Goal: Task Accomplishment & Management: Use online tool/utility

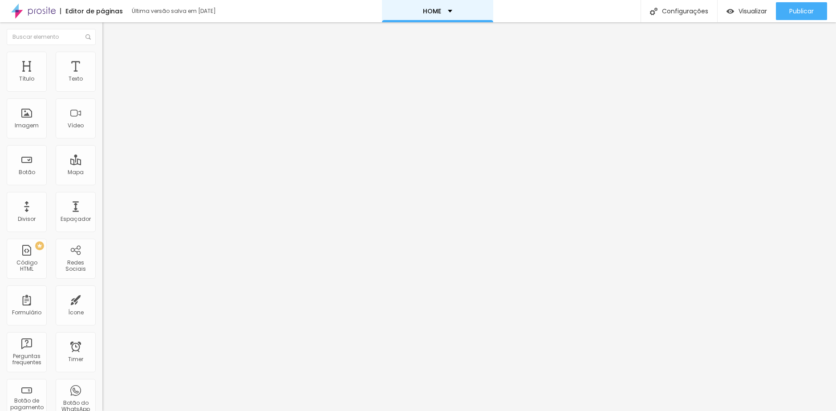
click at [426, 12] on p "HOME" at bounding box center [432, 11] width 18 height 6
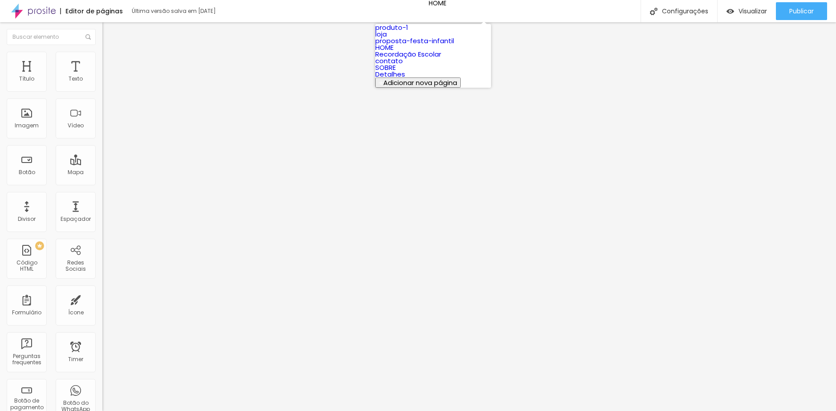
click at [408, 32] on link "produto-1" at bounding box center [391, 27] width 33 height 9
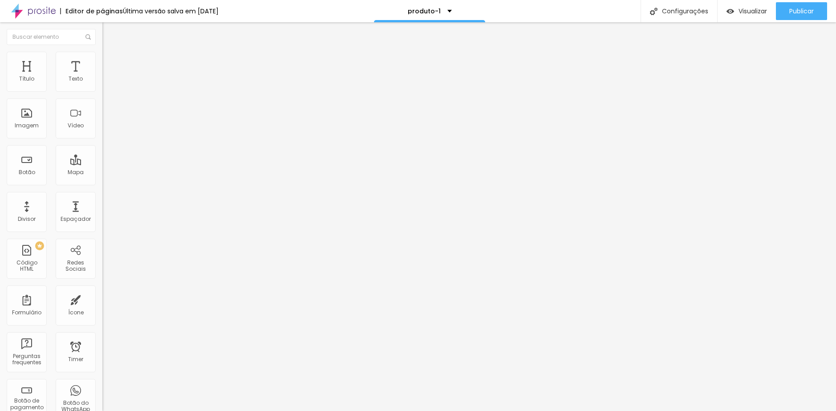
click at [110, 61] on span "Estilo" at bounding box center [117, 58] width 14 height 8
click at [102, 81] on span "Encaixotado" at bounding box center [119, 77] width 35 height 8
click at [102, 95] on span "Completo" at bounding box center [115, 91] width 27 height 8
click at [102, 86] on span "Encaixotado" at bounding box center [119, 83] width 35 height 8
click at [102, 94] on div "Completo" at bounding box center [153, 91] width 102 height 5
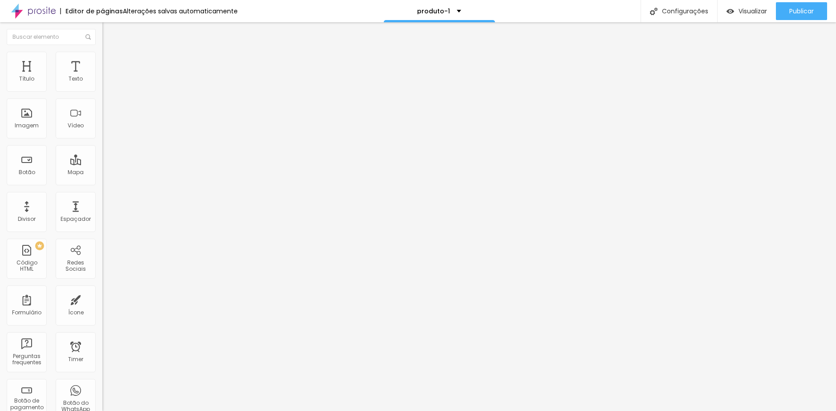
click at [102, 86] on span "Encaixotado" at bounding box center [119, 83] width 35 height 8
click at [110, 61] on span "Estilo" at bounding box center [117, 58] width 14 height 8
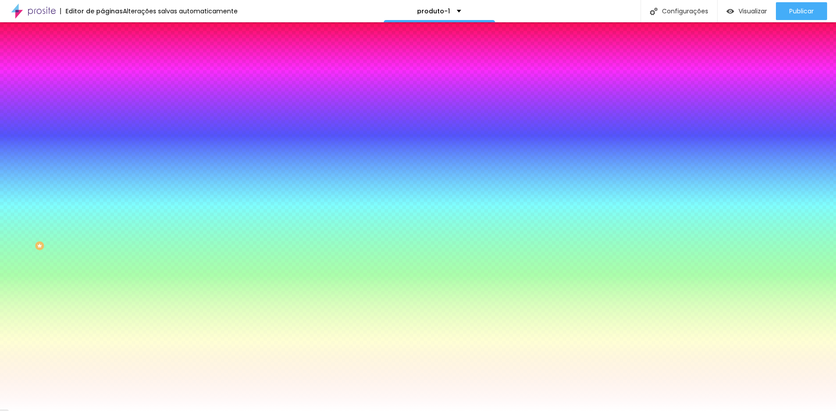
click at [102, 141] on div "Efeito superior" at bounding box center [120, 137] width 37 height 5
click at [102, 93] on span "Nenhum" at bounding box center [113, 89] width 23 height 8
click at [110, 65] on span "Avançado" at bounding box center [124, 67] width 29 height 8
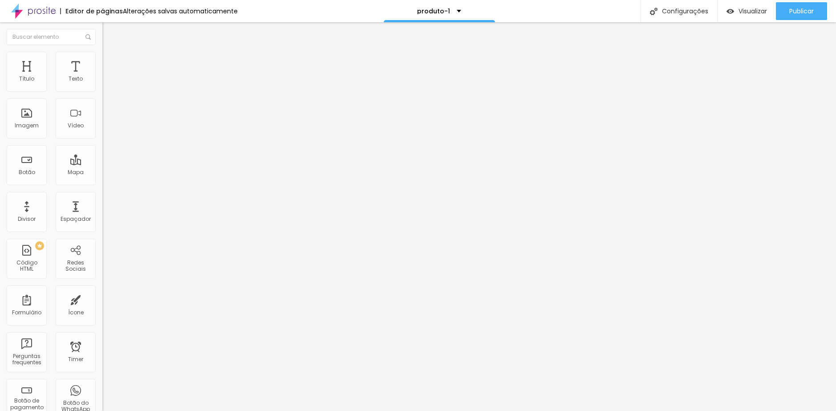
type input "5"
type input "10"
type input "15"
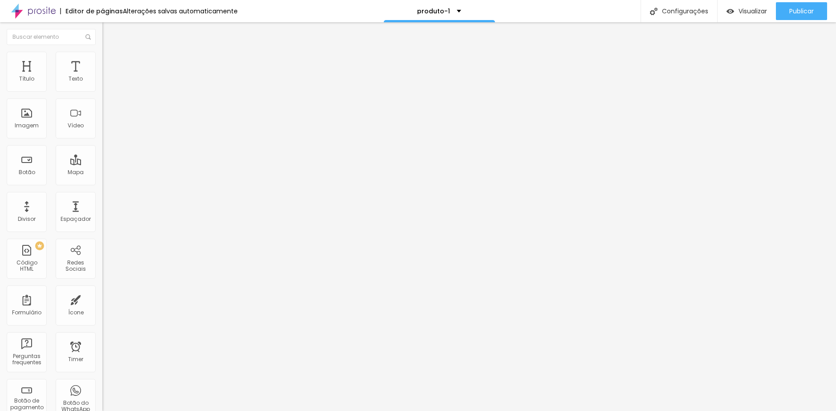
type input "15"
type input "10"
type input "5"
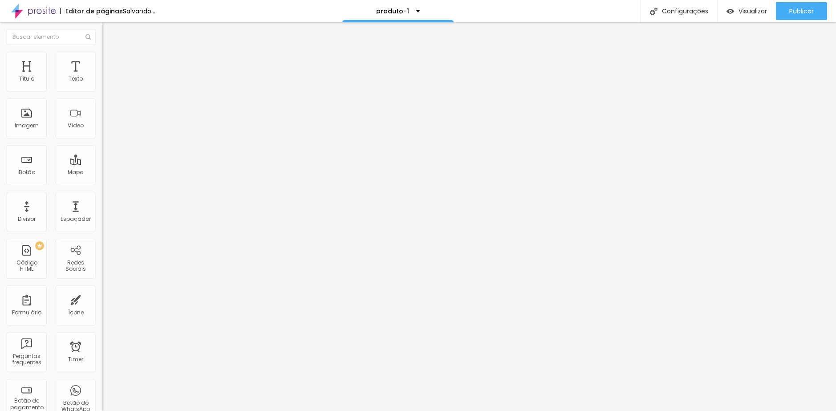
type input "0"
type input "5"
type input "10"
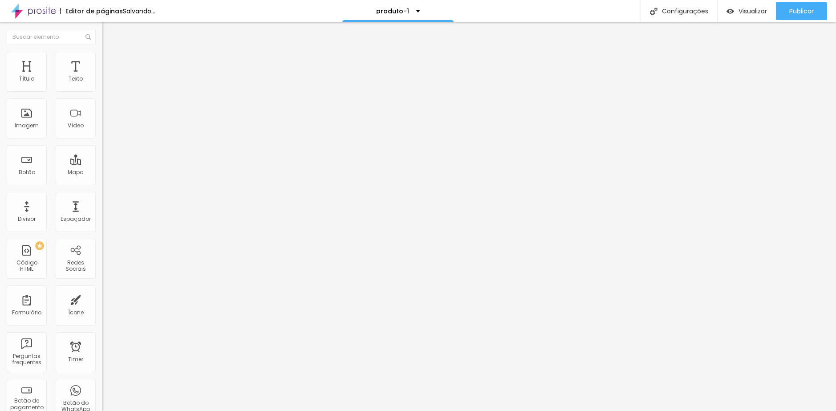
type input "10"
type input "15"
type input "20"
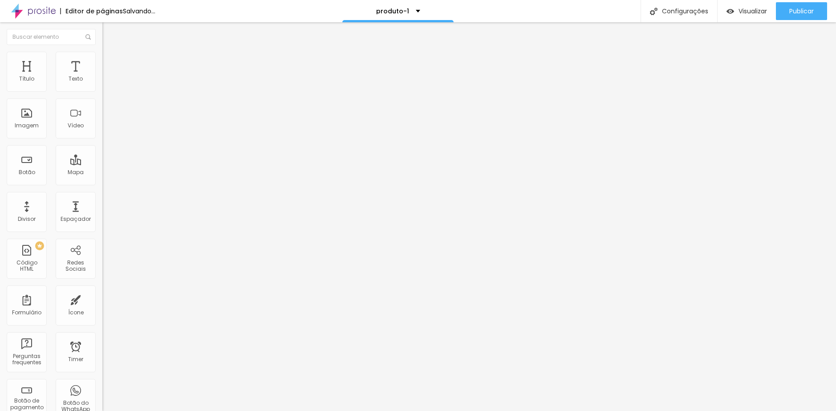
type input "25"
type input "30"
type input "25"
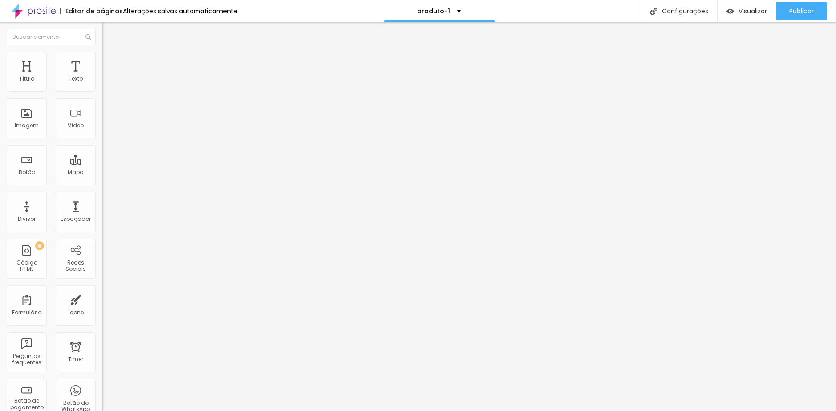
type input "25"
type input "20"
drag, startPoint x: 23, startPoint y: 87, endPoint x: 61, endPoint y: 93, distance: 38.8
type input "20"
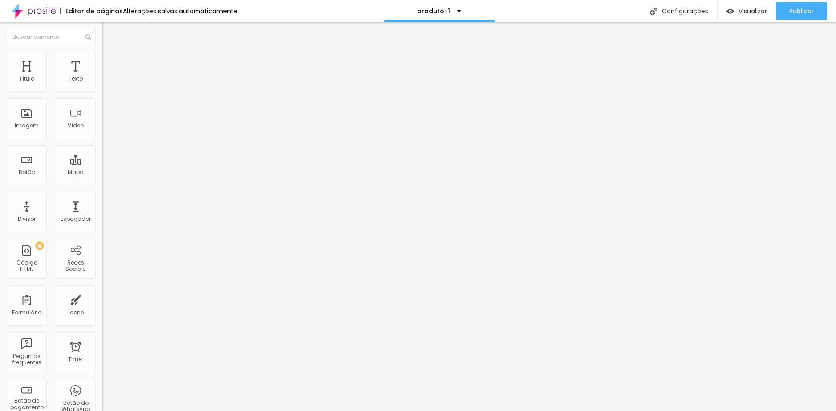
click at [102, 173] on input "range" at bounding box center [130, 176] width 57 height 7
type input "81"
type input "84"
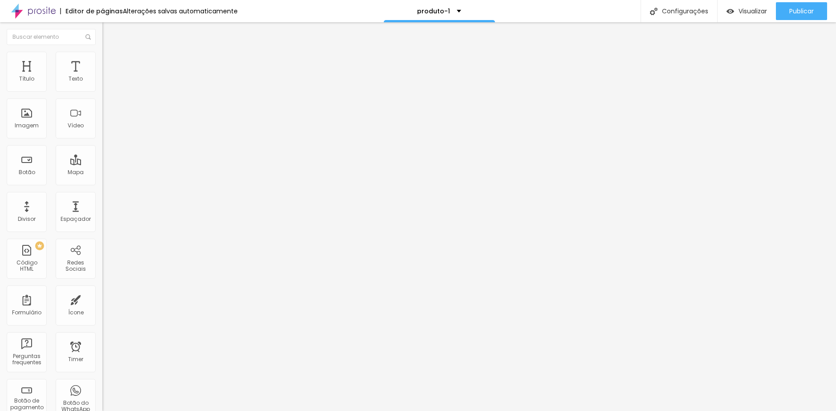
type input "89"
type input "94"
type input "99"
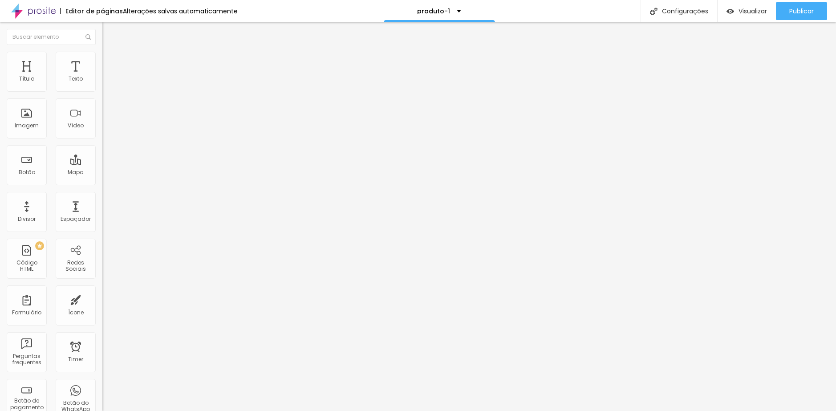
type input "99"
type input "109"
type input "119"
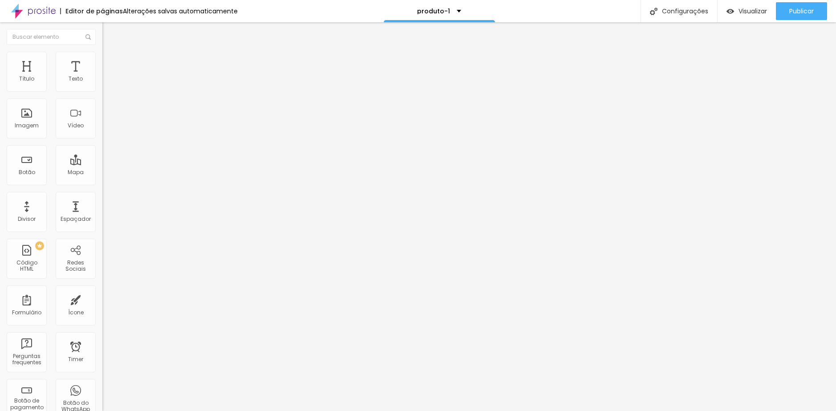
type input "130"
type input "140"
type input "150"
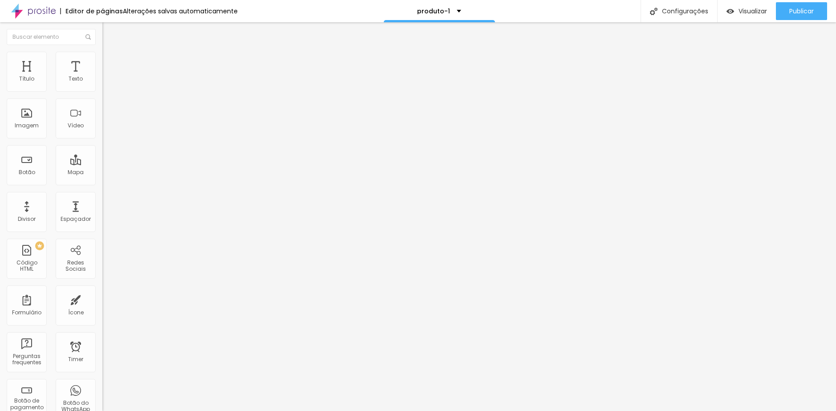
type input "150"
type input "155"
type input "161"
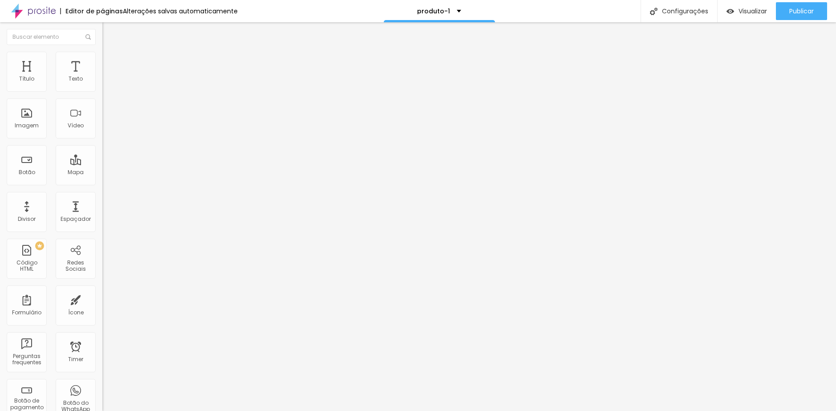
type input "171"
type input "181"
type input "187"
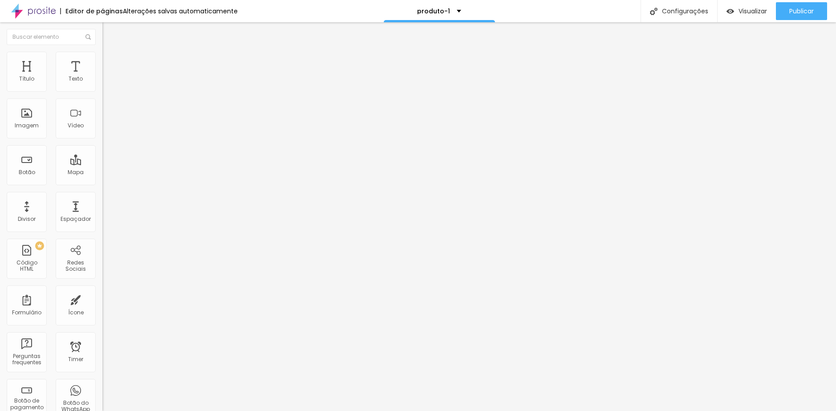
type input "187"
type input "192"
type input "197"
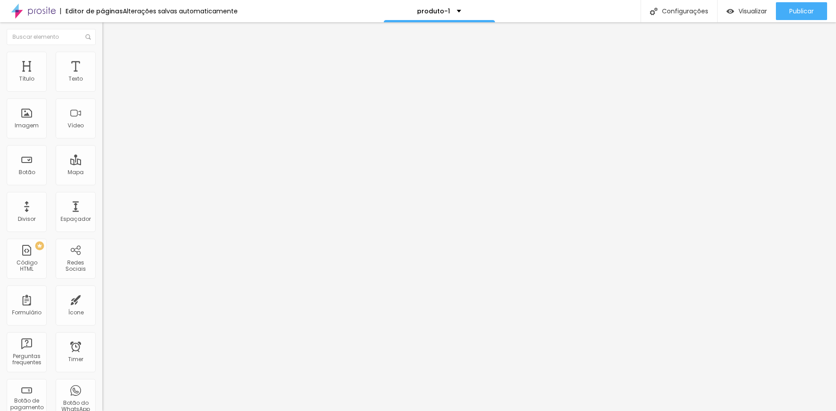
type input "202"
type input "208"
type input "213"
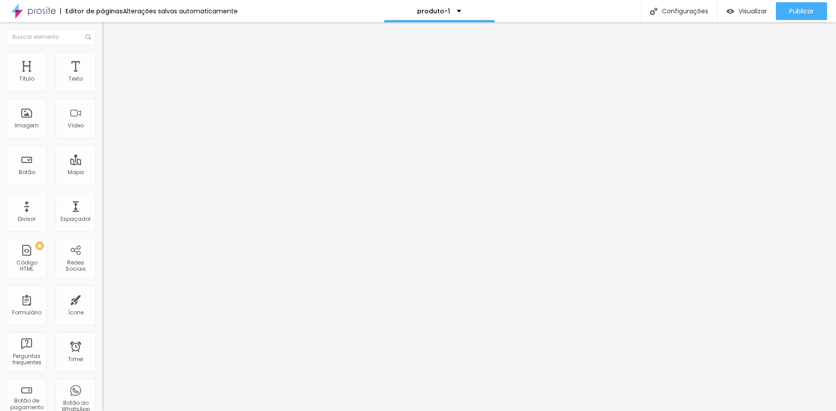
type input "213"
type input "208"
type input "202"
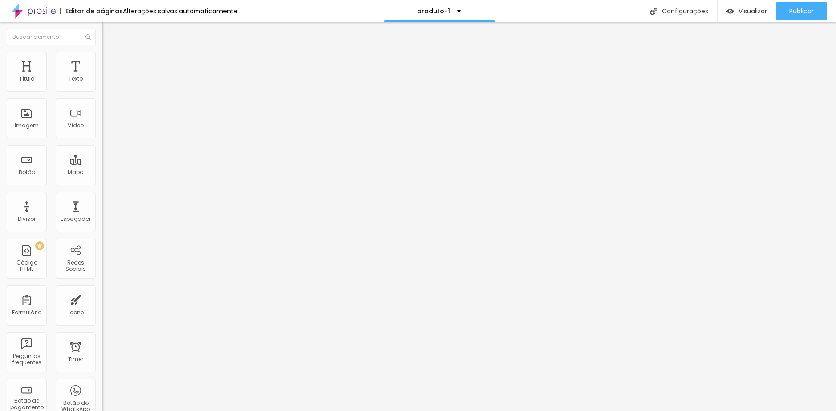
type input "192"
type input "187"
type input "181"
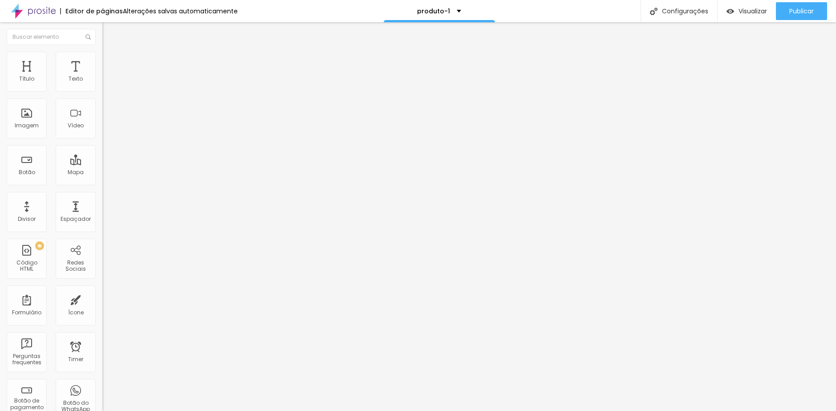
type input "181"
type input "176"
type input "171"
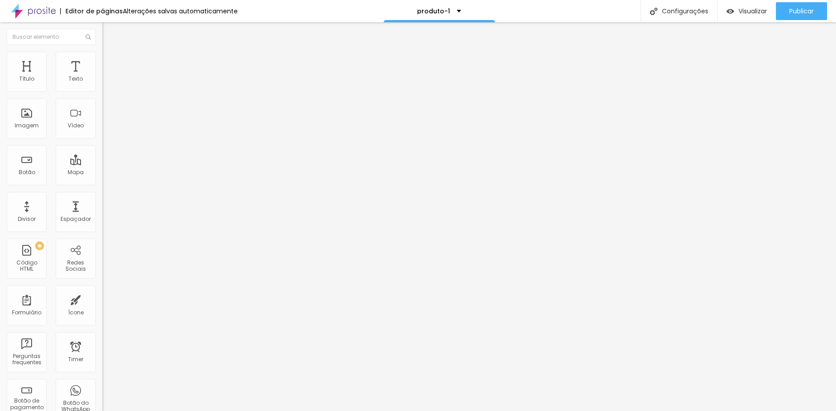
type input "165"
type input "160"
type input "155"
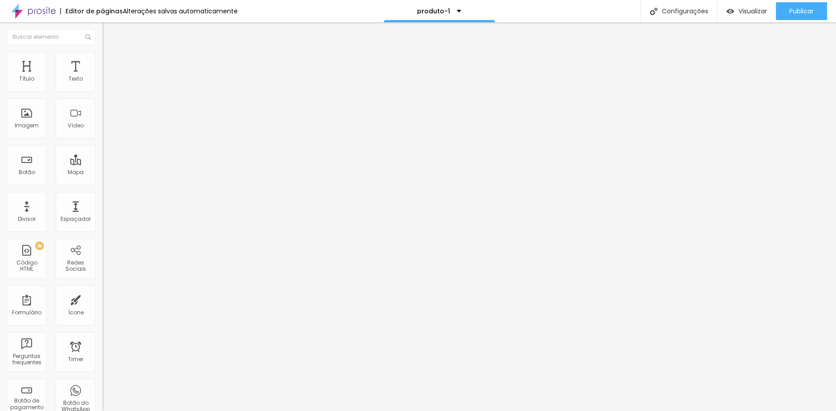
type input "155"
type input "150"
type input "144"
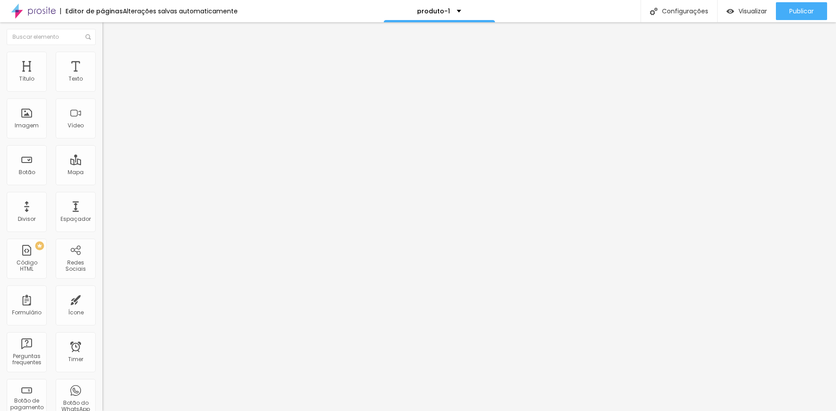
type input "139"
type input "134"
type input "123"
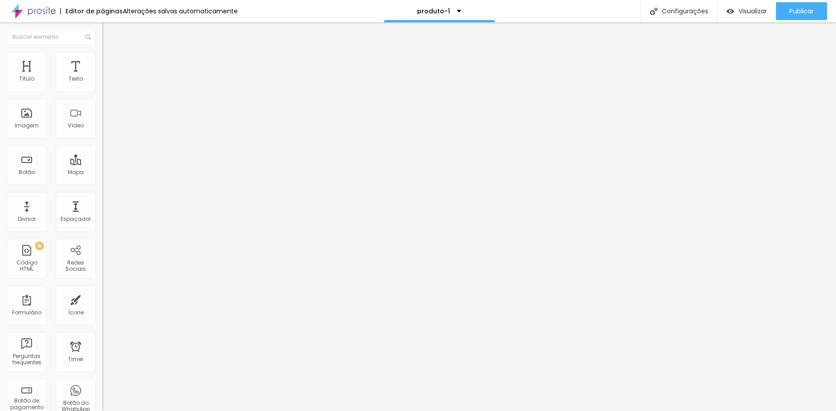
type input "123"
type input "118"
type input "113"
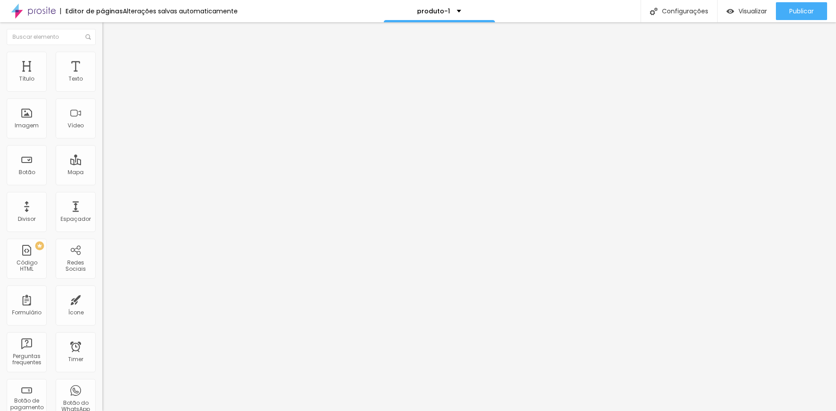
type input "108"
type input "102"
type input "97"
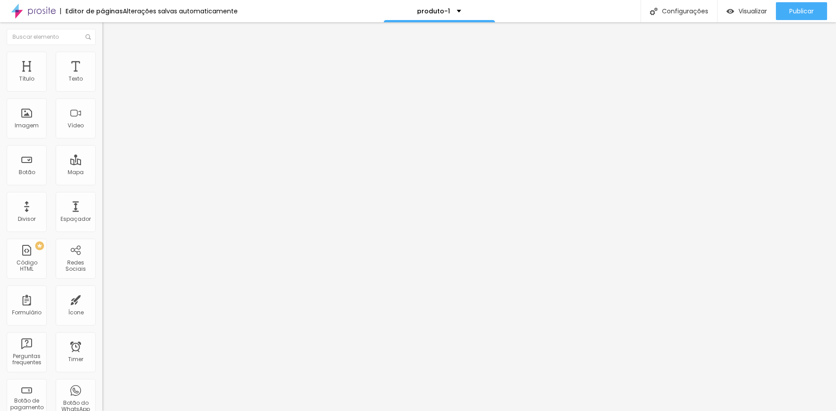
type input "97"
type input "92"
type input "86"
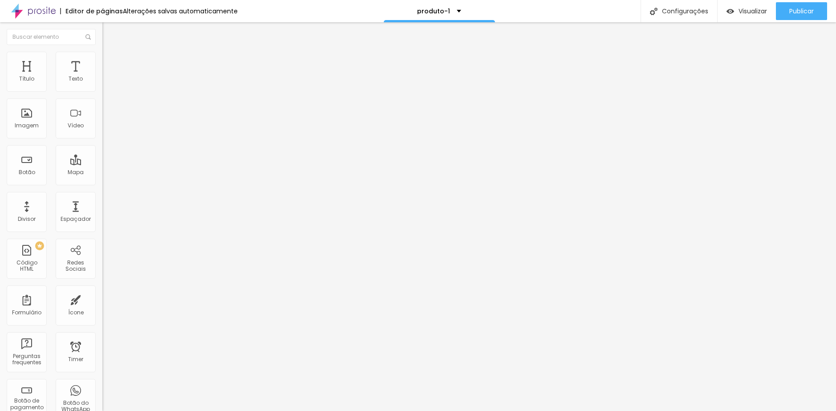
type input "81"
type input "76"
type input "71"
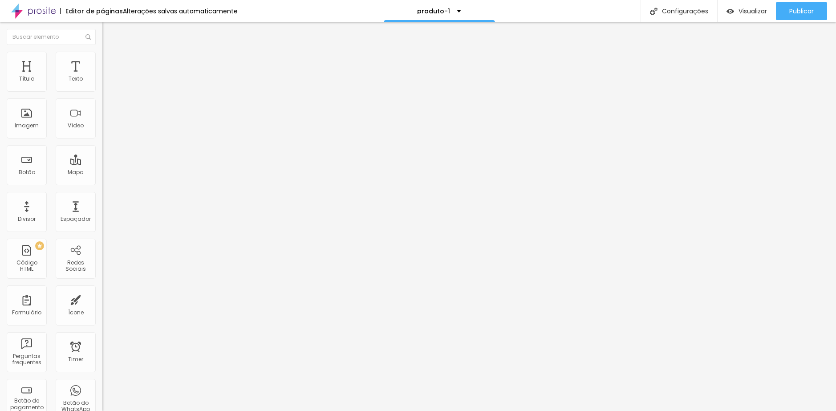
type input "71"
type input "65"
type input "60"
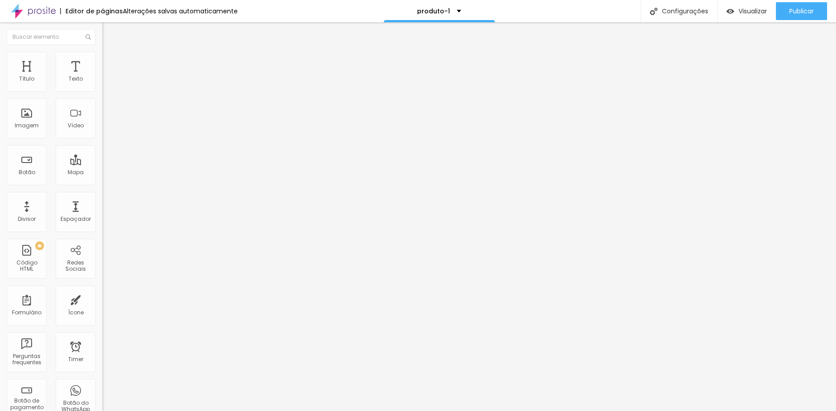
type input "55"
type input "50"
type input "44"
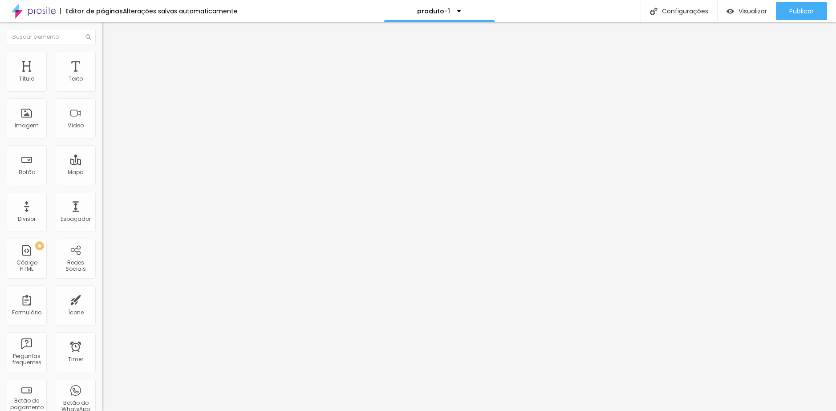
type input "44"
type input "39"
type input "34"
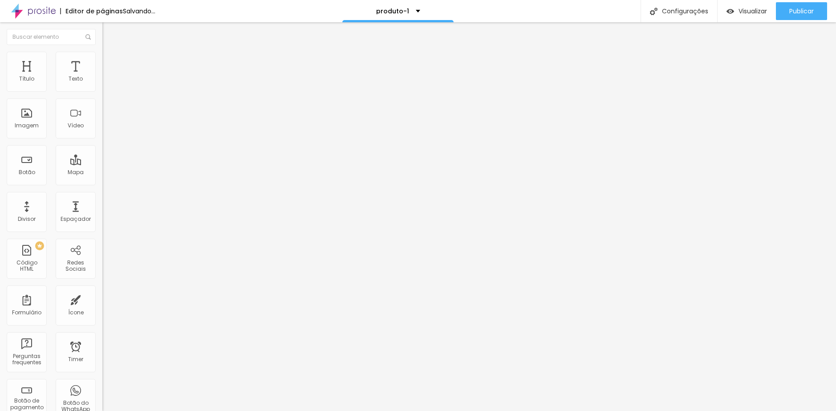
type input "28"
type input "23"
type input "18"
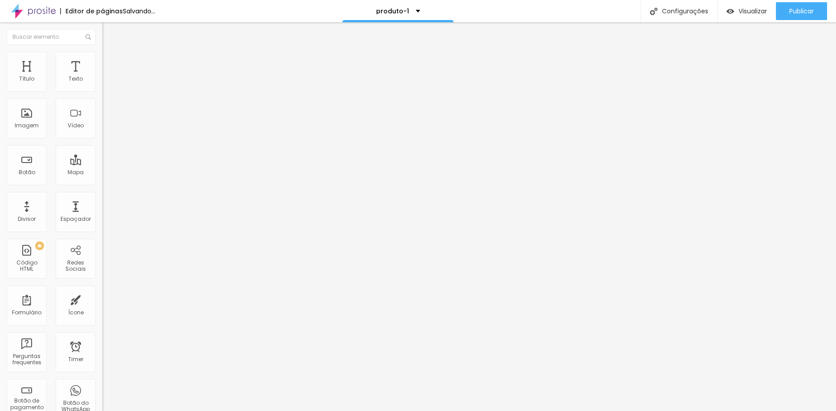
type input "18"
type input "13"
type input "7"
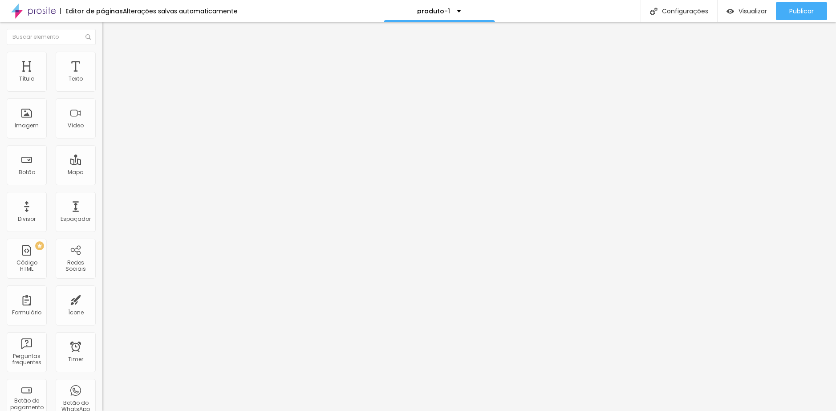
type input "13"
type input "18"
type input "23"
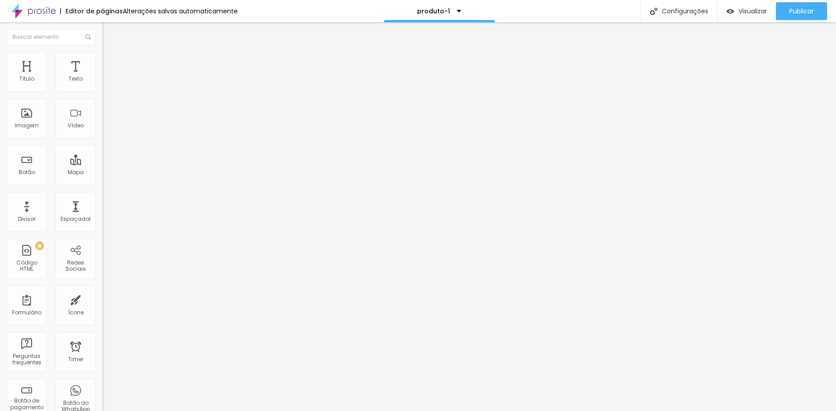
type input "23"
type input "28"
type input "34"
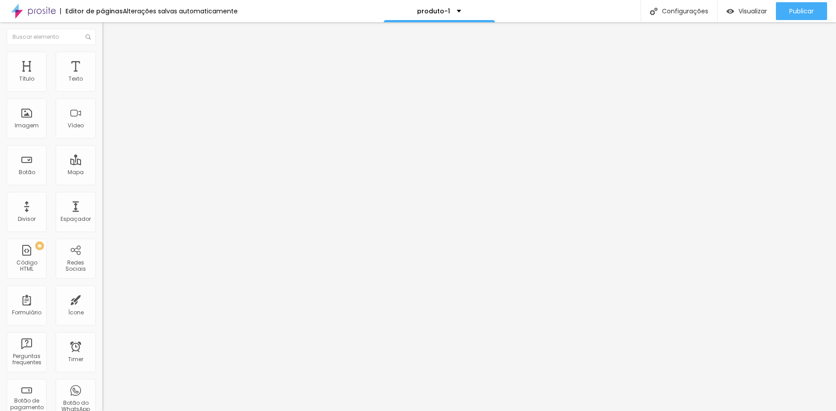
type input "39"
type input "44"
type input "50"
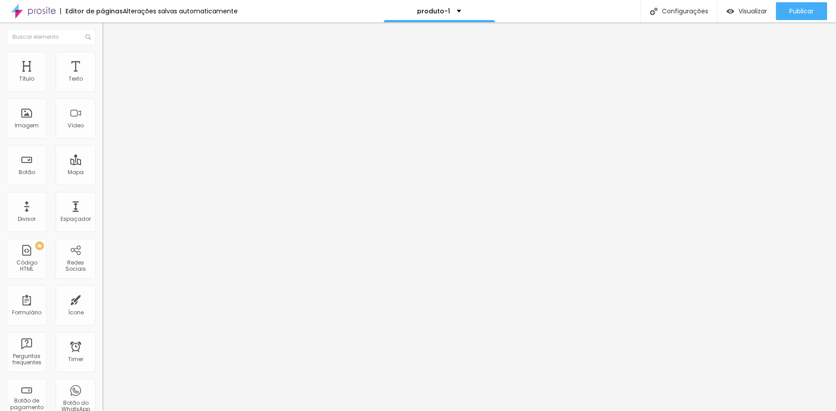
type input "50"
type input "55"
type input "60"
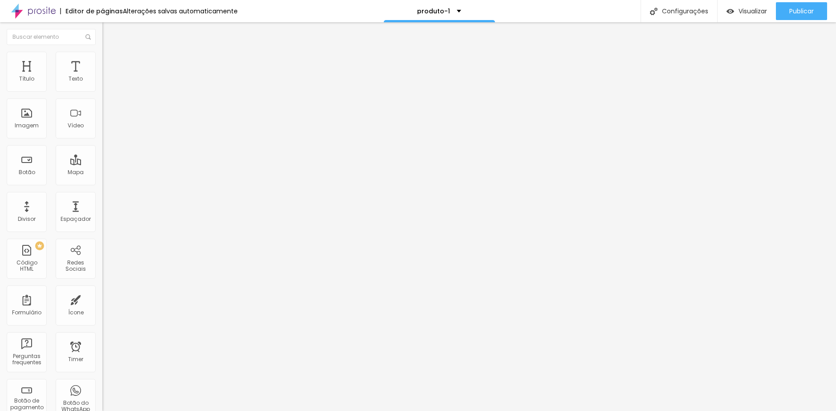
type input "65"
type input "71"
type input "76"
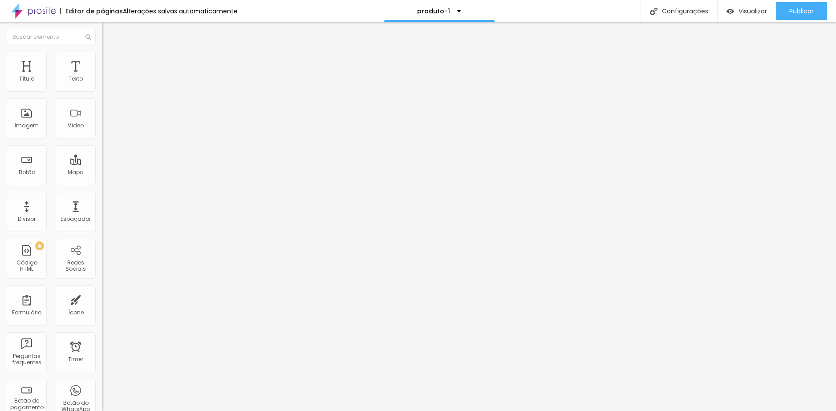
type input "76"
type input "81"
type input "86"
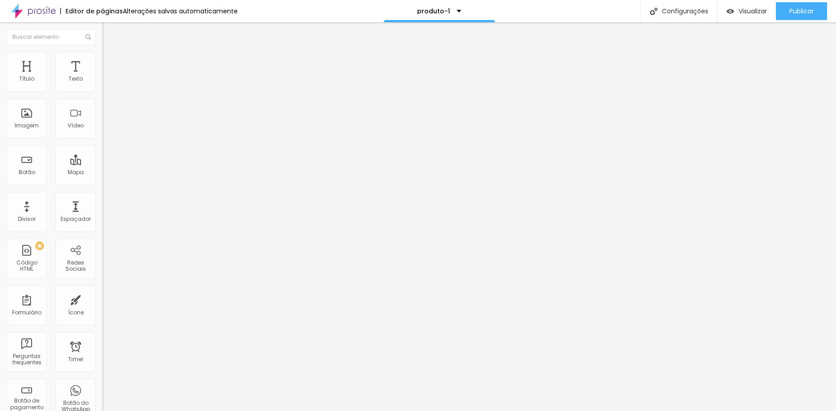
type input "92"
type input "97"
type input "102"
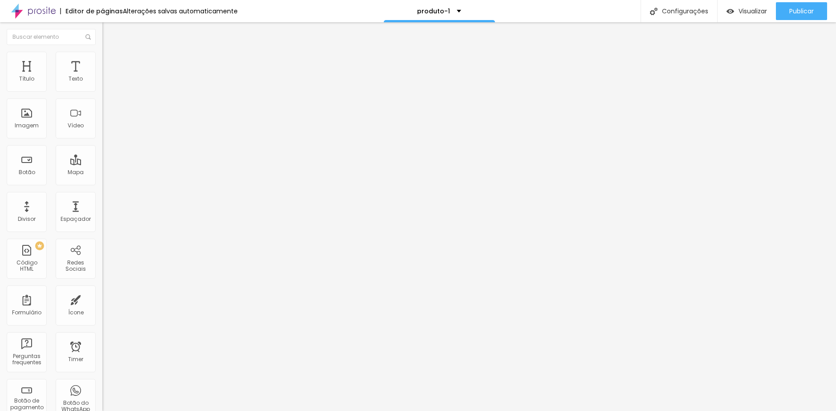
type input "102"
type input "108"
type input "113"
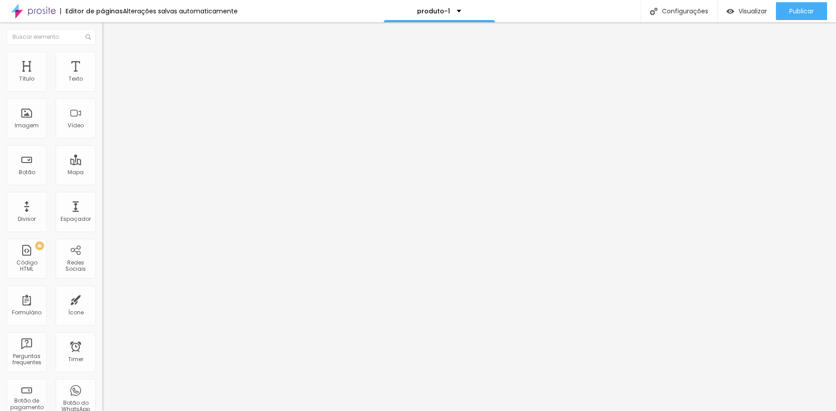
type input "118"
type input "123"
type input "129"
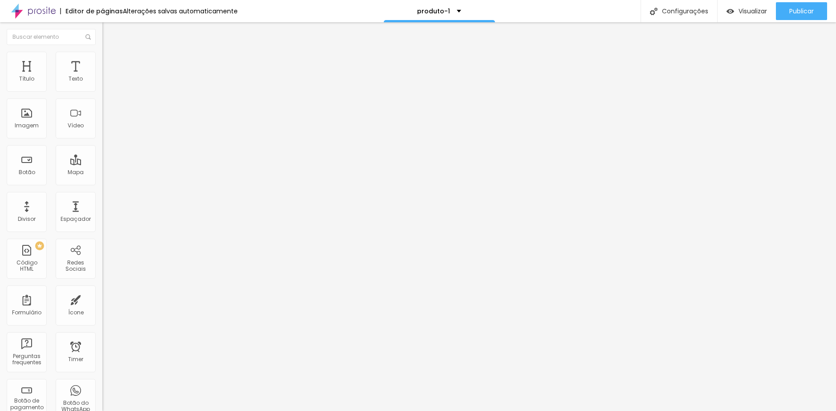
type input "129"
drag, startPoint x: 26, startPoint y: 104, endPoint x: 31, endPoint y: 104, distance: 4.5
click at [102, 299] on input "range" at bounding box center [130, 302] width 57 height 7
type input "123"
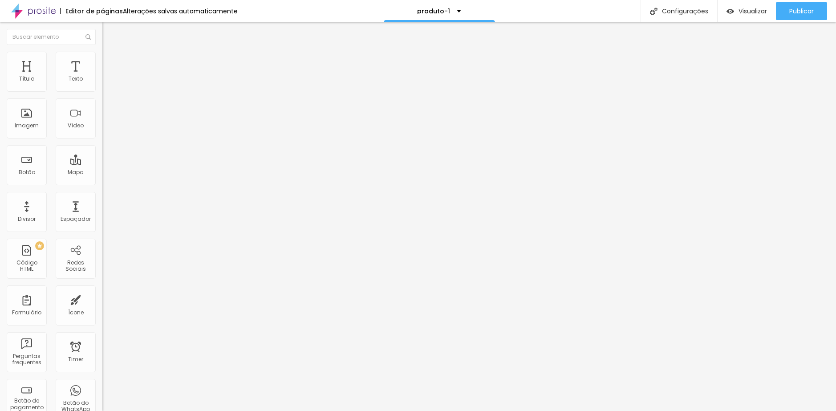
type input "118"
type input "113"
type input "108"
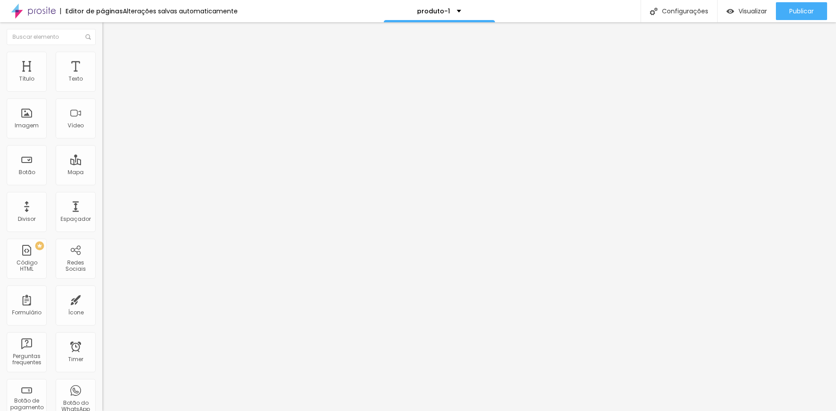
type input "108"
type input "102"
type input "97"
drag, startPoint x: 31, startPoint y: 104, endPoint x: 16, endPoint y: 105, distance: 15.6
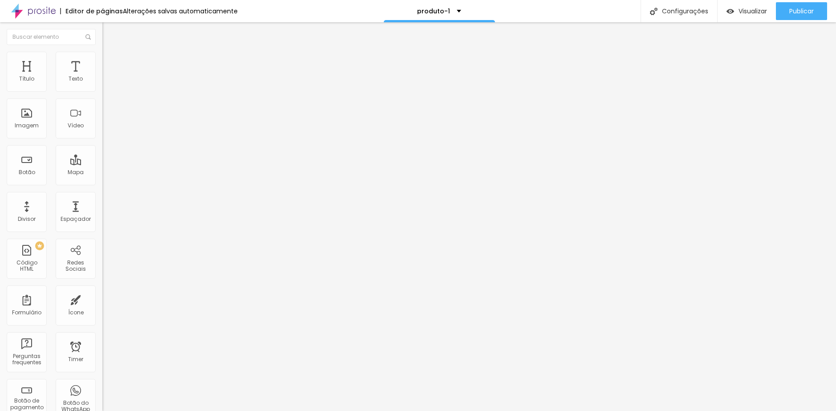
click at [102, 299] on input "range" at bounding box center [130, 302] width 57 height 7
drag, startPoint x: 57, startPoint y: 88, endPoint x: 2, endPoint y: 89, distance: 55.2
click at [102, 173] on input "range" at bounding box center [130, 176] width 57 height 7
click at [109, 33] on img "button" at bounding box center [112, 32] width 7 height 7
click at [102, 83] on span "Titulo 2" at bounding box center [116, 80] width 29 height 8
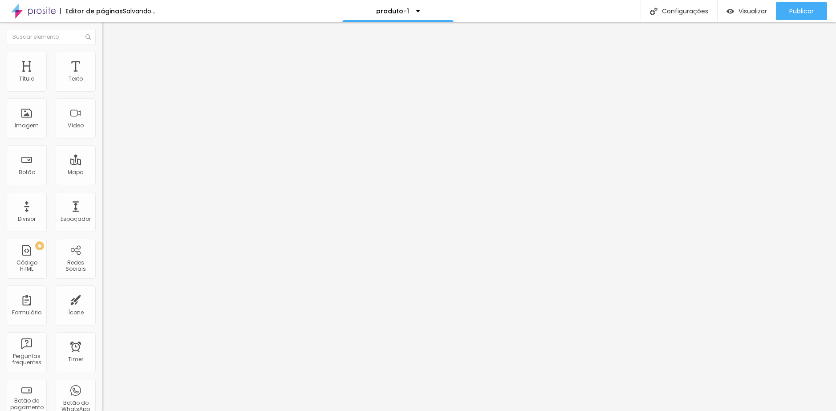
click at [102, 91] on span "Titulo 3" at bounding box center [114, 88] width 25 height 8
click at [102, 98] on div "Titulo 4 H4" at bounding box center [153, 95] width 102 height 6
click at [102, 104] on div "Titulo 5 H5" at bounding box center [153, 100] width 102 height 5
click at [102, 77] on span "Titulo 1" at bounding box center [116, 70] width 29 height 12
click at [102, 59] on li "Avançado" at bounding box center [153, 56] width 102 height 9
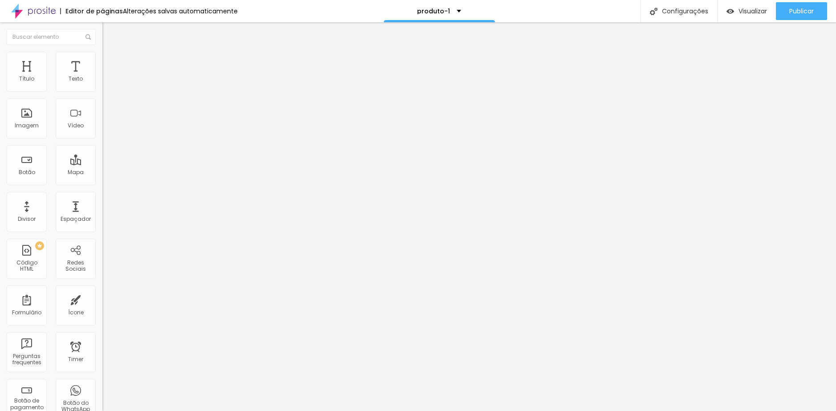
drag, startPoint x: 31, startPoint y: 90, endPoint x: 36, endPoint y: 89, distance: 4.5
click at [102, 164] on div at bounding box center [153, 168] width 102 height 8
click at [102, 343] on input "text" at bounding box center [155, 347] width 107 height 9
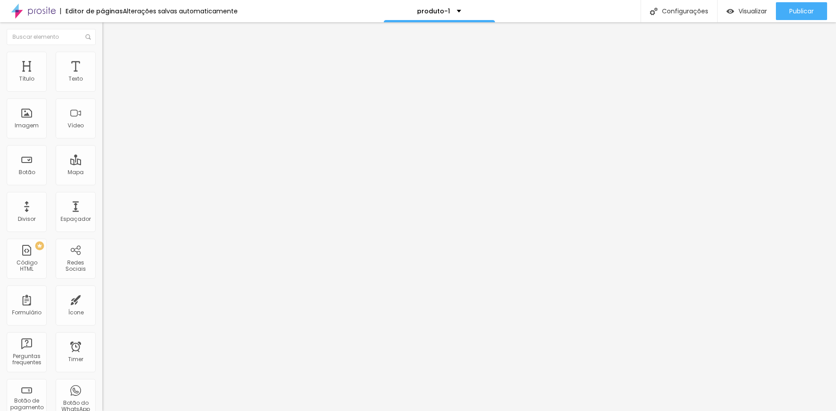
click at [102, 343] on input "loja-title" at bounding box center [155, 347] width 107 height 9
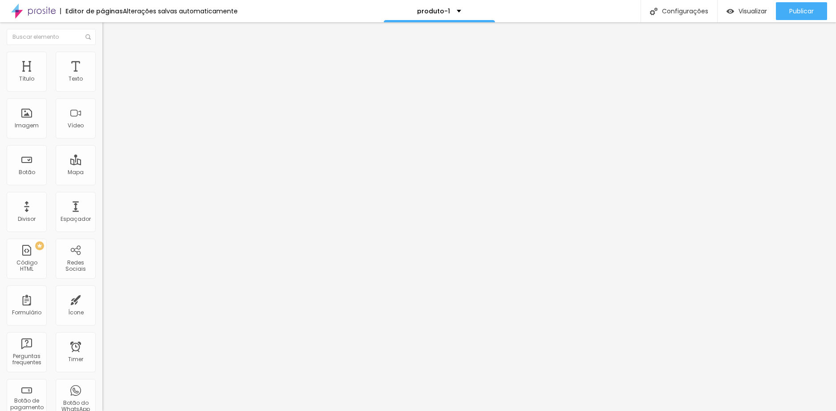
click at [102, 108] on span "Titulo 6" at bounding box center [110, 104] width 17 height 7
click at [102, 77] on span "Titulo 1" at bounding box center [116, 70] width 29 height 12
click at [102, 59] on li "Avançado" at bounding box center [153, 56] width 102 height 9
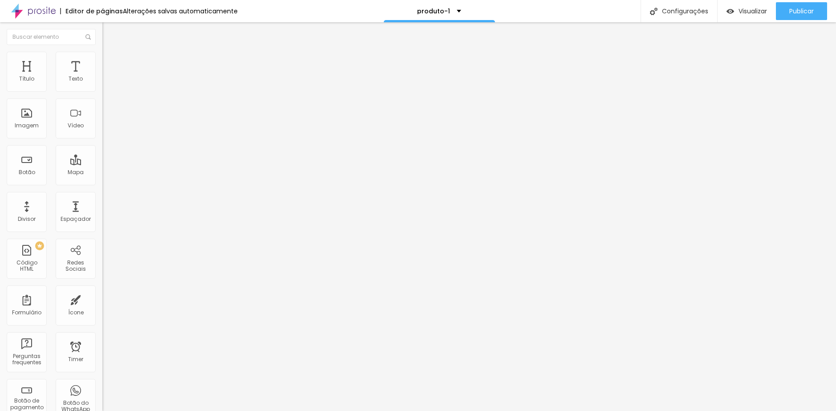
click at [102, 318] on input "text" at bounding box center [155, 322] width 107 height 9
drag, startPoint x: 12, startPoint y: 272, endPoint x: 5, endPoint y: 272, distance: 7.1
click at [102, 272] on div "10 Espaço de cima 10 Espaço de baixo ID Html lojaTitle Classes Html loja-title …" at bounding box center [153, 248] width 102 height 374
click at [109, 35] on img "button" at bounding box center [112, 32] width 7 height 7
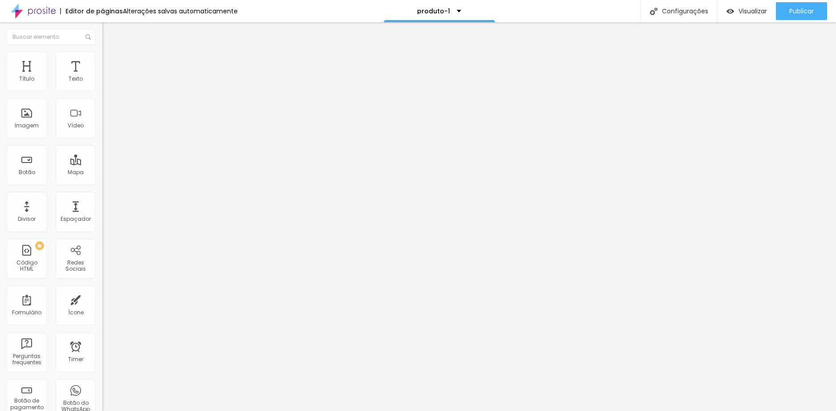
click at [102, 83] on span "Titulo 2" at bounding box center [116, 80] width 29 height 8
click at [102, 75] on span "Titulo 1" at bounding box center [116, 72] width 29 height 8
click at [102, 83] on span "Titulo 2" at bounding box center [116, 80] width 29 height 8
click at [102, 91] on div "Titulo 3 H3" at bounding box center [153, 87] width 102 height 7
click at [102, 77] on span "Titulo 1" at bounding box center [116, 70] width 29 height 12
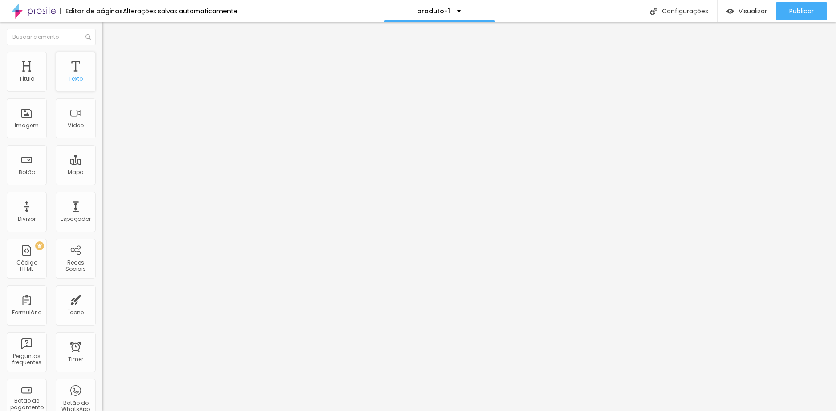
click at [56, 82] on div "Texto" at bounding box center [76, 72] width 40 height 40
click at [34, 262] on div "Código HTML" at bounding box center [26, 265] width 35 height 13
click at [102, 138] on div at bounding box center [153, 111] width 102 height 69
click at [102, 124] on div "< h1 > Recordações para < br > emocionar por gerações. </ h1 >" at bounding box center [189, 108] width 174 height 62
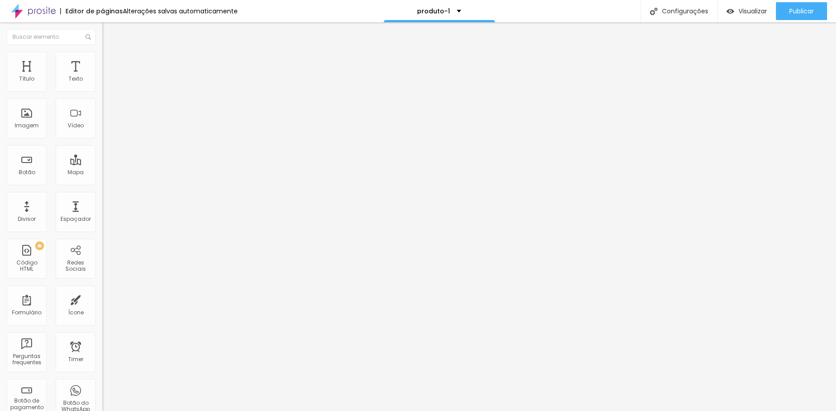
click at [102, 89] on img at bounding box center [105, 86] width 6 height 6
click at [76, 114] on div "< h1 > Recordações para < br > emocionar por gerações. </ h1 >" at bounding box center [96, 108] width 174 height 62
click at [102, 101] on div "< h1 > Recordações para < br > emocionar por gerações. </ h1 >" at bounding box center [189, 108] width 174 height 62
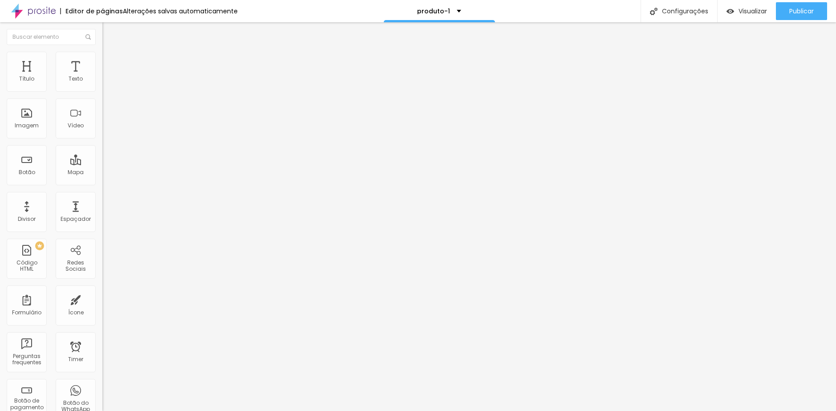
scroll to position [0, 8]
click at [102, 77] on img at bounding box center [104, 73] width 5 height 5
drag, startPoint x: 511, startPoint y: 100, endPoint x: 522, endPoint y: 97, distance: 10.9
drag, startPoint x: 469, startPoint y: 76, endPoint x: 389, endPoint y: 76, distance: 80.1
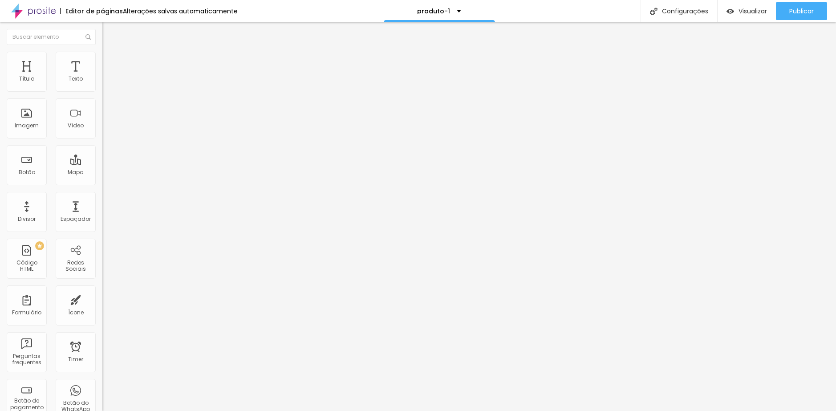
click at [389, 410] on div "Código HTML" at bounding box center [418, 413] width 836 height 5
drag, startPoint x: 343, startPoint y: 97, endPoint x: 297, endPoint y: 97, distance: 46.3
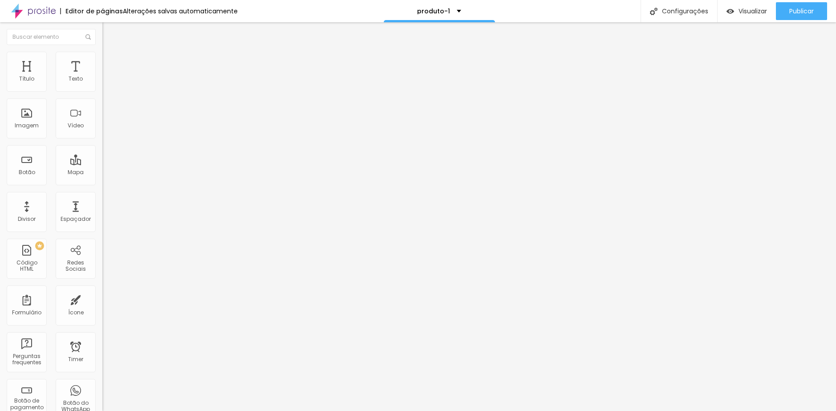
click at [102, 52] on ul "Conteúdo Avançado" at bounding box center [153, 52] width 102 height 18
click at [102, 58] on li "Avançado" at bounding box center [153, 56] width 102 height 9
click at [102, 343] on input "text" at bounding box center [155, 347] width 107 height 9
click at [102, 343] on input "loja-title" at bounding box center [155, 347] width 107 height 9
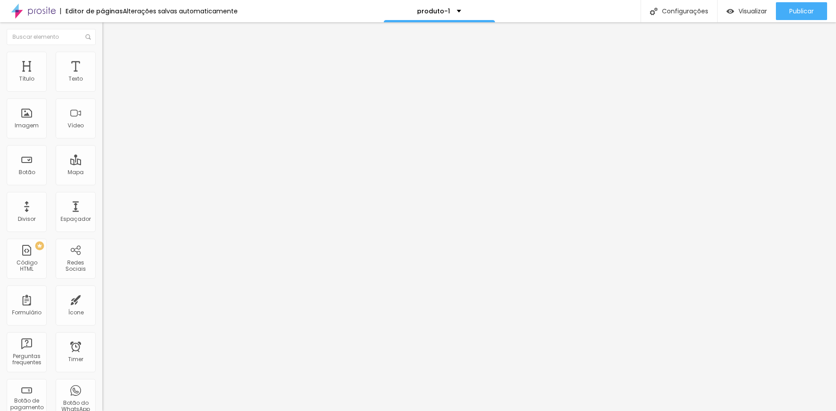
click at [110, 60] on span "Avançado" at bounding box center [124, 58] width 29 height 8
drag, startPoint x: 46, startPoint y: 166, endPoint x: -28, endPoint y: 166, distance: 73.9
click at [0, 166] on html "Editor de páginas Alterações salvas automaticamente produto-1 Configurações Con…" at bounding box center [418, 205] width 836 height 411
click at [745, 6] on div "Visualizar" at bounding box center [746, 11] width 40 height 18
click at [102, 77] on div "< h1 class = "loja-title" style = "" > Recordações para < br > emocionar por ge…" at bounding box center [153, 77] width 102 height 0
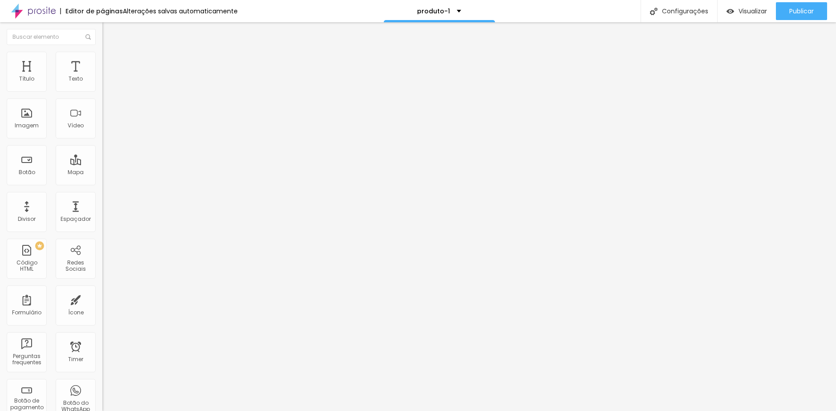
scroll to position [0, 176]
click at [102, 77] on div at bounding box center [153, 74] width 102 height 6
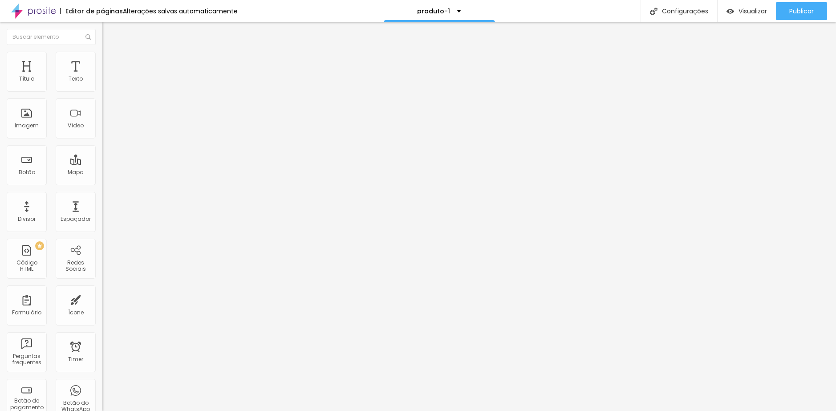
click at [102, 113] on div "< h1 style = " font-size: 3rem; " > Recordações para < br > emocionar por geraç…" at bounding box center [182, 108] width 161 height 62
click at [102, 77] on div "105 caracteres" at bounding box center [153, 72] width 102 height 12
click at [102, 77] on img at bounding box center [104, 73] width 5 height 5
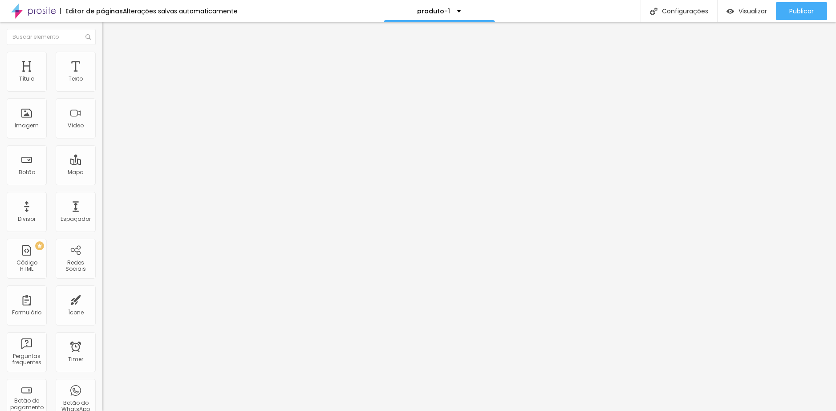
scroll to position [0, 43]
drag, startPoint x: 366, startPoint y: 133, endPoint x: 269, endPoint y: 133, distance: 96.6
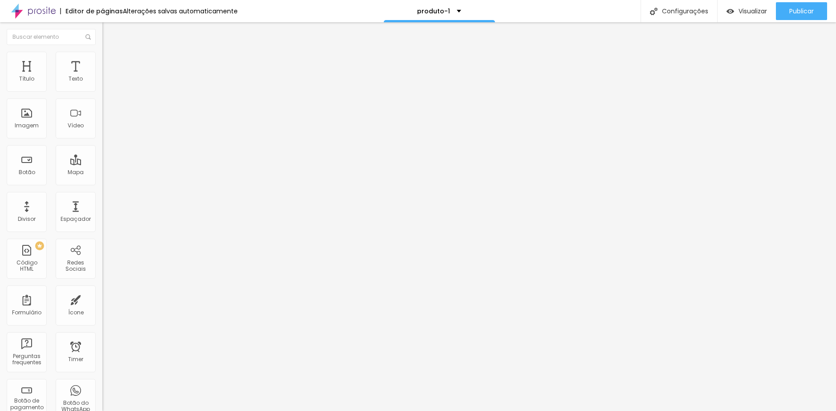
click at [102, 77] on img at bounding box center [104, 73] width 5 height 5
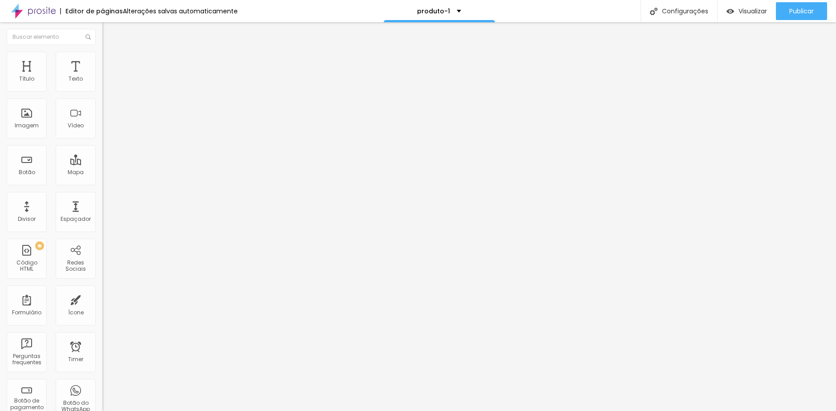
scroll to position [0, 0]
click at [102, 104] on div "Código HTML 443 caracteres > Recordações para < br > emocionar por gerações </ …" at bounding box center [153, 83] width 102 height 44
click at [102, 121] on div "< h1 style = " font-size: 3rem; line-height: 4rem; " > Recordações para < br > …" at bounding box center [522, 108] width 840 height 62
click at [738, 11] on span "Visualizar" at bounding box center [752, 11] width 28 height 7
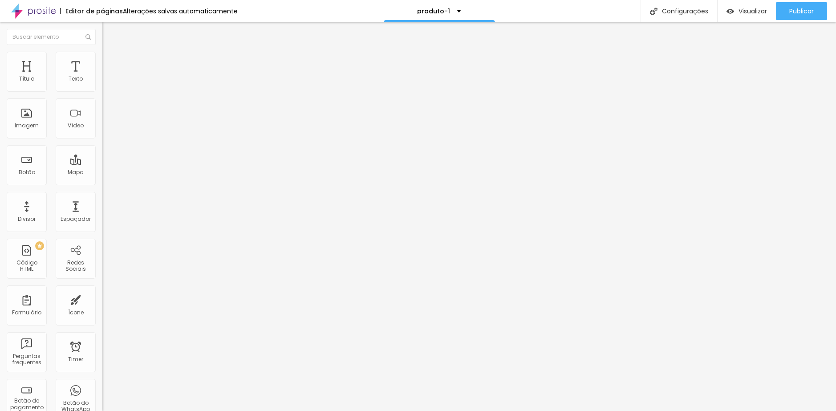
drag, startPoint x: 60, startPoint y: 127, endPoint x: 53, endPoint y: 127, distance: 7.1
click at [102, 127] on div "> Recordações para < br > emocionar por gerações </ h1 > < p style = " font-siz…" at bounding box center [522, 108] width 840 height 62
click at [102, 97] on div at bounding box center [153, 93] width 102 height 7
click at [102, 104] on div at bounding box center [153, 93] width 102 height 21
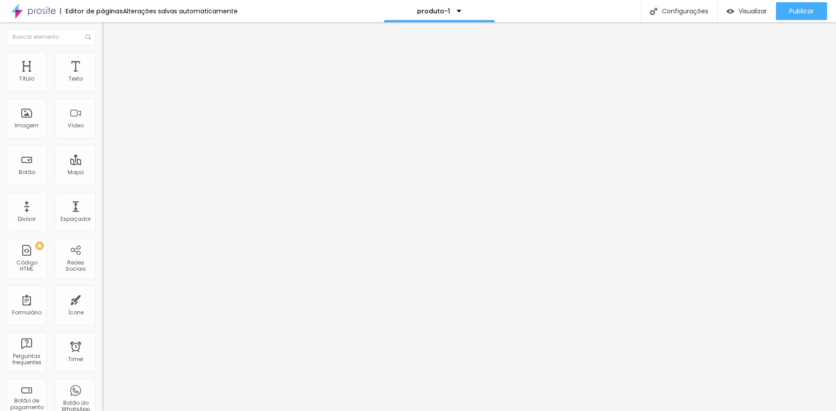
click at [102, 89] on img at bounding box center [105, 86] width 6 height 6
click at [109, 31] on img "button" at bounding box center [112, 32] width 7 height 7
click at [102, 89] on div at bounding box center [153, 85] width 102 height 7
click at [102, 77] on span "Adicionar imagem" at bounding box center [130, 73] width 57 height 8
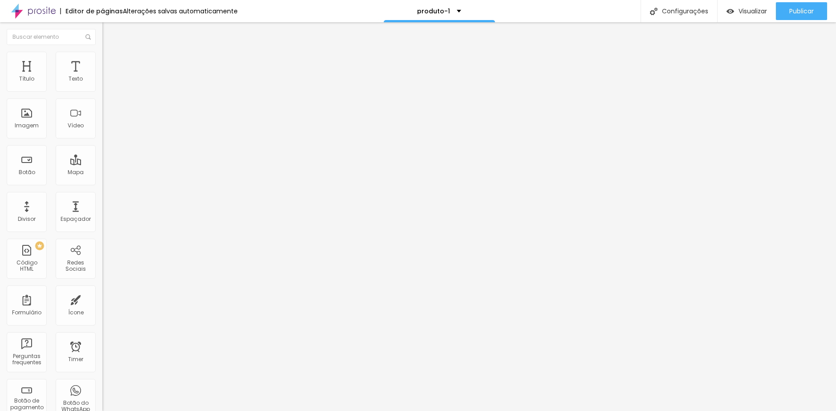
scroll to position [0, 0]
click at [110, 61] on span "Estilo" at bounding box center [117, 58] width 14 height 8
drag, startPoint x: 21, startPoint y: 112, endPoint x: -3, endPoint y: 114, distance: 24.6
click at [102, 195] on input "range" at bounding box center [130, 198] width 57 height 7
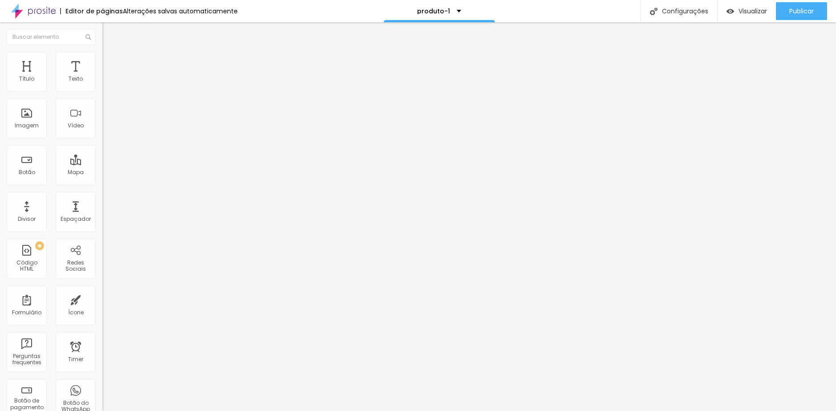
click at [110, 63] on span "Avançado" at bounding box center [124, 67] width 29 height 8
drag, startPoint x: 26, startPoint y: 86, endPoint x: 2, endPoint y: 88, distance: 24.1
click at [102, 173] on input "range" at bounding box center [130, 176] width 57 height 7
drag, startPoint x: 29, startPoint y: 104, endPoint x: 4, endPoint y: 103, distance: 24.5
click at [102, 299] on input "range" at bounding box center [130, 302] width 57 height 7
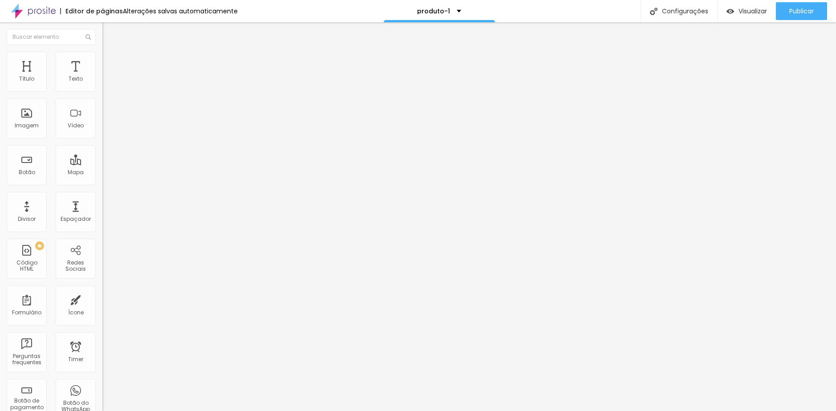
click at [742, 10] on span "Visualizar" at bounding box center [752, 11] width 28 height 7
click at [102, 58] on li "Estilo" at bounding box center [153, 56] width 102 height 9
click at [110, 63] on span "Avançado" at bounding box center [124, 67] width 29 height 8
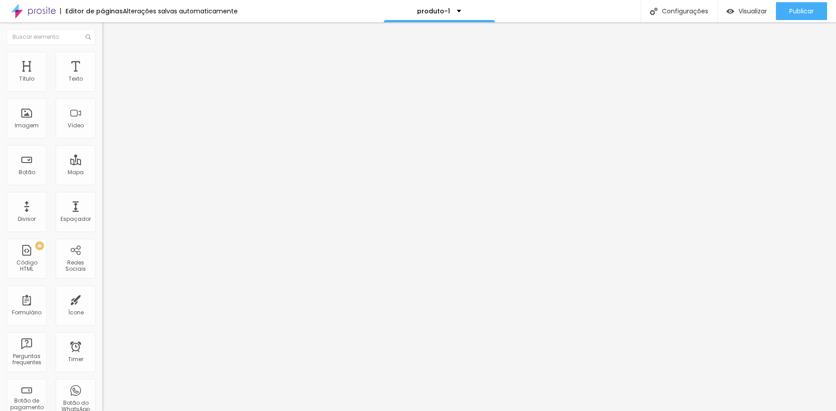
drag, startPoint x: 69, startPoint y: 274, endPoint x: 1, endPoint y: 279, distance: 68.3
click at [102, 270] on div "0 Espaço de cima 0 Espaço de baixo ID Html Classes Html Visível nos dispositivo…" at bounding box center [153, 256] width 102 height 374
click at [110, 61] on span "Estilo" at bounding box center [117, 58] width 14 height 8
drag, startPoint x: 93, startPoint y: 97, endPoint x: 52, endPoint y: 96, distance: 40.5
click at [102, 91] on input "range" at bounding box center [130, 87] width 57 height 7
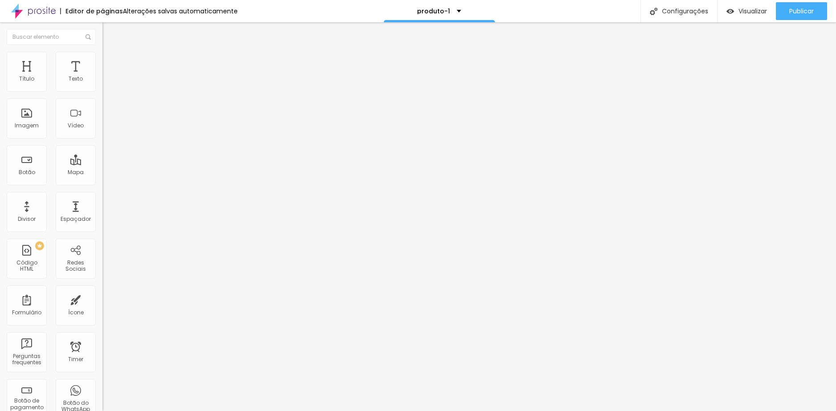
click at [102, 239] on button "button" at bounding box center [108, 243] width 12 height 9
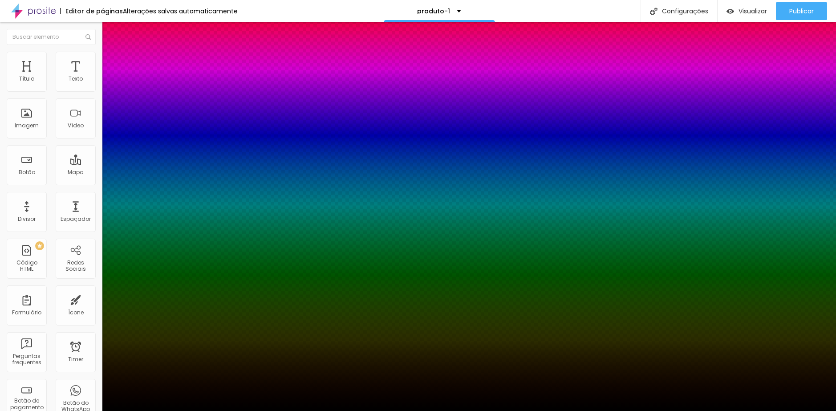
click at [84, 410] on div at bounding box center [418, 411] width 836 height 0
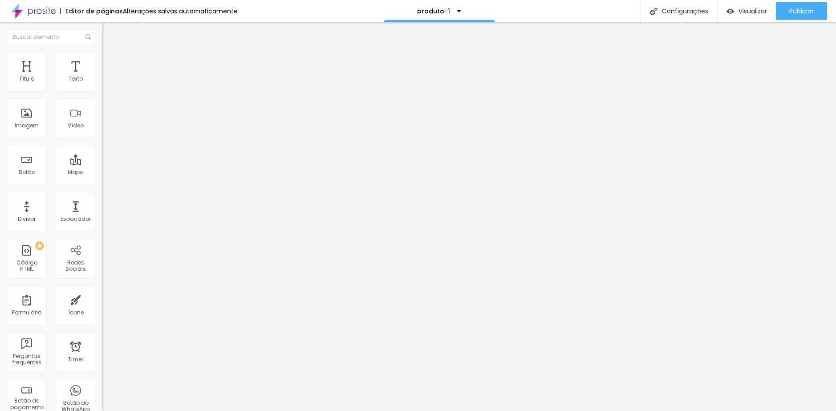
click at [102, 52] on li "Conteúdo" at bounding box center [153, 47] width 102 height 9
click at [102, 139] on span "Original" at bounding box center [112, 136] width 21 height 8
click at [102, 154] on div "Quadrado 1:1" at bounding box center [153, 151] width 102 height 5
click at [110, 60] on span "Estilo" at bounding box center [117, 58] width 14 height 8
drag, startPoint x: 52, startPoint y: 98, endPoint x: 69, endPoint y: 100, distance: 17.4
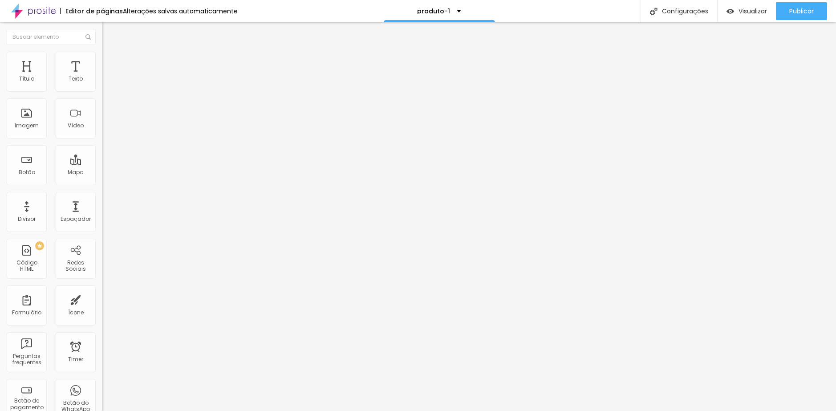
click at [102, 91] on input "range" at bounding box center [130, 87] width 57 height 7
click at [735, 13] on div "Visualizar" at bounding box center [746, 12] width 40 height 8
drag, startPoint x: 20, startPoint y: 87, endPoint x: 12, endPoint y: 86, distance: 8.5
click at [102, 164] on input "range" at bounding box center [130, 167] width 57 height 7
click at [102, 59] on ul "Conteúdo Estilo Avançado" at bounding box center [153, 56] width 102 height 27
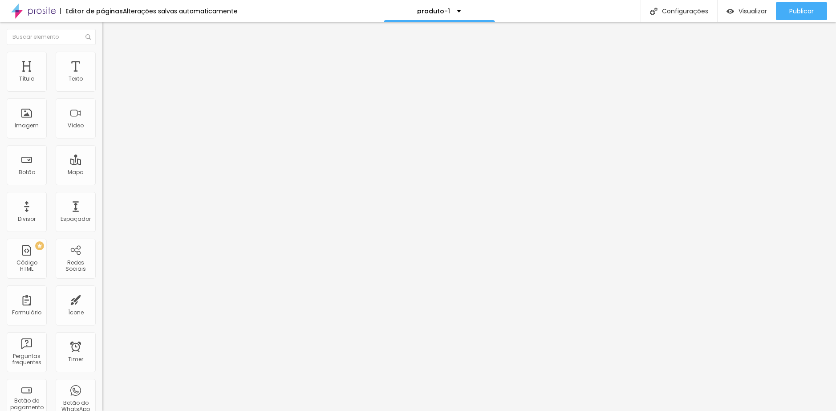
click at [110, 60] on span "Estilo" at bounding box center [117, 58] width 14 height 8
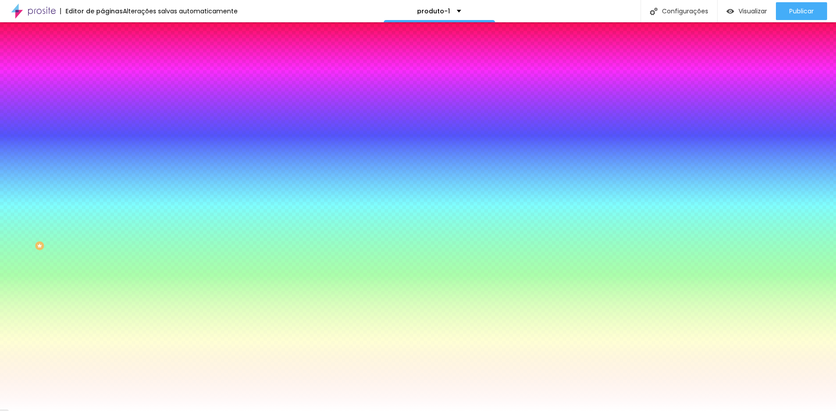
click at [102, 121] on div at bounding box center [153, 121] width 102 height 0
click at [102, 130] on input "#FFFFFF" at bounding box center [155, 125] width 107 height 9
click at [106, 118] on icon "button" at bounding box center [109, 115] width 6 height 6
click at [102, 121] on div at bounding box center [153, 121] width 102 height 0
click at [102, 130] on input "#FFFFFF" at bounding box center [155, 125] width 107 height 9
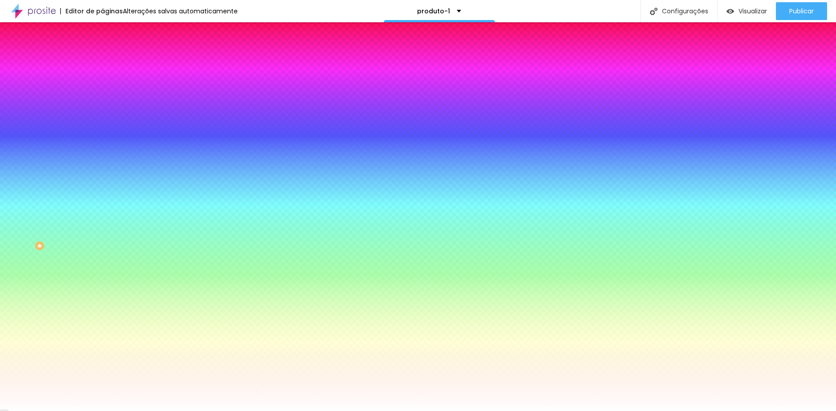
paste input "73947D"
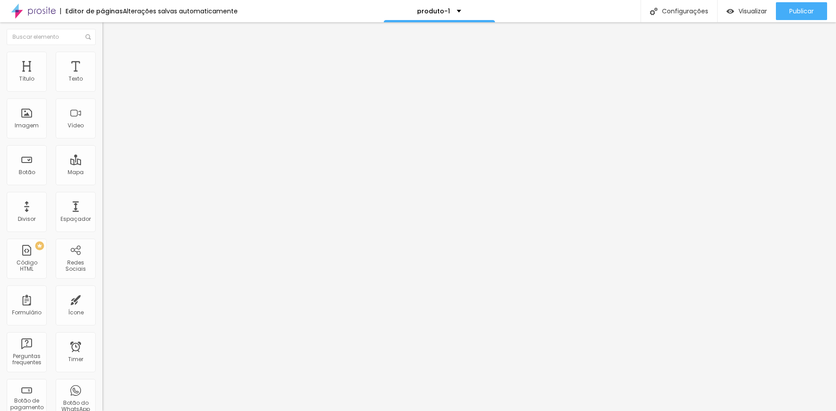
click at [102, 81] on span "Encaixotado" at bounding box center [119, 77] width 35 height 8
click at [102, 95] on span "Completo" at bounding box center [115, 91] width 27 height 8
click at [110, 61] on span "Estilo" at bounding box center [117, 58] width 14 height 8
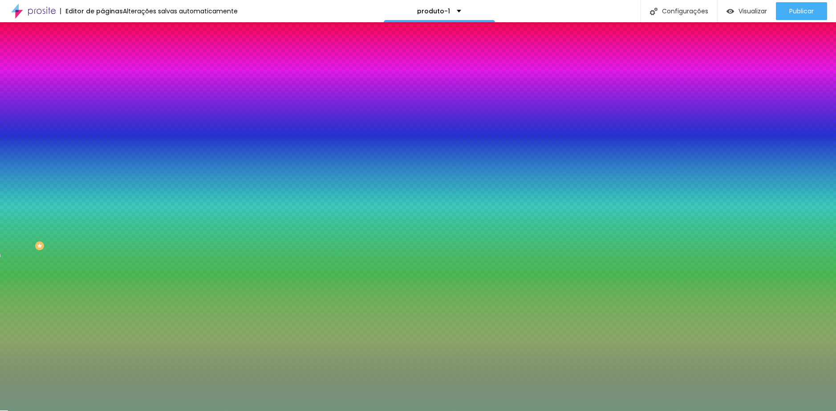
click at [110, 64] on span "Avançado" at bounding box center [124, 67] width 29 height 8
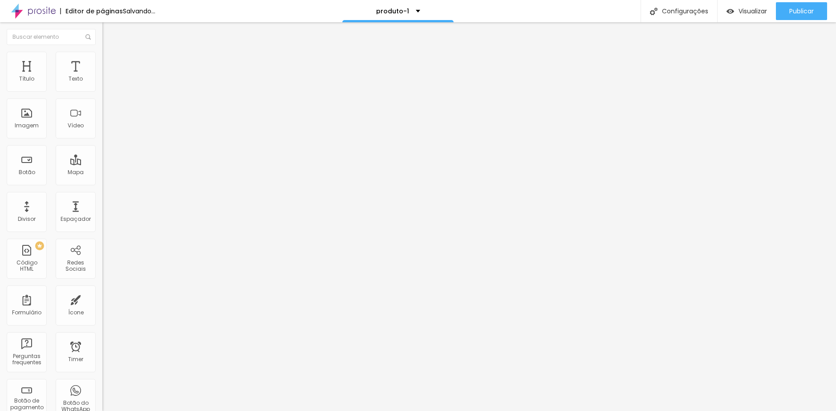
drag, startPoint x: 56, startPoint y: 89, endPoint x: -32, endPoint y: 91, distance: 88.1
click at [102, 173] on input "range" at bounding box center [130, 176] width 57 height 7
drag, startPoint x: 20, startPoint y: 105, endPoint x: -11, endPoint y: 107, distance: 31.2
click at [102, 299] on input "range" at bounding box center [130, 302] width 57 height 7
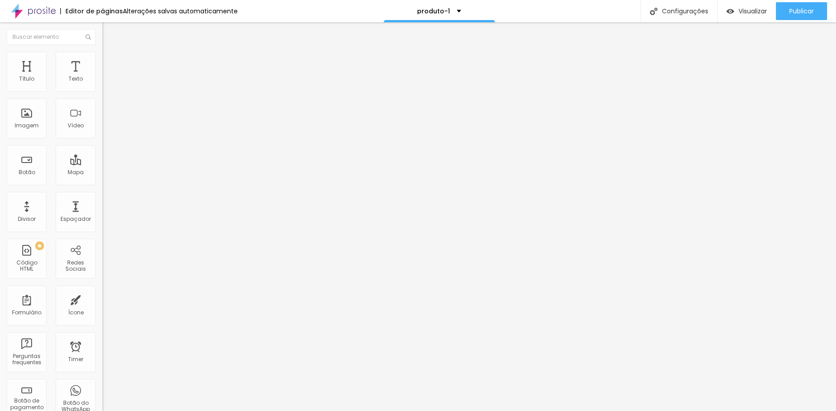
drag, startPoint x: 21, startPoint y: 88, endPoint x: 44, endPoint y: 85, distance: 22.4
click at [102, 173] on input "range" at bounding box center [130, 176] width 57 height 7
click at [110, 61] on span "Estilo" at bounding box center [117, 58] width 14 height 8
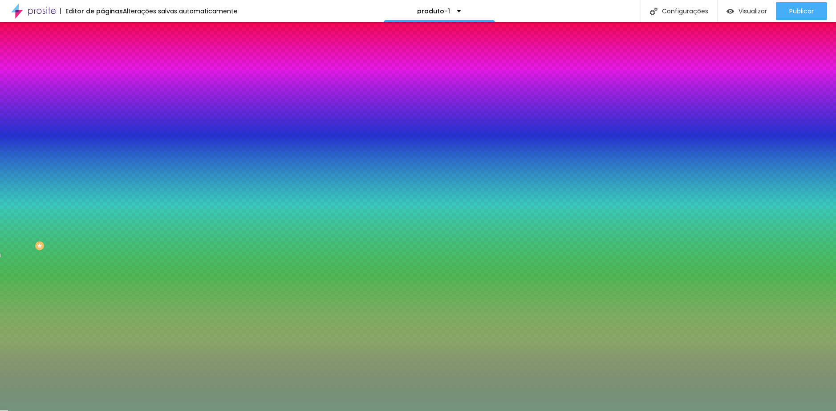
click at [110, 53] on span "Conteúdo" at bounding box center [124, 49] width 28 height 8
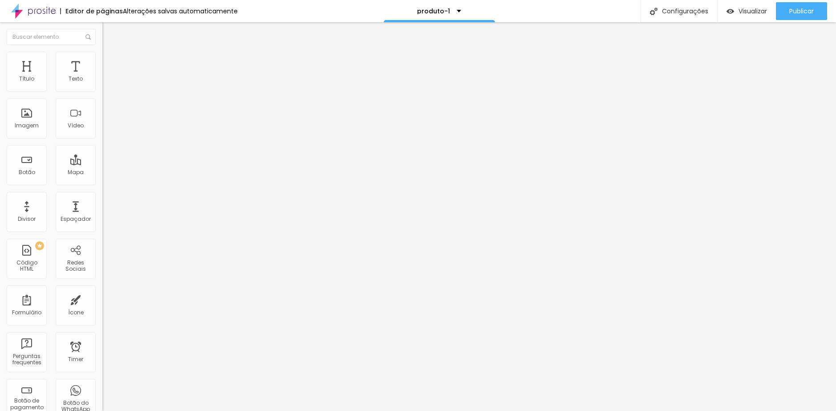
click at [102, 81] on span "Completo" at bounding box center [115, 77] width 27 height 8
click at [102, 86] on span "Encaixotado" at bounding box center [119, 83] width 35 height 8
click at [102, 61] on li "Avançado" at bounding box center [153, 65] width 102 height 9
drag, startPoint x: 46, startPoint y: 87, endPoint x: 36, endPoint y: 86, distance: 9.8
click at [102, 173] on input "range" at bounding box center [130, 176] width 57 height 7
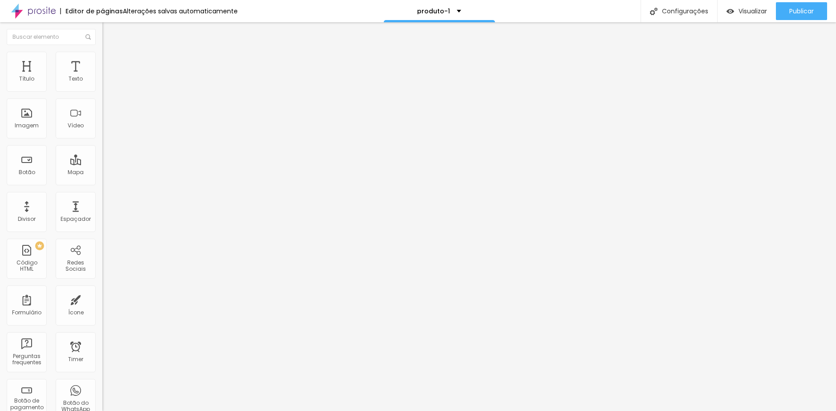
click at [102, 299] on input "range" at bounding box center [130, 302] width 57 height 7
click at [102, 393] on div "CSS Customizado Espaco para usuários avançados poderem personalizar elementos c…" at bounding box center [153, 418] width 102 height 51
click at [102, 52] on li "Estilo" at bounding box center [153, 56] width 102 height 9
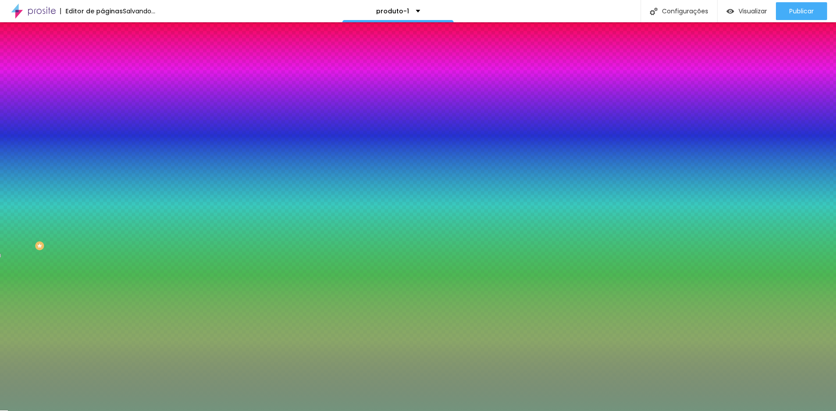
click at [102, 52] on li "Conteúdo" at bounding box center [153, 47] width 102 height 9
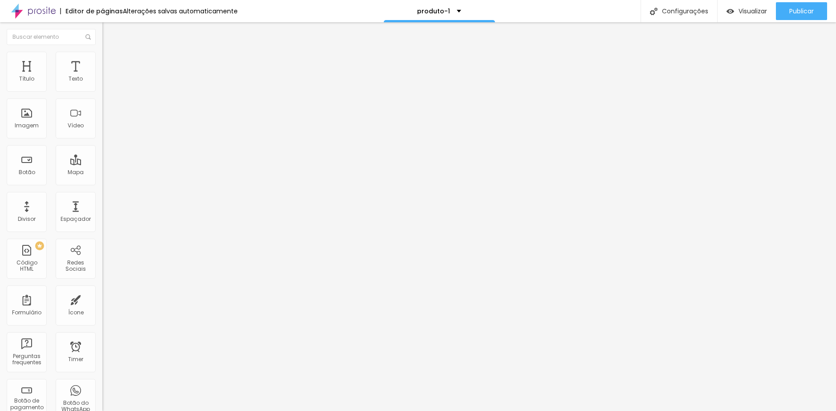
click at [102, 81] on span "Encaixotado" at bounding box center [119, 77] width 35 height 8
click at [109, 36] on img "button" at bounding box center [112, 32] width 7 height 7
click at [109, 33] on img "button" at bounding box center [112, 32] width 7 height 7
click at [102, 61] on li "Avançado" at bounding box center [153, 56] width 102 height 9
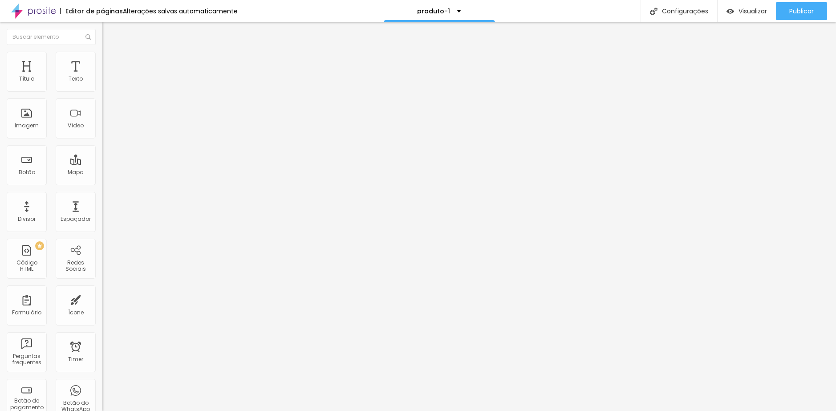
click at [110, 61] on span "Avançado" at bounding box center [124, 58] width 29 height 8
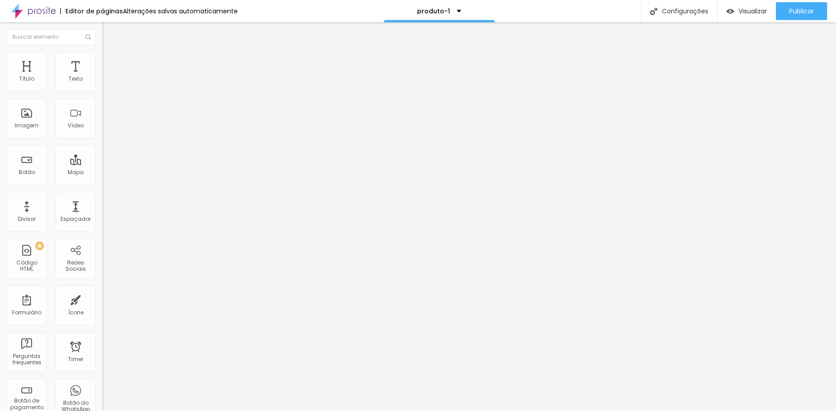
click at [110, 53] on span "Estilo" at bounding box center [117, 49] width 14 height 8
click at [102, 84] on span "Titulo 2" at bounding box center [116, 78] width 29 height 11
click at [102, 77] on span "Titulo 1" at bounding box center [116, 70] width 29 height 12
click at [102, 108] on span "Titulo 6" at bounding box center [110, 104] width 17 height 8
click at [102, 77] on span "Titulo 1" at bounding box center [116, 70] width 29 height 12
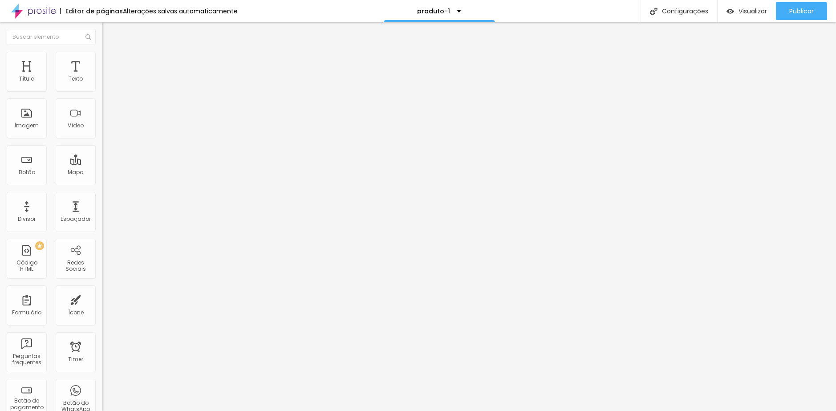
click at [102, 58] on ul "Estilo Avançado" at bounding box center [153, 52] width 102 height 18
click at [110, 61] on span "Avançado" at bounding box center [124, 58] width 29 height 8
drag, startPoint x: 74, startPoint y: 269, endPoint x: -46, endPoint y: 260, distance: 120.5
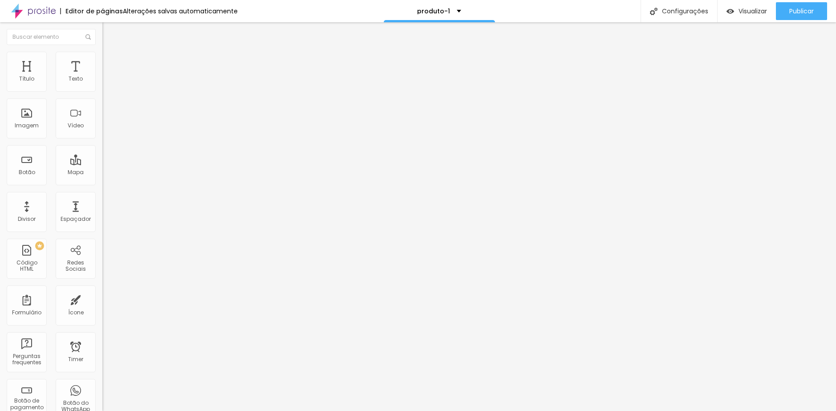
click at [0, 260] on html "Editor de páginas Alterações salvas automaticamente produto-1 Configurações Con…" at bounding box center [418, 205] width 836 height 411
click at [733, 8] on div "Visualizar" at bounding box center [746, 12] width 40 height 8
click at [734, 12] on div "Visualizar" at bounding box center [746, 12] width 40 height 8
click at [109, 36] on img "button" at bounding box center [112, 32] width 7 height 7
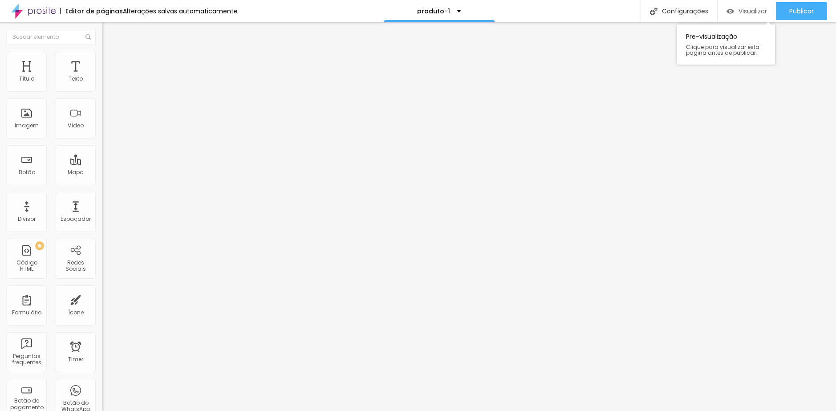
click at [732, 12] on div "Visualizar" at bounding box center [746, 12] width 40 height 8
click at [442, 5] on div "produto-1" at bounding box center [439, 11] width 111 height 22
click at [108, 120] on icon "button" at bounding box center [110, 116] width 4 height 6
click at [106, 129] on icon "button" at bounding box center [108, 126] width 5 height 5
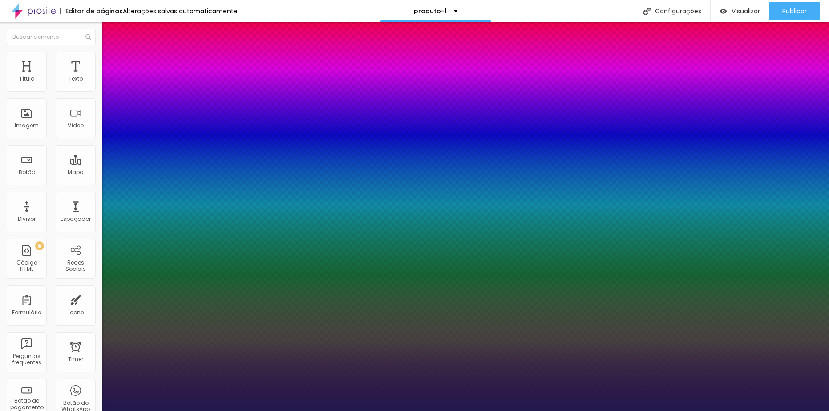
click at [50, 410] on div at bounding box center [414, 411] width 829 height 0
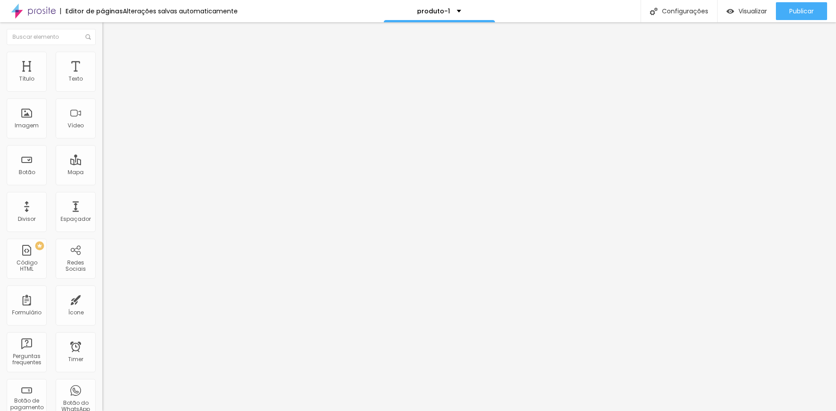
click at [102, 58] on li "Avançado" at bounding box center [153, 56] width 102 height 9
drag, startPoint x: 84, startPoint y: 278, endPoint x: -2, endPoint y: 266, distance: 87.2
click at [0, 266] on html "Editor de páginas Alterações salvas automaticamente produto-1 Configurações Con…" at bounding box center [418, 205] width 836 height 411
click at [102, 344] on div "Editar Título Estilo Avançado 10 Espaço de cima 10 Espaço de baixo ID Html Clas…" at bounding box center [153, 216] width 102 height 389
click at [102, 61] on ul "Estilo Avançado" at bounding box center [153, 52] width 102 height 18
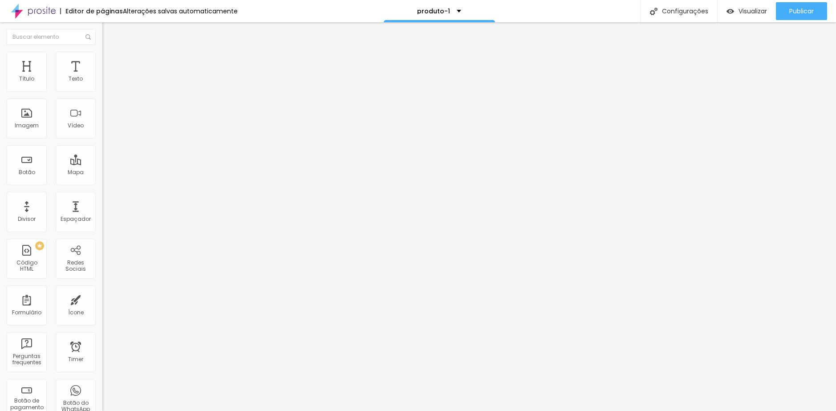
click at [110, 53] on span "Estilo" at bounding box center [117, 49] width 14 height 8
click at [102, 132] on button "button" at bounding box center [108, 126] width 12 height 9
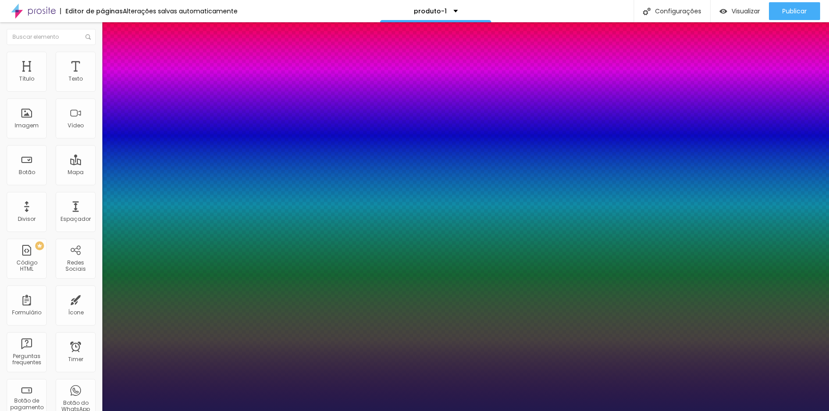
drag, startPoint x: 119, startPoint y: 251, endPoint x: 143, endPoint y: 252, distance: 24.5
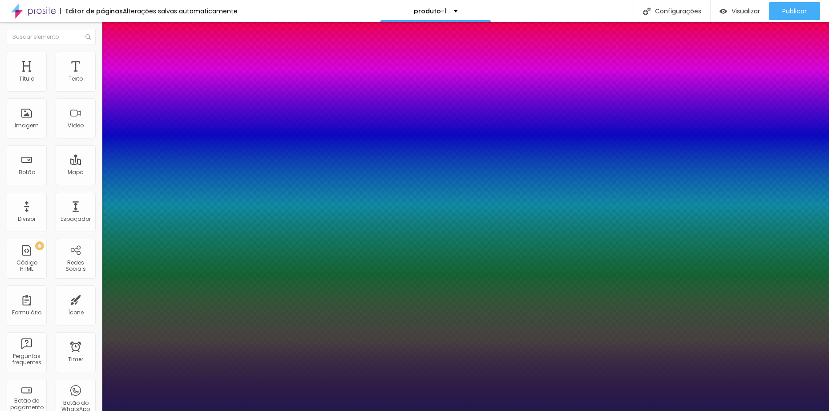
click at [45, 410] on div at bounding box center [414, 411] width 829 height 0
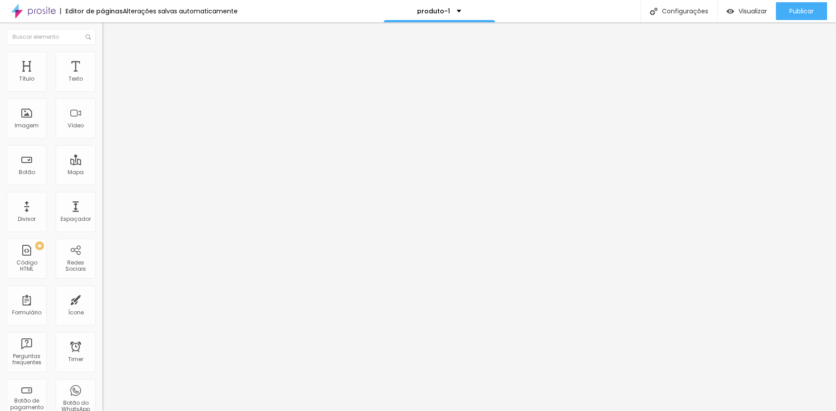
click at [110, 61] on span "Avançado" at bounding box center [124, 58] width 29 height 8
click at [102, 85] on button "button" at bounding box center [108, 80] width 12 height 9
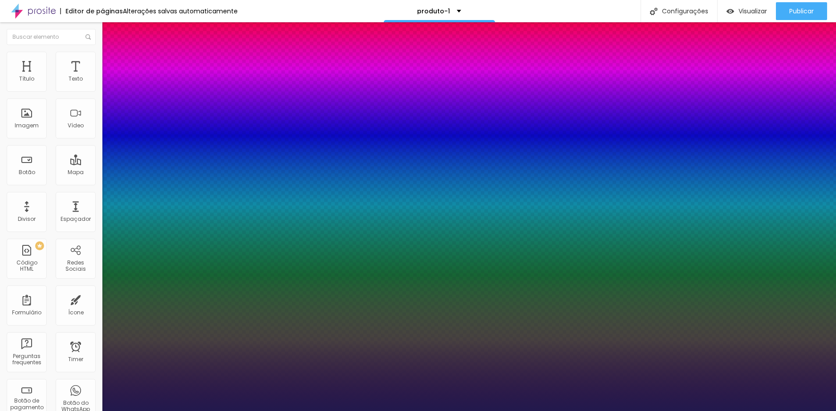
drag, startPoint x: 149, startPoint y: 215, endPoint x: 161, endPoint y: 215, distance: 12.0
click at [484, 410] on div at bounding box center [418, 411] width 836 height 0
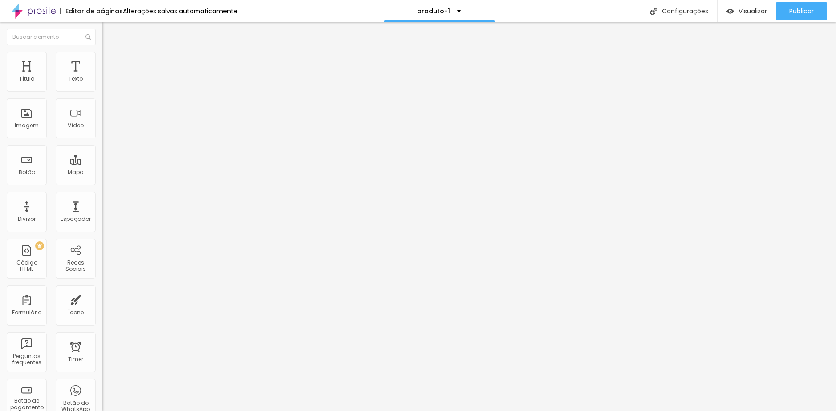
click at [102, 90] on div "Tipografia Voltar ao padrão Sombra DESATIVADO Voltar ao padrão" at bounding box center [153, 88] width 102 height 55
click at [102, 85] on button "button" at bounding box center [108, 80] width 12 height 9
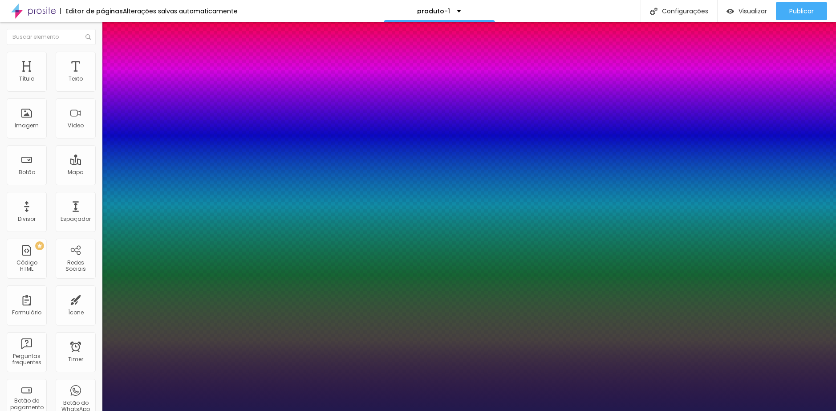
click at [460, 410] on div at bounding box center [418, 411] width 836 height 0
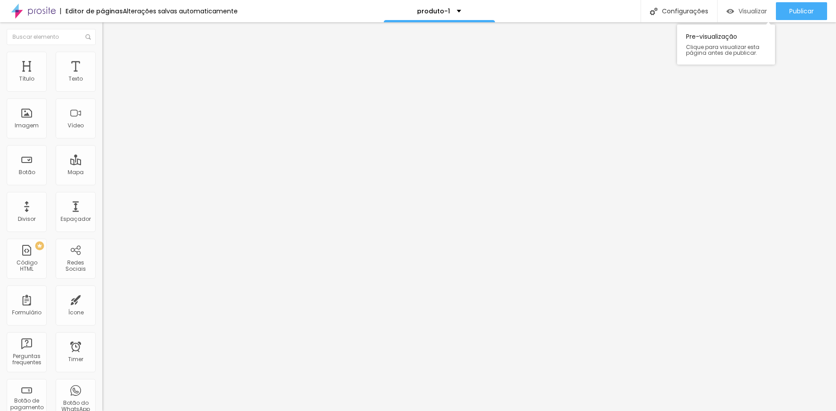
click at [736, 10] on div "Visualizar" at bounding box center [746, 12] width 40 height 8
click at [102, 85] on button "button" at bounding box center [108, 80] width 12 height 9
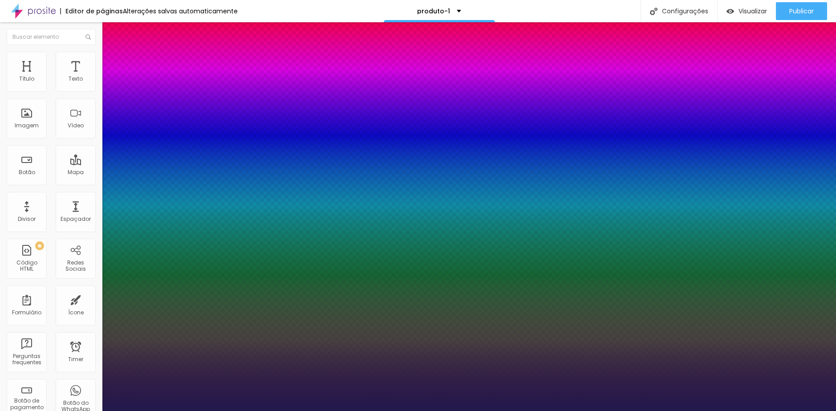
click at [449, 410] on div at bounding box center [418, 411] width 836 height 0
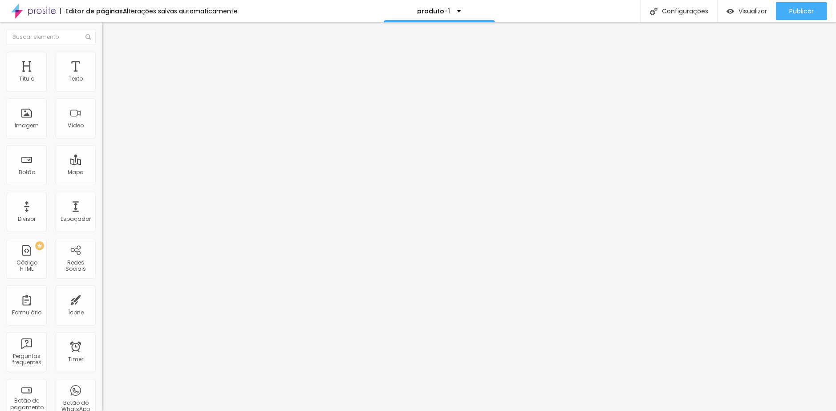
click at [102, 57] on li "Avançado" at bounding box center [153, 56] width 102 height 9
click at [110, 53] on span "Estilo" at bounding box center [117, 49] width 14 height 8
click at [109, 34] on img "button" at bounding box center [112, 32] width 7 height 7
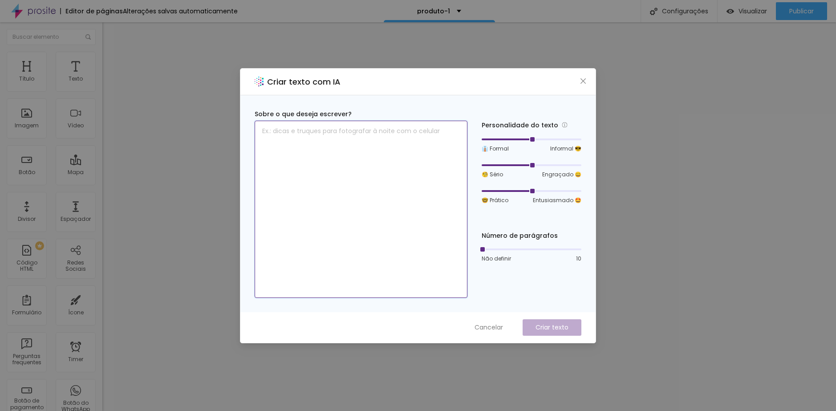
click at [349, 241] on textarea at bounding box center [361, 209] width 213 height 177
click at [586, 79] on icon "close" at bounding box center [582, 80] width 7 height 7
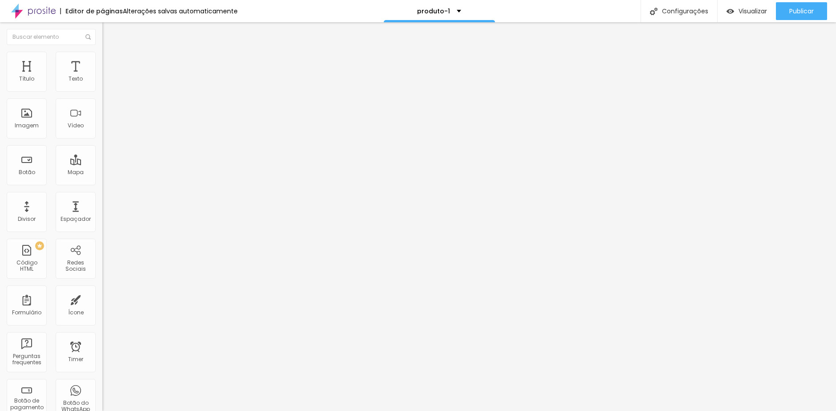
click at [110, 61] on span "Avançado" at bounding box center [124, 58] width 29 height 8
click at [110, 53] on span "Estilo" at bounding box center [117, 49] width 14 height 8
click at [102, 85] on button "button" at bounding box center [108, 80] width 12 height 9
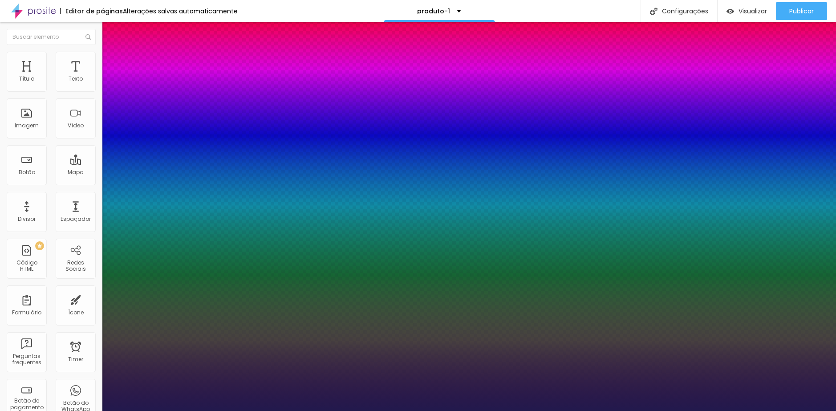
click at [50, 410] on div at bounding box center [418, 411] width 836 height 0
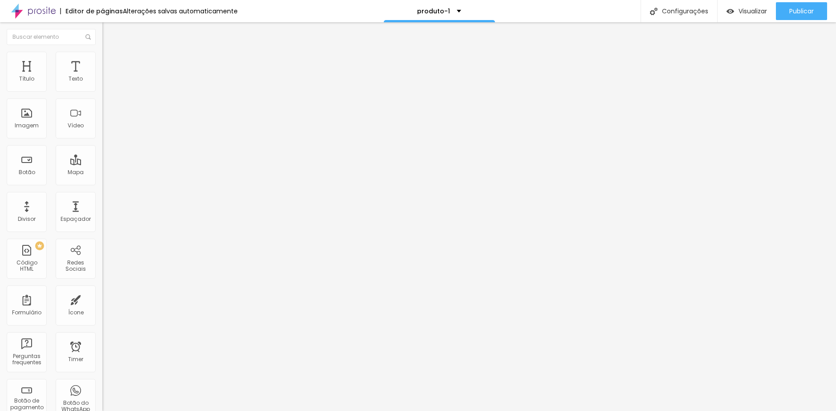
click at [102, 59] on li "Avançado" at bounding box center [153, 56] width 102 height 9
click at [102, 61] on li "Avançado" at bounding box center [153, 56] width 102 height 9
click at [110, 61] on span "Avançado" at bounding box center [124, 58] width 29 height 8
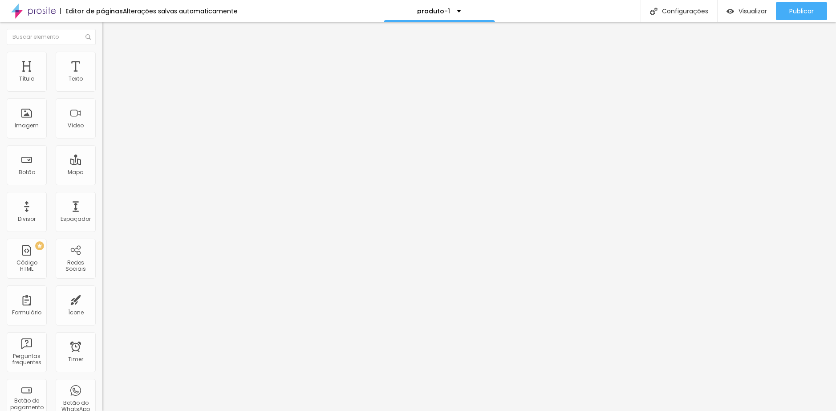
click at [110, 61] on span "Avançado" at bounding box center [124, 58] width 29 height 8
click at [110, 53] on span "Estilo" at bounding box center [117, 49] width 14 height 8
click at [106, 83] on icon "button" at bounding box center [108, 79] width 5 height 5
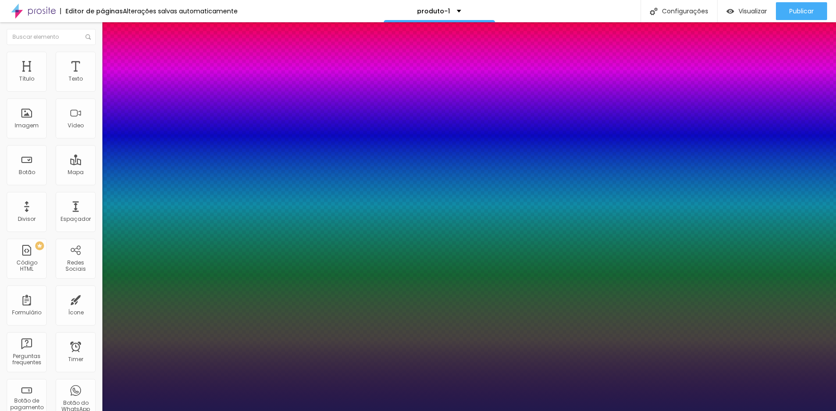
click at [52, 410] on div at bounding box center [418, 411] width 836 height 0
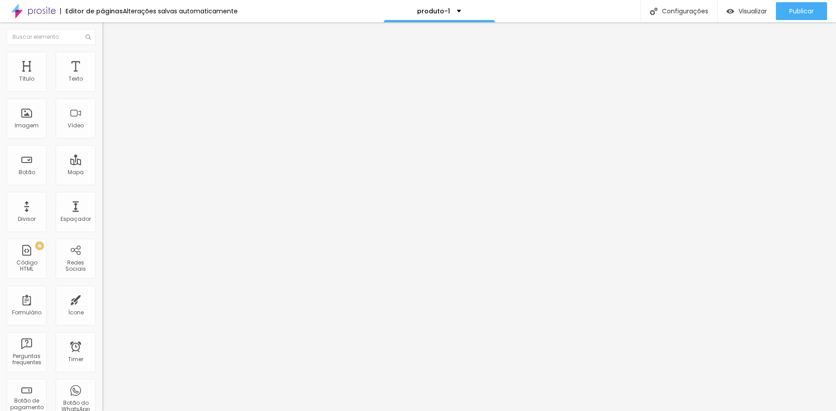
click at [109, 35] on div "Editar Texto" at bounding box center [134, 32] width 51 height 7
click at [110, 61] on span "Avançado" at bounding box center [124, 58] width 29 height 8
drag, startPoint x: 67, startPoint y: 277, endPoint x: -9, endPoint y: 278, distance: 75.7
click at [0, 278] on html "Editor de páginas Alterações salvas automaticamente produto-1 Configurações Con…" at bounding box center [418, 205] width 836 height 411
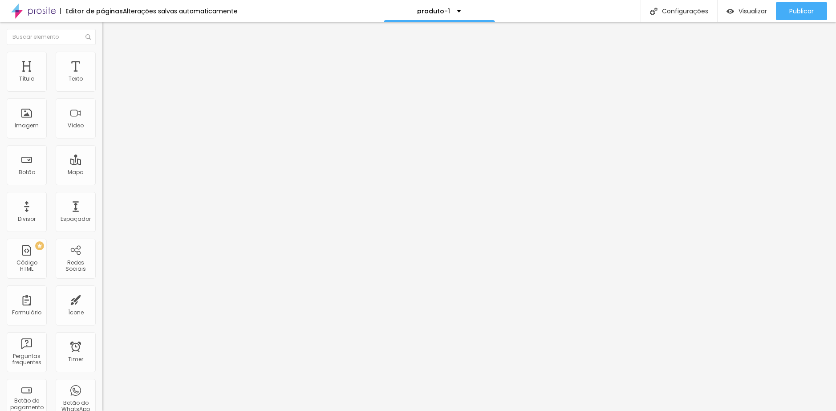
drag, startPoint x: 69, startPoint y: 51, endPoint x: 65, endPoint y: 67, distance: 16.9
click at [102, 52] on img at bounding box center [106, 56] width 8 height 8
click at [110, 61] on span "Avançado" at bounding box center [124, 58] width 29 height 8
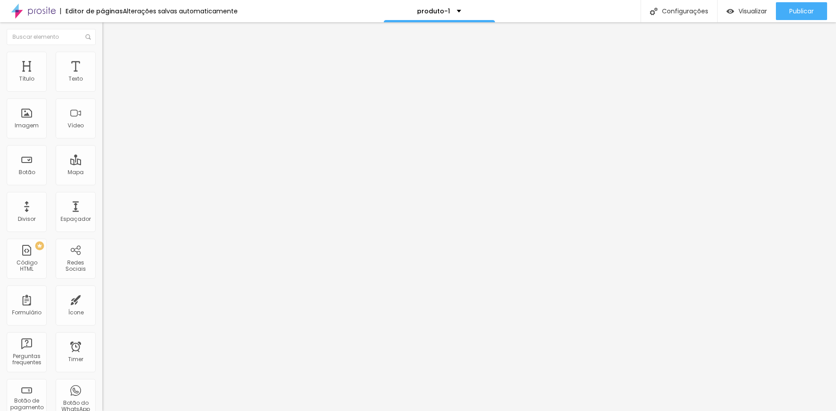
click at [102, 77] on span "Adicionar imagem" at bounding box center [130, 73] width 57 height 8
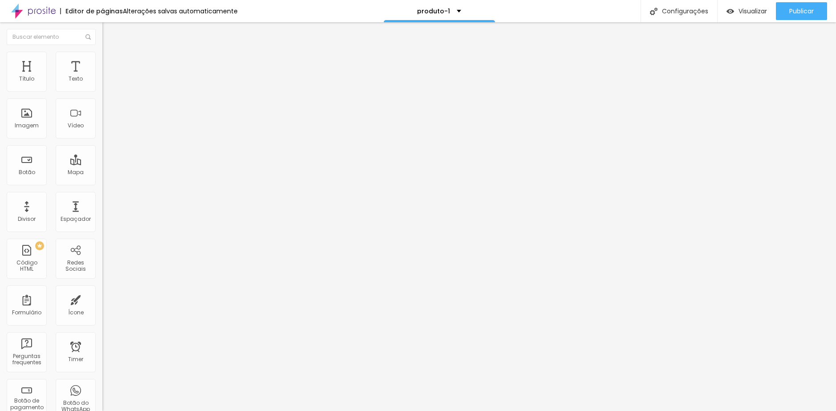
click at [110, 61] on span "Estilo" at bounding box center [117, 58] width 14 height 8
drag, startPoint x: 90, startPoint y: 97, endPoint x: 14, endPoint y: 92, distance: 76.2
click at [102, 91] on input "range" at bounding box center [130, 87] width 57 height 7
click at [102, 77] on span "Adicionar imagem" at bounding box center [130, 73] width 57 height 8
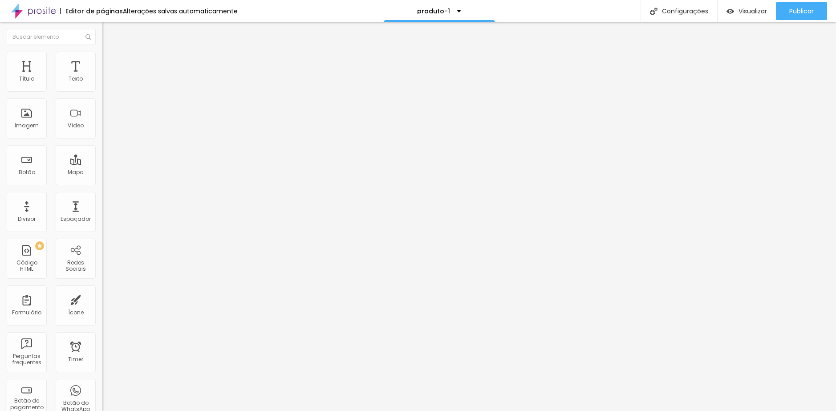
click at [32, 125] on div "Imagem" at bounding box center [27, 125] width 24 height 6
click at [102, 77] on span "Adicionar imagem" at bounding box center [130, 73] width 57 height 8
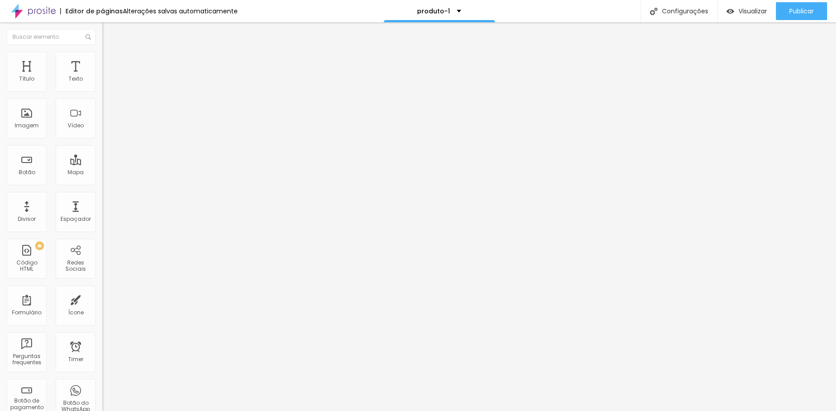
click at [110, 61] on span "Estilo" at bounding box center [117, 58] width 14 height 8
click at [102, 91] on input "range" at bounding box center [130, 87] width 57 height 7
click at [110, 61] on span "Estilo" at bounding box center [117, 58] width 14 height 8
click at [102, 84] on div "100 px %" at bounding box center [153, 79] width 102 height 9
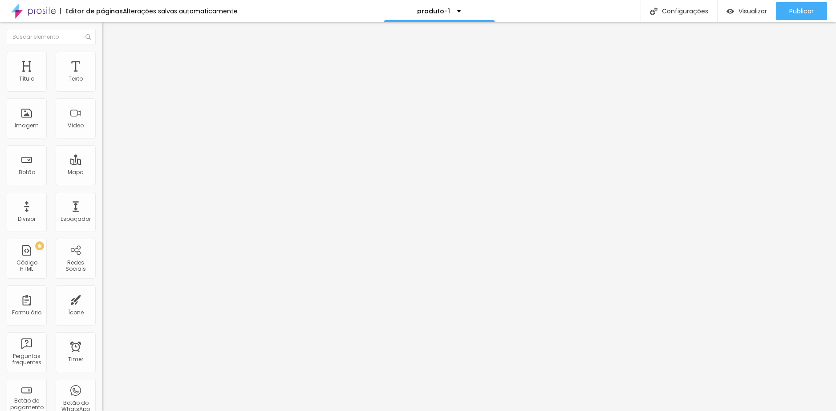
click at [102, 84] on input "100" at bounding box center [121, 79] width 38 height 9
click at [102, 175] on div "Editar Imagem Conteúdo Estilo Avançado Tamanho 15 px % 0 Borda arredondada Somb…" at bounding box center [153, 216] width 102 height 389
click at [141, 84] on button "px" at bounding box center [148, 79] width 14 height 9
click at [102, 84] on input "600" at bounding box center [123, 79] width 43 height 9
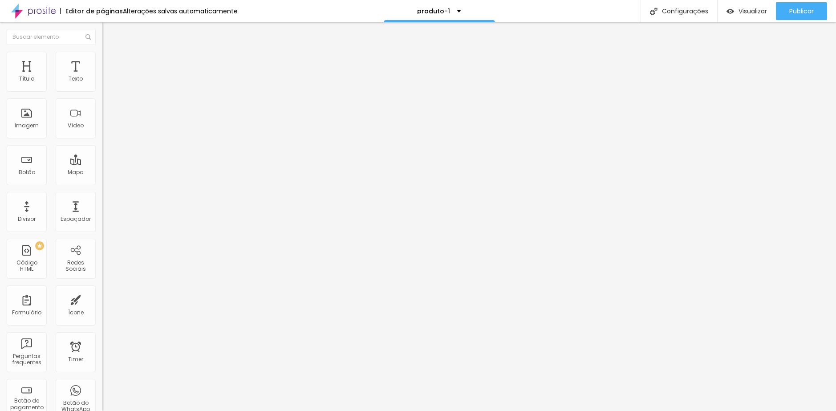
click at [159, 84] on button "%" at bounding box center [165, 79] width 12 height 9
click at [102, 84] on input "100" at bounding box center [121, 79] width 38 height 9
drag, startPoint x: 71, startPoint y: 88, endPoint x: 61, endPoint y: 88, distance: 10.2
click at [102, 84] on input "100" at bounding box center [121, 79] width 38 height 9
click at [110, 61] on span "Estilo" at bounding box center [117, 58] width 14 height 8
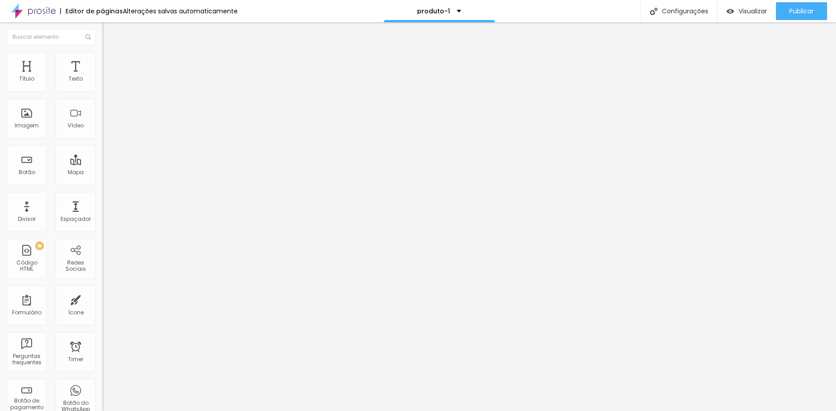
click at [102, 84] on input "100" at bounding box center [121, 79] width 38 height 9
click at [102, 61] on li "Estilo" at bounding box center [153, 56] width 102 height 9
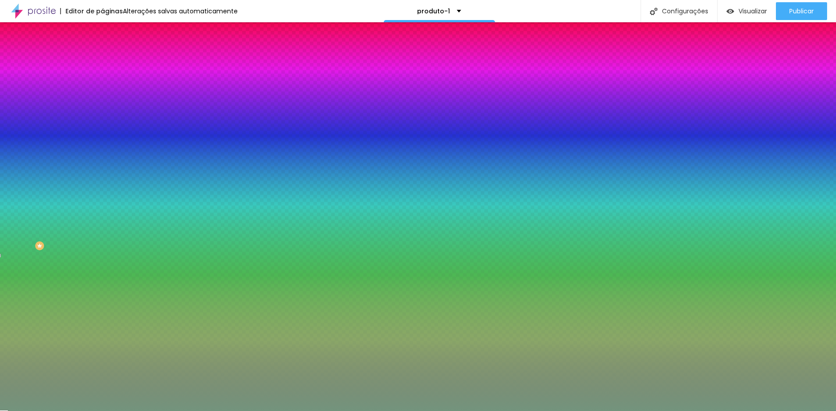
click at [102, 68] on li "Avançado" at bounding box center [153, 65] width 102 height 9
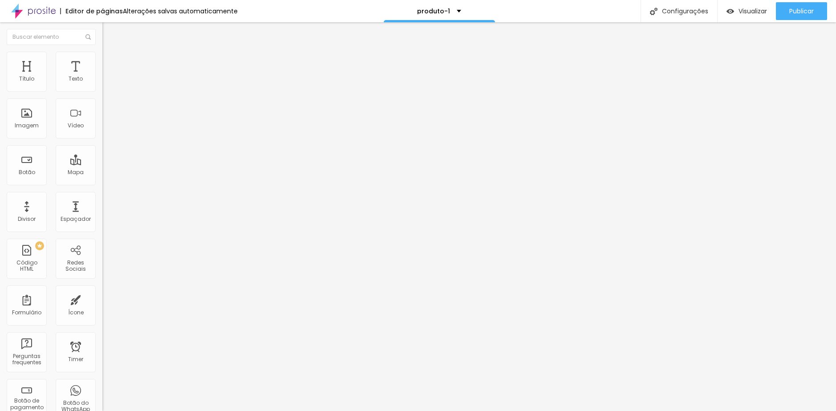
drag, startPoint x: 38, startPoint y: 87, endPoint x: 18, endPoint y: 88, distance: 20.0
click at [102, 173] on input "range" at bounding box center [130, 176] width 57 height 7
drag, startPoint x: 20, startPoint y: 106, endPoint x: 14, endPoint y: 106, distance: 6.2
click at [102, 299] on input "range" at bounding box center [130, 302] width 57 height 7
click at [744, 12] on span "Visualizar" at bounding box center [752, 11] width 28 height 7
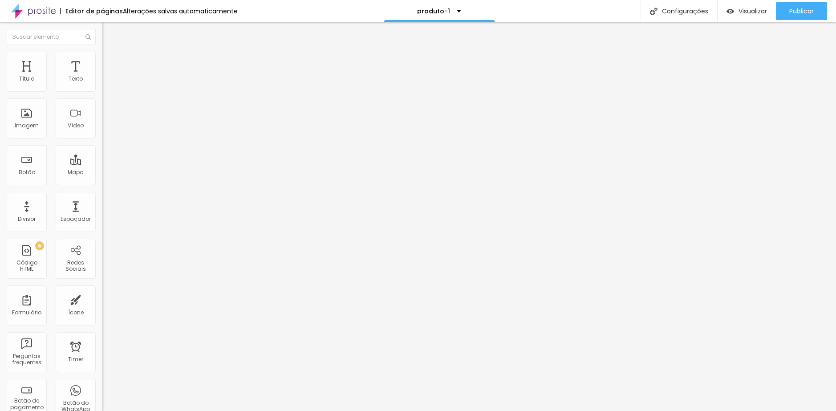
click at [102, 58] on li "Estilo" at bounding box center [153, 56] width 102 height 9
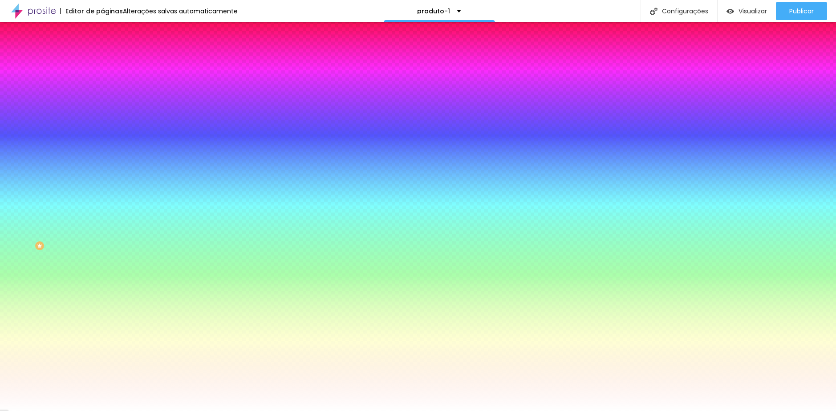
click at [102, 67] on li "Avançado" at bounding box center [153, 65] width 102 height 9
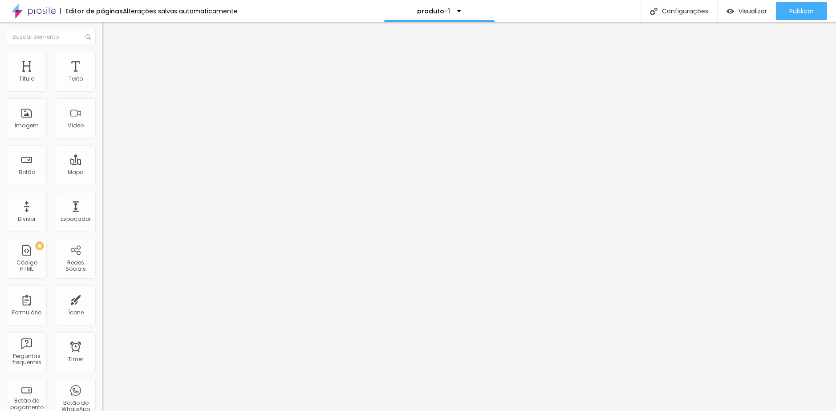
drag, startPoint x: 19, startPoint y: 106, endPoint x: 25, endPoint y: 106, distance: 6.2
click at [102, 299] on input "range" at bounding box center [130, 302] width 57 height 7
click at [110, 61] on span "Estilo" at bounding box center [117, 58] width 14 height 8
click at [102, 84] on input "15" at bounding box center [121, 79] width 38 height 9
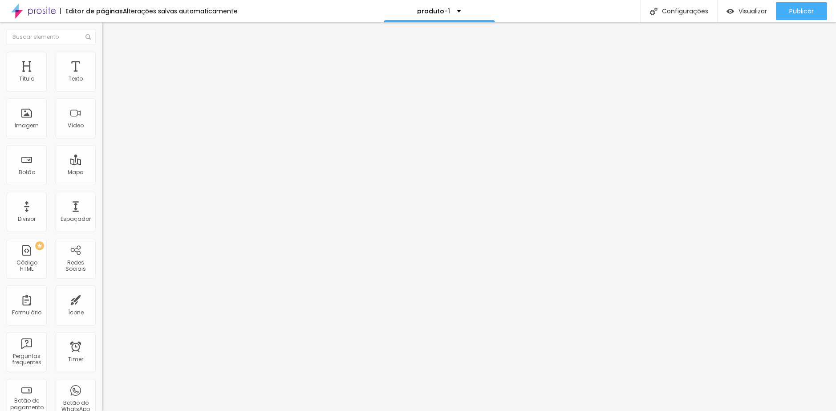
click at [102, 84] on input "15" at bounding box center [121, 79] width 38 height 9
click at [110, 61] on span "Estilo" at bounding box center [117, 58] width 14 height 8
click at [102, 84] on input "15" at bounding box center [121, 79] width 38 height 9
click at [110, 61] on span "Estilo" at bounding box center [117, 58] width 14 height 8
click at [102, 84] on input "15" at bounding box center [121, 79] width 38 height 9
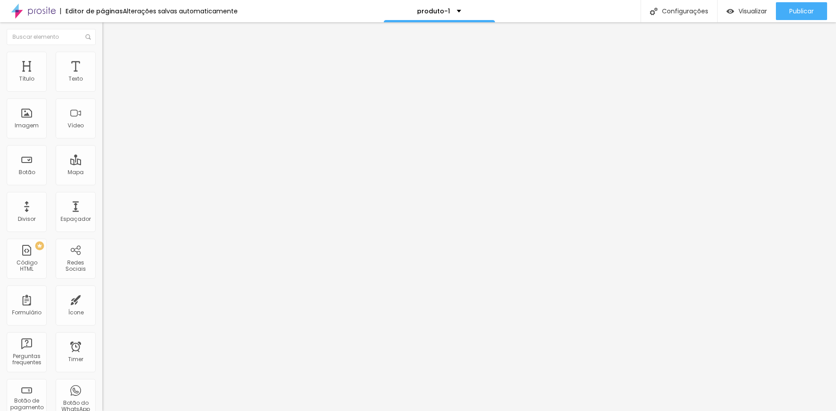
click at [102, 56] on img at bounding box center [106, 56] width 8 height 8
click at [110, 63] on span "Avançado" at bounding box center [124, 67] width 29 height 8
drag, startPoint x: 24, startPoint y: 89, endPoint x: 16, endPoint y: 89, distance: 8.0
click at [102, 173] on input "range" at bounding box center [130, 176] width 57 height 7
drag, startPoint x: 25, startPoint y: 103, endPoint x: 4, endPoint y: 103, distance: 21.8
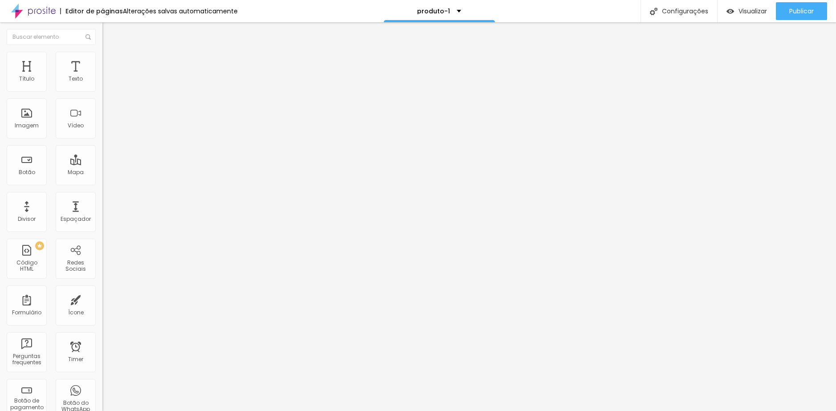
click at [102, 299] on input "range" at bounding box center [130, 302] width 57 height 7
click at [110, 63] on span "Avançado" at bounding box center [124, 67] width 29 height 8
drag, startPoint x: 30, startPoint y: 89, endPoint x: 16, endPoint y: 99, distance: 17.4
click at [102, 173] on input "range" at bounding box center [130, 176] width 57 height 7
drag, startPoint x: 23, startPoint y: 107, endPoint x: 0, endPoint y: 108, distance: 23.1
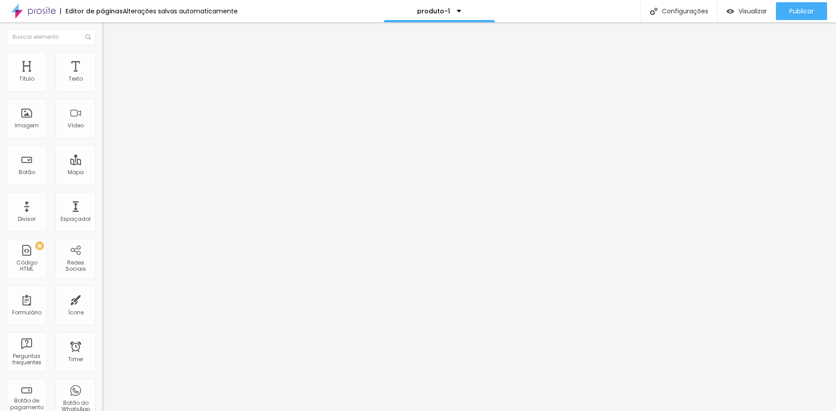
click at [0, 107] on html "Editor de páginas Alterações salvas automaticamente produto-1 Configurações Con…" at bounding box center [418, 205] width 836 height 411
drag, startPoint x: 23, startPoint y: 104, endPoint x: 5, endPoint y: 105, distance: 17.8
click at [102, 299] on input "range" at bounding box center [130, 302] width 57 height 7
drag, startPoint x: 66, startPoint y: 60, endPoint x: 72, endPoint y: 61, distance: 5.9
click at [102, 60] on ul "Conteúdo Estilo Avançado" at bounding box center [153, 56] width 102 height 27
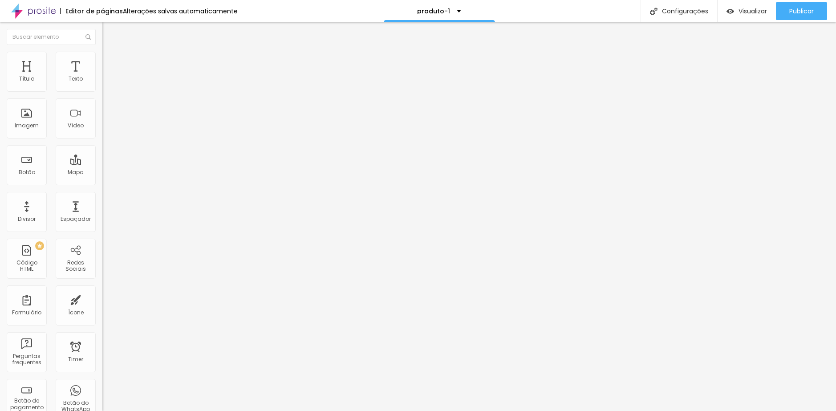
click at [110, 63] on span "Avançado" at bounding box center [124, 67] width 29 height 8
drag, startPoint x: 24, startPoint y: 89, endPoint x: 8, endPoint y: 90, distance: 16.9
click at [102, 173] on input "range" at bounding box center [130, 176] width 57 height 7
drag, startPoint x: 22, startPoint y: 105, endPoint x: -4, endPoint y: 106, distance: 26.3
click at [102, 299] on input "range" at bounding box center [130, 302] width 57 height 7
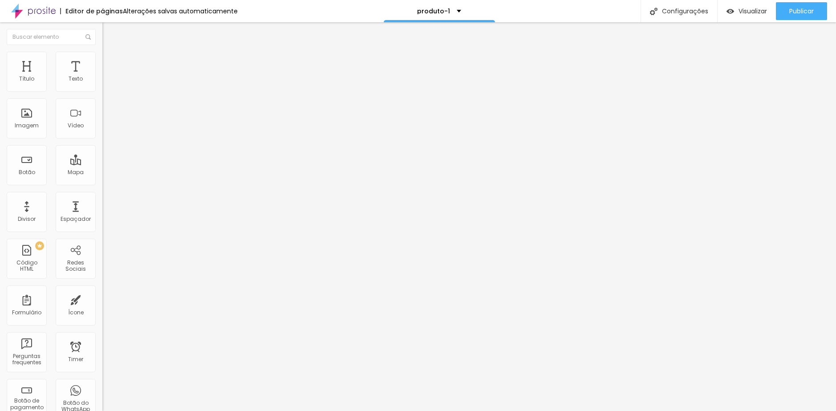
click at [110, 61] on span "Estilo" at bounding box center [117, 58] width 14 height 8
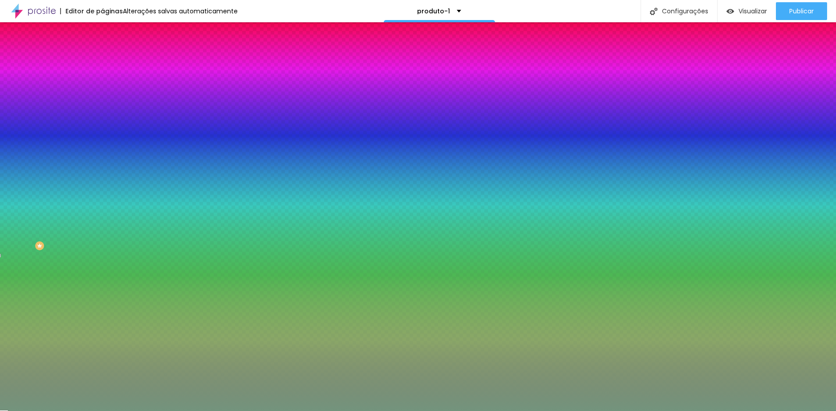
click at [102, 69] on li "Avançado" at bounding box center [153, 65] width 102 height 9
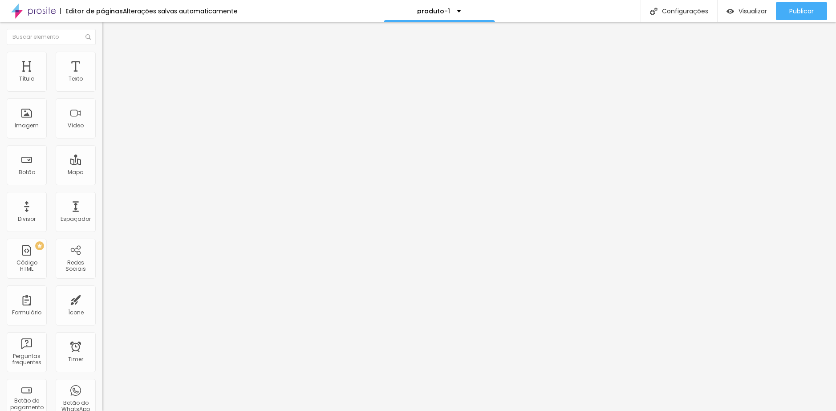
click at [110, 53] on span "Conteúdo" at bounding box center [124, 49] width 28 height 8
click at [110, 61] on span "Estilo" at bounding box center [117, 58] width 14 height 8
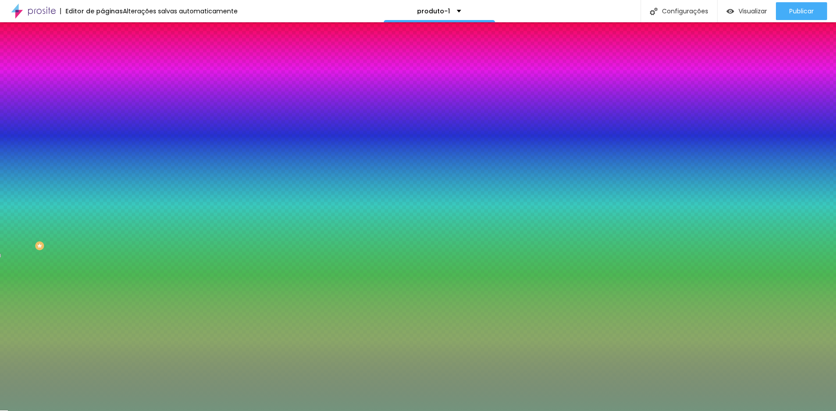
click at [110, 53] on span "Conteúdo" at bounding box center [124, 49] width 28 height 8
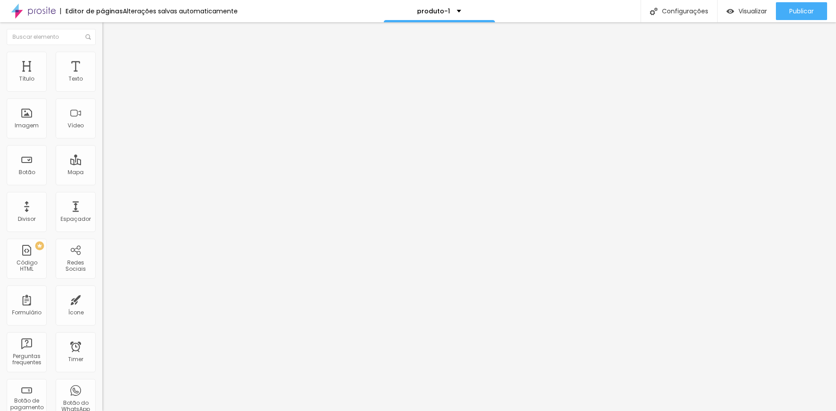
click at [110, 61] on span "Estilo" at bounding box center [117, 58] width 14 height 8
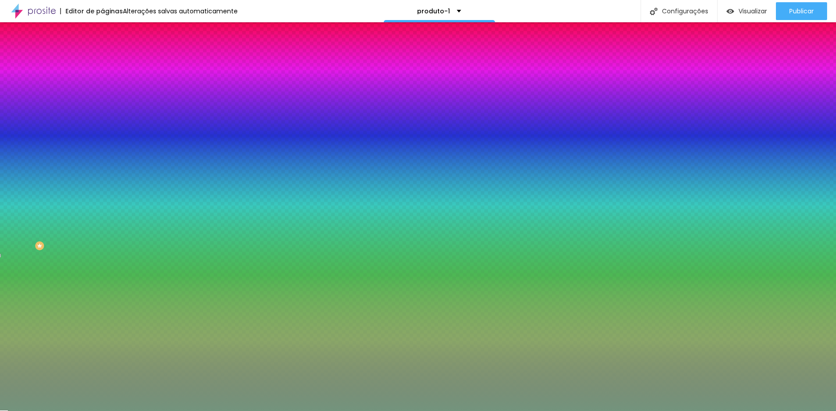
click at [110, 53] on span "Conteúdo" at bounding box center [124, 49] width 28 height 8
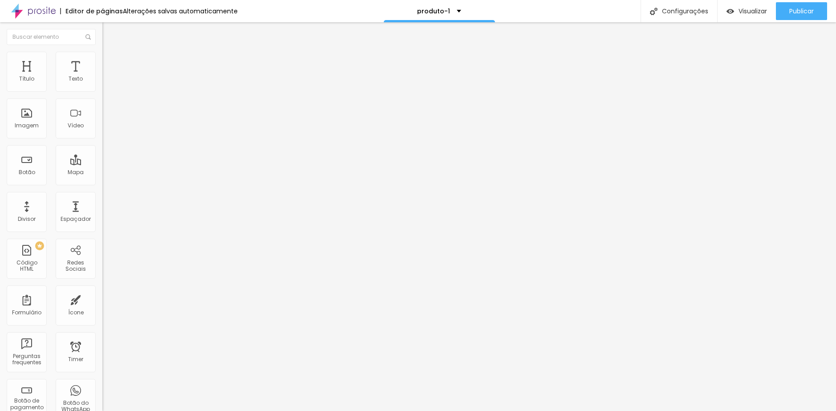
click at [102, 81] on span "Encaixotado" at bounding box center [119, 77] width 35 height 8
click at [102, 95] on span "Completo" at bounding box center [115, 91] width 27 height 8
click at [102, 81] on span "Completo" at bounding box center [115, 77] width 27 height 8
click at [102, 86] on span "Encaixotado" at bounding box center [119, 83] width 35 height 8
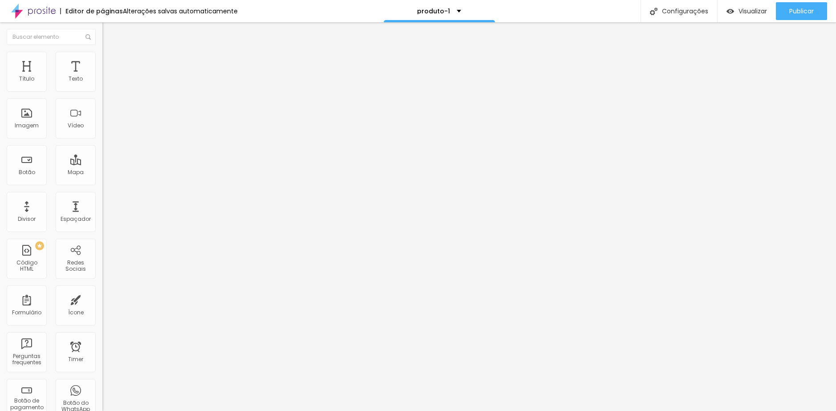
click at [102, 59] on ul "Conteúdo Estilo Avançado" at bounding box center [153, 56] width 102 height 27
click at [102, 59] on li "Estilo" at bounding box center [153, 56] width 102 height 9
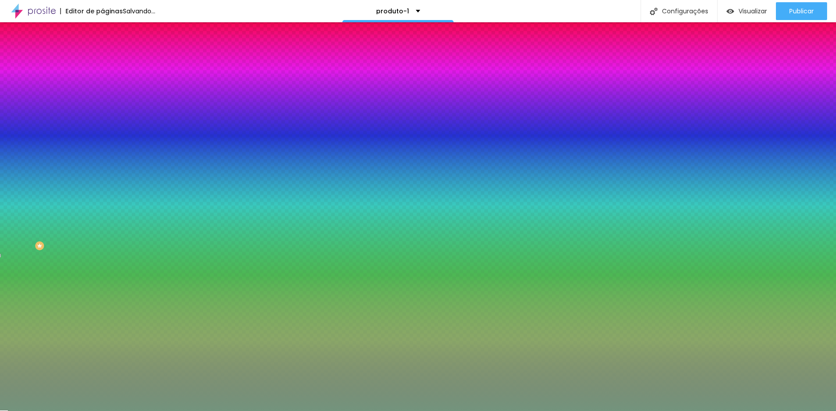
click at [110, 65] on span "Avançado" at bounding box center [124, 67] width 29 height 8
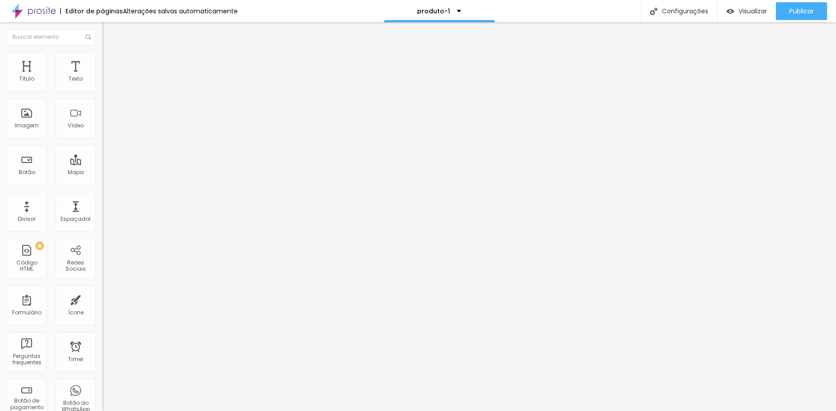
click at [102, 58] on li "Estilo" at bounding box center [153, 56] width 102 height 9
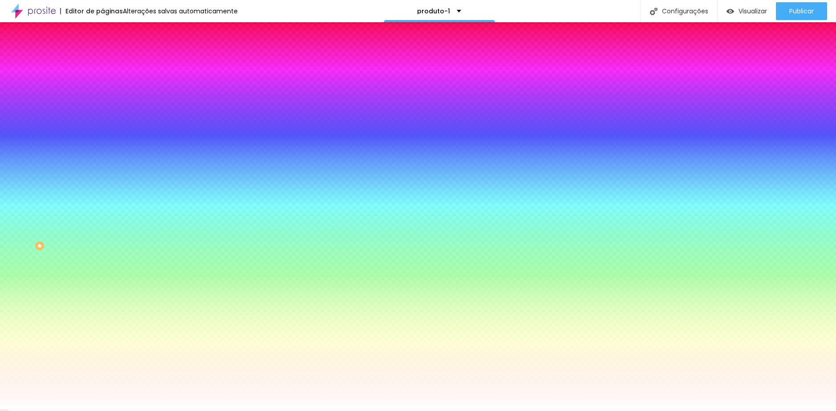
click at [110, 63] on span "Avançado" at bounding box center [124, 67] width 29 height 8
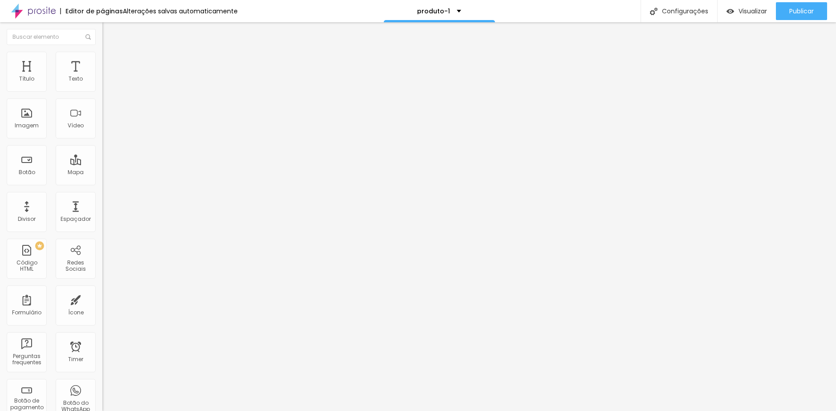
click at [102, 299] on input "range" at bounding box center [130, 302] width 57 height 7
click at [729, 16] on div "Visualizar" at bounding box center [746, 11] width 40 height 18
click at [102, 61] on li "Estilo" at bounding box center [153, 56] width 102 height 9
drag, startPoint x: 71, startPoint y: 89, endPoint x: 65, endPoint y: 89, distance: 5.3
click at [102, 84] on input "12" at bounding box center [121, 79] width 38 height 9
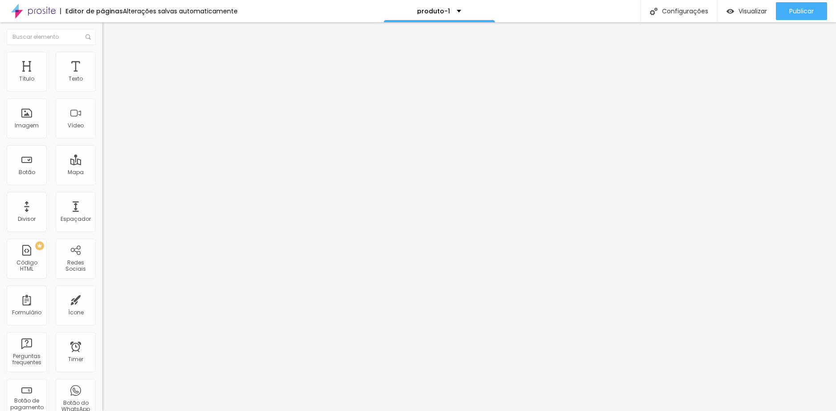
click at [110, 61] on span "Estilo" at bounding box center [117, 58] width 14 height 8
click at [110, 63] on span "Avançado" at bounding box center [124, 67] width 29 height 8
click at [102, 61] on li "Estilo" at bounding box center [153, 56] width 102 height 9
drag, startPoint x: 72, startPoint y: 87, endPoint x: 59, endPoint y: 87, distance: 12.5
click at [102, 84] on input "12" at bounding box center [121, 79] width 38 height 9
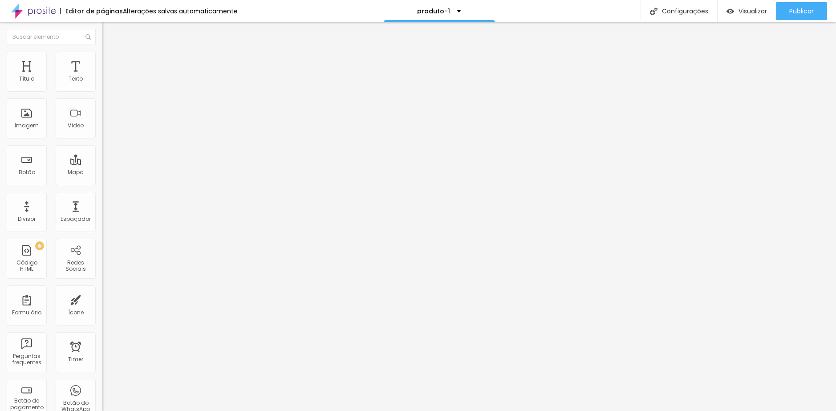
click at [110, 63] on span "Avançado" at bounding box center [124, 67] width 29 height 8
click at [102, 61] on ul "Conteúdo Estilo Avançado" at bounding box center [153, 56] width 102 height 27
click at [110, 61] on span "Estilo" at bounding box center [117, 58] width 14 height 8
drag, startPoint x: 73, startPoint y: 85, endPoint x: 65, endPoint y: 85, distance: 8.1
click at [102, 84] on div "12 px %" at bounding box center [153, 79] width 102 height 9
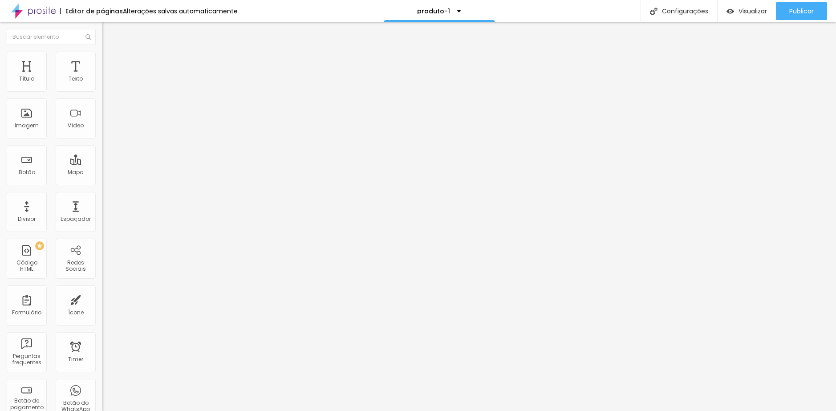
click at [102, 52] on li "Estilo" at bounding box center [153, 56] width 102 height 9
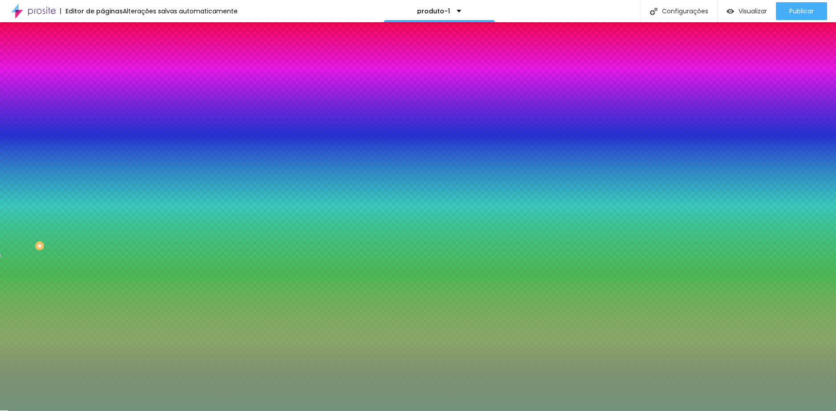
click at [110, 63] on span "Avançado" at bounding box center [124, 67] width 29 height 8
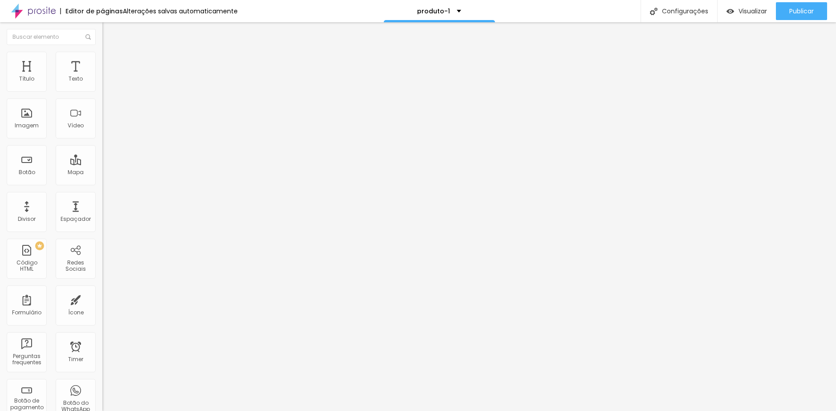
drag, startPoint x: 67, startPoint y: 276, endPoint x: -4, endPoint y: 266, distance: 71.0
click at [0, 266] on html "Editor de páginas Alterações salvas automaticamente produto-1 Configurações Con…" at bounding box center [418, 205] width 836 height 411
click at [110, 61] on span "Estilo" at bounding box center [117, 58] width 14 height 8
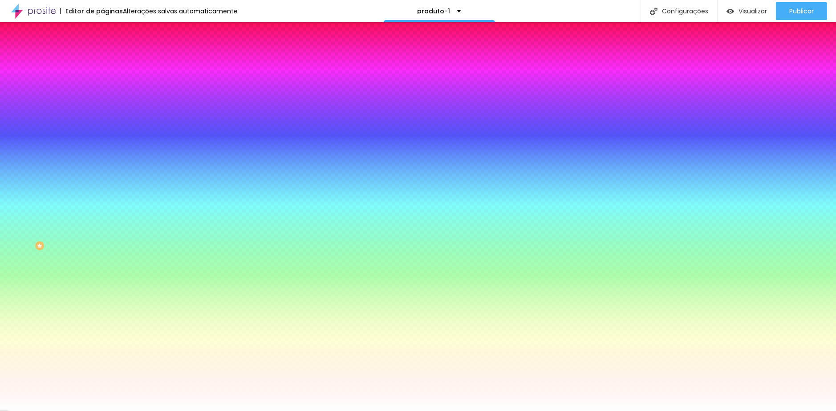
click at [110, 53] on span "Conteúdo" at bounding box center [124, 49] width 28 height 8
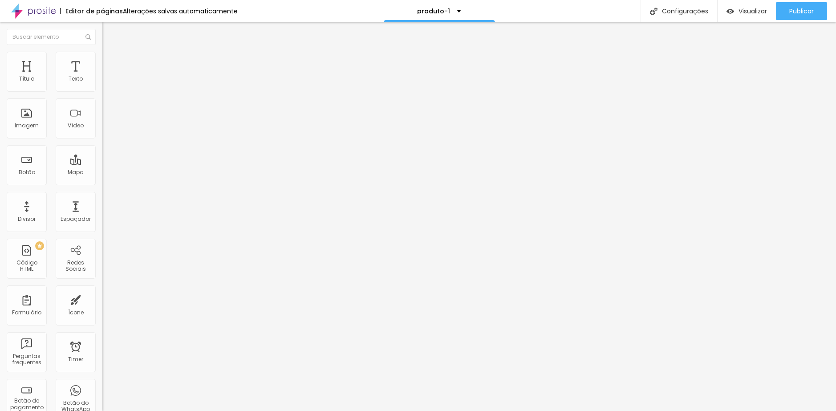
click at [102, 77] on span "Adicionar imagem" at bounding box center [130, 73] width 57 height 8
click at [102, 139] on span "Original" at bounding box center [112, 136] width 21 height 8
click at [102, 145] on span "Cinema" at bounding box center [113, 141] width 22 height 8
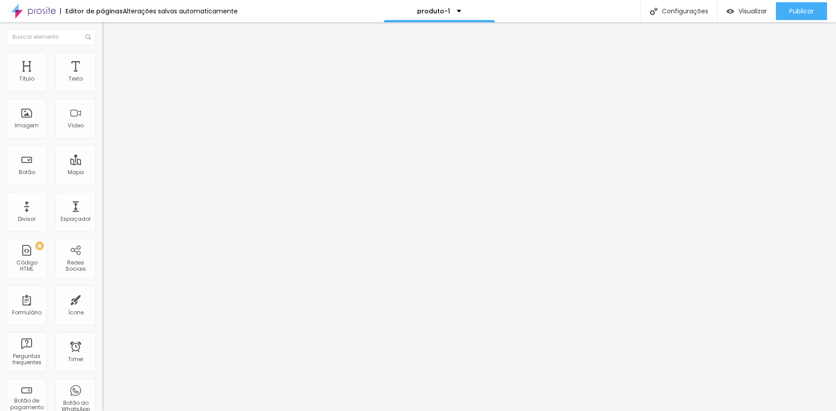
click at [102, 57] on img at bounding box center [106, 56] width 8 height 8
click at [110, 63] on span "Avançado" at bounding box center [124, 67] width 29 height 8
drag, startPoint x: 23, startPoint y: 89, endPoint x: -2, endPoint y: 88, distance: 24.5
click at [102, 173] on input "range" at bounding box center [130, 176] width 57 height 7
drag, startPoint x: 25, startPoint y: 107, endPoint x: -8, endPoint y: 107, distance: 33.4
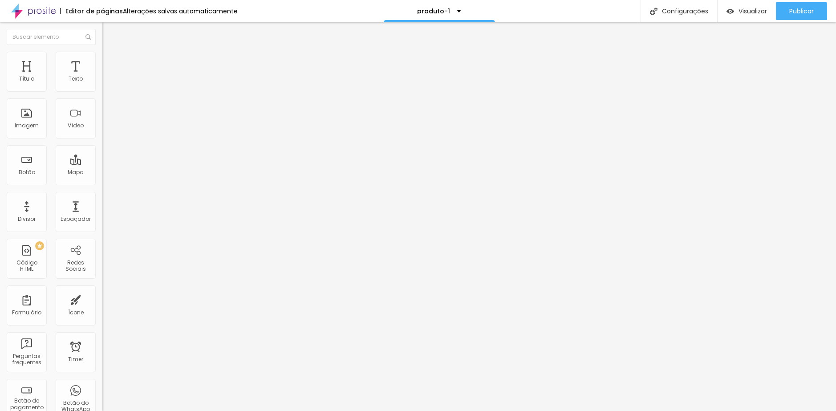
click at [102, 299] on input "range" at bounding box center [130, 302] width 57 height 7
click at [102, 52] on li "Conteúdo" at bounding box center [153, 47] width 102 height 9
click at [110, 61] on span "Estilo" at bounding box center [117, 58] width 14 height 8
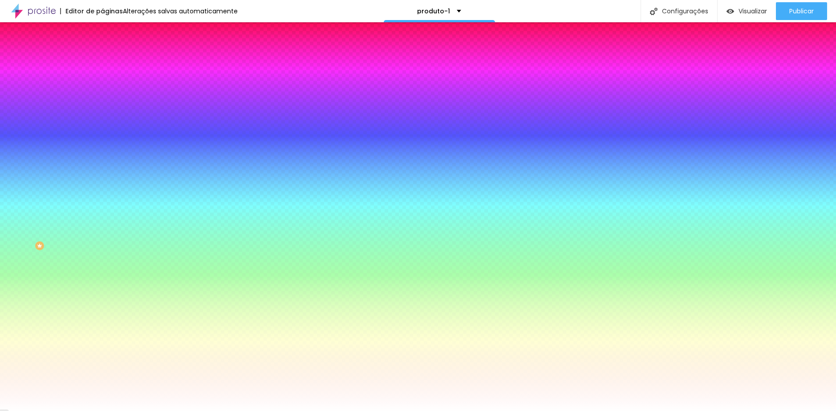
click at [110, 53] on span "Conteúdo" at bounding box center [124, 49] width 28 height 8
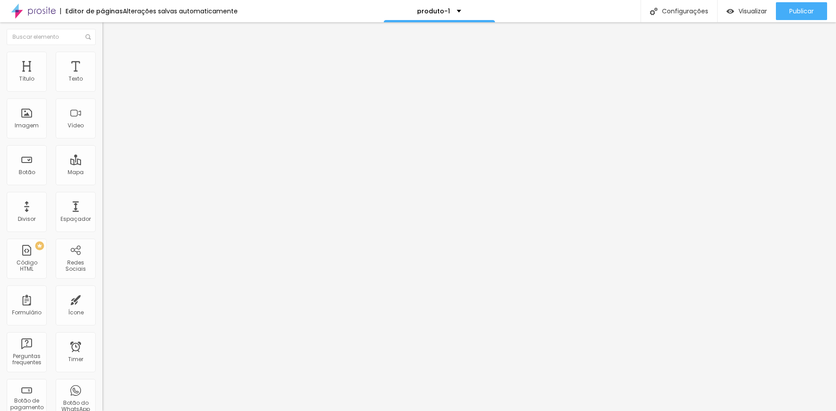
click at [102, 81] on span "Encaixotado" at bounding box center [119, 77] width 35 height 8
click at [102, 95] on span "Completo" at bounding box center [115, 91] width 27 height 8
click at [102, 57] on ul "Conteúdo Estilo Avançado" at bounding box center [153, 56] width 102 height 27
click at [110, 61] on span "Estilo" at bounding box center [117, 58] width 14 height 8
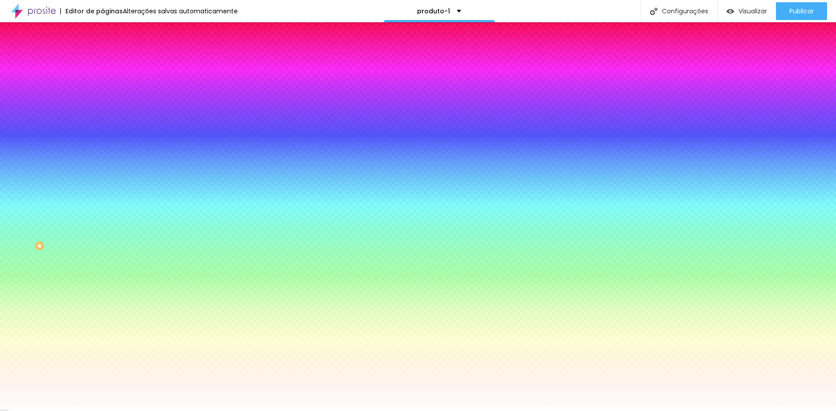
click at [102, 61] on li "Avançado" at bounding box center [153, 65] width 102 height 9
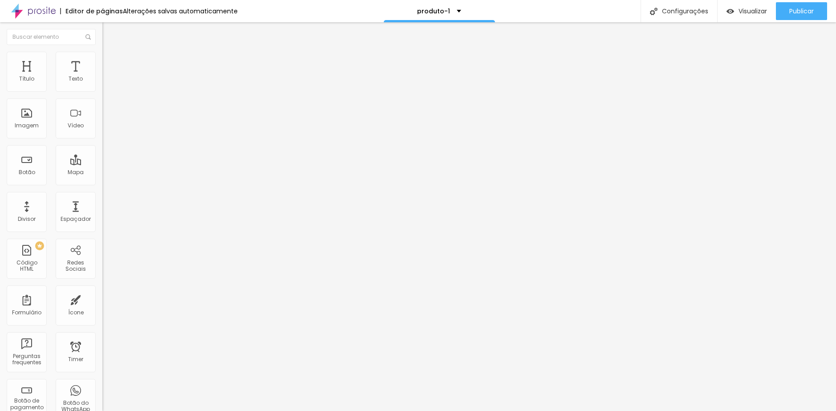
drag, startPoint x: 57, startPoint y: 89, endPoint x: -24, endPoint y: 90, distance: 81.4
click at [102, 173] on input "range" at bounding box center [130, 176] width 57 height 7
drag, startPoint x: 22, startPoint y: 105, endPoint x: -4, endPoint y: 103, distance: 25.8
click at [102, 299] on input "range" at bounding box center [130, 302] width 57 height 7
click at [102, 88] on img at bounding box center [105, 85] width 6 height 6
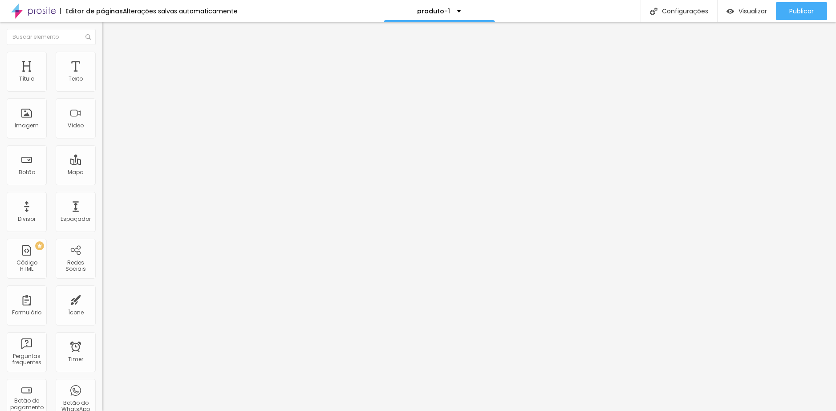
click at [102, 90] on div at bounding box center [153, 85] width 102 height 21
click at [102, 88] on div at bounding box center [153, 85] width 102 height 21
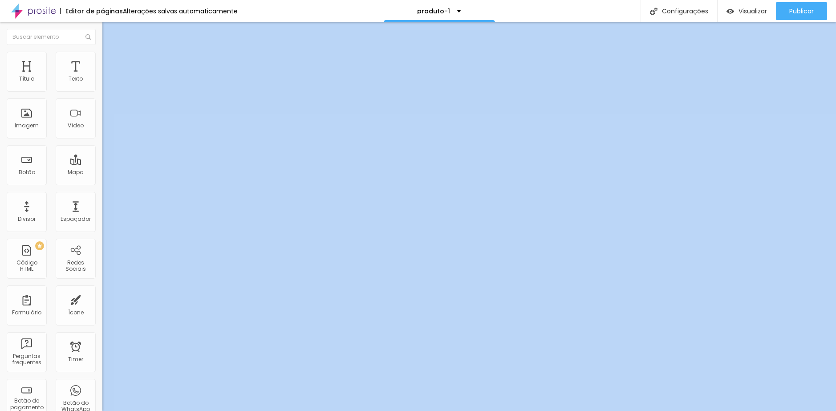
click at [102, 71] on div "Conteúdo Estilo Avançado Alinhamento" at bounding box center [153, 69] width 102 height 53
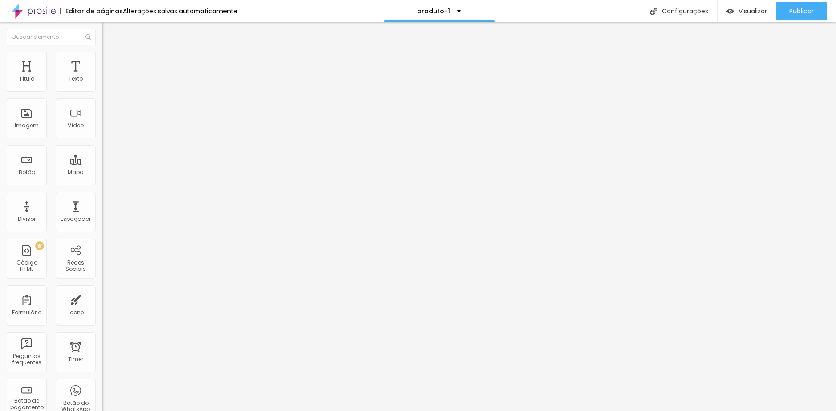
click at [110, 60] on span "Estilo" at bounding box center [117, 58] width 14 height 8
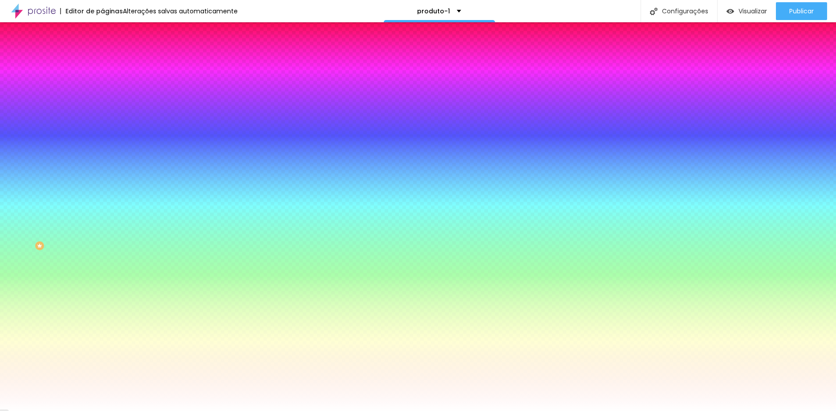
click at [106, 141] on icon "button" at bounding box center [108, 143] width 5 height 5
click at [90, 410] on div at bounding box center [418, 411] width 836 height 0
click at [106, 116] on icon "button" at bounding box center [108, 118] width 5 height 5
click at [83, 410] on div at bounding box center [418, 411] width 836 height 0
click at [102, 67] on li "Avançado" at bounding box center [153, 65] width 102 height 9
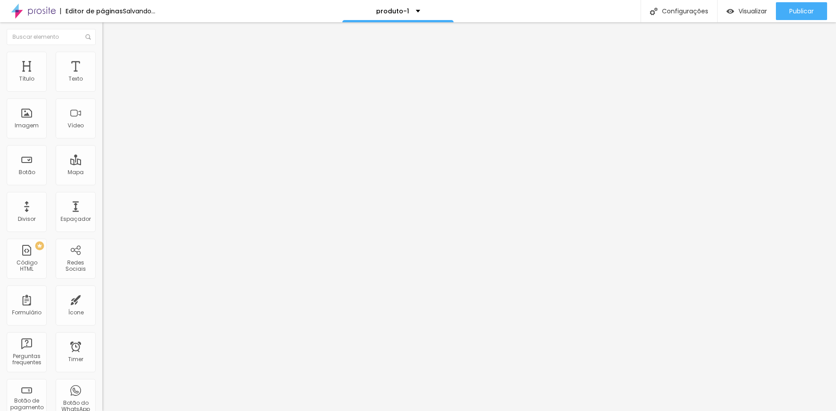
drag, startPoint x: 35, startPoint y: 89, endPoint x: 0, endPoint y: 88, distance: 35.2
click at [102, 173] on input "range" at bounding box center [130, 176] width 57 height 7
click at [110, 61] on span "Estilo" at bounding box center [117, 58] width 14 height 8
drag, startPoint x: 93, startPoint y: 94, endPoint x: 37, endPoint y: 93, distance: 55.6
click at [102, 91] on input "range" at bounding box center [130, 87] width 57 height 7
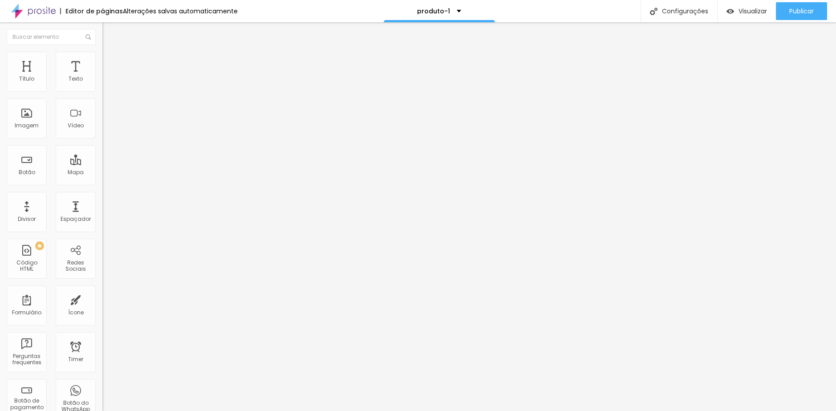
click at [102, 52] on li "Conteúdo" at bounding box center [153, 47] width 102 height 9
click at [110, 63] on span "Avançado" at bounding box center [124, 67] width 29 height 8
click at [109, 36] on img "button" at bounding box center [112, 32] width 7 height 7
click at [110, 63] on span "Avançado" at bounding box center [124, 67] width 29 height 8
click at [110, 61] on span "Estilo" at bounding box center [117, 58] width 14 height 8
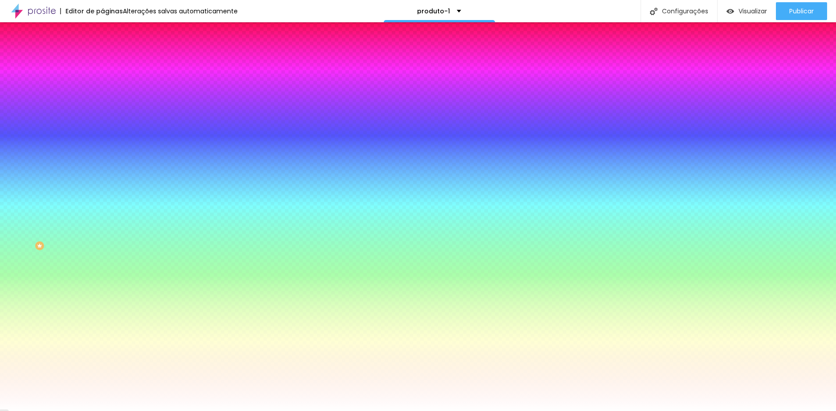
click at [110, 53] on span "Conteúdo" at bounding box center [124, 49] width 28 height 8
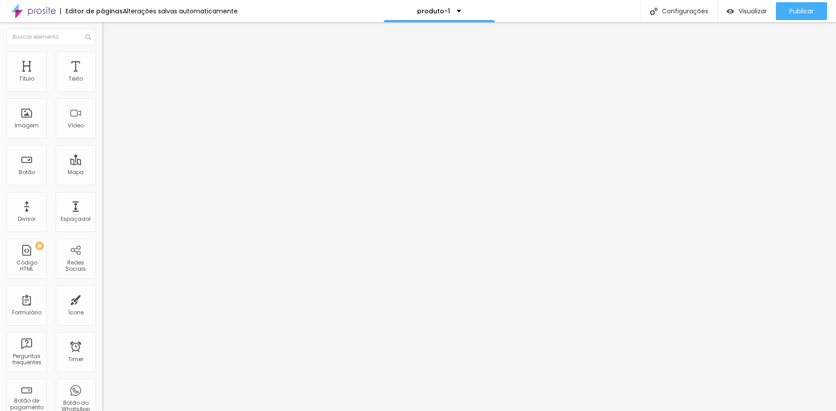
click at [110, 61] on span "Estilo" at bounding box center [117, 58] width 14 height 8
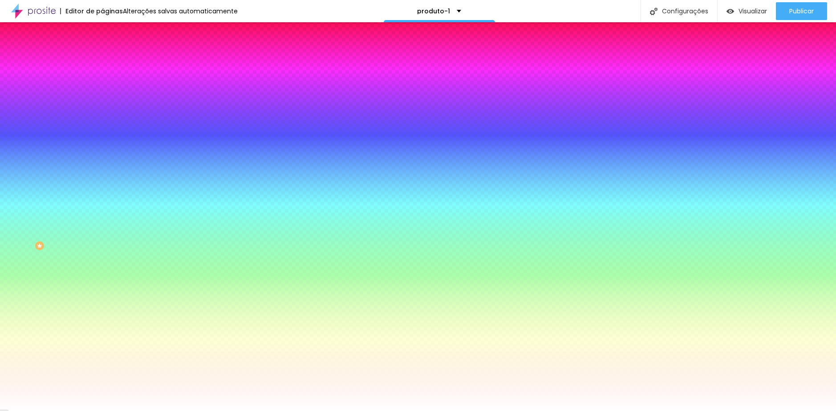
click at [102, 52] on li "Conteúdo" at bounding box center [153, 47] width 102 height 9
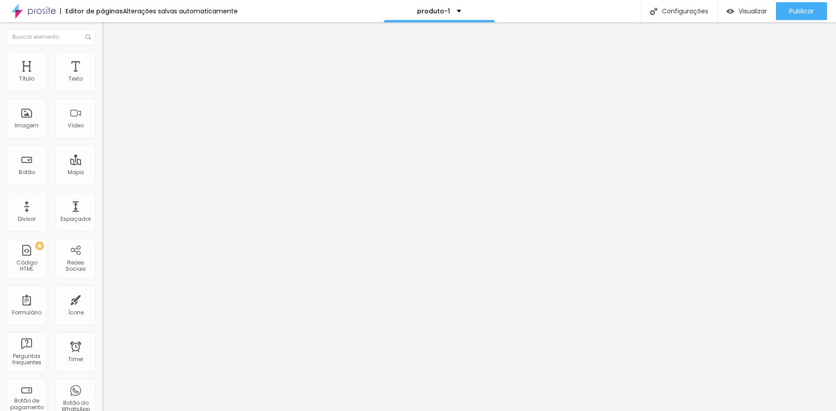
click at [102, 57] on img at bounding box center [106, 56] width 8 height 8
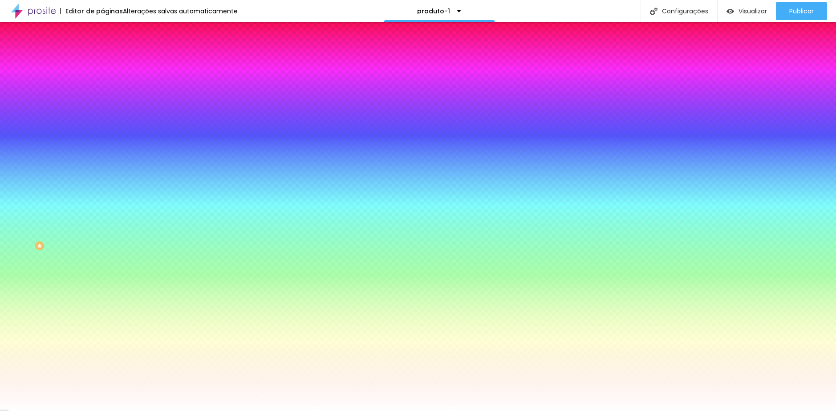
click at [110, 63] on span "Avançado" at bounding box center [124, 67] width 29 height 8
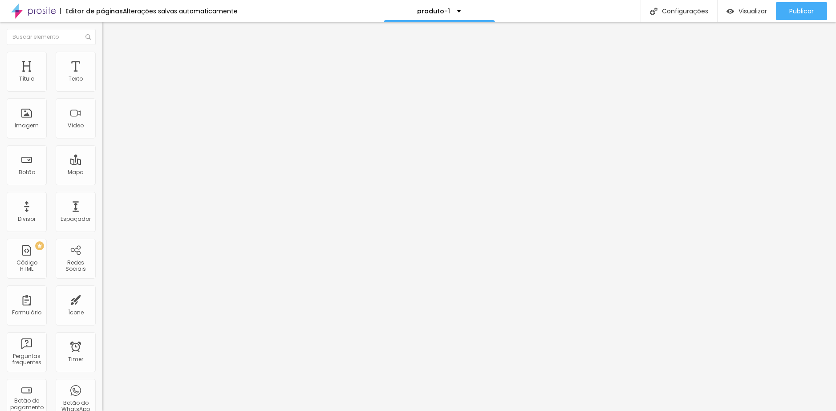
click at [109, 32] on img "button" at bounding box center [112, 32] width 7 height 7
click at [102, 139] on span "16:9 Cinema" at bounding box center [119, 136] width 34 height 8
click at [102, 153] on span "Padrão" at bounding box center [112, 150] width 20 height 8
click at [102, 139] on span "4:3 Padrão" at bounding box center [116, 136] width 29 height 8
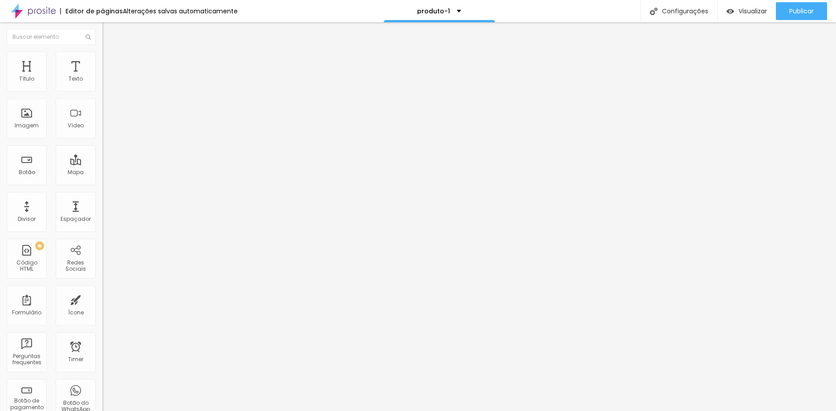
click at [102, 164] on span "Original" at bounding box center [112, 160] width 21 height 8
click at [102, 139] on span "Original" at bounding box center [112, 136] width 21 height 8
click at [102, 145] on span "Cinema" at bounding box center [113, 141] width 22 height 8
click at [102, 76] on div "Trocar imagem" at bounding box center [153, 72] width 102 height 6
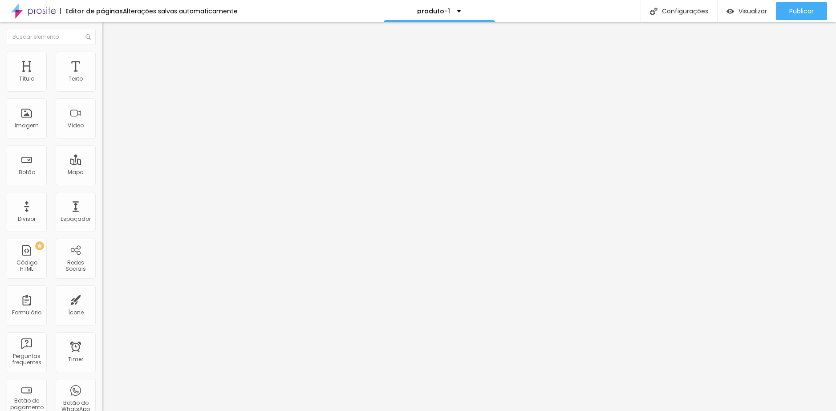
click at [110, 61] on span "Estilo" at bounding box center [117, 58] width 14 height 8
click at [110, 63] on span "Avançado" at bounding box center [124, 67] width 29 height 8
click at [102, 61] on li "Estilo" at bounding box center [153, 56] width 102 height 9
click at [110, 53] on span "Conteúdo" at bounding box center [124, 49] width 28 height 8
click at [110, 61] on span "Estilo" at bounding box center [117, 58] width 14 height 8
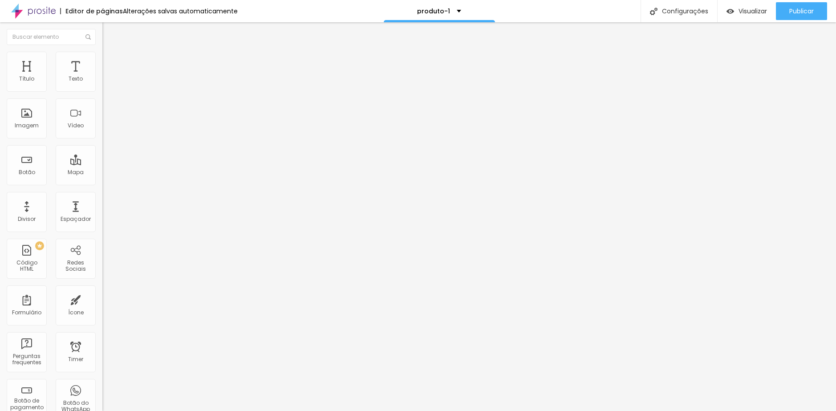
click at [110, 63] on span "Avançado" at bounding box center [124, 67] width 29 height 8
click at [110, 61] on span "Estilo" at bounding box center [117, 58] width 14 height 8
click at [109, 32] on div "Editar Imagem" at bounding box center [139, 32] width 60 height 7
click at [102, 90] on div "Modo Completo Encaixotado Completo" at bounding box center [153, 81] width 102 height 24
click at [102, 81] on span "Completo" at bounding box center [115, 77] width 27 height 8
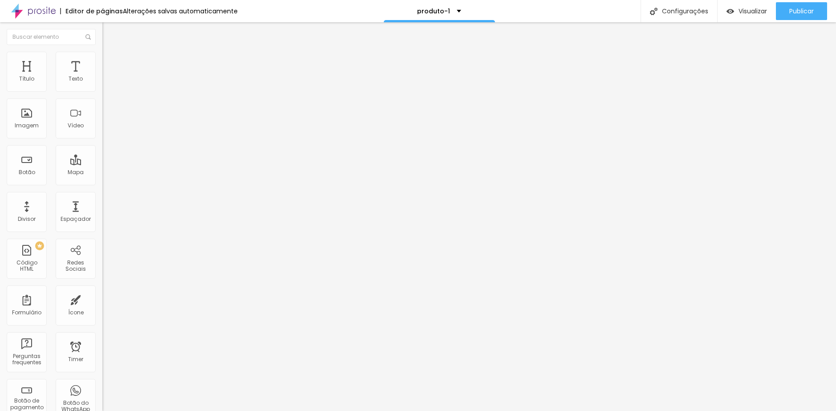
click at [110, 61] on span "Estilo" at bounding box center [117, 58] width 14 height 8
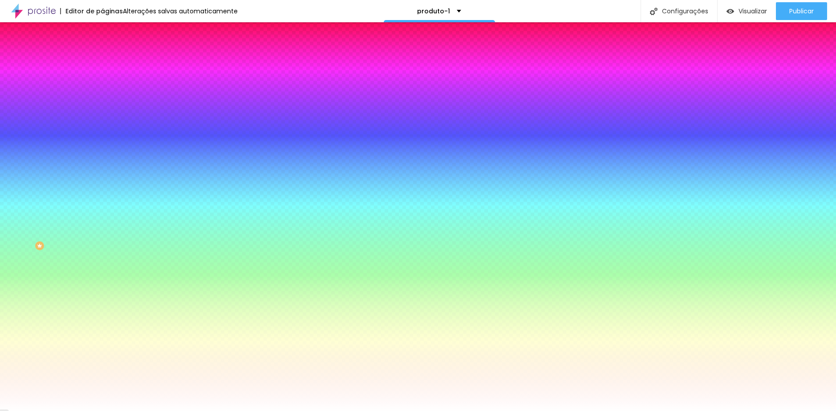
click at [102, 82] on span "Adicionar imagem" at bounding box center [130, 78] width 57 height 8
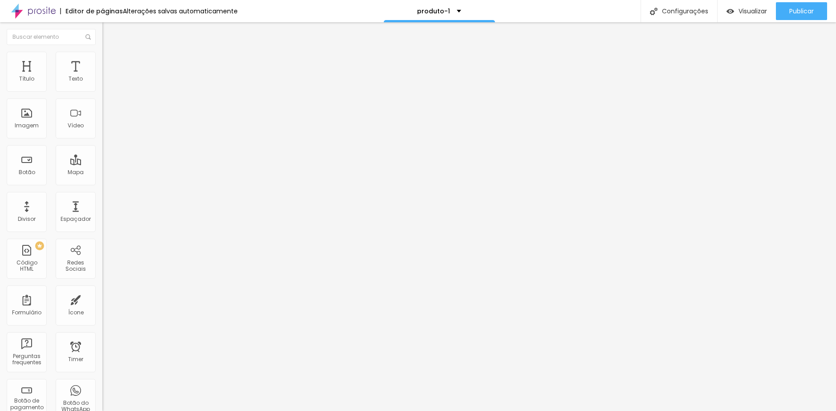
click at [151, 75] on img at bounding box center [153, 71] width 5 height 5
click at [102, 57] on ul "Conteúdo Estilo Avançado" at bounding box center [153, 56] width 102 height 27
click at [110, 63] on span "Avançado" at bounding box center [124, 67] width 29 height 8
click at [102, 299] on input "range" at bounding box center [130, 302] width 57 height 7
click at [102, 61] on img at bounding box center [106, 65] width 8 height 8
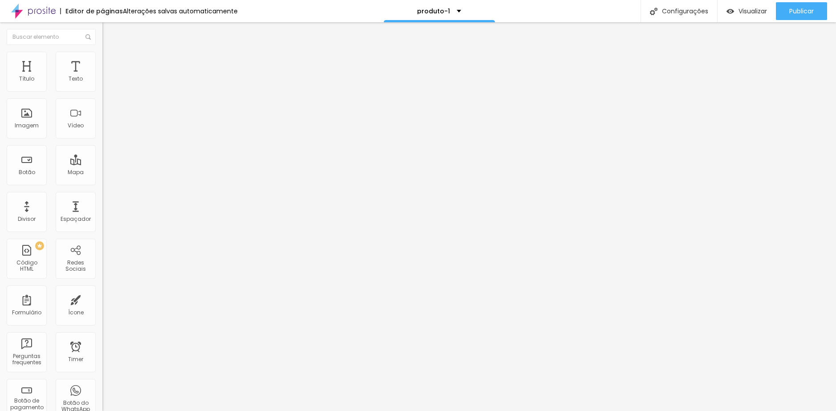
drag, startPoint x: 18, startPoint y: 89, endPoint x: 52, endPoint y: 95, distance: 34.3
click at [102, 173] on input "range" at bounding box center [130, 176] width 57 height 7
click at [110, 63] on span "Avançado" at bounding box center [124, 67] width 29 height 8
click at [102, 299] on input "range" at bounding box center [130, 302] width 57 height 7
drag, startPoint x: 22, startPoint y: 89, endPoint x: 30, endPoint y: 90, distance: 8.1
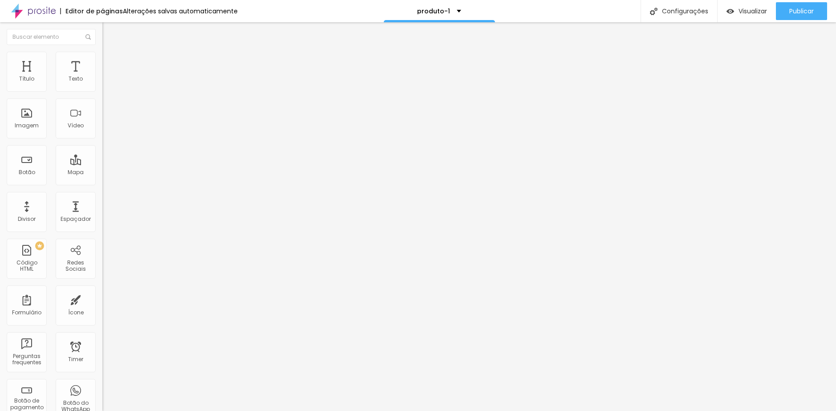
click at [102, 173] on input "range" at bounding box center [130, 176] width 57 height 7
click at [110, 61] on span "Estilo" at bounding box center [117, 58] width 14 height 8
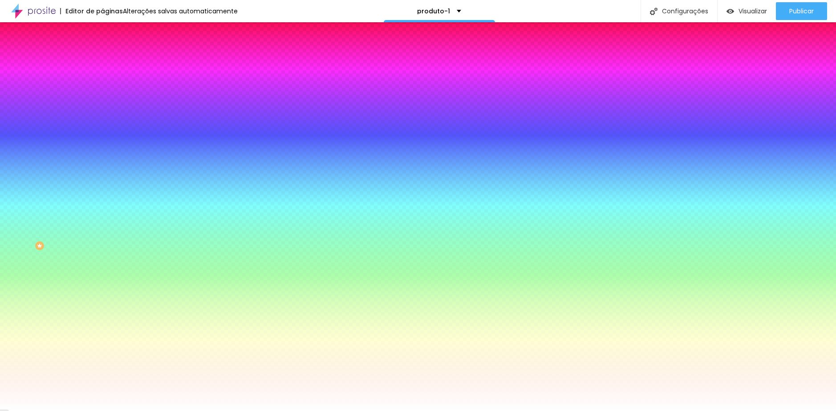
click at [110, 53] on span "Conteúdo" at bounding box center [124, 49] width 28 height 8
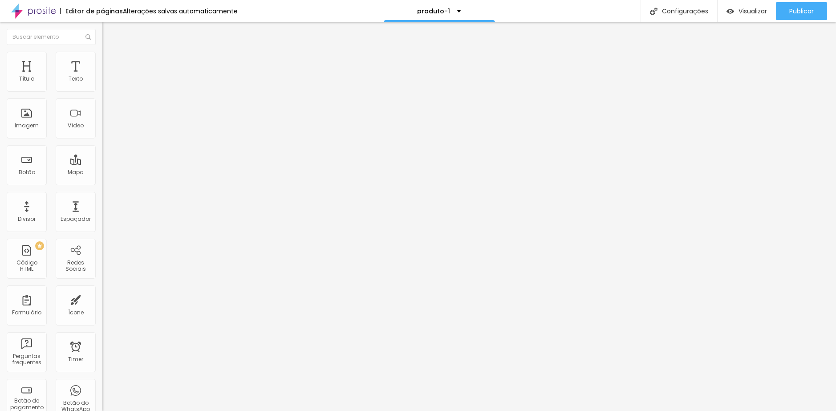
click at [102, 81] on span "Completo" at bounding box center [115, 77] width 27 height 8
click at [102, 86] on span "Encaixotado" at bounding box center [119, 83] width 35 height 8
click at [742, 15] on span "Visualizar" at bounding box center [752, 11] width 28 height 7
click at [102, 58] on ul "Conteúdo Estilo Avançado" at bounding box center [153, 56] width 102 height 27
click at [102, 58] on li "Estilo" at bounding box center [153, 56] width 102 height 9
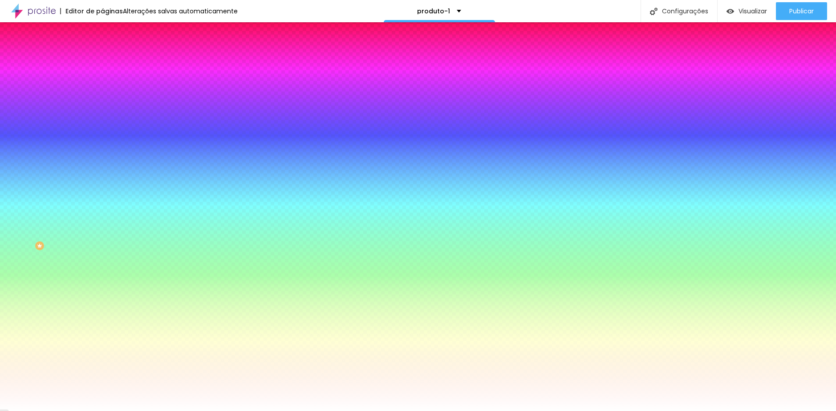
click at [110, 63] on span "Avançado" at bounding box center [124, 67] width 29 height 8
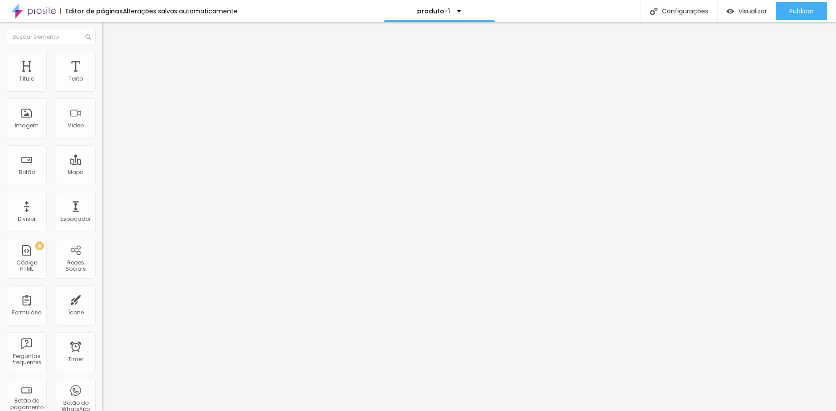
drag, startPoint x: 22, startPoint y: 107, endPoint x: 30, endPoint y: 109, distance: 7.8
click at [102, 299] on input "range" at bounding box center [130, 302] width 57 height 7
click at [110, 63] on span "Avançado" at bounding box center [124, 67] width 29 height 8
drag, startPoint x: 47, startPoint y: 88, endPoint x: 0, endPoint y: 86, distance: 46.8
click at [102, 173] on input "range" at bounding box center [130, 176] width 57 height 7
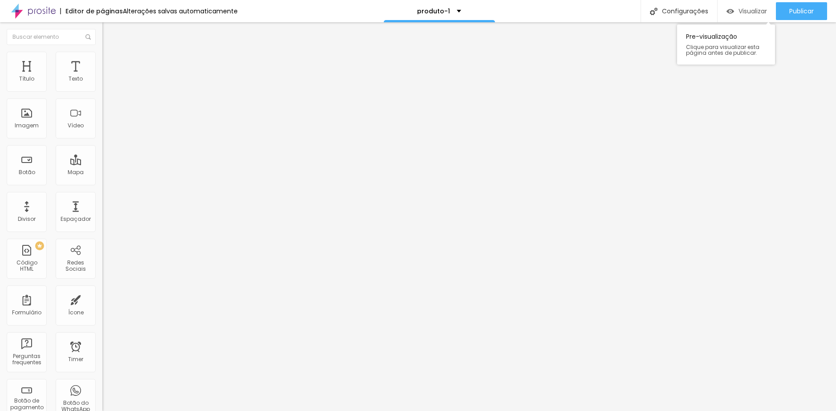
click at [737, 18] on div "Visualizar" at bounding box center [746, 11] width 40 height 18
click at [109, 35] on div "Editar Coluna" at bounding box center [136, 32] width 55 height 7
click at [102, 81] on span "Encaixotado" at bounding box center [119, 77] width 35 height 8
click at [102, 94] on div "Completo" at bounding box center [153, 91] width 102 height 5
click at [102, 81] on span "Completo" at bounding box center [115, 77] width 27 height 8
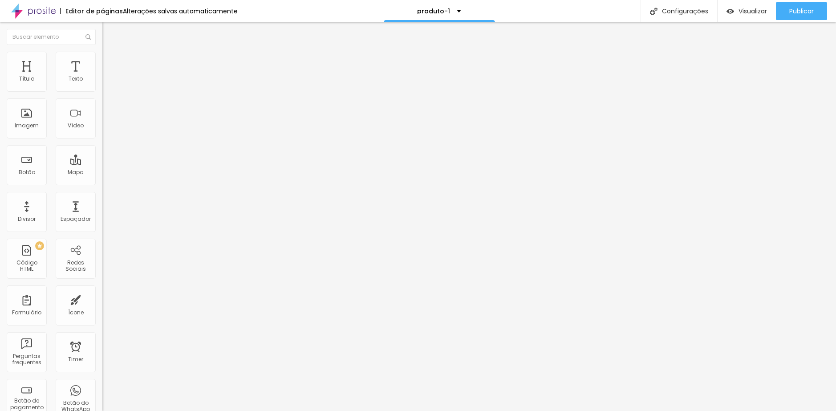
click at [102, 81] on span "Completo" at bounding box center [115, 77] width 27 height 8
click at [102, 86] on span "Encaixotado" at bounding box center [119, 83] width 35 height 8
click at [102, 57] on img at bounding box center [106, 56] width 8 height 8
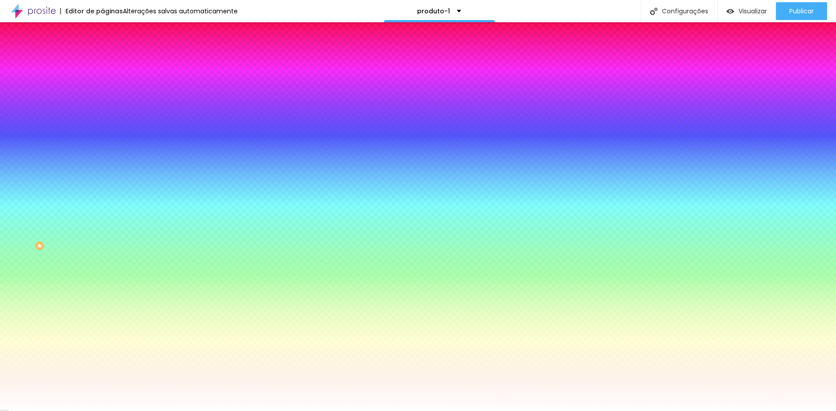
click at [102, 105] on div "Efeito da Imagem Nenhum Nenhum Parallax" at bounding box center [153, 93] width 102 height 24
click at [102, 93] on span "Nenhum" at bounding box center [113, 89] width 23 height 8
click at [102, 106] on span "Parallax" at bounding box center [113, 103] width 22 height 8
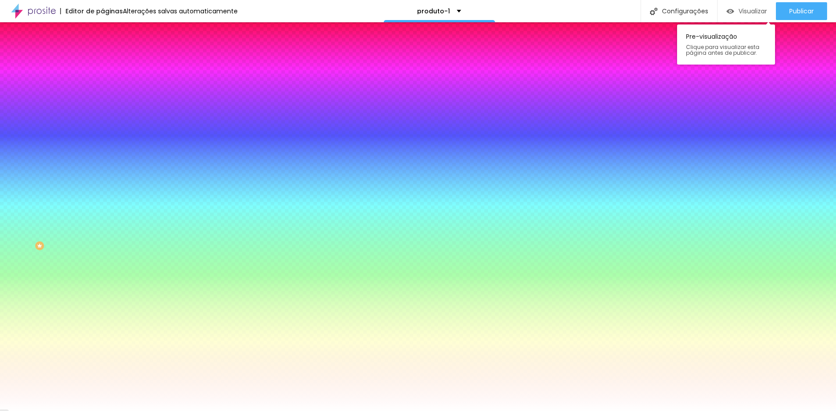
click at [733, 11] on div "Visualizar" at bounding box center [746, 12] width 40 height 8
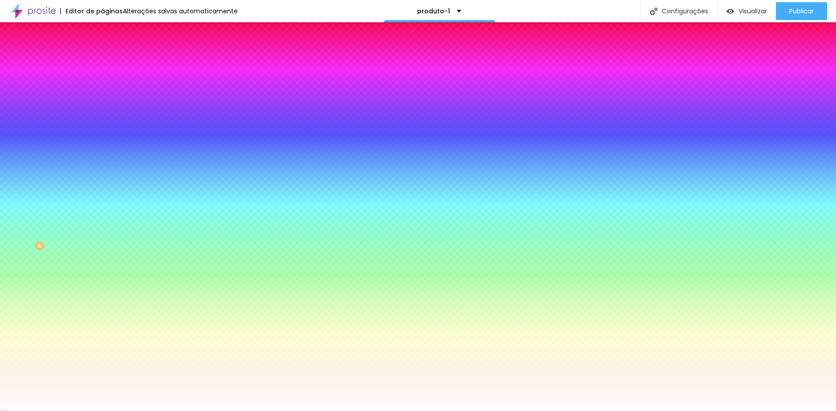
click at [102, 98] on span "Nenhum" at bounding box center [113, 94] width 23 height 8
click at [102, 160] on button "button" at bounding box center [108, 154] width 12 height 9
click at [184, 410] on div at bounding box center [418, 416] width 836 height 0
click at [764, 410] on div at bounding box center [418, 411] width 836 height 0
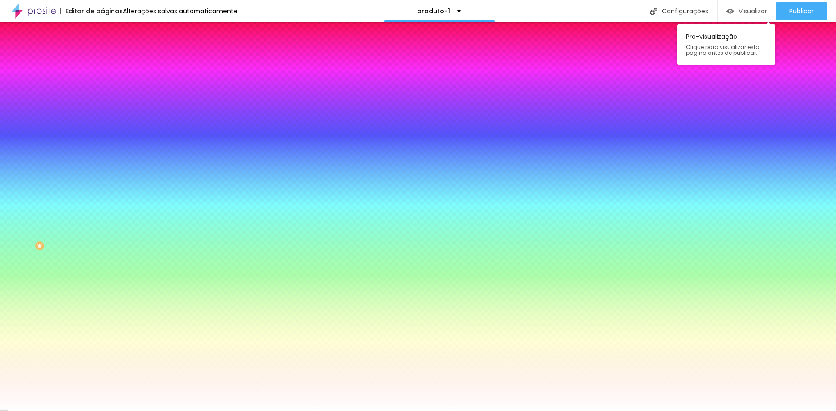
click at [754, 10] on span "Visualizar" at bounding box center [752, 11] width 28 height 7
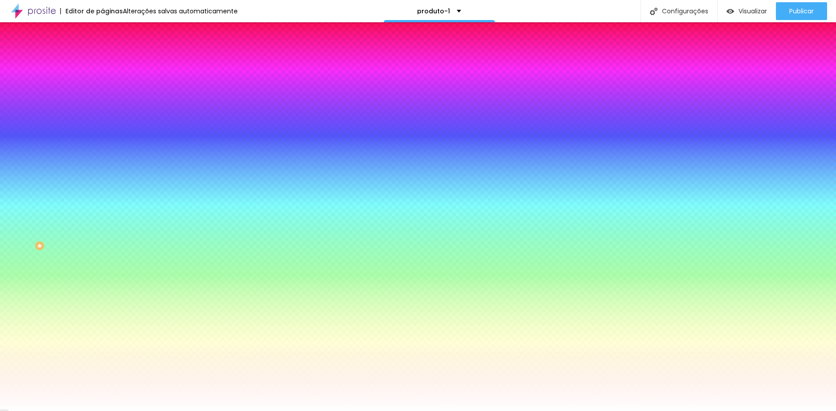
click at [106, 157] on icon "button" at bounding box center [108, 154] width 5 height 5
click at [187, 410] on div at bounding box center [418, 416] width 836 height 0
click at [61, 410] on div at bounding box center [418, 411] width 836 height 0
click at [106, 157] on icon "button" at bounding box center [108, 154] width 5 height 5
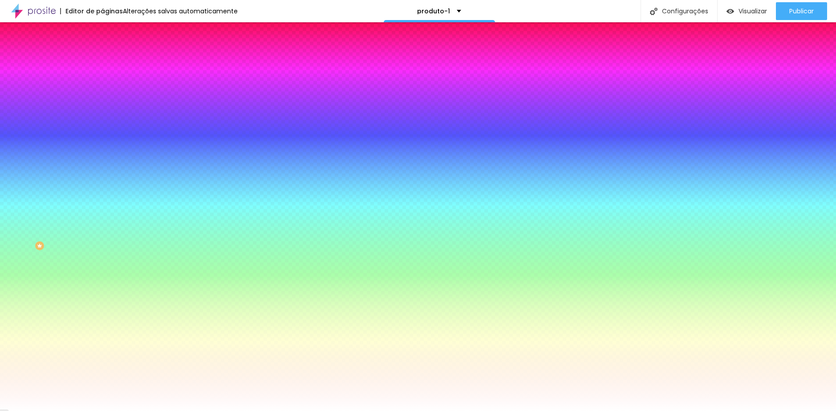
click at [46, 410] on div at bounding box center [418, 411] width 836 height 0
click at [110, 64] on span "Avançado" at bounding box center [124, 67] width 29 height 8
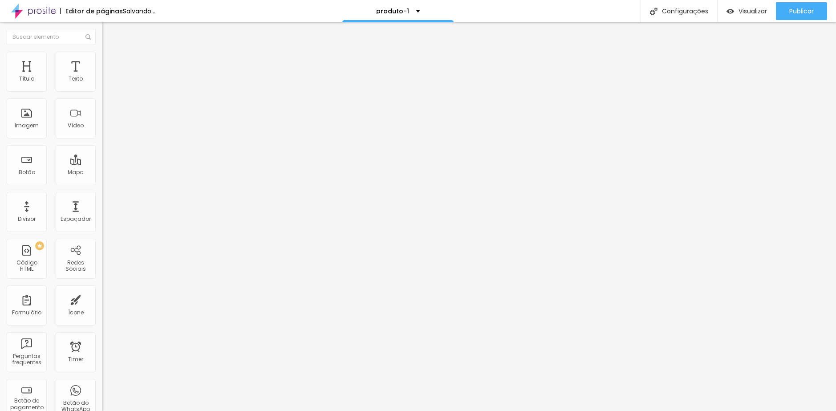
drag, startPoint x: 29, startPoint y: 88, endPoint x: 6, endPoint y: 89, distance: 22.7
click at [102, 173] on input "range" at bounding box center [130, 176] width 57 height 7
click at [102, 299] on input "range" at bounding box center [130, 302] width 57 height 7
click at [731, 13] on img "button" at bounding box center [730, 12] width 8 height 8
drag, startPoint x: 32, startPoint y: 103, endPoint x: 41, endPoint y: 103, distance: 8.9
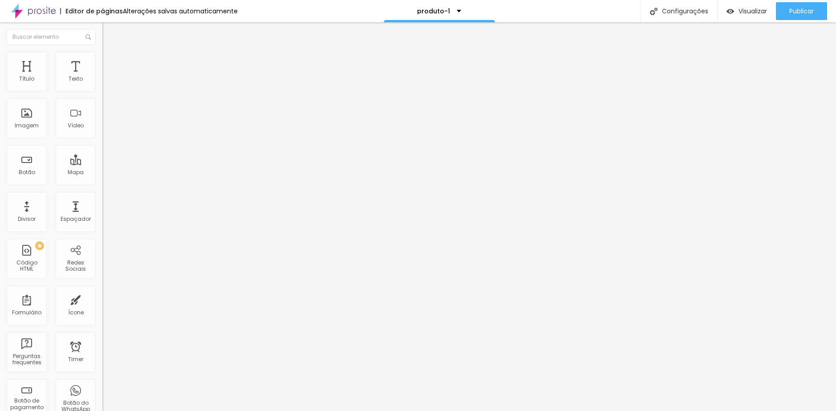
click at [102, 299] on input "range" at bounding box center [130, 302] width 57 height 7
click at [740, 12] on span "Visualizar" at bounding box center [752, 11] width 28 height 7
click at [109, 32] on div "Editar Seção" at bounding box center [135, 32] width 53 height 7
click at [102, 59] on li "Avançado" at bounding box center [153, 56] width 102 height 9
click at [110, 53] on span "Estilo" at bounding box center [117, 49] width 14 height 8
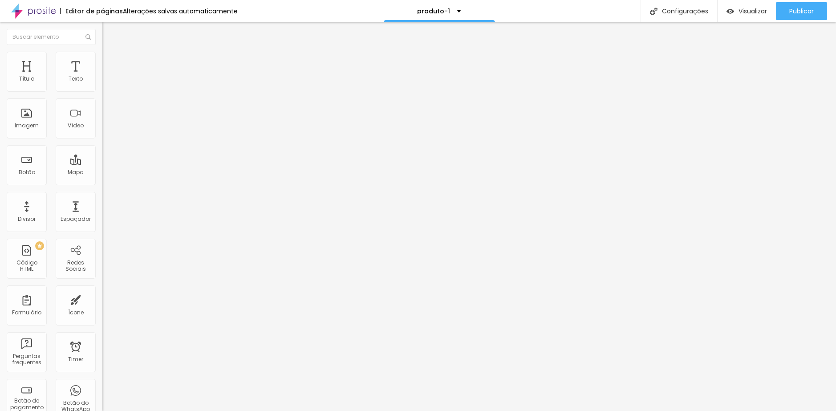
click at [107, 128] on icon "button" at bounding box center [109, 127] width 4 height 4
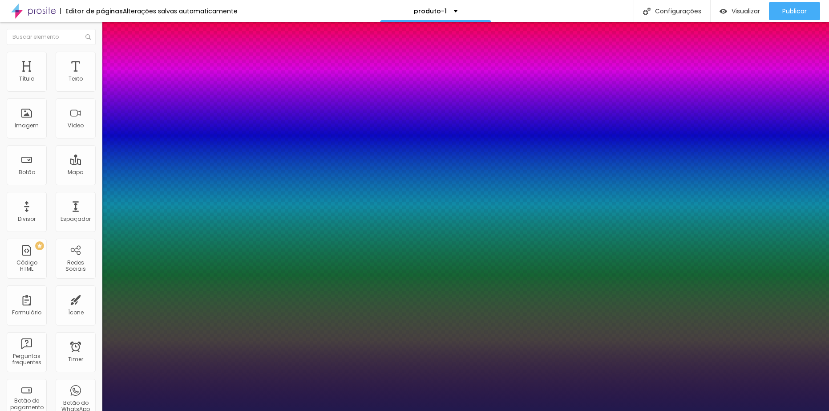
drag, startPoint x: 120, startPoint y: 251, endPoint x: 130, endPoint y: 252, distance: 9.9
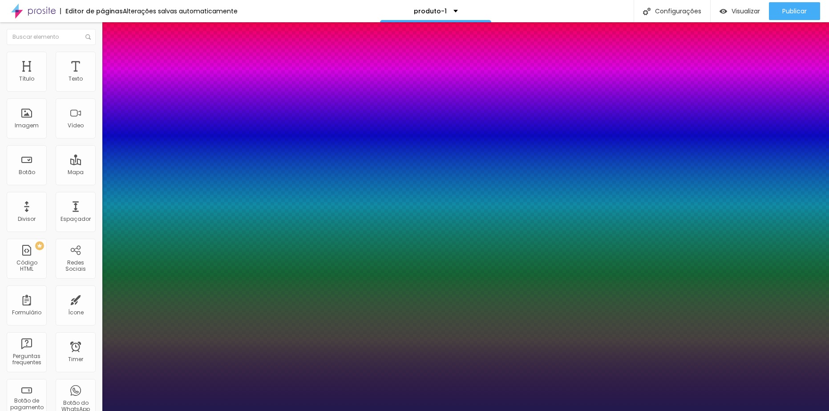
click at [413, 410] on div at bounding box center [414, 411] width 829 height 0
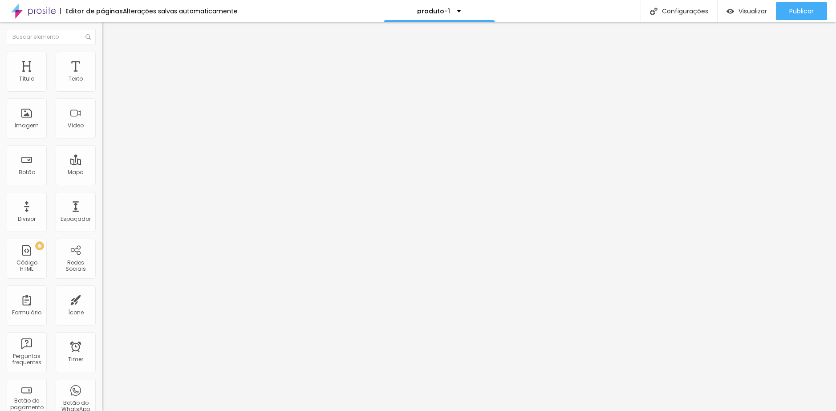
click at [102, 132] on button "button" at bounding box center [108, 126] width 12 height 9
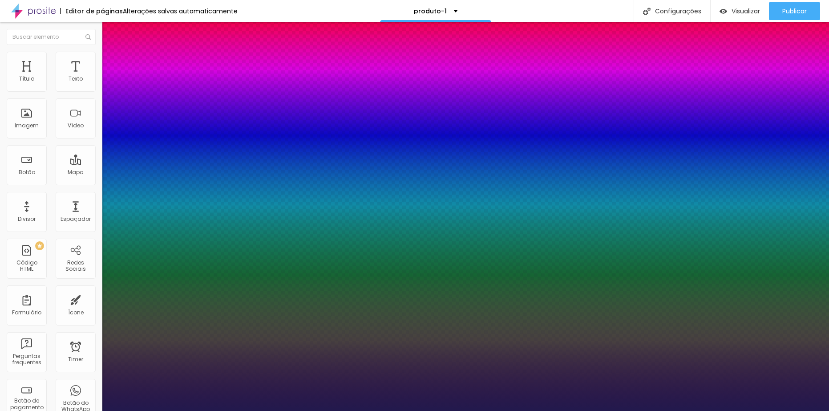
click at [56, 410] on div at bounding box center [414, 411] width 829 height 0
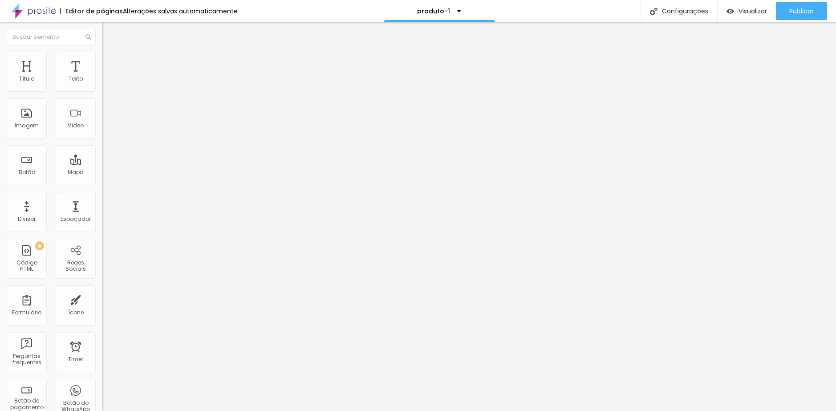
click at [102, 132] on button "button" at bounding box center [108, 126] width 12 height 9
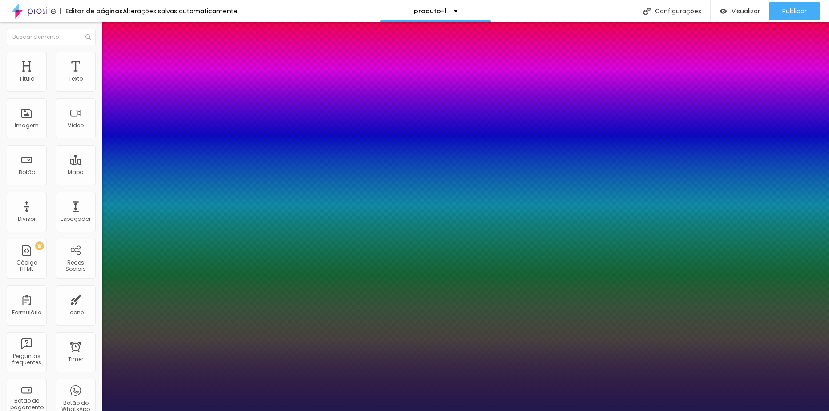
click at [39, 410] on div at bounding box center [414, 411] width 829 height 0
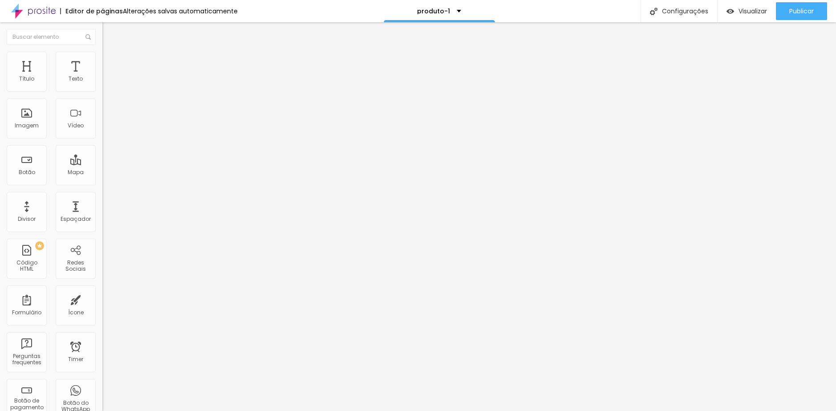
click at [110, 61] on span "Avançado" at bounding box center [124, 58] width 29 height 8
drag, startPoint x: 58, startPoint y: 305, endPoint x: 55, endPoint y: 298, distance: 7.6
click at [110, 53] on span "Estilo" at bounding box center [117, 49] width 14 height 8
click at [107, 128] on icon "button" at bounding box center [109, 127] width 4 height 4
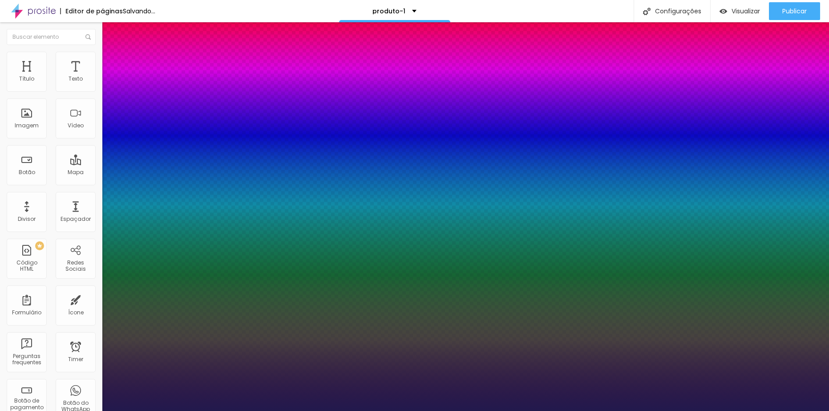
drag, startPoint x: 119, startPoint y: 251, endPoint x: 130, endPoint y: 253, distance: 11.3
click at [60, 410] on div at bounding box center [414, 411] width 829 height 0
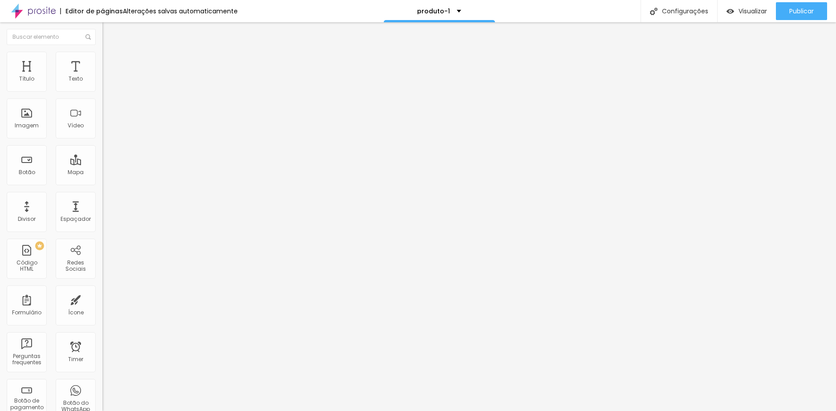
click at [110, 61] on span "Avançado" at bounding box center [124, 58] width 29 height 8
click at [102, 61] on li "Avançado" at bounding box center [153, 65] width 102 height 9
drag, startPoint x: 35, startPoint y: 89, endPoint x: -1, endPoint y: 85, distance: 36.2
click at [102, 173] on input "range" at bounding box center [130, 176] width 57 height 7
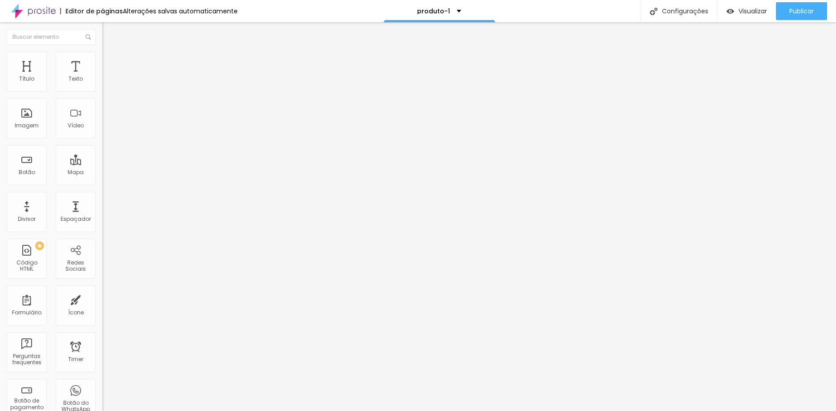
click at [102, 61] on ul "Conteúdo Estilo Avançado" at bounding box center [153, 56] width 102 height 27
click at [110, 61] on span "Estilo" at bounding box center [117, 58] width 14 height 8
click at [110, 66] on span "Avançado" at bounding box center [124, 67] width 29 height 8
click at [110, 61] on span "Estilo" at bounding box center [117, 58] width 14 height 8
drag, startPoint x: 91, startPoint y: 95, endPoint x: 39, endPoint y: 93, distance: 52.6
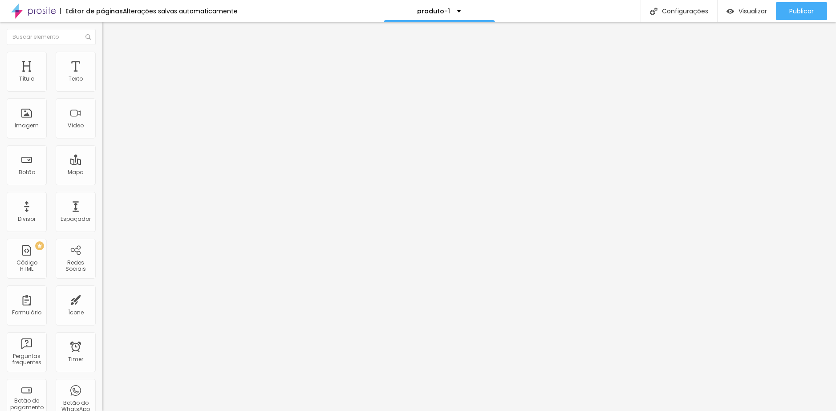
click at [102, 91] on input "range" at bounding box center [130, 87] width 57 height 7
drag, startPoint x: 39, startPoint y: 93, endPoint x: 107, endPoint y: 94, distance: 68.5
click at [107, 91] on input "range" at bounding box center [130, 87] width 57 height 7
click at [110, 53] on span "Conteúdo" at bounding box center [124, 49] width 28 height 8
click at [102, 77] on span "Adicionar imagem" at bounding box center [130, 73] width 57 height 8
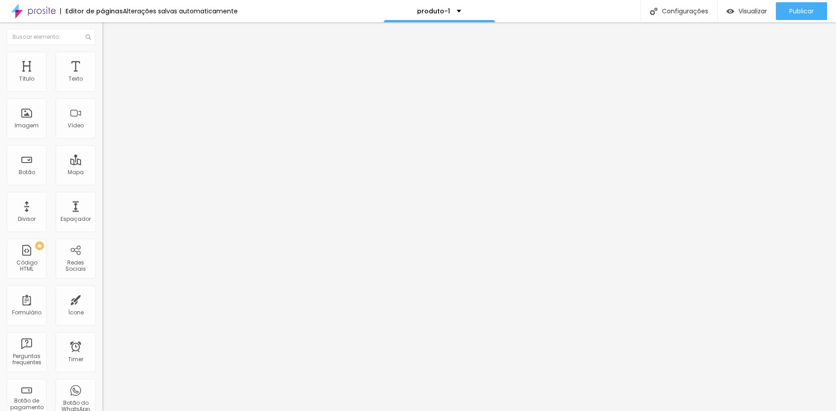
click at [102, 61] on img at bounding box center [106, 65] width 8 height 8
click at [102, 61] on li "Estilo" at bounding box center [153, 56] width 102 height 9
drag, startPoint x: 88, startPoint y: 95, endPoint x: 40, endPoint y: 96, distance: 48.1
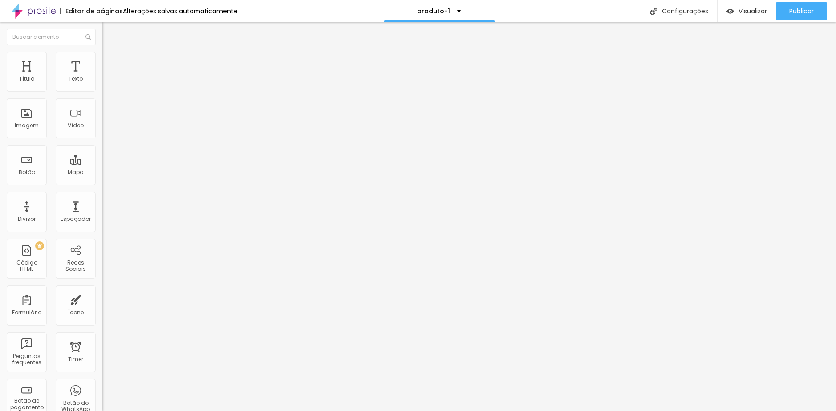
click at [102, 91] on input "range" at bounding box center [130, 87] width 57 height 7
click at [102, 52] on li "Conteúdo" at bounding box center [153, 47] width 102 height 9
click at [102, 139] on span "Original" at bounding box center [112, 136] width 21 height 8
click at [102, 155] on span "Quadrado" at bounding box center [116, 152] width 29 height 8
click at [102, 113] on div at bounding box center [153, 109] width 102 height 7
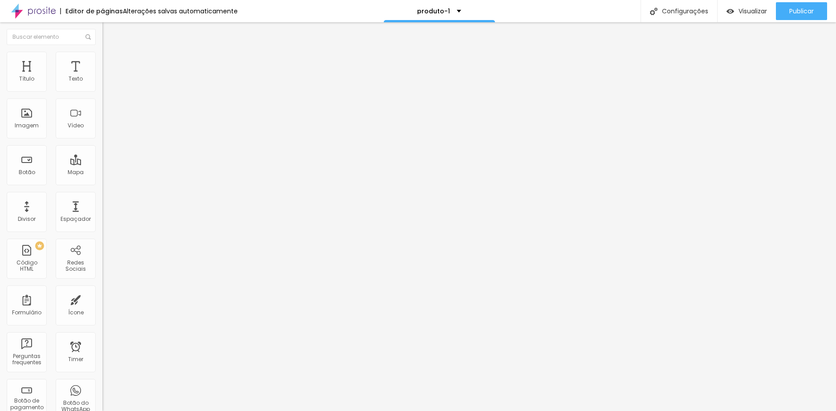
click at [102, 120] on img at bounding box center [105, 116] width 6 height 6
click at [102, 55] on li "Estilo" at bounding box center [153, 56] width 102 height 9
drag, startPoint x: 39, startPoint y: 97, endPoint x: 24, endPoint y: 96, distance: 15.6
click at [102, 91] on input "range" at bounding box center [130, 87] width 57 height 7
click at [110, 64] on span "Avançado" at bounding box center [124, 67] width 29 height 8
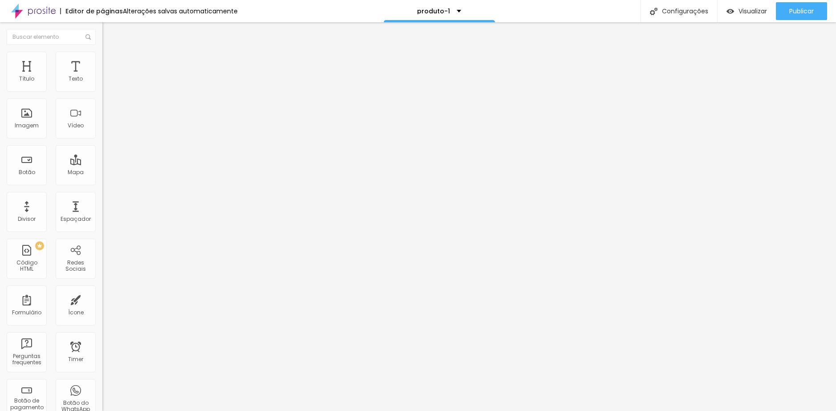
drag, startPoint x: 25, startPoint y: 86, endPoint x: 16, endPoint y: 90, distance: 10.6
click at [102, 173] on input "range" at bounding box center [130, 176] width 57 height 7
drag, startPoint x: 25, startPoint y: 104, endPoint x: 7, endPoint y: 102, distance: 18.8
click at [102, 299] on input "range" at bounding box center [130, 302] width 57 height 7
drag, startPoint x: 20, startPoint y: 105, endPoint x: 31, endPoint y: 105, distance: 10.7
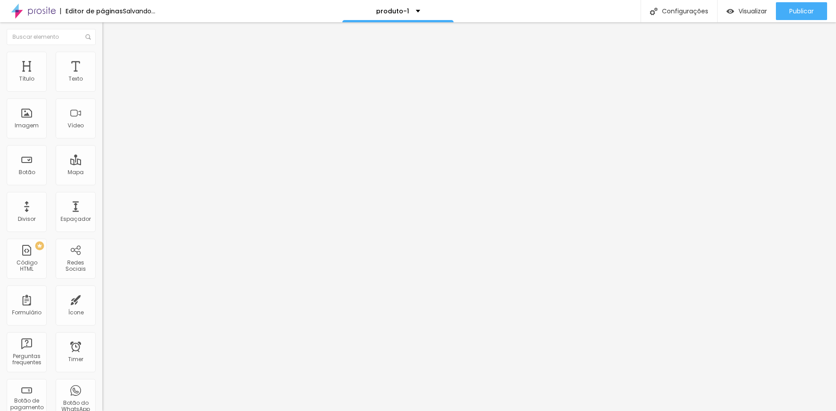
click at [102, 299] on input "range" at bounding box center [130, 302] width 57 height 7
click at [109, 32] on img "button" at bounding box center [112, 32] width 7 height 7
click at [110, 61] on span "Avançado" at bounding box center [124, 58] width 29 height 8
click at [102, 61] on li "Avançado" at bounding box center [153, 56] width 102 height 9
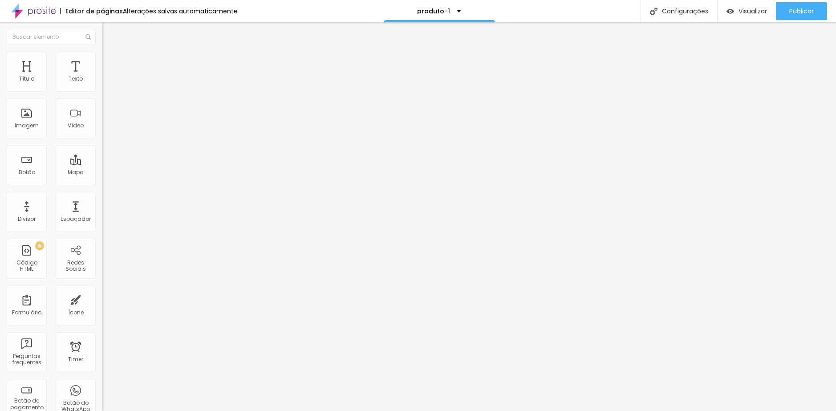
drag, startPoint x: 24, startPoint y: 88, endPoint x: 5, endPoint y: 87, distance: 19.6
click at [102, 164] on input "range" at bounding box center [130, 167] width 57 height 7
drag, startPoint x: 25, startPoint y: 105, endPoint x: -1, endPoint y: 103, distance: 26.8
click at [102, 290] on input "range" at bounding box center [130, 293] width 57 height 7
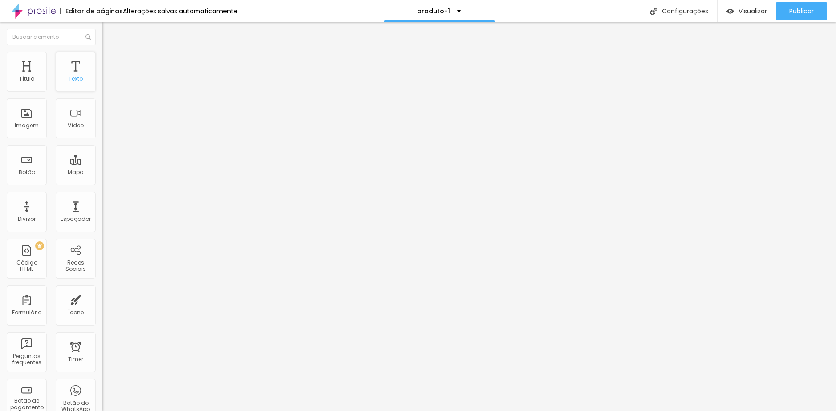
click at [74, 74] on div "Texto" at bounding box center [76, 72] width 40 height 40
click at [110, 61] on span "Avançado" at bounding box center [124, 58] width 29 height 8
drag, startPoint x: 24, startPoint y: 88, endPoint x: 12, endPoint y: 88, distance: 12.0
click at [102, 164] on input "range" at bounding box center [130, 167] width 57 height 7
click at [102, 290] on input "range" at bounding box center [130, 293] width 57 height 7
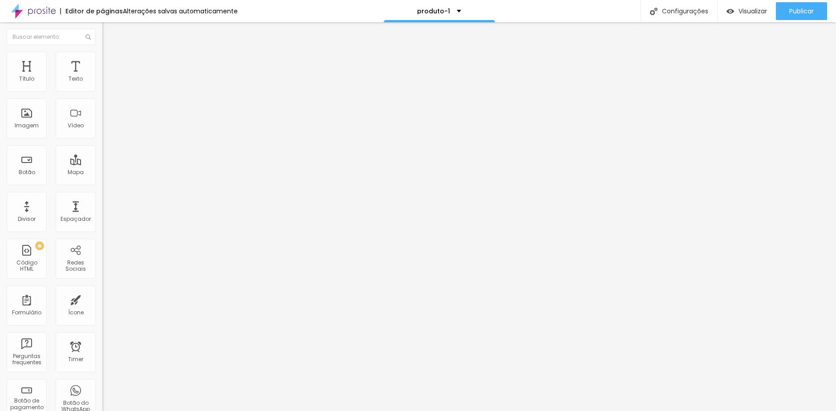
click at [102, 59] on li "Avançado" at bounding box center [153, 56] width 102 height 9
click at [102, 61] on ul "Estilo Avançado" at bounding box center [153, 52] width 102 height 18
click at [110, 53] on span "Estilo" at bounding box center [117, 49] width 14 height 8
click at [106, 83] on icon "button" at bounding box center [108, 79] width 5 height 5
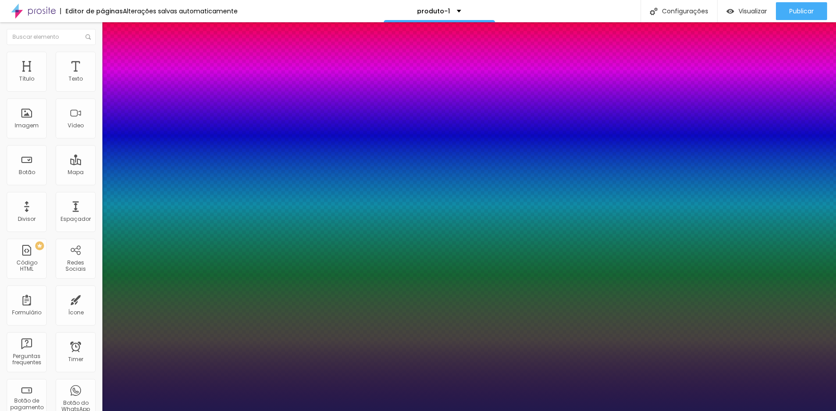
click at [62, 410] on div at bounding box center [418, 411] width 836 height 0
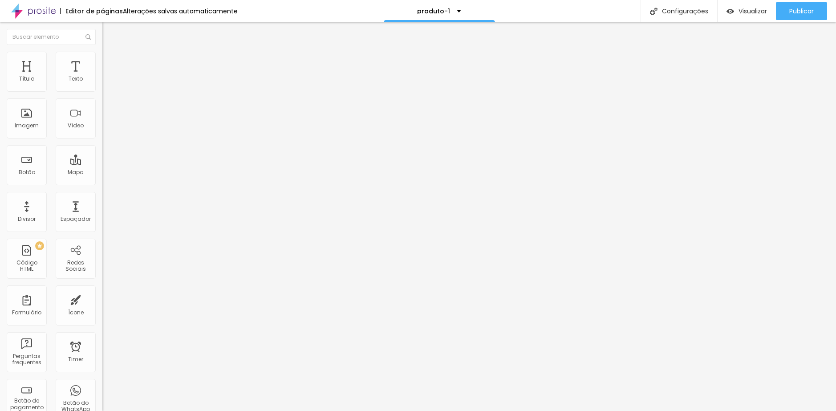
click at [102, 83] on div "Alinhamento" at bounding box center [153, 82] width 102 height 27
click at [102, 86] on img at bounding box center [105, 85] width 6 height 6
click at [102, 89] on img at bounding box center [105, 92] width 6 height 6
click at [102, 88] on img at bounding box center [105, 85] width 6 height 6
drag, startPoint x: 63, startPoint y: 85, endPoint x: 53, endPoint y: 64, distance: 23.9
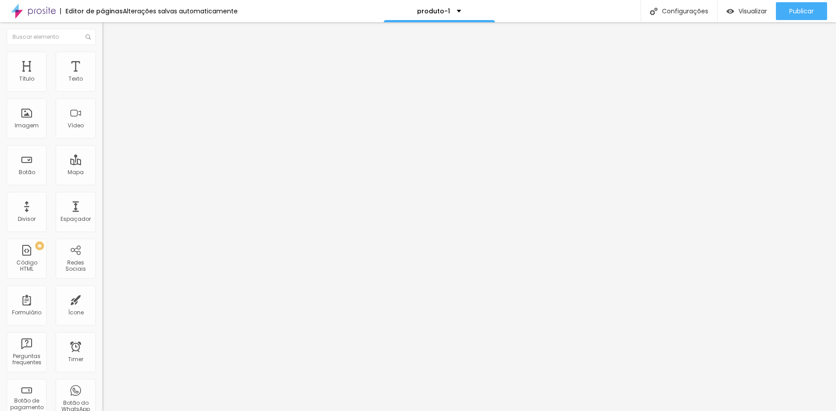
click at [102, 82] on div at bounding box center [153, 78] width 102 height 7
click at [110, 61] on span "Estilo" at bounding box center [117, 58] width 14 height 8
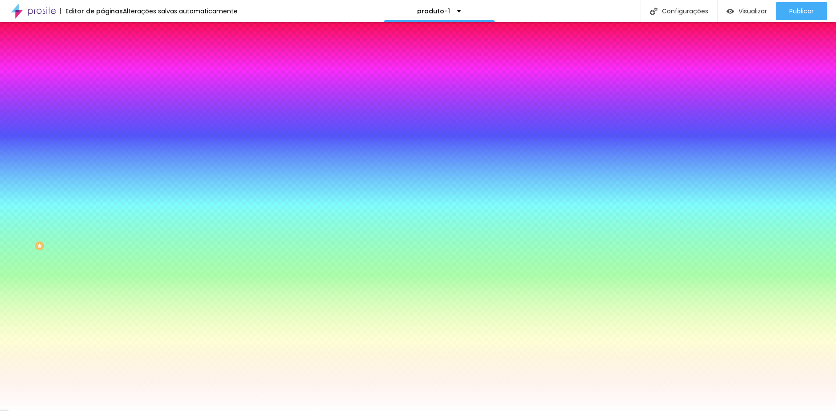
click at [110, 63] on span "Avançado" at bounding box center [124, 67] width 29 height 8
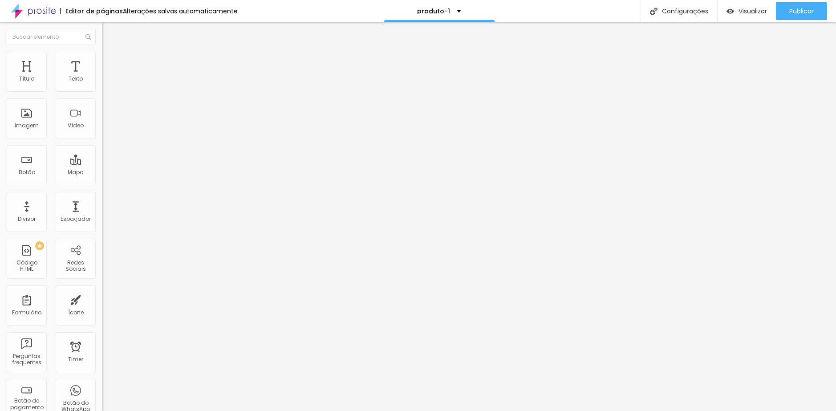
drag, startPoint x: 37, startPoint y: 86, endPoint x: -1, endPoint y: 83, distance: 38.4
click at [102, 173] on input "range" at bounding box center [130, 176] width 57 height 7
click at [110, 64] on span "Avançado" at bounding box center [124, 67] width 29 height 8
drag, startPoint x: 38, startPoint y: 88, endPoint x: 2, endPoint y: 88, distance: 36.0
click at [102, 173] on input "range" at bounding box center [130, 176] width 57 height 7
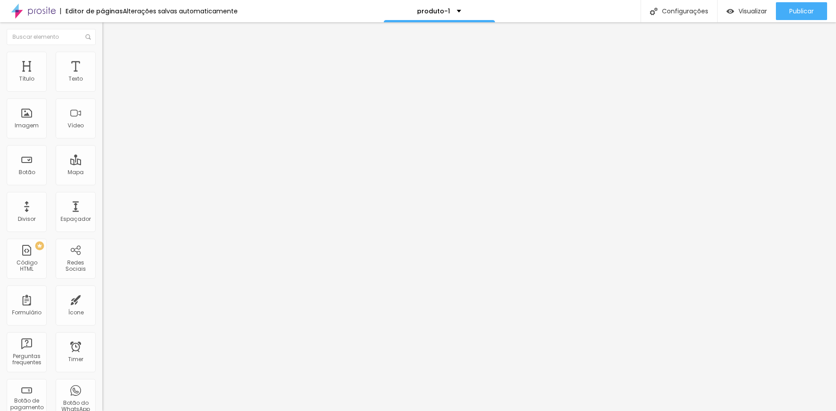
click at [102, 61] on li "Avançado" at bounding box center [153, 65] width 102 height 9
drag, startPoint x: 34, startPoint y: 86, endPoint x: -16, endPoint y: 85, distance: 49.9
click at [102, 173] on input "range" at bounding box center [130, 176] width 57 height 7
click at [102, 61] on li "Estilo" at bounding box center [153, 56] width 102 height 9
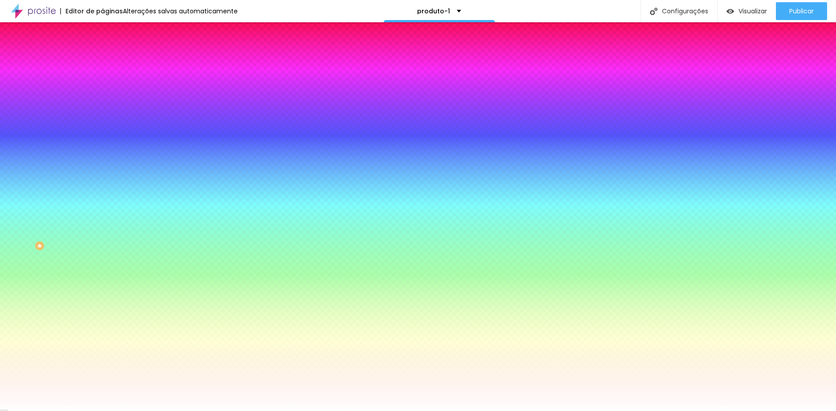
click at [110, 63] on span "Avançado" at bounding box center [124, 67] width 29 height 8
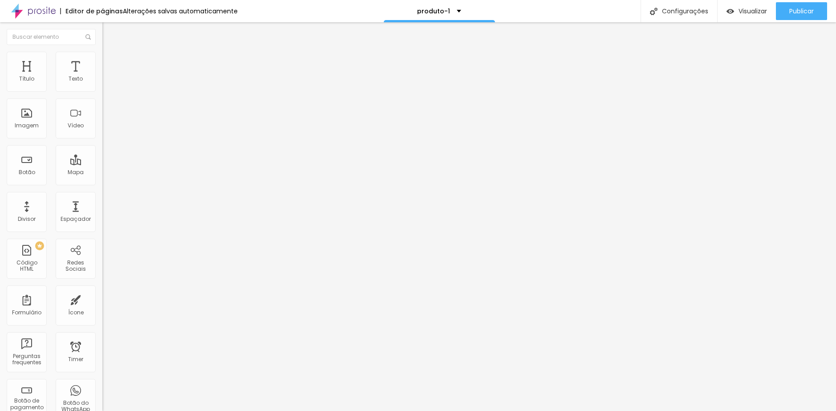
click at [102, 318] on div "Insira seu código aqui" at bounding box center [137, 322] width 70 height 8
click at [102, 318] on div "height : 200px ;" at bounding box center [153, 352] width 102 height 69
drag, startPoint x: 64, startPoint y: 255, endPoint x: -8, endPoint y: 258, distance: 71.7
click at [0, 258] on html "Editor de páginas Alterações salvas automaticamente produto-1 Configurações Con…" at bounding box center [418, 205] width 836 height 411
drag, startPoint x: 61, startPoint y: 252, endPoint x: 4, endPoint y: 253, distance: 57.0
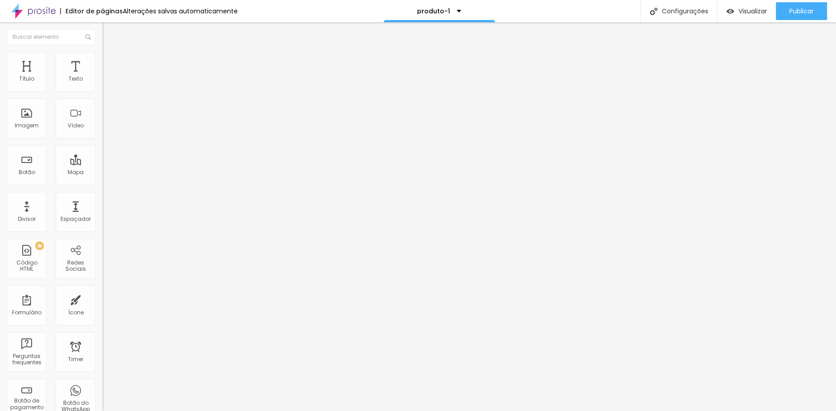
click at [102, 253] on div "0 px Espaçamento Interno ID Html Classes Html Visível nos dispositivos Celular …" at bounding box center [153, 193] width 102 height 249
click at [102, 318] on div at bounding box center [153, 352] width 102 height 69
click at [102, 61] on li "Estilo" at bounding box center [153, 56] width 102 height 9
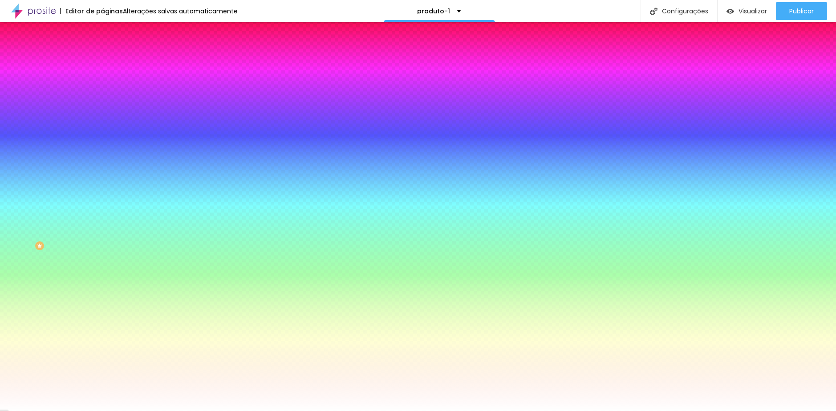
click at [110, 53] on span "Conteúdo" at bounding box center [124, 49] width 28 height 8
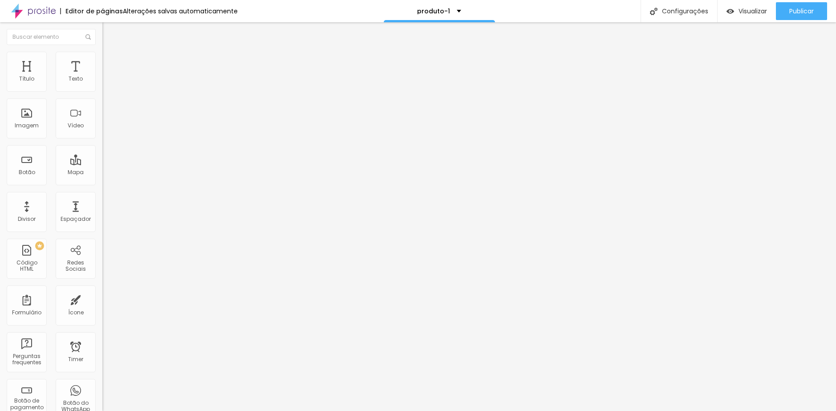
click at [102, 88] on img at bounding box center [105, 85] width 6 height 6
click at [102, 81] on img at bounding box center [105, 78] width 6 height 6
click at [102, 59] on li "Estilo" at bounding box center [153, 56] width 102 height 9
drag, startPoint x: 24, startPoint y: 95, endPoint x: 69, endPoint y: 97, distance: 44.5
click at [102, 91] on input "range" at bounding box center [130, 87] width 57 height 7
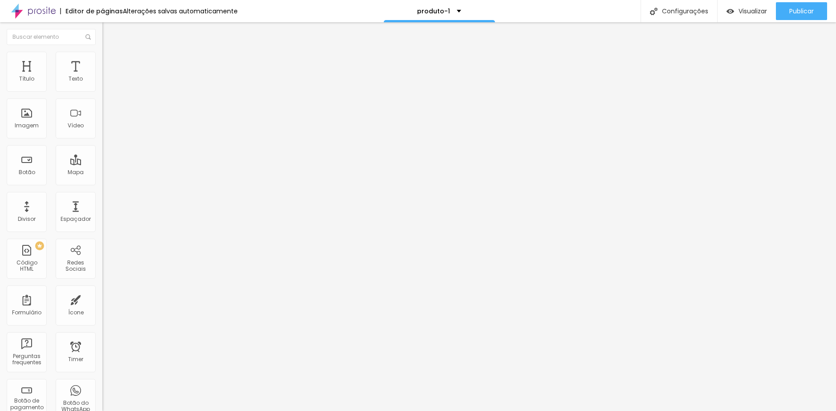
click at [110, 61] on span "Estilo" at bounding box center [117, 58] width 14 height 8
drag, startPoint x: 24, startPoint y: 92, endPoint x: 56, endPoint y: 94, distance: 32.1
click at [102, 92] on div at bounding box center [153, 88] width 102 height 8
drag, startPoint x: 70, startPoint y: 89, endPoint x: 61, endPoint y: 89, distance: 9.4
click at [102, 84] on input "25" at bounding box center [121, 79] width 38 height 9
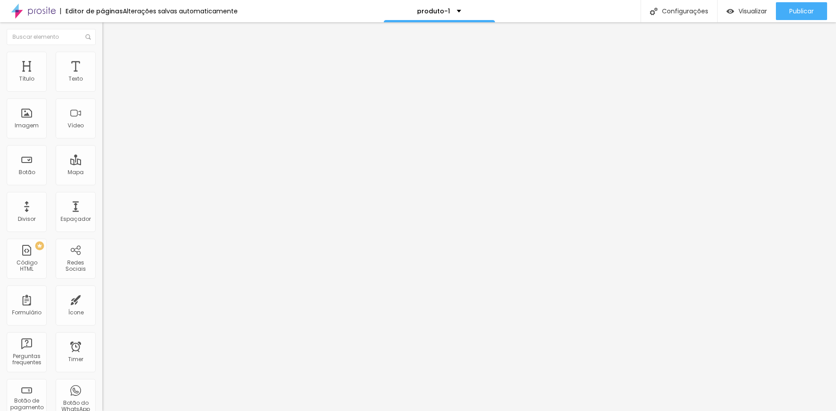
click at [102, 60] on ul "Conteúdo Estilo Avançado" at bounding box center [153, 56] width 102 height 27
click at [110, 61] on span "Estilo" at bounding box center [117, 58] width 14 height 8
drag, startPoint x: 70, startPoint y: 86, endPoint x: 56, endPoint y: 87, distance: 14.3
click at [102, 84] on input "25" at bounding box center [121, 79] width 38 height 9
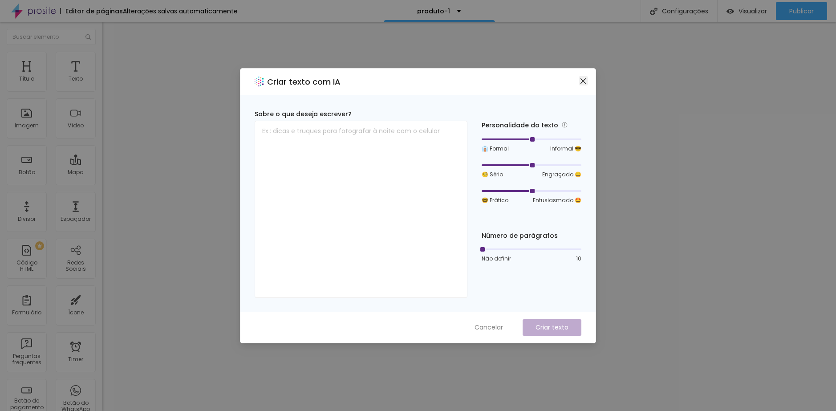
click at [582, 77] on icon "close" at bounding box center [582, 80] width 7 height 7
click at [591, 75] on div "Criar texto com IA" at bounding box center [417, 82] width 355 height 27
click at [586, 77] on div "Criar texto com IA Sobre o que deseja escrever? Personalidade do texto 👔 Formal…" at bounding box center [418, 205] width 356 height 275
click at [585, 80] on icon "close" at bounding box center [582, 80] width 7 height 7
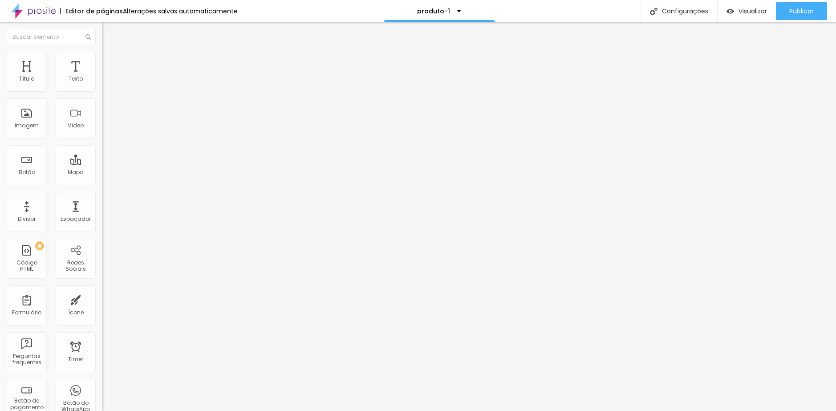
click at [102, 57] on img at bounding box center [106, 56] width 8 height 8
drag, startPoint x: 59, startPoint y: 96, endPoint x: -3, endPoint y: 103, distance: 62.3
click at [0, 103] on html "Editor de páginas Salvando... produto-1 Configurações Configurações da página C…" at bounding box center [418, 205] width 836 height 411
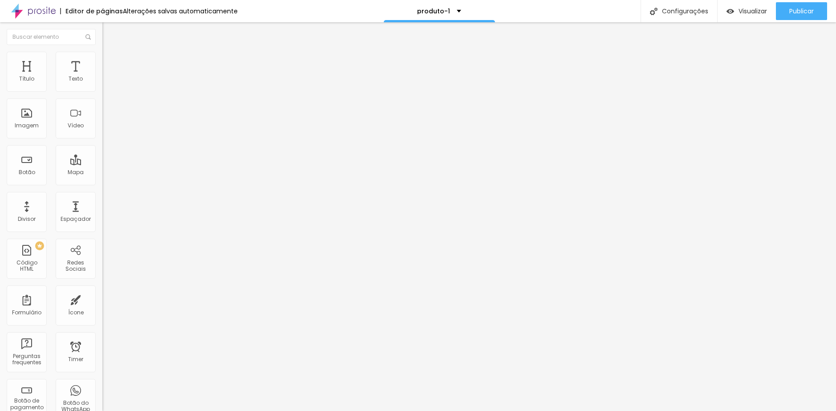
click at [106, 83] on icon "button" at bounding box center [108, 79] width 5 height 5
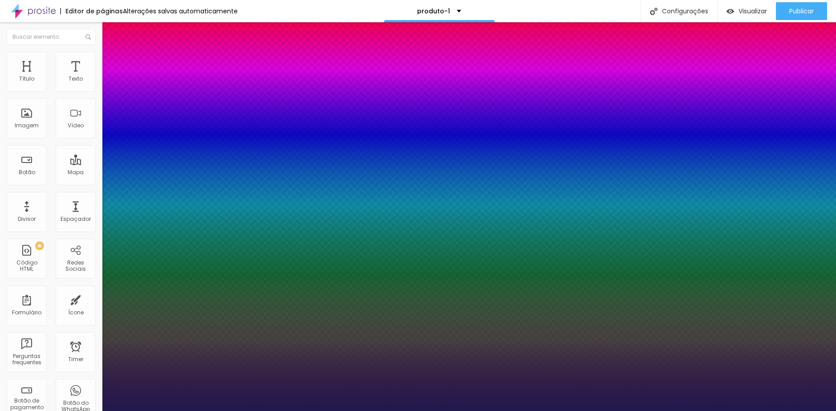
drag, startPoint x: 199, startPoint y: 153, endPoint x: 191, endPoint y: 153, distance: 8.0
drag, startPoint x: 194, startPoint y: 154, endPoint x: 189, endPoint y: 154, distance: 5.3
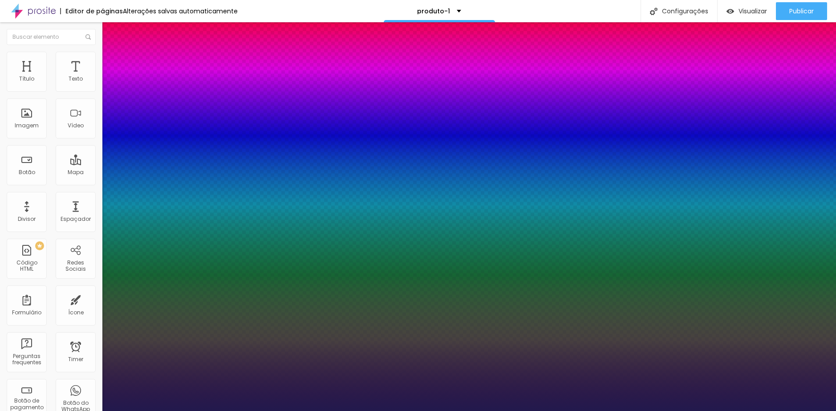
click at [478, 410] on div at bounding box center [418, 411] width 836 height 0
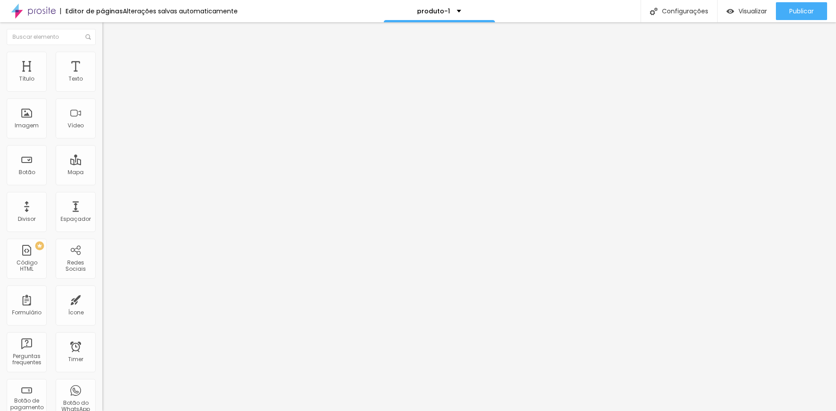
click at [107, 82] on icon "button" at bounding box center [109, 80] width 4 height 4
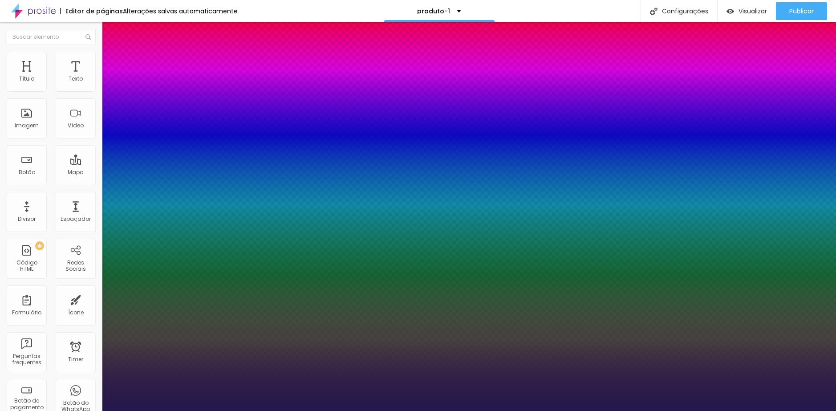
drag, startPoint x: 200, startPoint y: 153, endPoint x: 189, endPoint y: 153, distance: 11.6
click at [670, 410] on div at bounding box center [418, 411] width 836 height 0
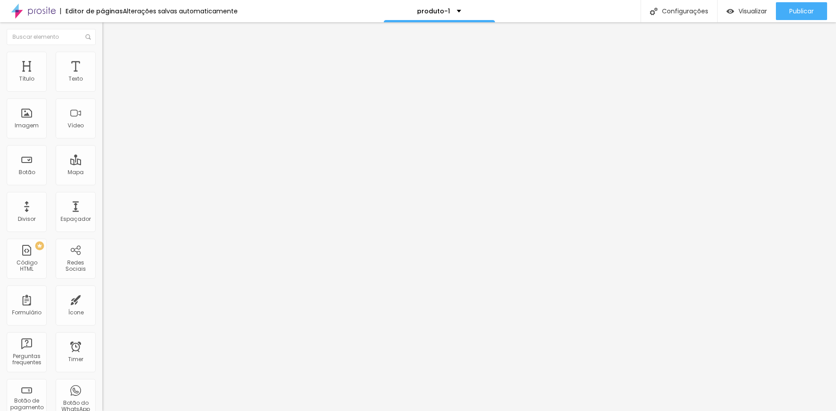
click at [102, 85] on button "button" at bounding box center [108, 80] width 12 height 9
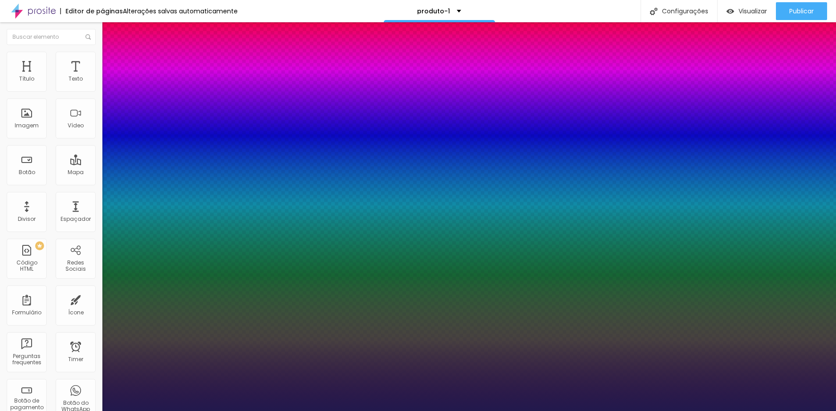
drag, startPoint x: 200, startPoint y: 154, endPoint x: 186, endPoint y: 154, distance: 13.8
click at [50, 410] on div at bounding box center [418, 411] width 836 height 0
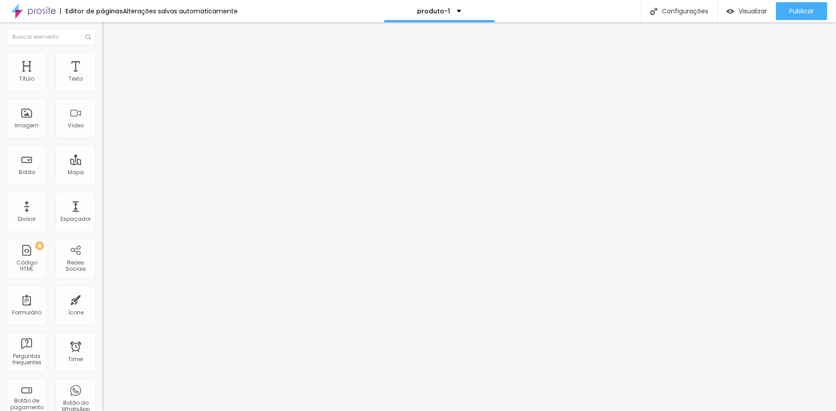
click at [110, 60] on span "Avançado" at bounding box center [124, 58] width 29 height 8
drag, startPoint x: 77, startPoint y: 277, endPoint x: 3, endPoint y: 277, distance: 73.9
click at [102, 277] on div "10 Espaço de cima 10 Espaço de baixo ID Html Classes Html Visível nos dispositi…" at bounding box center [153, 248] width 102 height 374
click at [110, 61] on span "Avançado" at bounding box center [124, 58] width 29 height 8
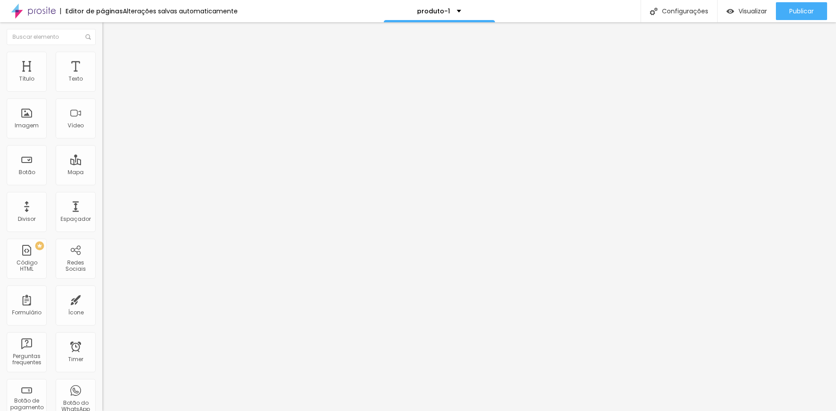
click at [102, 58] on li "Avançado" at bounding box center [153, 56] width 102 height 9
click at [110, 61] on span "Estilo" at bounding box center [117, 58] width 14 height 8
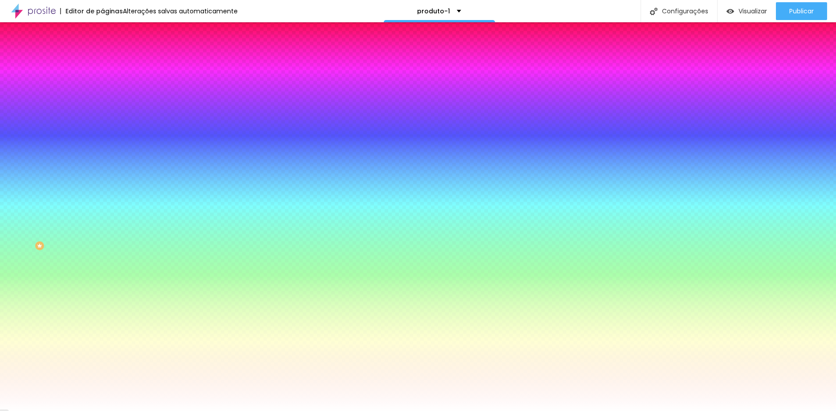
click at [102, 61] on li "Avançado" at bounding box center [153, 65] width 102 height 9
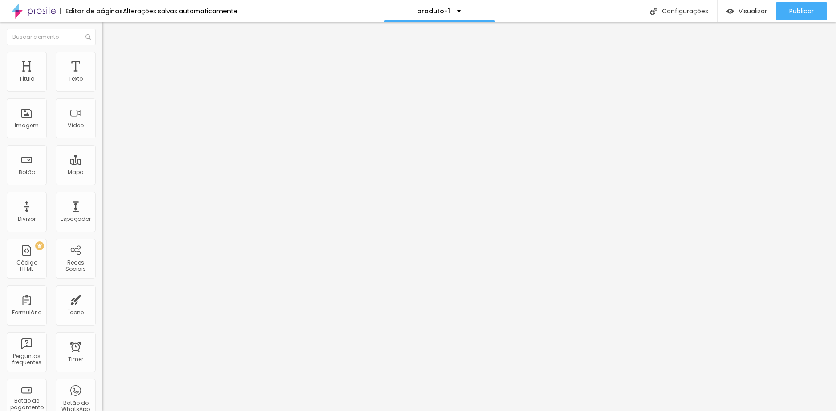
drag, startPoint x: 27, startPoint y: 88, endPoint x: 17, endPoint y: 86, distance: 9.4
click at [102, 173] on input "range" at bounding box center [130, 176] width 57 height 7
drag, startPoint x: 28, startPoint y: 105, endPoint x: 10, endPoint y: 104, distance: 17.4
click at [102, 299] on input "range" at bounding box center [130, 302] width 57 height 7
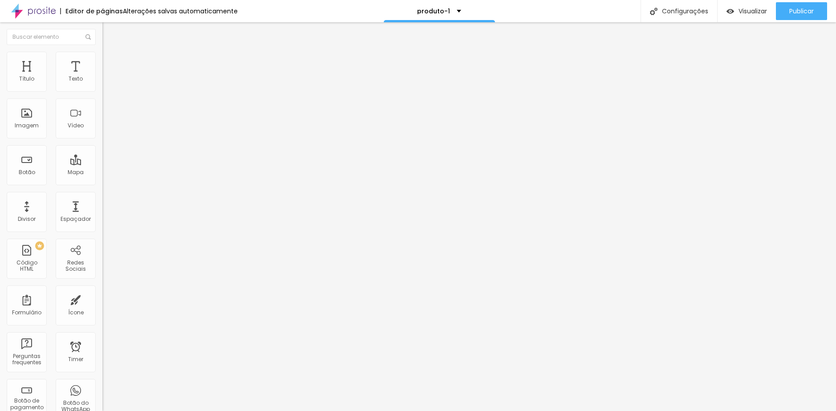
click at [102, 61] on img at bounding box center [106, 65] width 8 height 8
drag, startPoint x: 32, startPoint y: 86, endPoint x: -6, endPoint y: 87, distance: 37.4
click at [102, 173] on input "range" at bounding box center [130, 176] width 57 height 7
drag, startPoint x: 20, startPoint y: 107, endPoint x: 0, endPoint y: 106, distance: 19.6
click at [102, 299] on input "range" at bounding box center [130, 302] width 57 height 7
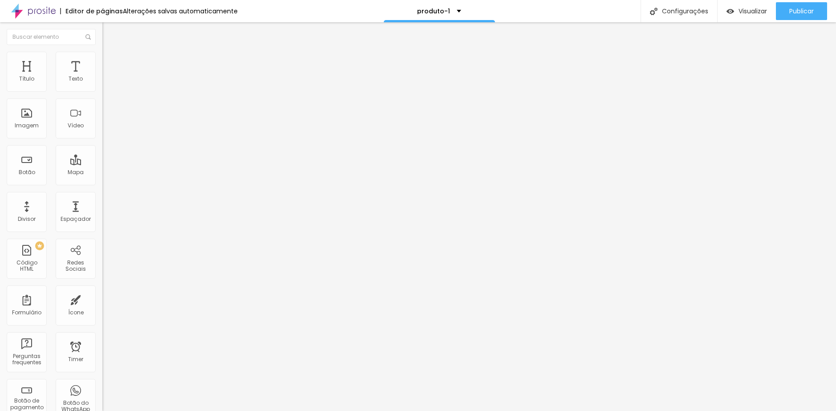
click at [110, 63] on span "Avançado" at bounding box center [124, 67] width 29 height 8
drag, startPoint x: 25, startPoint y: 88, endPoint x: 7, endPoint y: 93, distance: 18.6
click at [102, 173] on input "range" at bounding box center [130, 176] width 57 height 7
drag, startPoint x: 19, startPoint y: 104, endPoint x: -18, endPoint y: 100, distance: 37.2
click at [102, 299] on input "range" at bounding box center [130, 302] width 57 height 7
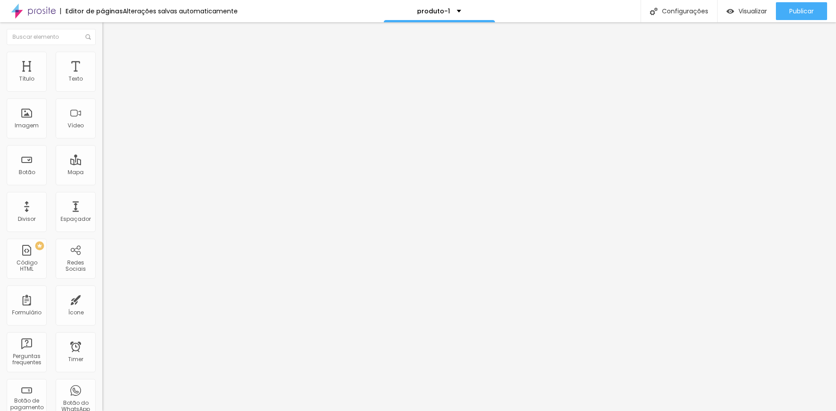
click at [110, 61] on span "Estilo" at bounding box center [117, 58] width 14 height 8
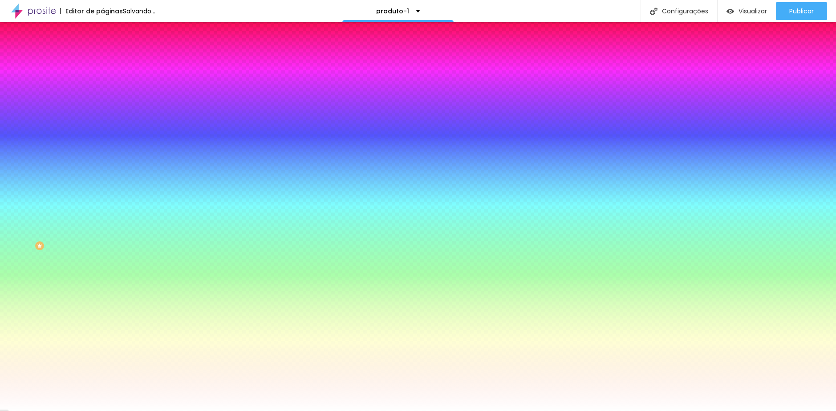
click at [107, 136] on icon "button" at bounding box center [109, 138] width 4 height 4
drag, startPoint x: 99, startPoint y: 165, endPoint x: 342, endPoint y: 172, distance: 243.1
click at [513, 410] on div at bounding box center [418, 411] width 836 height 0
click at [102, 351] on button "button" at bounding box center [108, 355] width 12 height 9
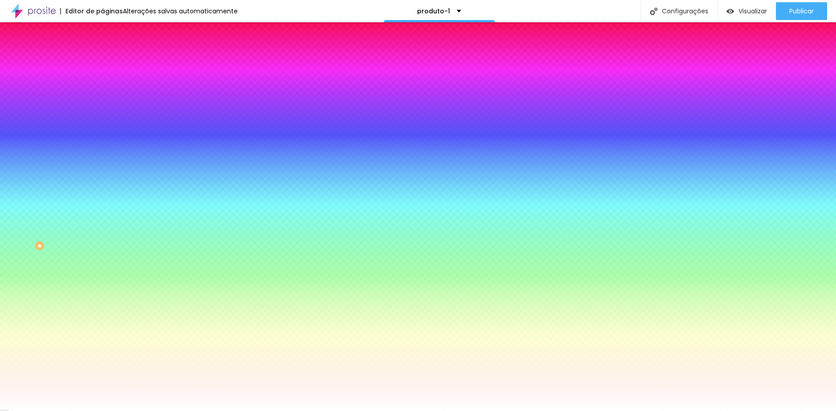
click at [684, 410] on div at bounding box center [418, 411] width 836 height 0
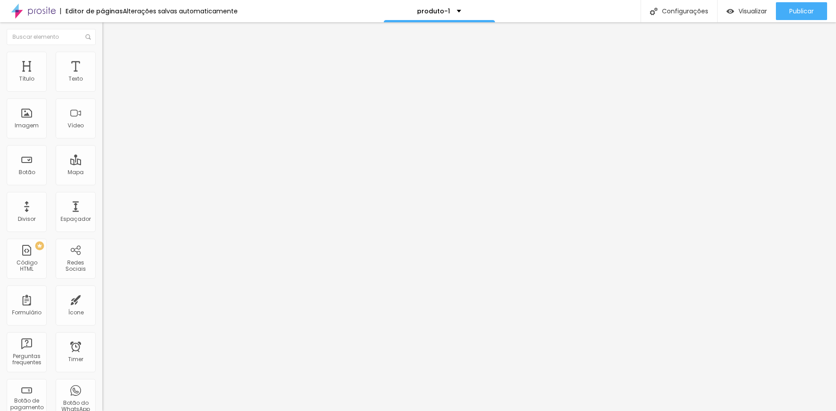
click at [102, 61] on li "Avançado" at bounding box center [153, 65] width 102 height 9
click at [110, 61] on span "Estilo" at bounding box center [117, 58] width 14 height 8
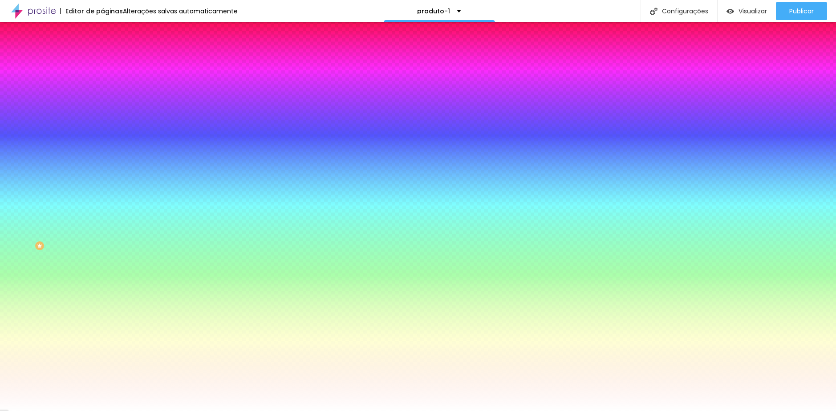
click at [102, 134] on button "button" at bounding box center [108, 138] width 12 height 9
drag, startPoint x: 174, startPoint y: 169, endPoint x: 322, endPoint y: 187, distance: 149.3
click at [320, 410] on div at bounding box center [418, 411] width 836 height 0
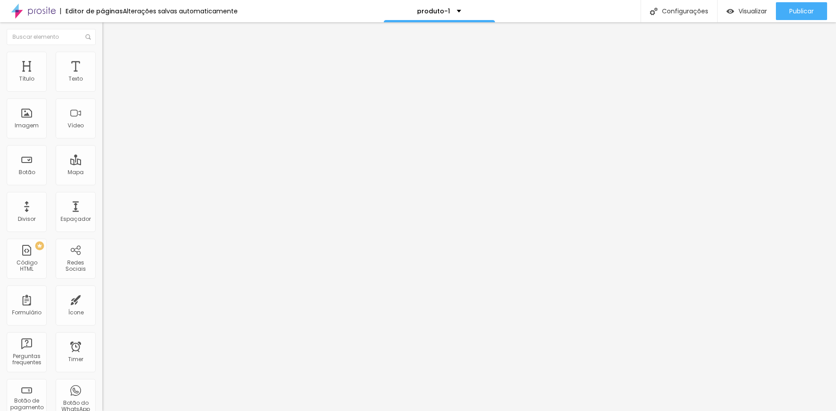
click at [102, 61] on li "Avançado" at bounding box center [153, 65] width 102 height 9
click at [110, 60] on span "Estilo" at bounding box center [117, 58] width 14 height 8
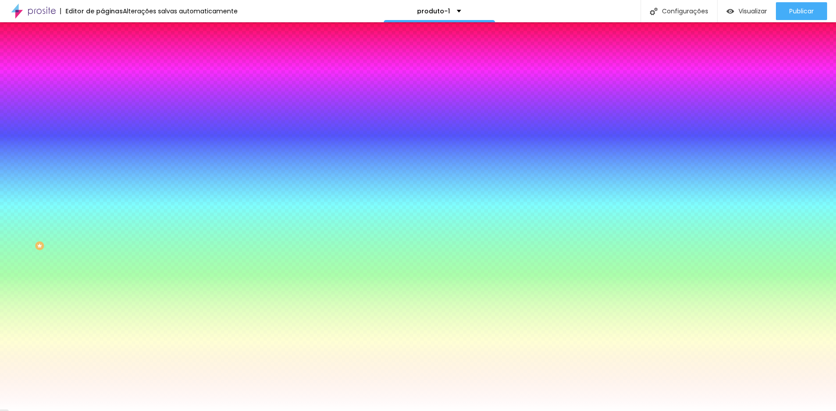
click at [107, 136] on icon "button" at bounding box center [109, 138] width 4 height 4
drag, startPoint x: 99, startPoint y: 166, endPoint x: 265, endPoint y: 178, distance: 166.9
drag, startPoint x: 97, startPoint y: 189, endPoint x: 56, endPoint y: 190, distance: 41.4
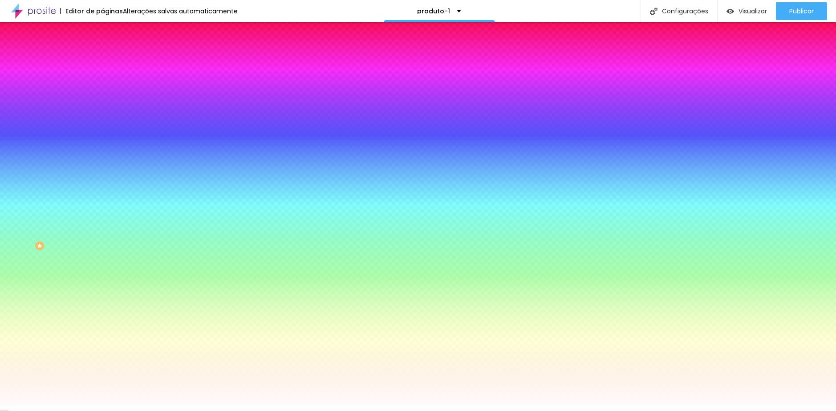
click at [64, 410] on div at bounding box center [418, 411] width 836 height 0
click at [102, 114] on div "Tipografia Voltar ao padrão" at bounding box center [153, 106] width 102 height 25
click at [107, 111] on icon "button" at bounding box center [109, 113] width 4 height 4
drag, startPoint x: 135, startPoint y: 173, endPoint x: 121, endPoint y: 171, distance: 13.9
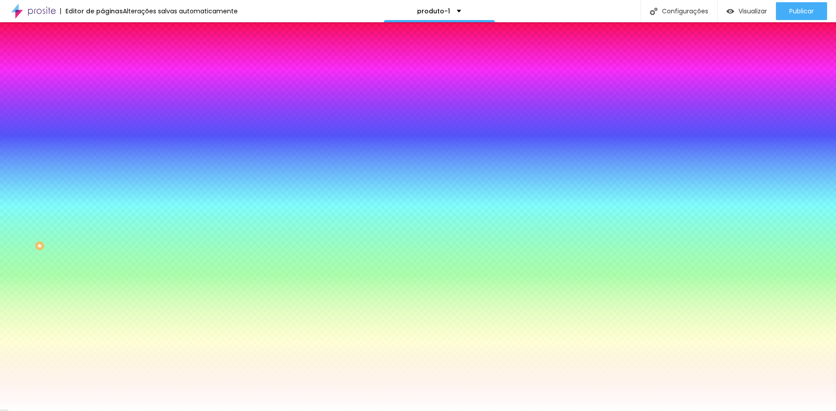
drag, startPoint x: 118, startPoint y: 194, endPoint x: 128, endPoint y: 195, distance: 10.3
click at [474, 410] on div at bounding box center [418, 411] width 836 height 0
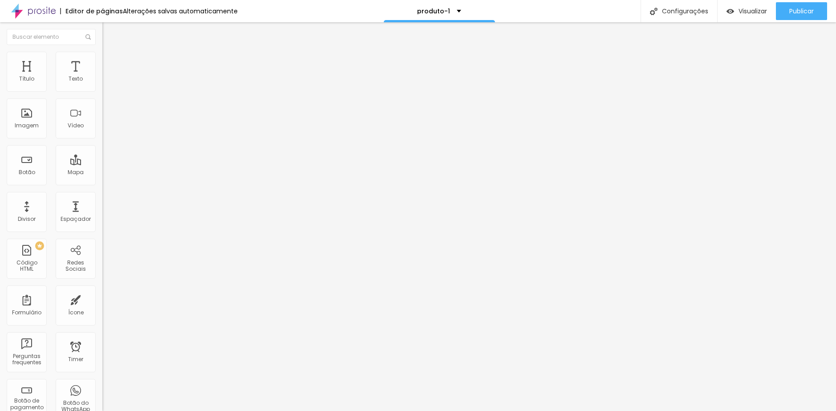
click at [110, 61] on span "Estilo" at bounding box center [117, 58] width 14 height 8
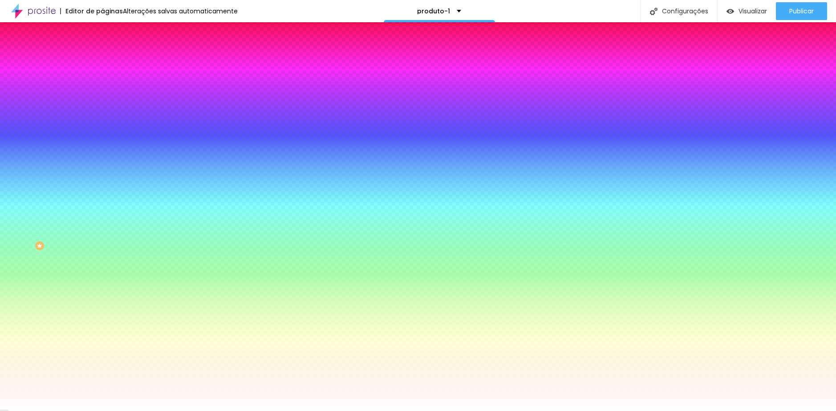
click at [106, 113] on icon "button" at bounding box center [108, 112] width 5 height 5
drag, startPoint x: 135, startPoint y: 172, endPoint x: 125, endPoint y: 172, distance: 10.2
click at [616, 410] on div at bounding box center [418, 411] width 836 height 0
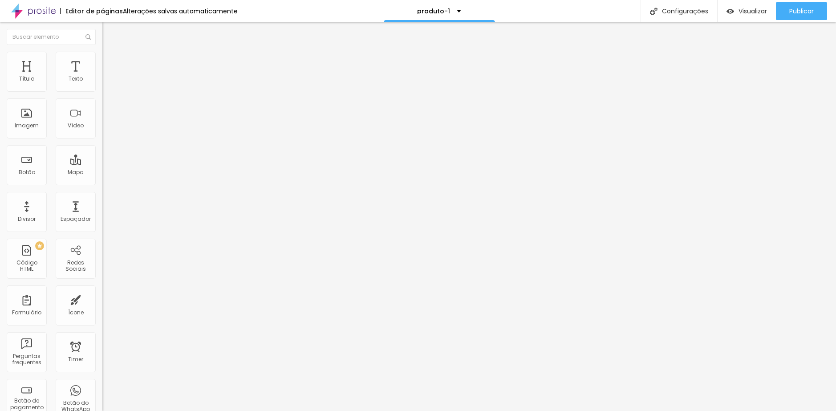
click at [110, 61] on span "Estilo" at bounding box center [117, 58] width 14 height 8
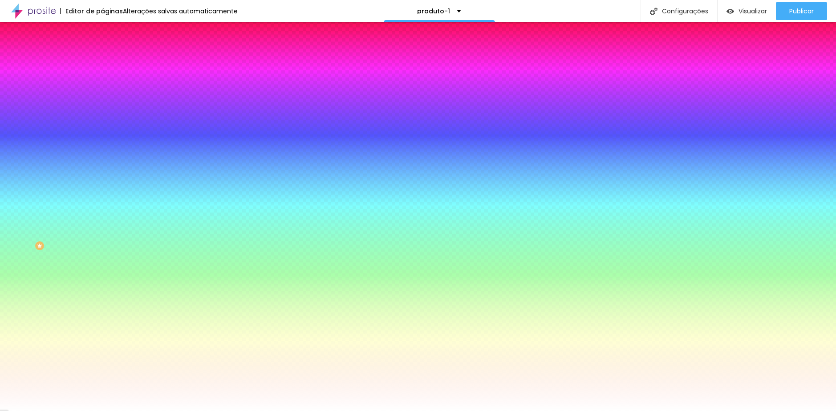
click at [107, 111] on icon "button" at bounding box center [109, 113] width 4 height 4
drag, startPoint x: 136, startPoint y: 173, endPoint x: 126, endPoint y: 173, distance: 10.2
click at [292, 410] on div at bounding box center [418, 411] width 836 height 0
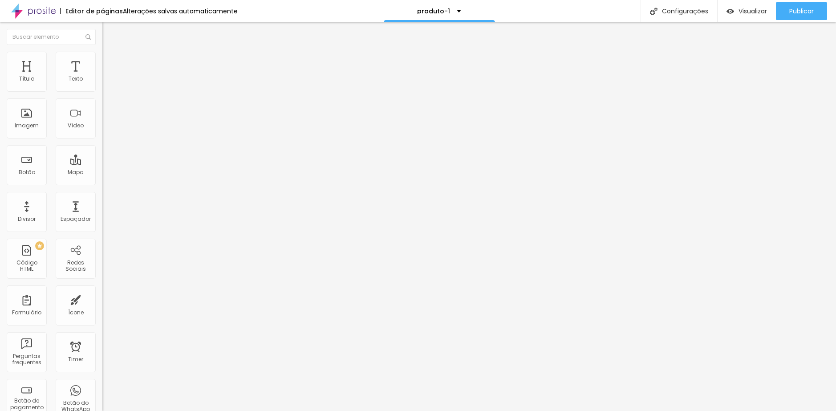
click at [102, 57] on li "Estilo" at bounding box center [153, 56] width 102 height 9
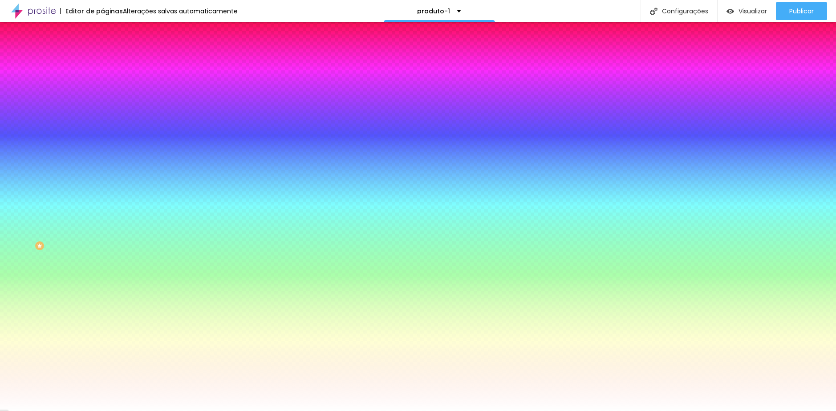
click at [106, 114] on icon "button" at bounding box center [107, 115] width 2 height 2
drag, startPoint x: 117, startPoint y: 193, endPoint x: 80, endPoint y: 193, distance: 37.4
click at [352, 410] on div at bounding box center [418, 411] width 836 height 0
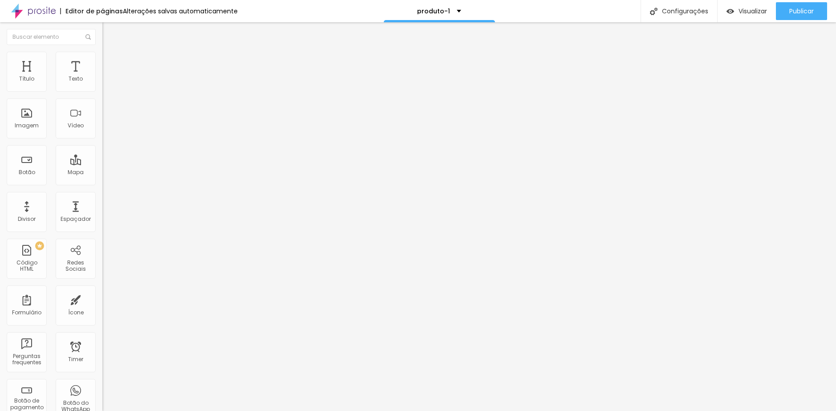
click at [110, 61] on span "Estilo" at bounding box center [117, 58] width 14 height 8
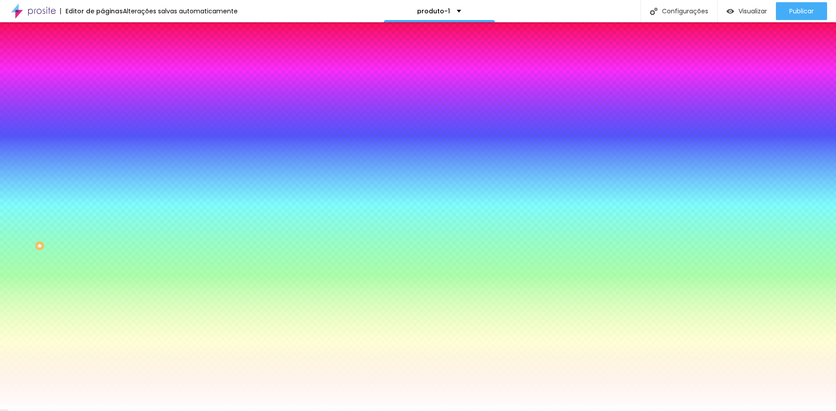
click at [102, 114] on button "button" at bounding box center [108, 113] width 12 height 9
click at [65, 410] on div at bounding box center [418, 411] width 836 height 0
click at [110, 63] on span "Avançado" at bounding box center [124, 67] width 29 height 8
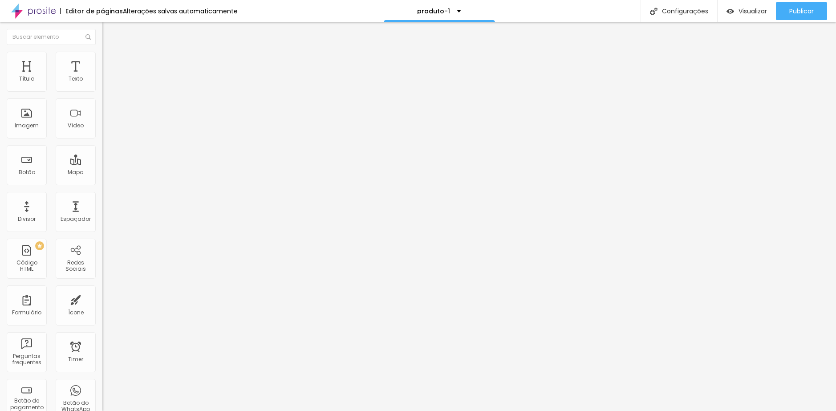
drag, startPoint x: 47, startPoint y: 270, endPoint x: -2, endPoint y: 268, distance: 49.0
click at [0, 268] on html "Editor de páginas Alterações salvas automaticamente produto-1 Configurações Con…" at bounding box center [418, 205] width 836 height 411
drag, startPoint x: 46, startPoint y: 271, endPoint x: 1, endPoint y: 272, distance: 44.5
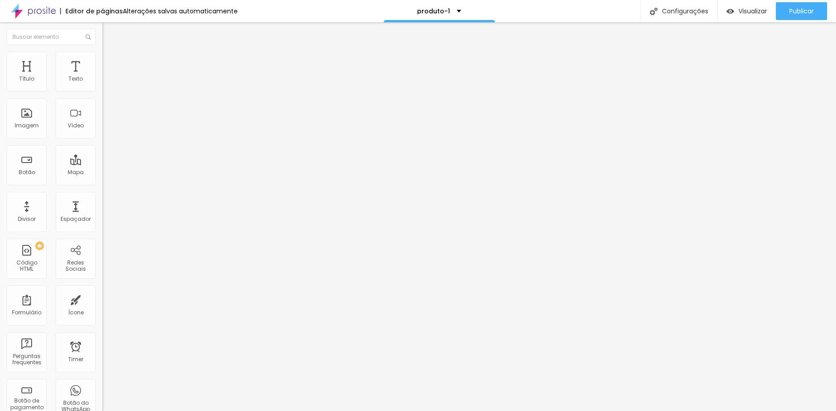
click at [102, 272] on div "0 Espaço de cima 0 Espaço de baixo ID Html Classes Html Visível nos dispositivo…" at bounding box center [153, 256] width 102 height 374
drag, startPoint x: 59, startPoint y: 269, endPoint x: -10, endPoint y: 266, distance: 69.5
click at [0, 266] on html "Editor de páginas Alterações salvas automaticamente produto-1 Configurações Con…" at bounding box center [418, 205] width 836 height 411
click at [110, 61] on span "Estilo" at bounding box center [117, 58] width 14 height 8
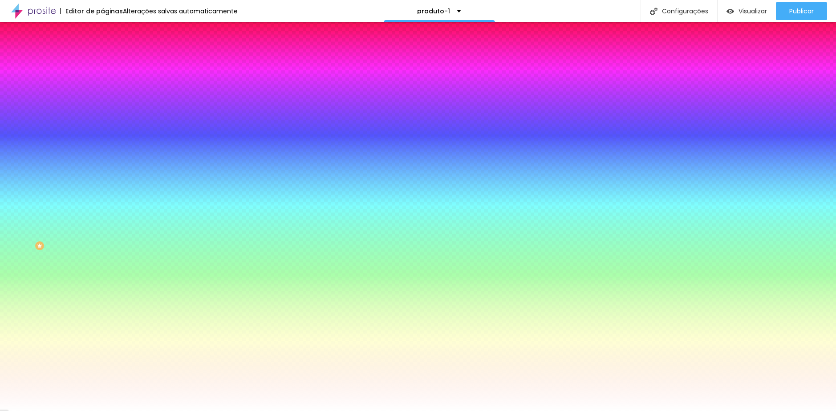
click at [102, 134] on button "button" at bounding box center [108, 138] width 12 height 9
click at [36, 410] on div at bounding box center [418, 411] width 836 height 0
click at [102, 51] on img at bounding box center [106, 47] width 8 height 8
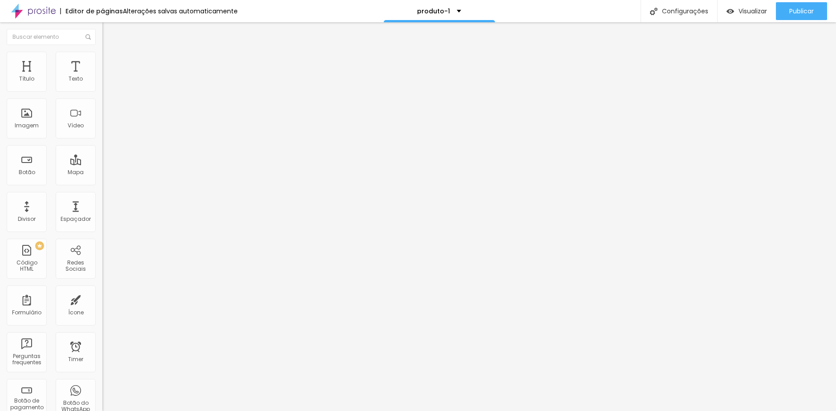
click at [102, 139] on span "Normal" at bounding box center [112, 137] width 20 height 8
click at [102, 146] on span "Pequeno" at bounding box center [114, 142] width 24 height 8
click at [102, 137] on span "Normal" at bounding box center [112, 137] width 20 height 8
click at [102, 145] on div "Pequeno" at bounding box center [153, 141] width 102 height 5
click at [102, 136] on span "Normal" at bounding box center [112, 137] width 20 height 8
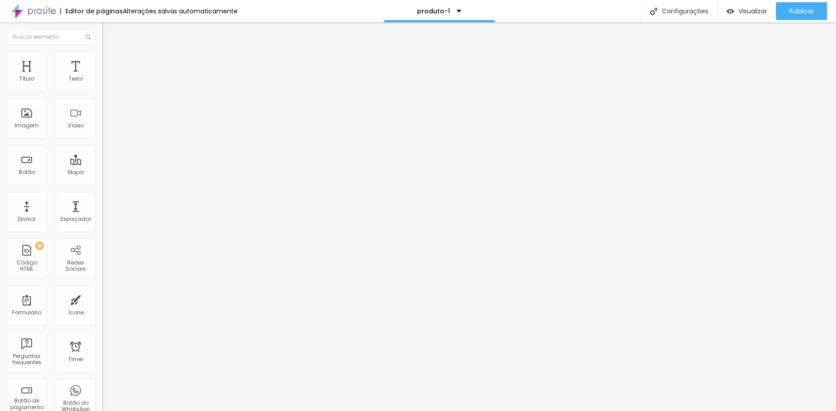
click at [102, 146] on span "Pequeno" at bounding box center [114, 142] width 24 height 8
click at [109, 35] on img "button" at bounding box center [112, 32] width 7 height 7
click at [108, 82] on span "Trocar icone" at bounding box center [128, 78] width 40 height 8
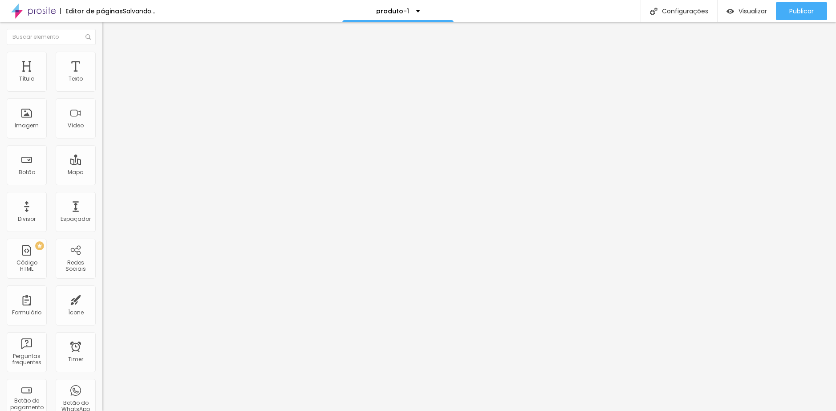
click at [108, 82] on span "Trocar icone" at bounding box center [128, 78] width 40 height 8
click at [102, 103] on input "range" at bounding box center [130, 99] width 57 height 7
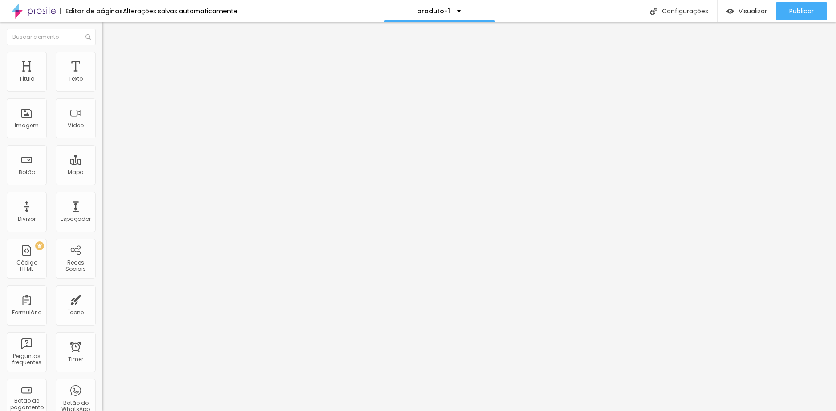
click at [102, 52] on li "Estilo" at bounding box center [153, 56] width 102 height 9
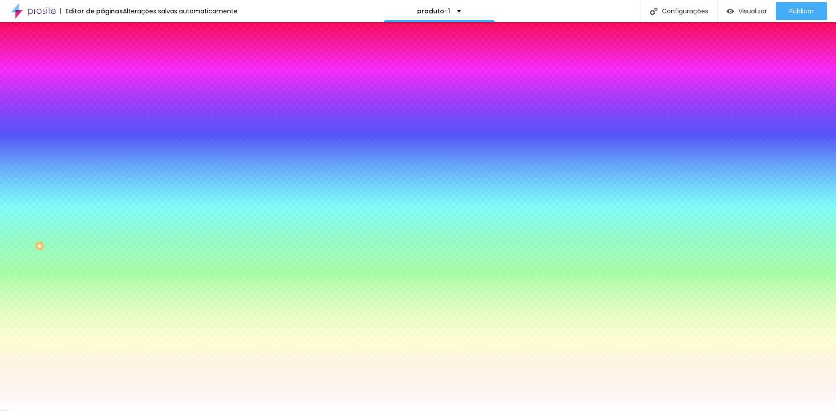
click at [102, 85] on div at bounding box center [153, 85] width 102 height 0
drag, startPoint x: 46, startPoint y: 122, endPoint x: -4, endPoint y: 87, distance: 61.1
click at [0, 87] on html "Editor de páginas Alterações salvas automaticamente produto-1 Configurações Con…" at bounding box center [418, 205] width 836 height 411
click at [102, 174] on div "Editar Ícone Conteúdo Estilo Avançado Cor do icone Voltar ao padrão #FFFFFF Cor…" at bounding box center [153, 216] width 102 height 389
click at [110, 53] on span "Conteúdo" at bounding box center [124, 49] width 28 height 8
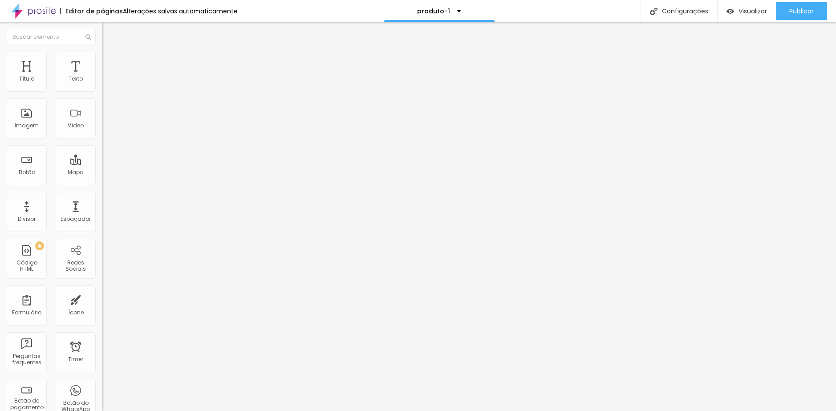
click at [109, 82] on span "Trocar icone" at bounding box center [129, 78] width 40 height 8
type input "27"
type input "32"
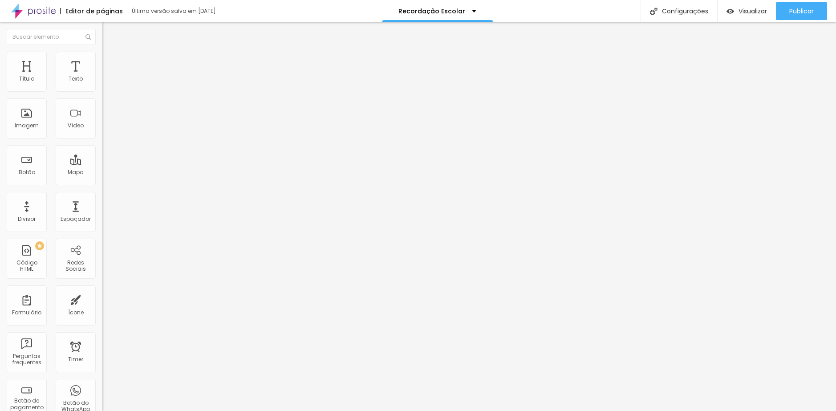
type input "32"
type input "34"
type input "35"
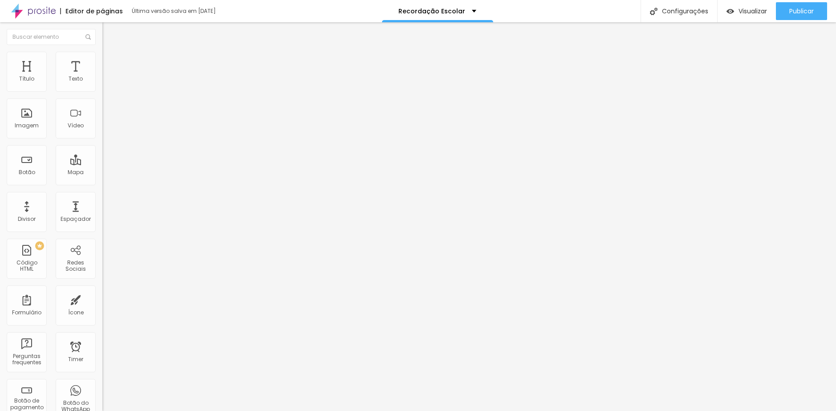
type input "34"
type input "32"
type input "31"
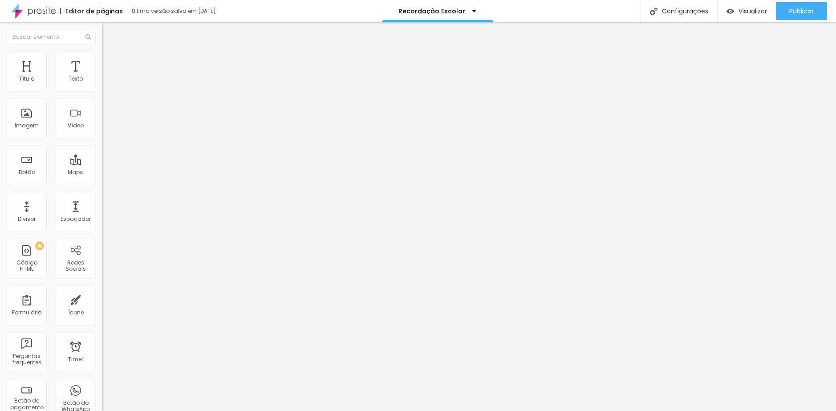
type input "31"
type input "30"
type input "29"
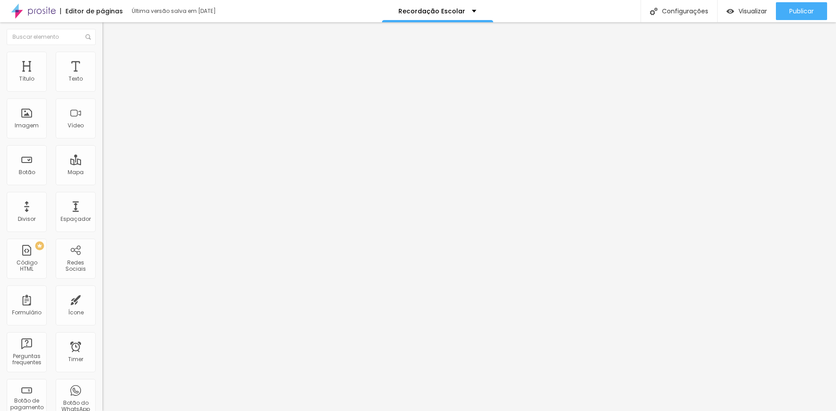
type input "28"
type input "27"
type input "26"
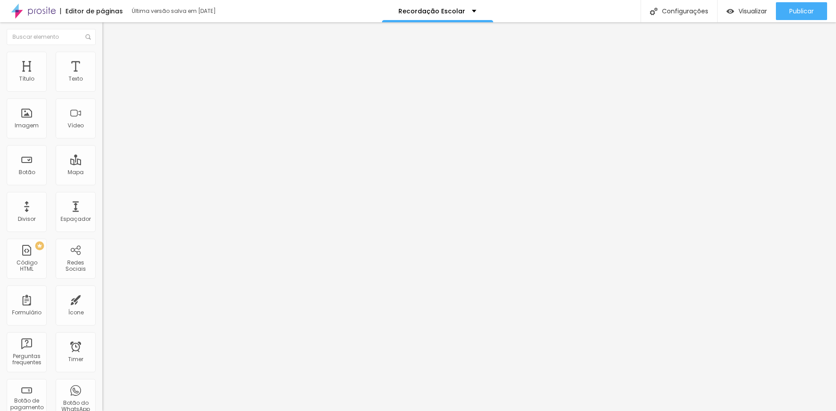
type input "26"
type input "25"
type input "24"
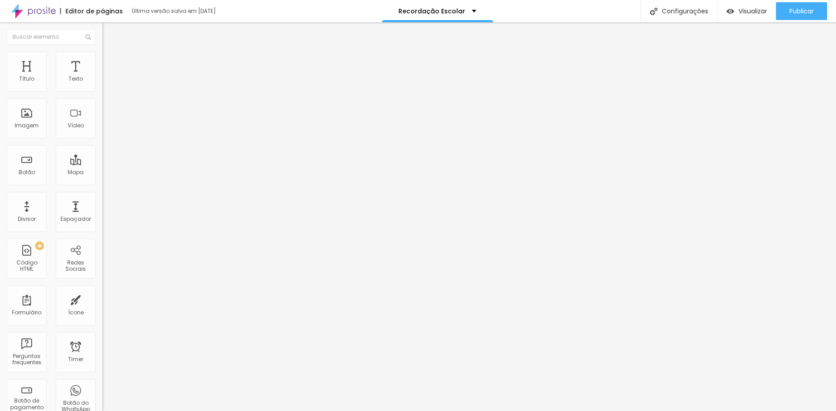
type input "23"
type input "24"
type input "25"
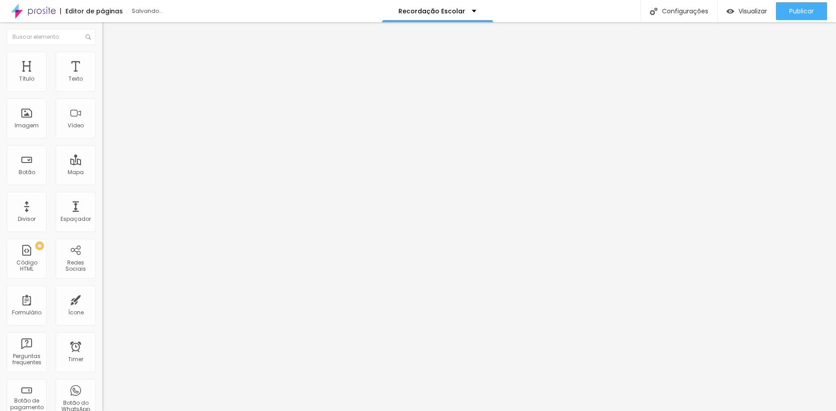
type input "25"
type input "24"
click at [102, 210] on input "range" at bounding box center [130, 213] width 57 height 7
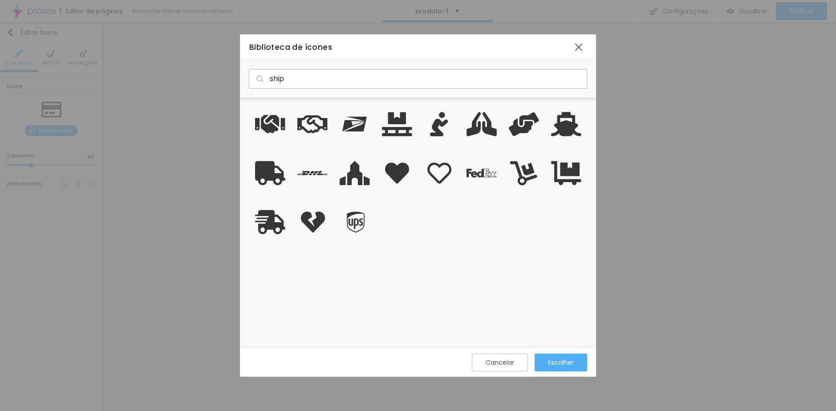
scroll to position [243, 349]
type input "ship"
click at [582, 47] on div at bounding box center [579, 47] width 16 height 16
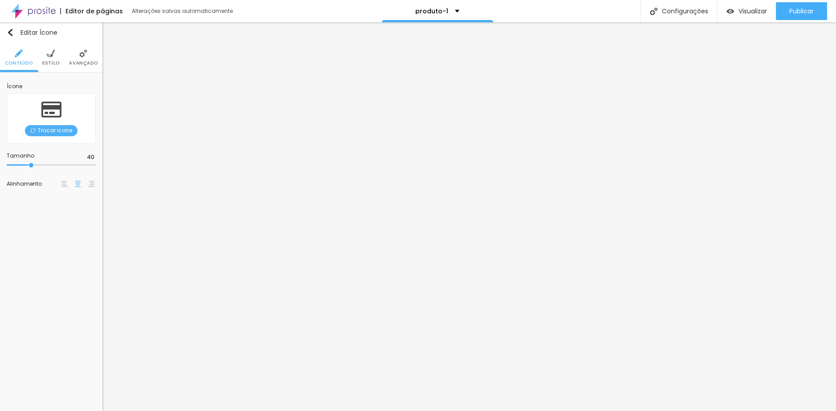
click at [53, 128] on span "Trocar icone" at bounding box center [51, 130] width 53 height 11
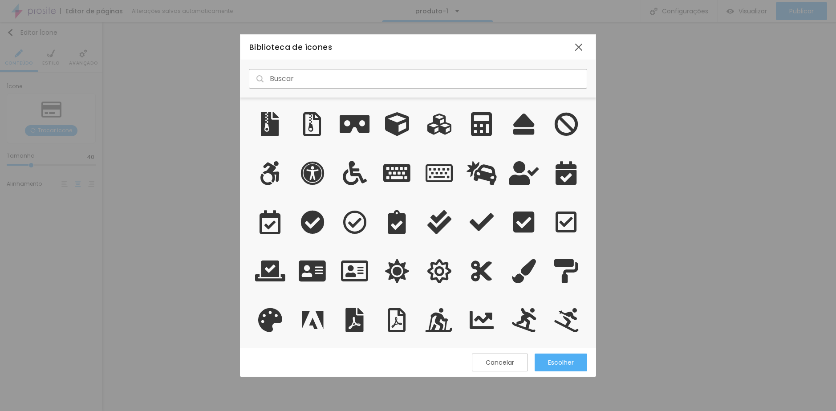
click at [309, 81] on input "text" at bounding box center [418, 79] width 338 height 20
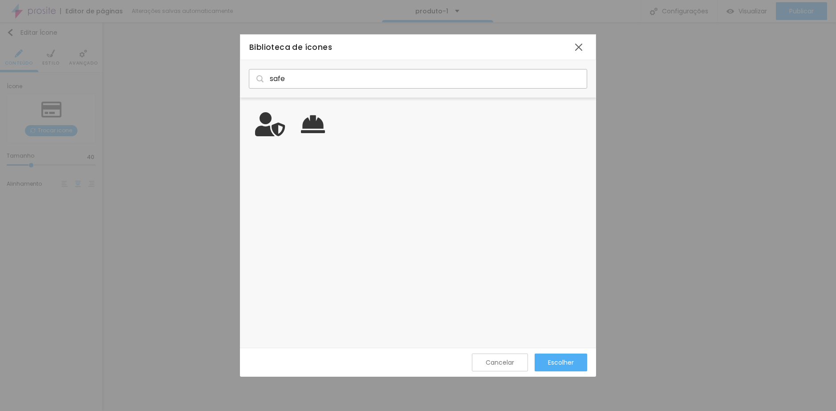
type input "safe"
click at [502, 363] on div "Cancelar" at bounding box center [500, 362] width 28 height 7
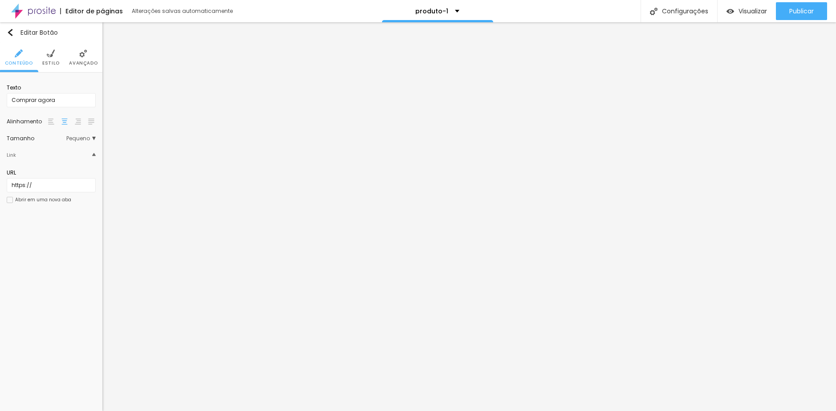
click at [51, 57] on img at bounding box center [51, 53] width 8 height 8
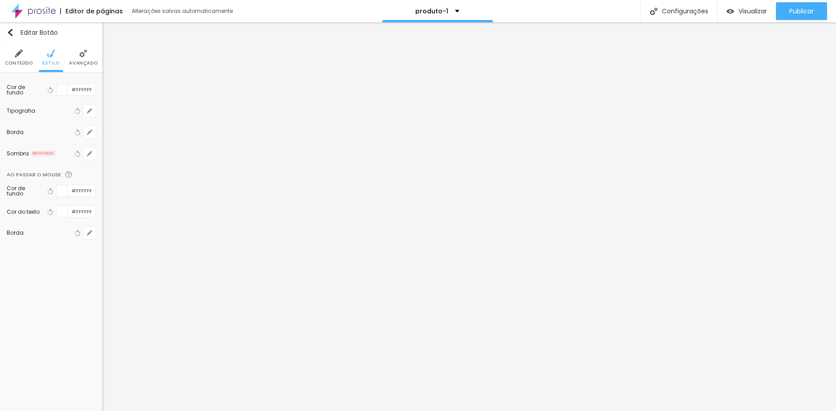
click at [81, 63] on span "Avançado" at bounding box center [83, 63] width 28 height 4
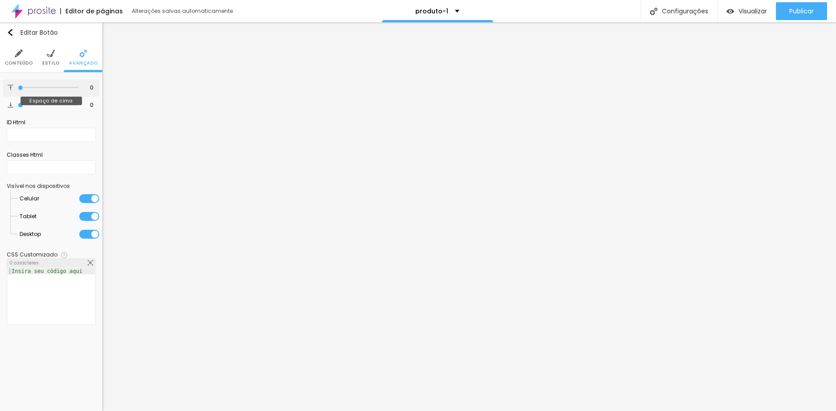
type input "5"
type input "6"
type input "7"
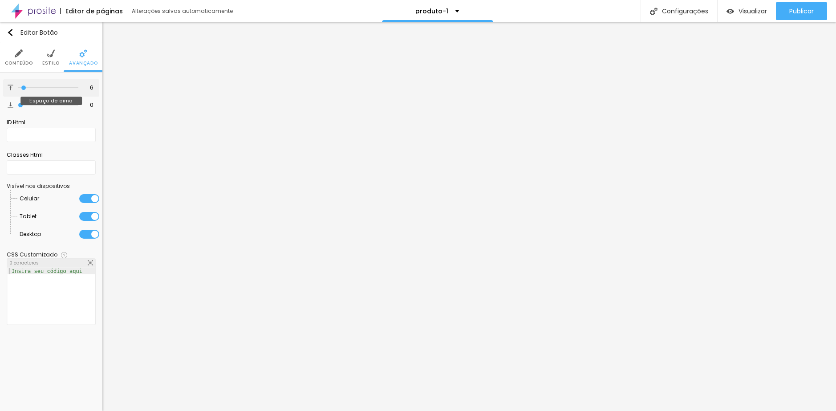
type input "7"
type input "8"
type input "9"
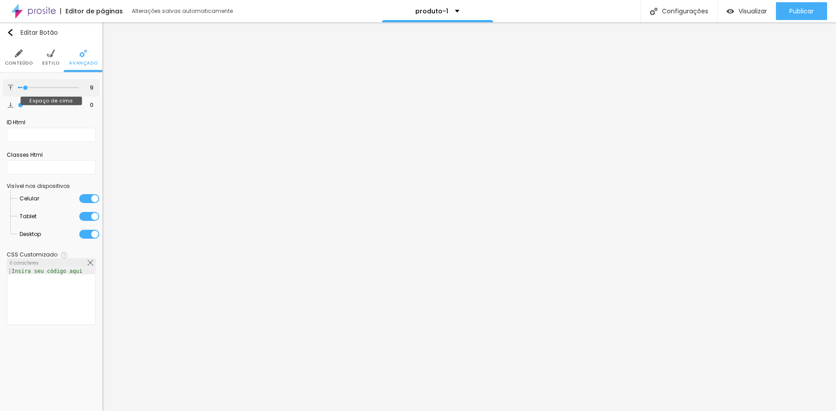
type input "10"
type input "9"
type input "8"
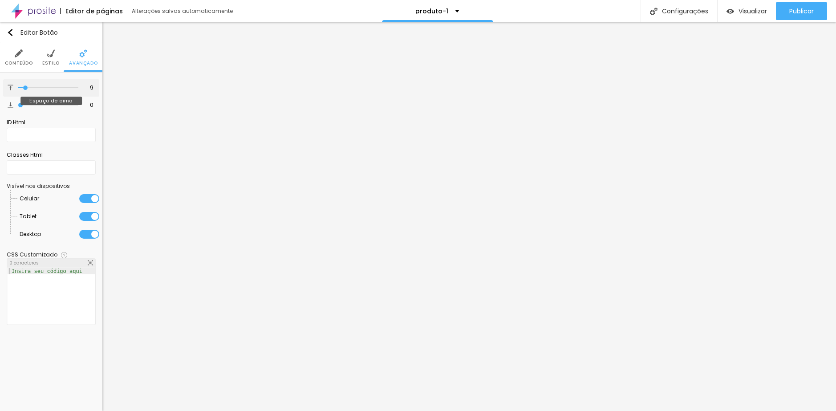
type input "8"
type input "7"
click at [25, 87] on input "range" at bounding box center [48, 87] width 61 height 4
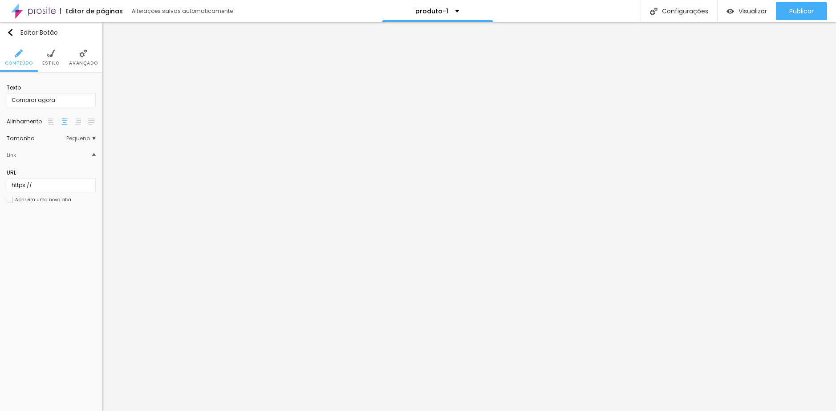
click at [86, 64] on span "Avançado" at bounding box center [83, 63] width 28 height 4
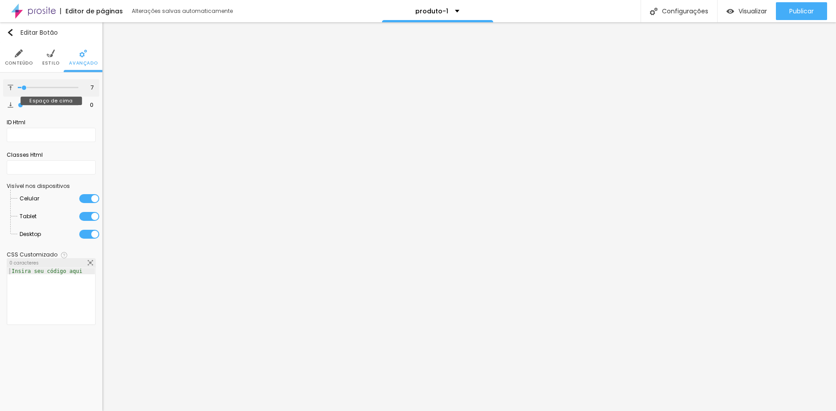
type input "11"
type input "12"
type input "13"
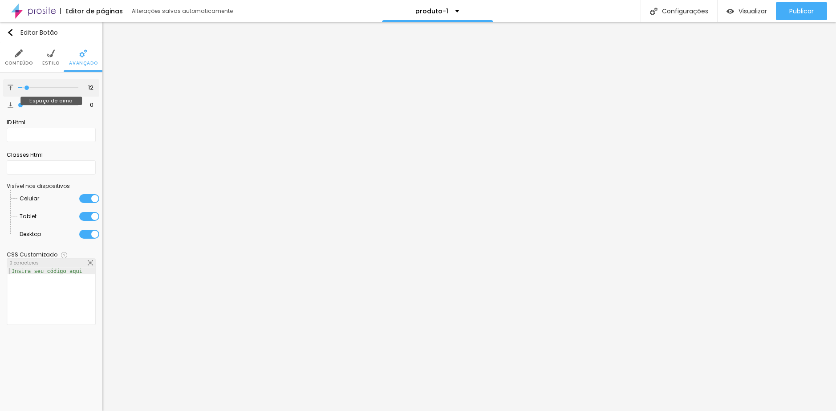
type input "13"
type input "12"
type input "11"
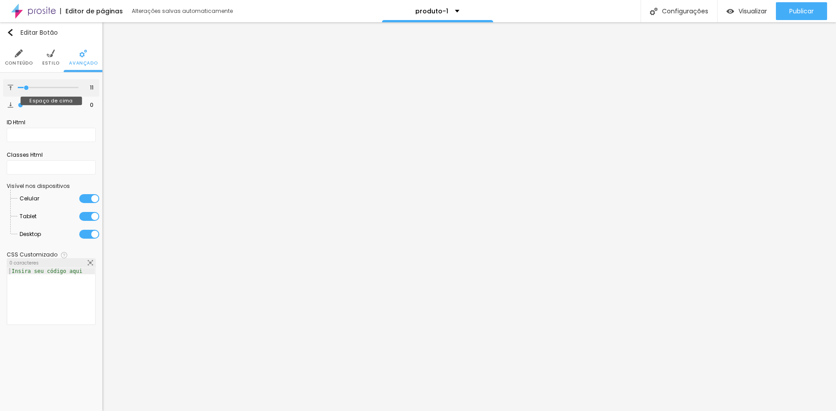
type input "13"
click at [28, 88] on input "range" at bounding box center [48, 87] width 61 height 4
click at [93, 83] on div "13 Espaço de cima" at bounding box center [51, 87] width 96 height 17
click at [93, 87] on input "13" at bounding box center [87, 88] width 16 height 8
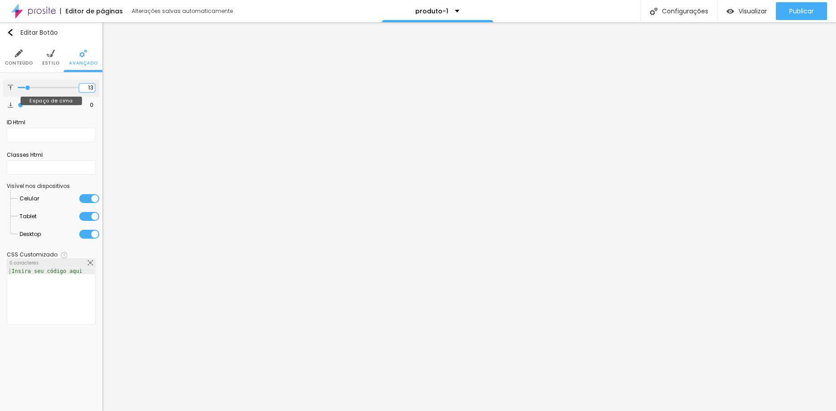
drag, startPoint x: 93, startPoint y: 87, endPoint x: 85, endPoint y: 87, distance: 8.0
click at [85, 87] on input "13" at bounding box center [87, 88] width 16 height 8
type input "1"
type input "12"
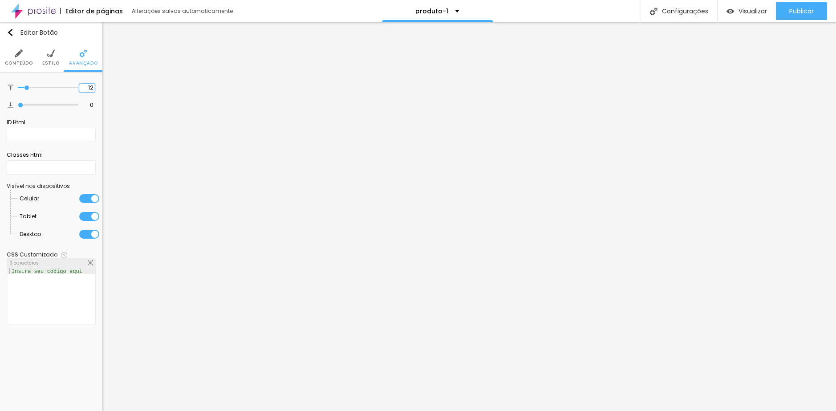
type input "12"
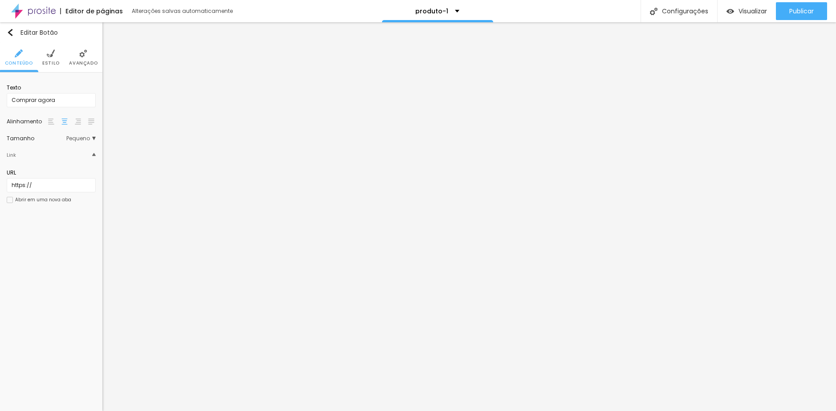
click at [87, 62] on span "Avançado" at bounding box center [83, 63] width 28 height 4
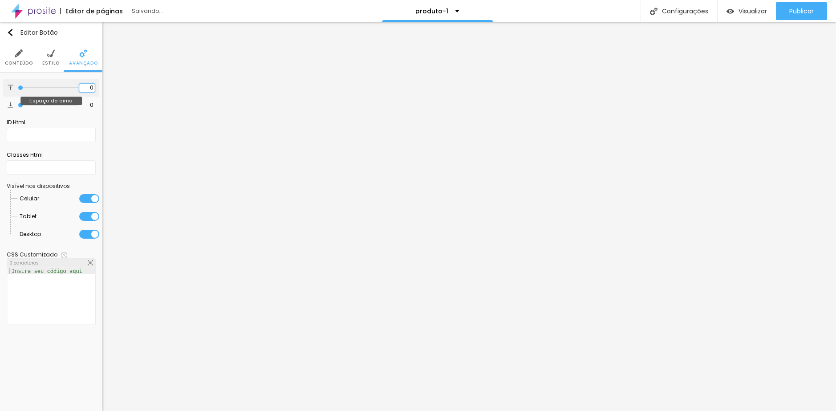
drag, startPoint x: 94, startPoint y: 88, endPoint x: 85, endPoint y: 88, distance: 9.8
click at [85, 88] on input "0" at bounding box center [87, 88] width 16 height 8
type input "1"
type input "12"
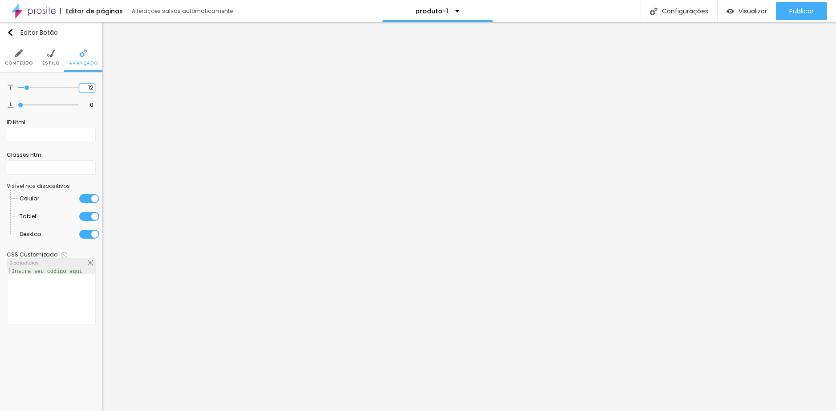
type input "12"
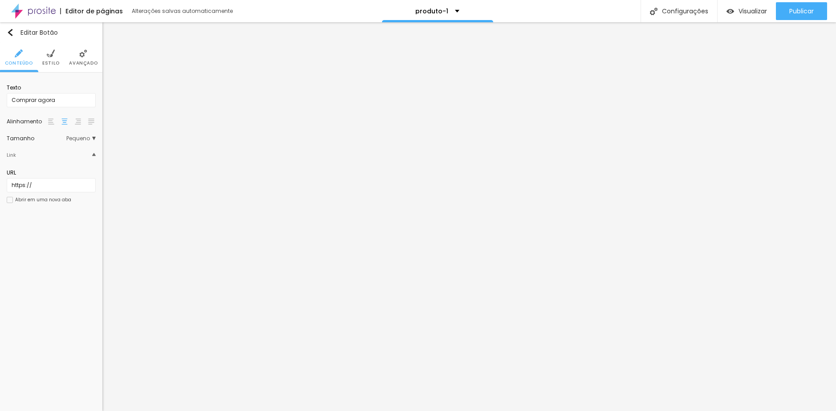
click at [85, 61] on span "Avançado" at bounding box center [83, 63] width 28 height 4
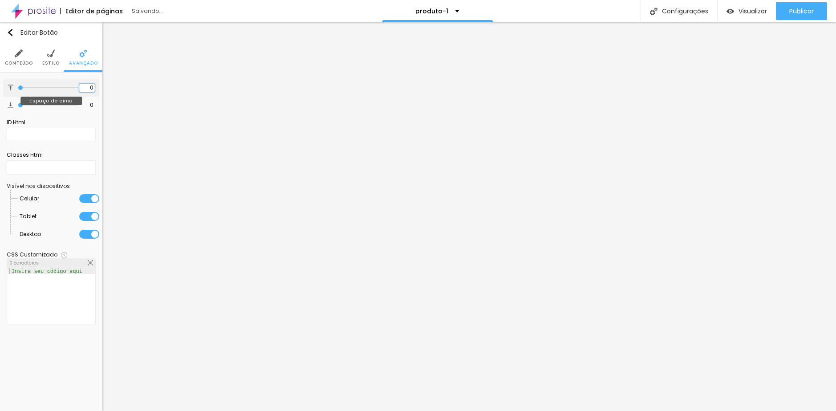
drag, startPoint x: 87, startPoint y: 90, endPoint x: 82, endPoint y: 90, distance: 4.9
click at [82, 90] on div "0 Espaço de cima" at bounding box center [51, 87] width 96 height 17
type input "1"
type input "12"
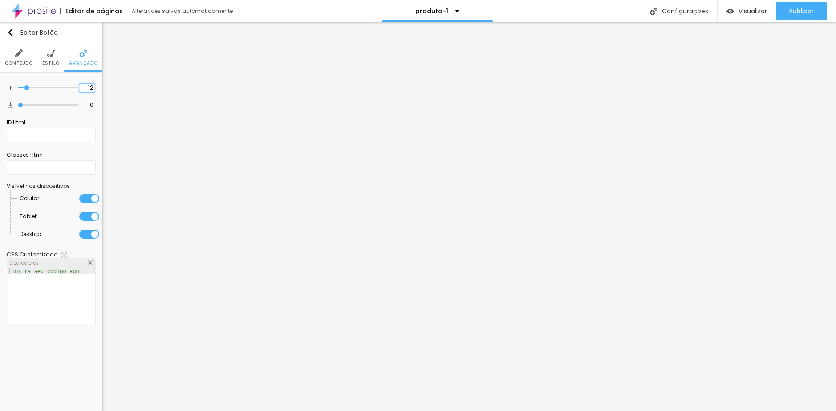
type input "12"
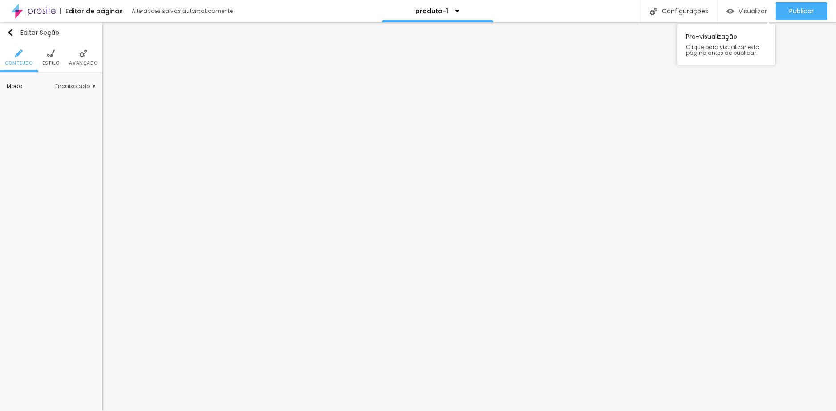
click at [743, 9] on span "Visualizar" at bounding box center [752, 11] width 28 height 7
click at [48, 65] on span "Estilo" at bounding box center [50, 63] width 17 height 4
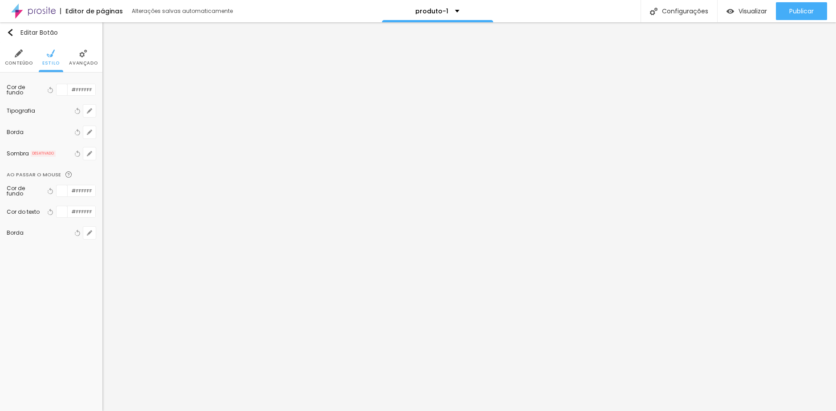
click at [78, 58] on li "Avançado" at bounding box center [83, 57] width 28 height 29
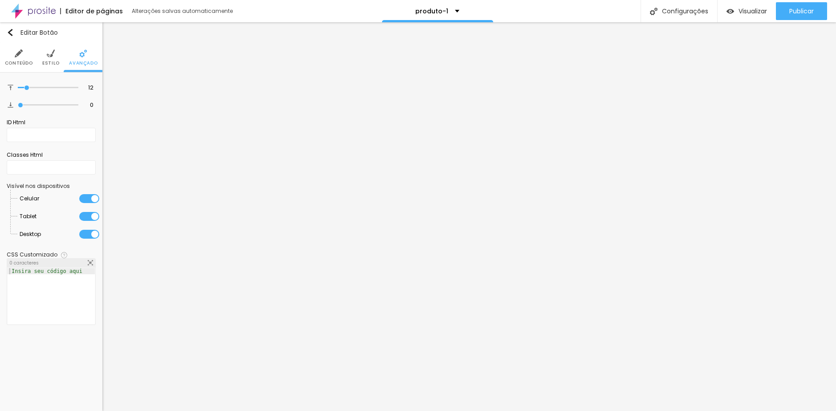
click at [75, 280] on div at bounding box center [51, 302] width 87 height 69
click at [36, 51] on ul "Conteúdo Estilo Avançado" at bounding box center [51, 58] width 102 height 30
click at [25, 57] on li "Conteúdo" at bounding box center [19, 57] width 28 height 29
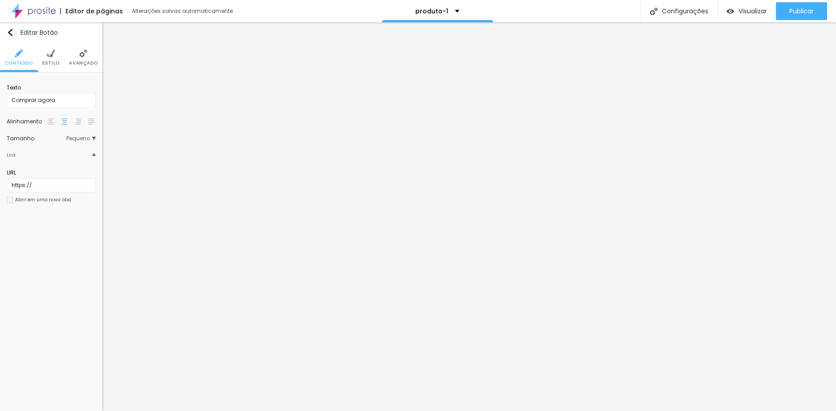
click at [73, 138] on span "Pequeno" at bounding box center [80, 138] width 29 height 5
click at [48, 72] on li "Estilo" at bounding box center [50, 57] width 17 height 29
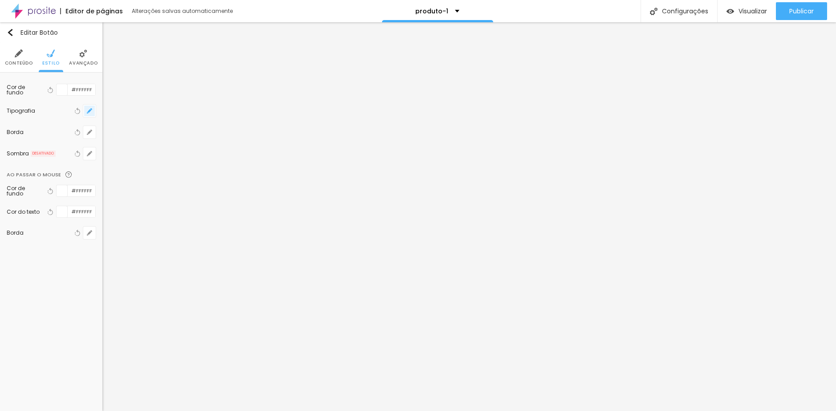
click at [94, 115] on button "button" at bounding box center [89, 111] width 12 height 12
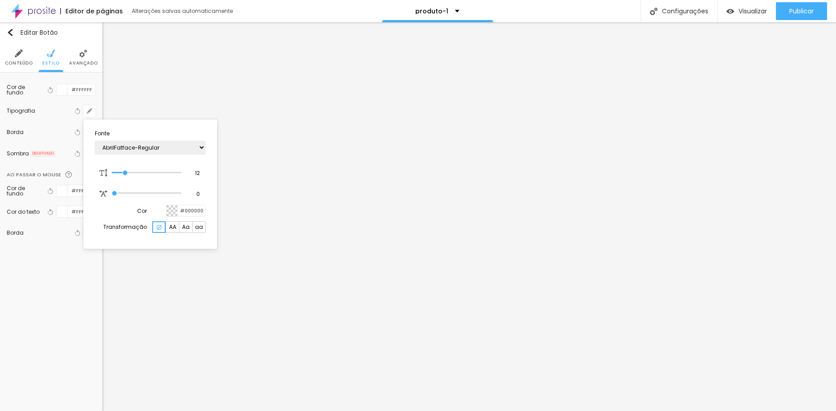
click at [93, 276] on div at bounding box center [418, 205] width 836 height 411
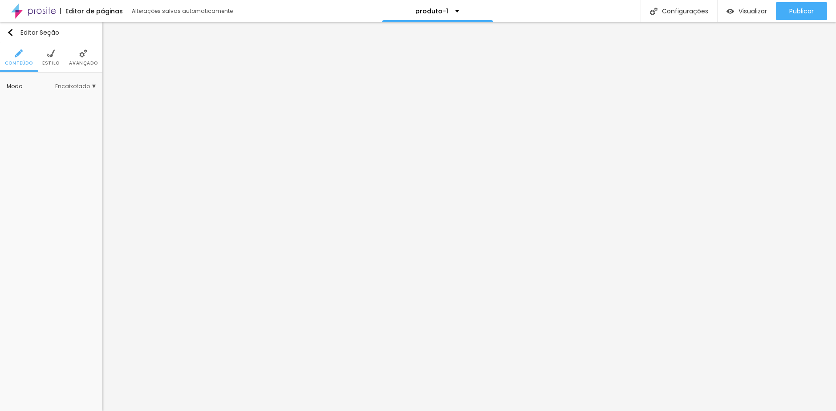
scroll to position [0, 0]
click at [56, 59] on li "Estilo" at bounding box center [50, 57] width 17 height 29
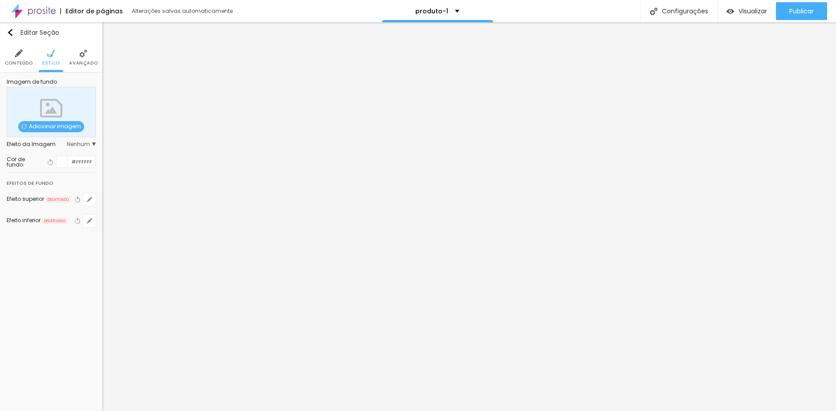
click at [85, 61] on span "Avançado" at bounding box center [83, 63] width 28 height 4
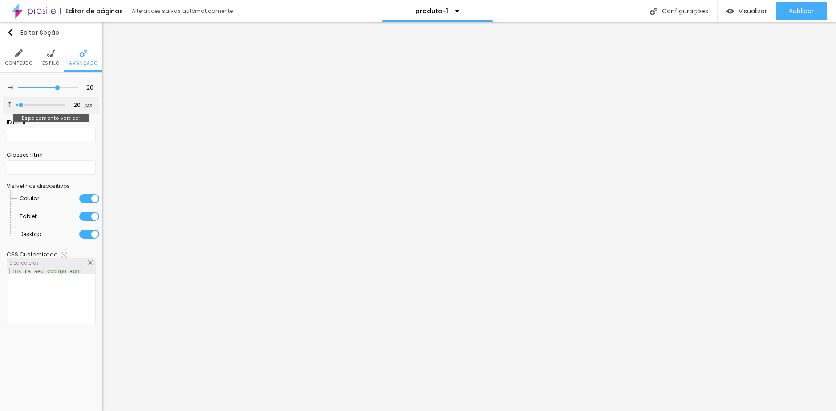
type input "13"
type input "18"
type input "23"
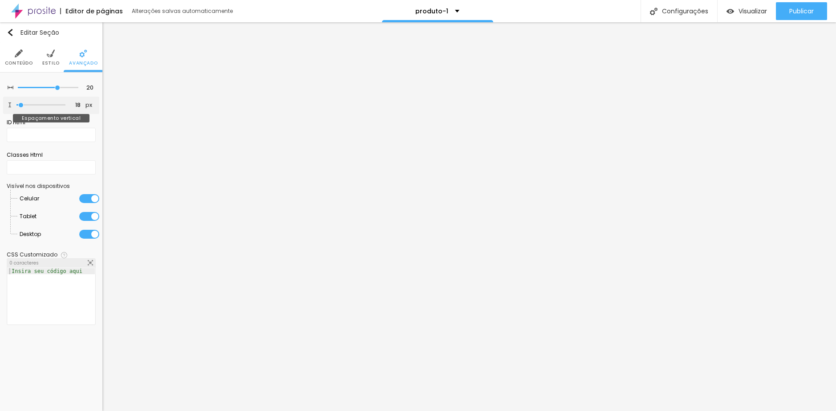
type input "23"
type input "28"
type input "34"
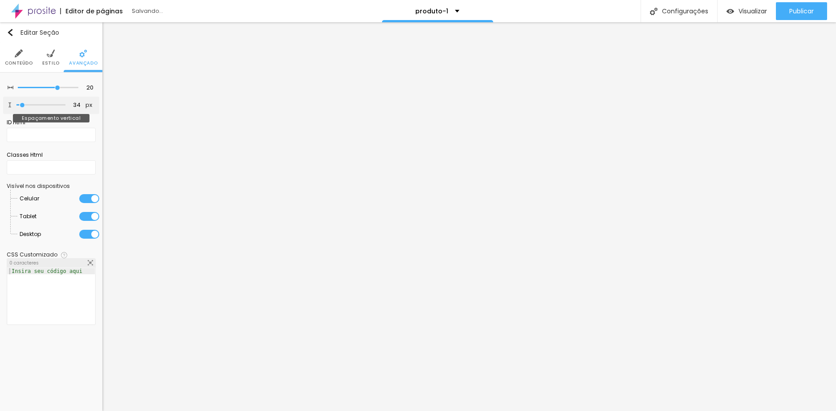
type input "39"
type input "44"
type input "50"
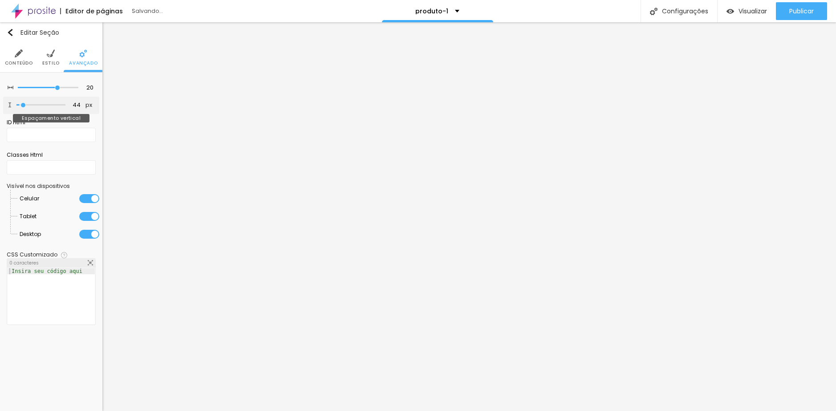
type input "50"
type input "55"
type input "60"
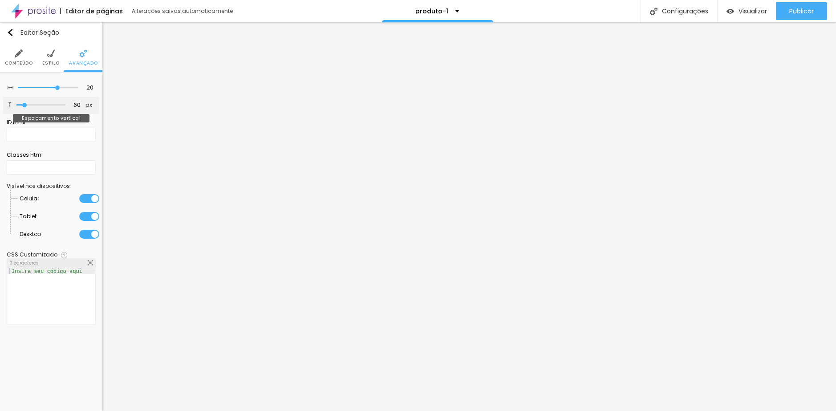
type input "55"
type input "50"
type input "44"
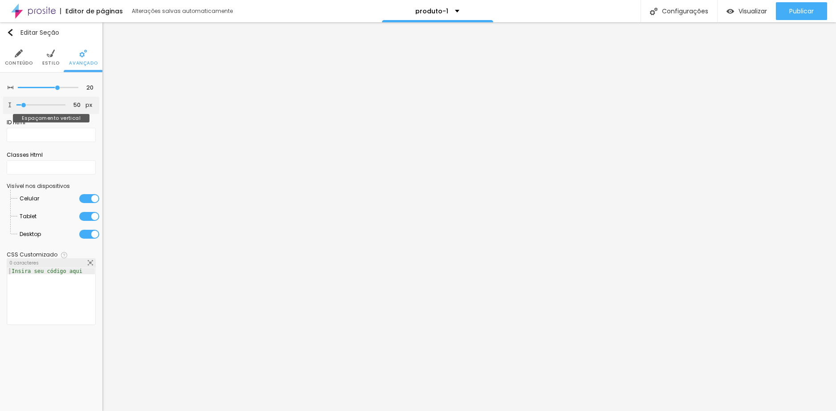
type input "44"
type input "39"
type input "34"
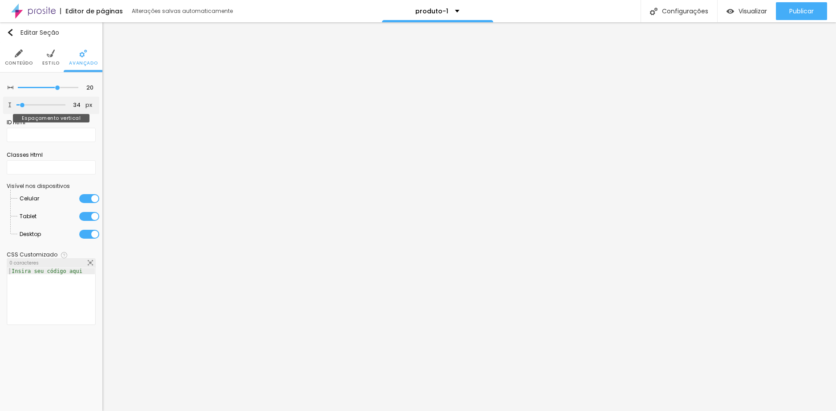
type input "34"
click at [23, 107] on input "range" at bounding box center [40, 105] width 49 height 4
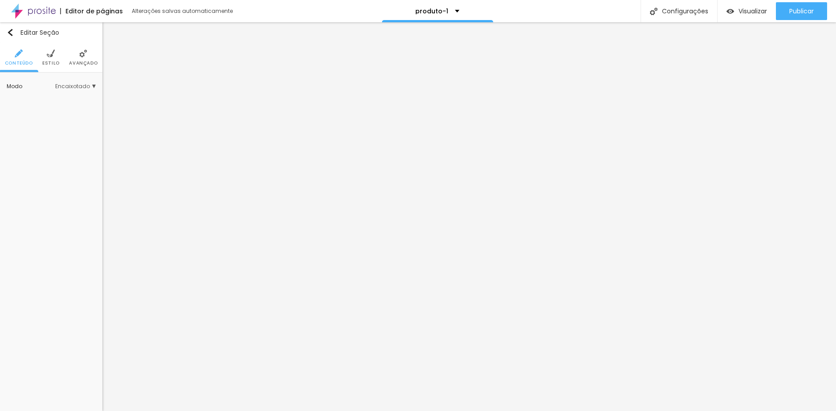
click at [52, 58] on li "Estilo" at bounding box center [50, 57] width 17 height 29
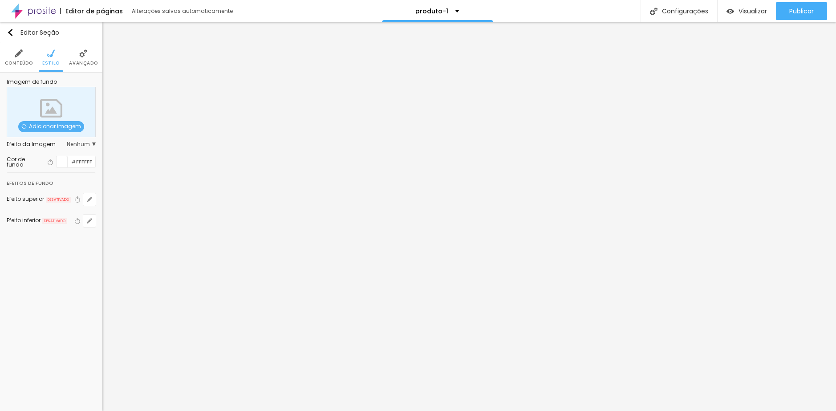
click at [80, 61] on span "Avançado" at bounding box center [83, 63] width 28 height 4
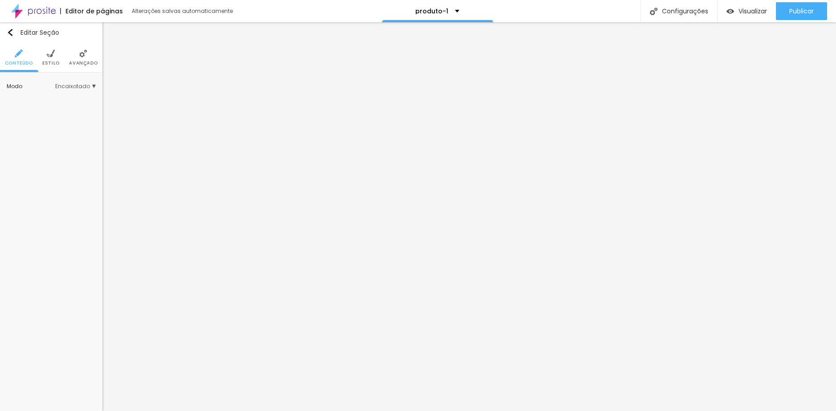
click at [63, 62] on ul "Conteúdo Estilo Avançado" at bounding box center [51, 58] width 102 height 30
click at [53, 62] on span "Estilo" at bounding box center [50, 63] width 17 height 4
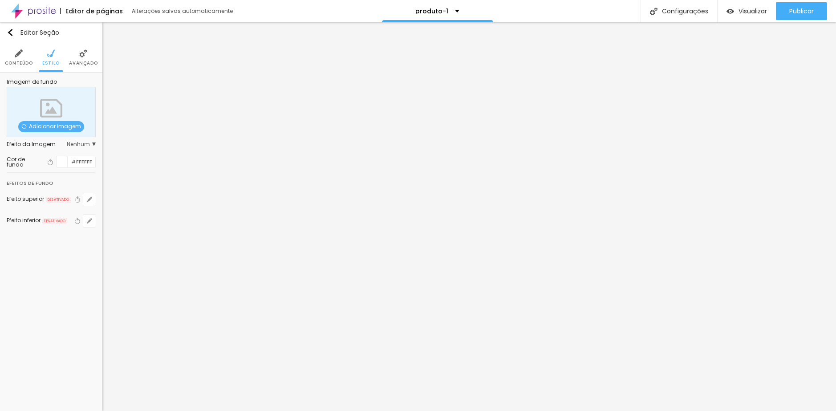
click at [72, 64] on span "Avançado" at bounding box center [83, 63] width 28 height 4
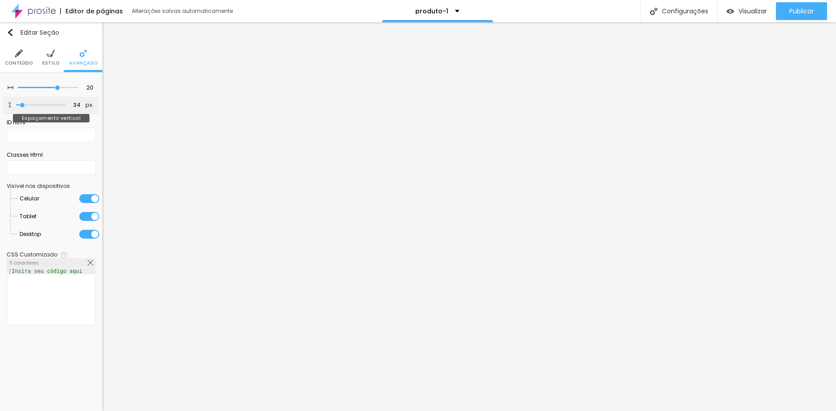
type input "23"
type input "18"
type input "13"
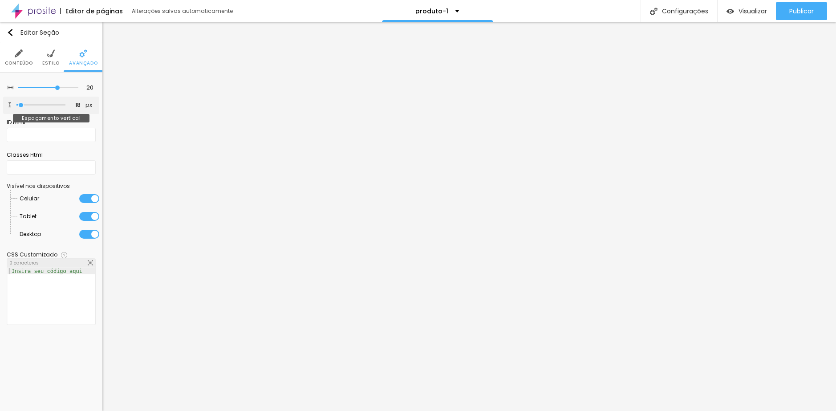
type input "13"
type input "7"
type input "18"
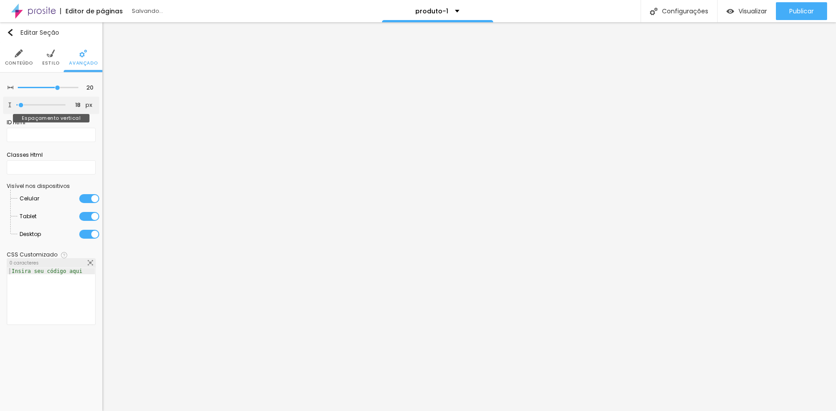
type input "23"
click at [22, 104] on input "range" at bounding box center [40, 105] width 49 height 4
click at [81, 104] on input "23" at bounding box center [74, 105] width 16 height 8
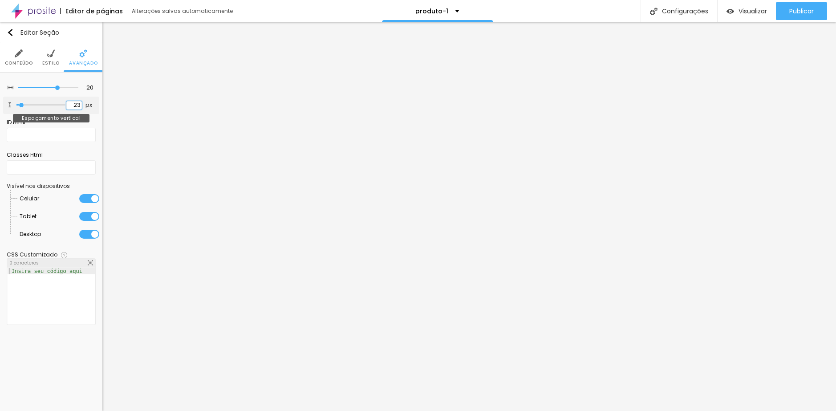
drag, startPoint x: 81, startPoint y: 104, endPoint x: 73, endPoint y: 104, distance: 8.0
click at [73, 104] on input "23" at bounding box center [74, 105] width 16 height 8
type input "2"
type input "20"
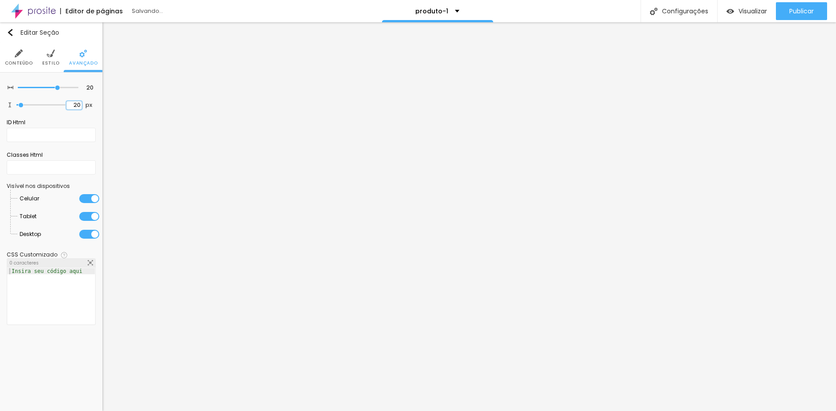
type input "20"
click at [45, 58] on li "Estilo" at bounding box center [50, 57] width 17 height 29
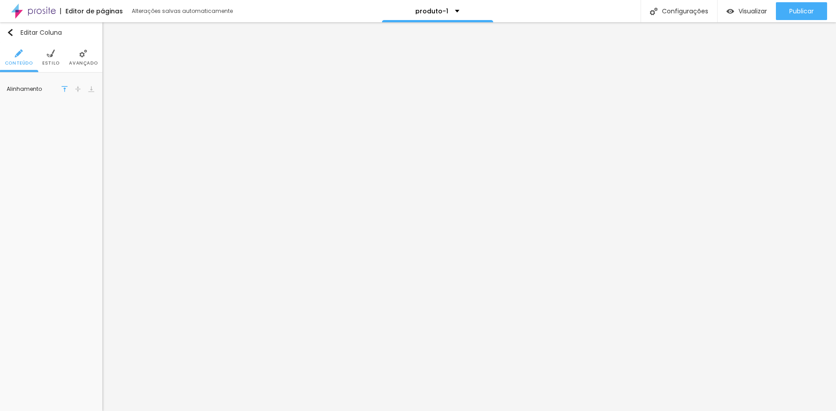
drag, startPoint x: 69, startPoint y: 64, endPoint x: 60, endPoint y: 63, distance: 8.9
click at [68, 64] on ul "Conteúdo Estilo Avançado" at bounding box center [51, 58] width 102 height 30
click at [55, 61] on span "Estilo" at bounding box center [50, 63] width 17 height 4
click at [77, 61] on span "Avançado" at bounding box center [83, 63] width 28 height 4
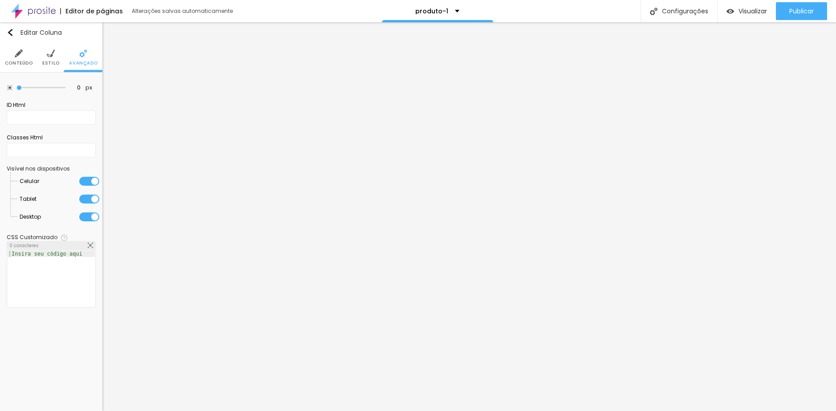
click at [45, 63] on span "Estilo" at bounding box center [50, 63] width 17 height 4
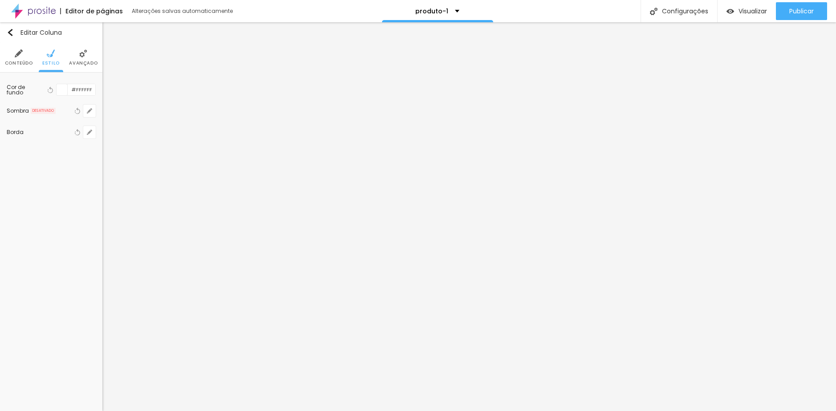
click at [20, 57] on img at bounding box center [19, 53] width 8 height 8
click at [85, 63] on span "Avançado" at bounding box center [83, 63] width 28 height 4
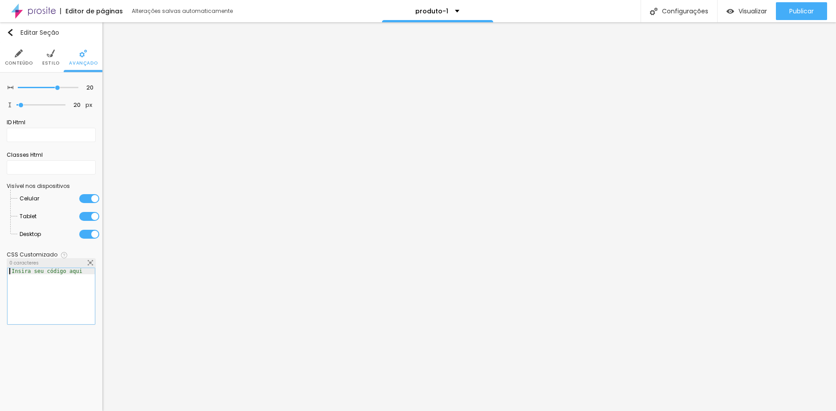
click at [53, 269] on div "Insira seu código aqui" at bounding box center [47, 271] width 79 height 6
click at [59, 296] on div "margin-bottom : 2 rem;" at bounding box center [51, 302] width 87 height 69
click at [61, 273] on div "margin-bottom : 2 rem;" at bounding box center [51, 302] width 87 height 69
drag, startPoint x: 28, startPoint y: 274, endPoint x: 5, endPoint y: 272, distance: 22.7
click at [5, 272] on div "20 Espaçamento entre colunas 20 px Espaçamento vertical ID Html Classes Html Vi…" at bounding box center [51, 204] width 102 height 263
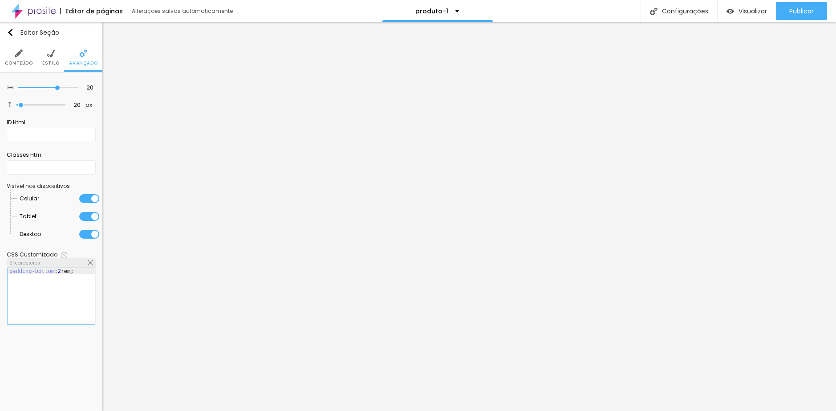
click at [61, 300] on div "padding-bottom : 2 rem;" at bounding box center [51, 302] width 87 height 69
drag, startPoint x: 84, startPoint y: 271, endPoint x: 14, endPoint y: 270, distance: 69.9
click at [14, 270] on div "padding-bottom : 2 rem;" at bounding box center [51, 302] width 87 height 69
type input "18"
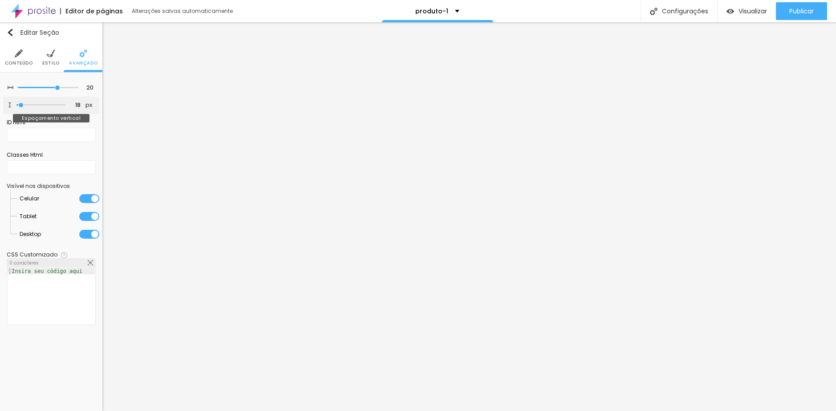
type input "23"
type input "28"
type input "34"
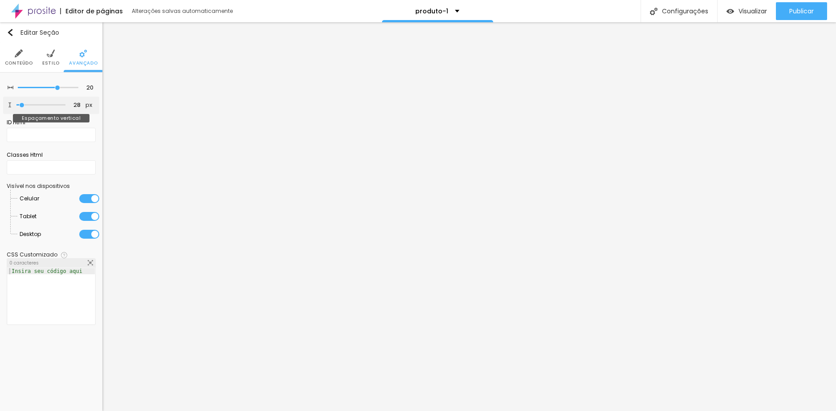
type input "34"
click at [23, 105] on input "range" at bounding box center [40, 105] width 49 height 4
click at [16, 30] on div "Editar Seção" at bounding box center [33, 32] width 53 height 7
click at [742, 13] on span "Visualizar" at bounding box center [752, 11] width 28 height 7
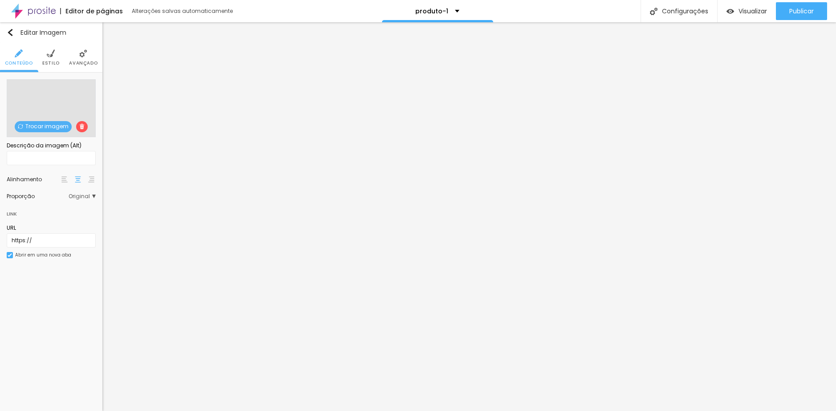
click at [47, 58] on li "Estilo" at bounding box center [50, 57] width 17 height 29
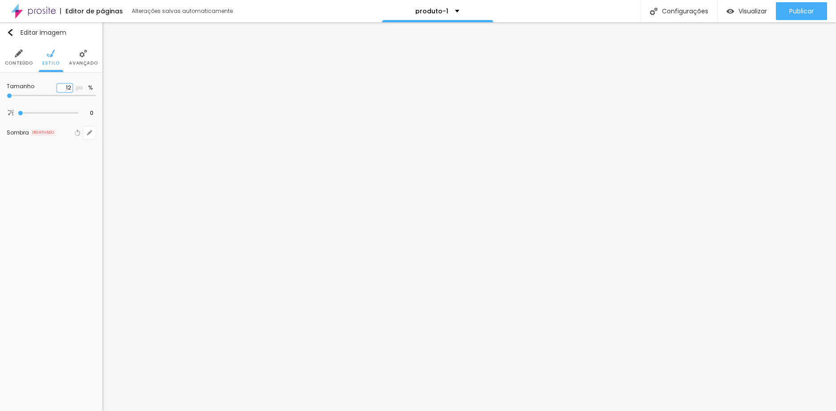
drag, startPoint x: 70, startPoint y: 88, endPoint x: 64, endPoint y: 88, distance: 6.2
click at [64, 88] on input "12" at bounding box center [65, 88] width 16 height 8
drag, startPoint x: 73, startPoint y: 89, endPoint x: 61, endPoint y: 89, distance: 11.6
click at [61, 89] on input "12" at bounding box center [65, 88] width 16 height 8
type input "1"
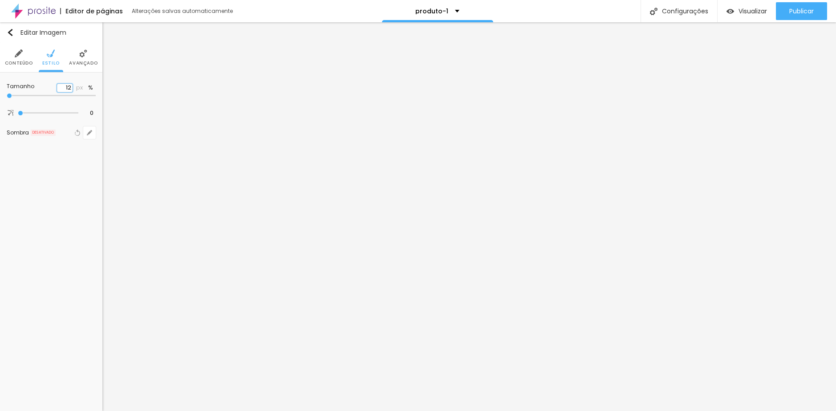
type input "10"
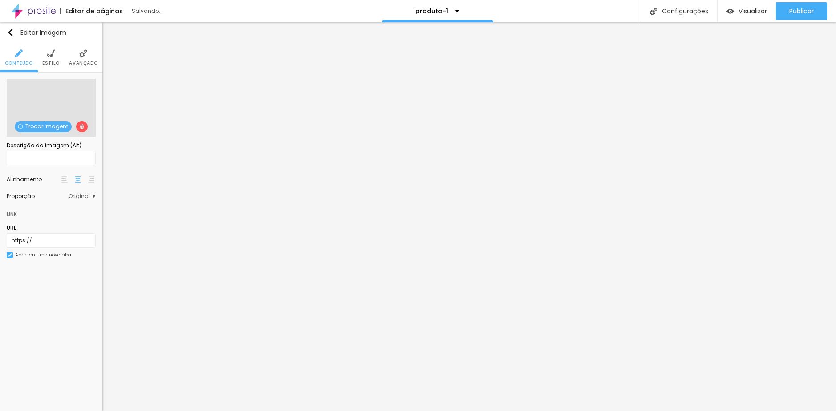
click at [40, 59] on ul "Conteúdo Estilo Avançado" at bounding box center [51, 58] width 102 height 30
click at [57, 61] on span "Estilo" at bounding box center [50, 63] width 17 height 4
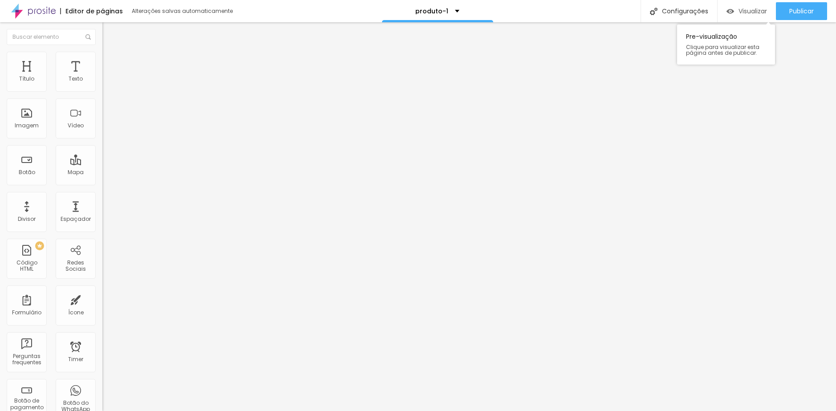
click at [739, 14] on span "Visualizar" at bounding box center [752, 11] width 28 height 7
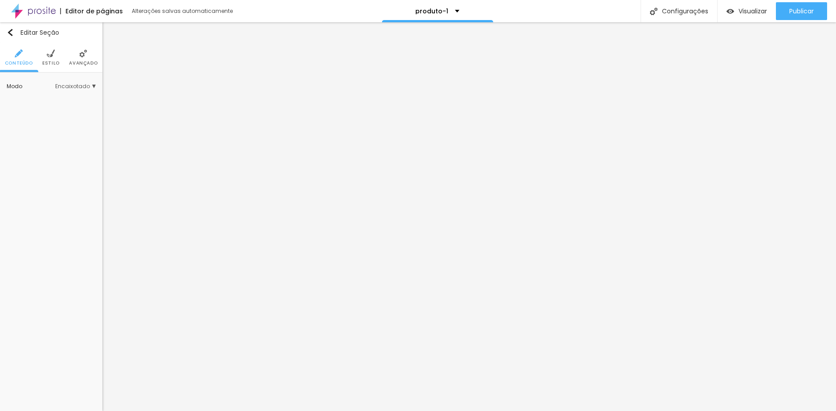
click at [60, 58] on ul "Conteúdo Estilo Avançado" at bounding box center [51, 58] width 102 height 30
click at [55, 59] on li "Estilo" at bounding box center [50, 57] width 17 height 29
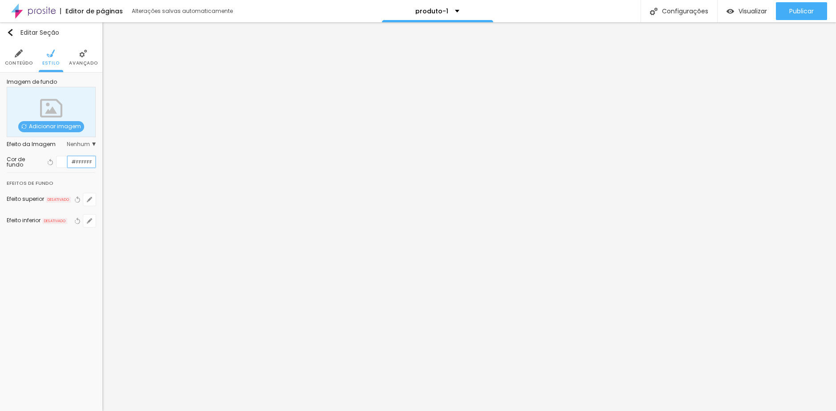
paste input "73947D"
type input "#73947D"
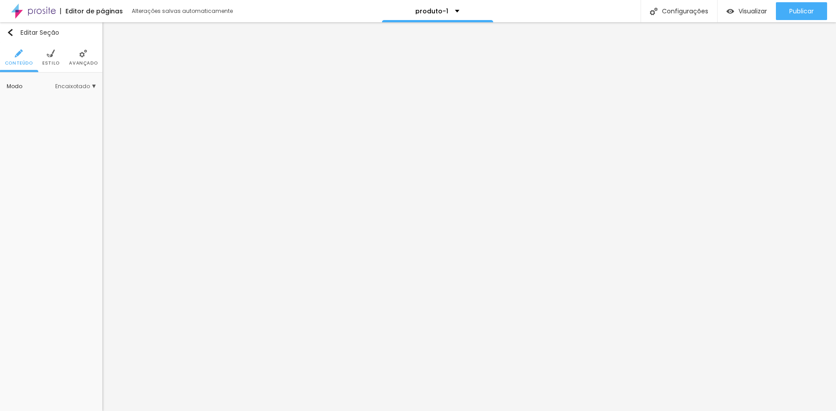
click at [55, 61] on span "Estilo" at bounding box center [50, 63] width 17 height 4
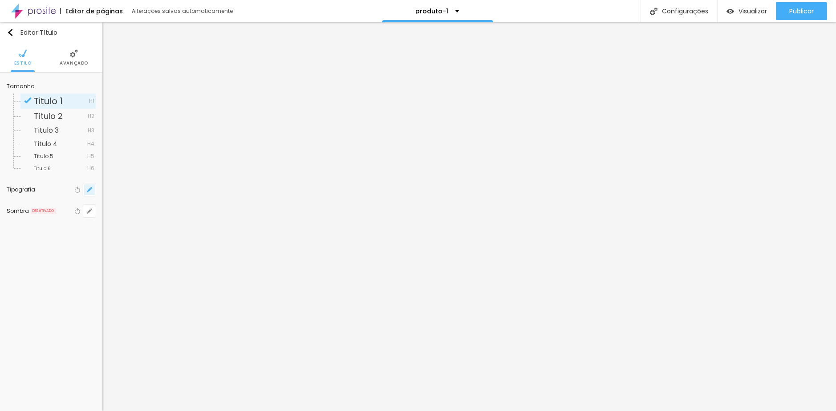
click at [85, 190] on button "button" at bounding box center [89, 189] width 12 height 12
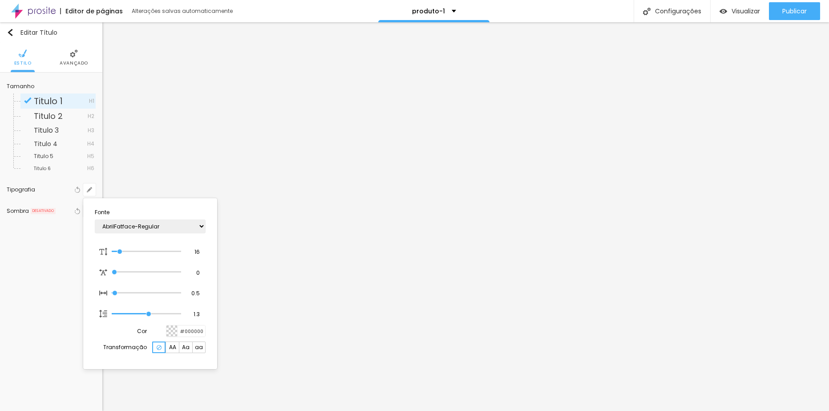
click at [177, 329] on div at bounding box center [171, 330] width 11 height 11
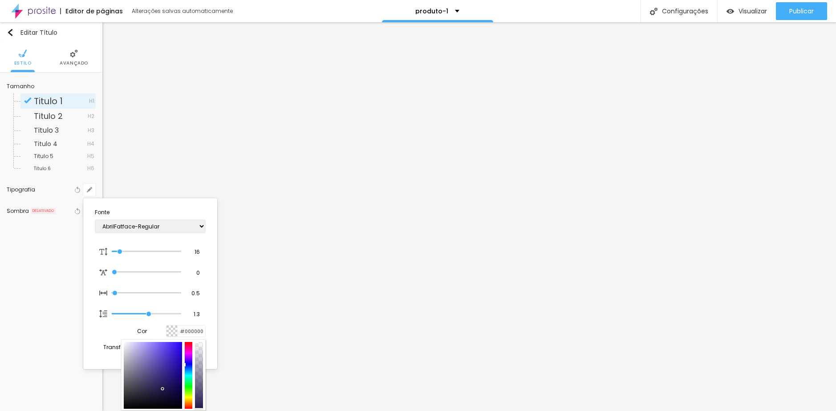
type input "1"
type input "#735EDF"
type input "1"
type input "#B2A6F2"
type input "1"
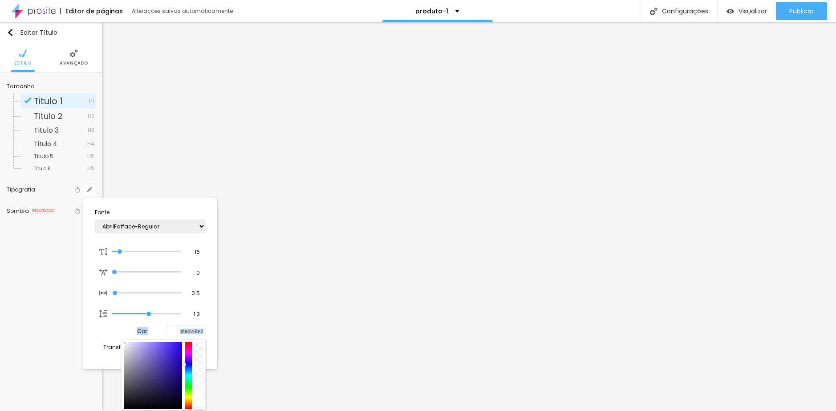
type input "#FFFFFF"
type input "1"
drag, startPoint x: 124, startPoint y: 339, endPoint x: 107, endPoint y: 332, distance: 18.3
click at [107, 332] on div "Cor #FFFFFF" at bounding box center [150, 331] width 111 height 12
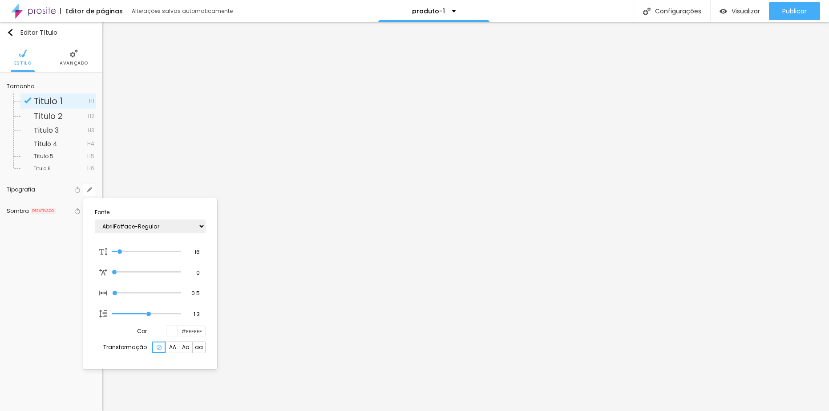
click at [281, 229] on div at bounding box center [414, 205] width 829 height 411
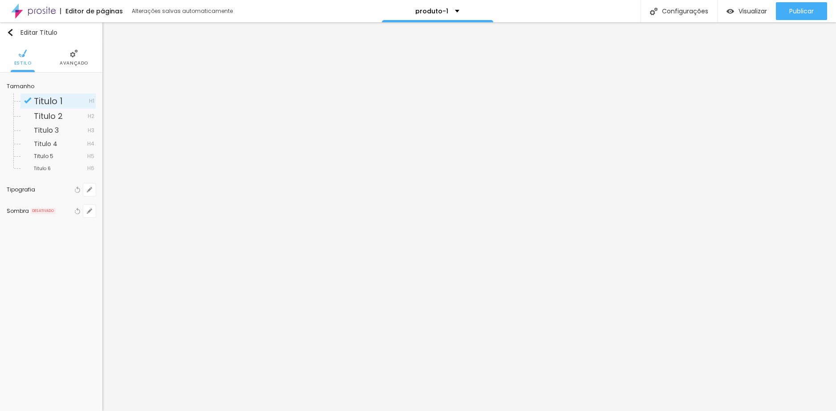
click at [53, 67] on ul "Estilo Avançado" at bounding box center [51, 58] width 102 height 30
click at [61, 65] on span "Avançado" at bounding box center [74, 63] width 28 height 4
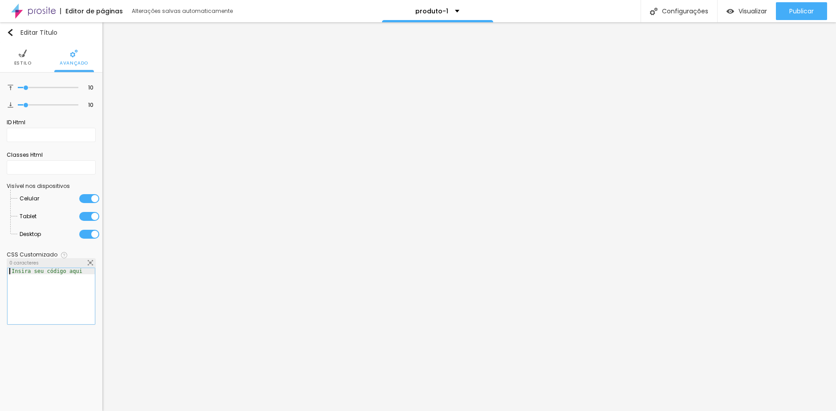
click at [67, 299] on div at bounding box center [51, 302] width 87 height 69
click at [35, 59] on ul "Estilo Avançado" at bounding box center [51, 58] width 102 height 30
click at [32, 55] on ul "Estilo Avançado" at bounding box center [51, 58] width 102 height 30
click at [28, 58] on li "Estilo" at bounding box center [22, 57] width 17 height 29
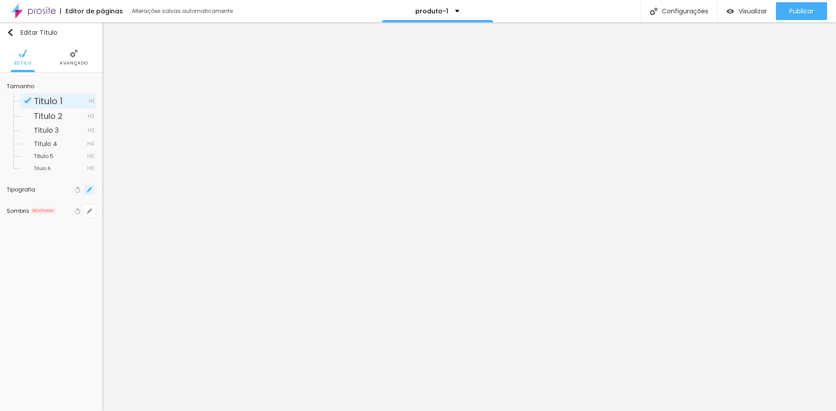
click at [89, 188] on icon "button" at bounding box center [89, 189] width 5 height 5
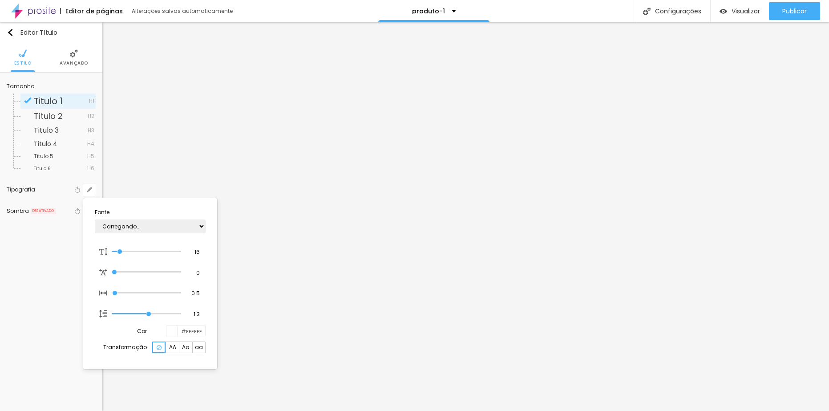
type input "1"
type input "17"
type input "1"
type input "18"
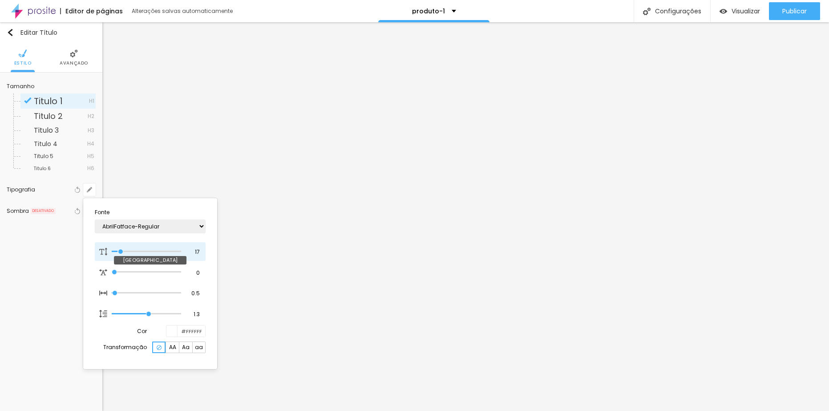
type input "18"
type input "1"
type input "19"
type input "1"
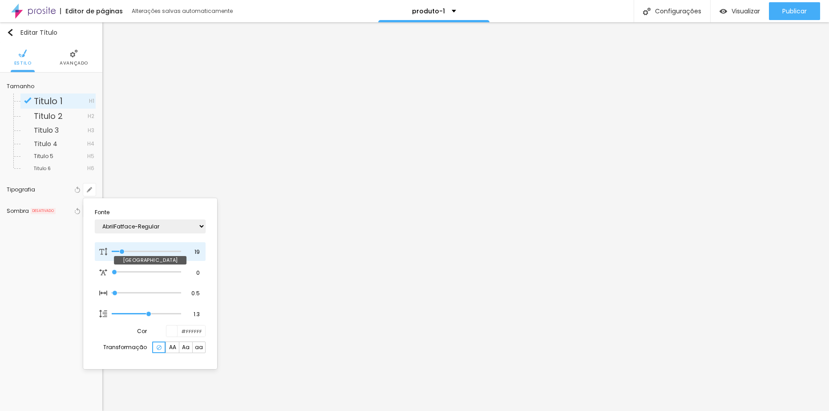
type input "20"
type input "1"
type input "21"
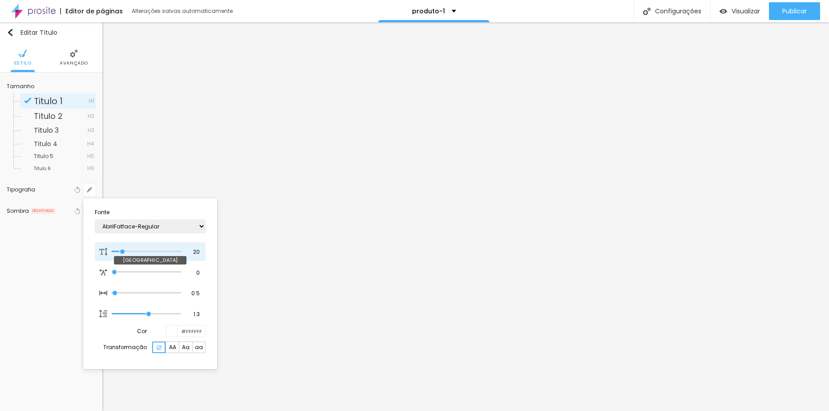
type input "1"
type input "22"
type input "1"
type input "23"
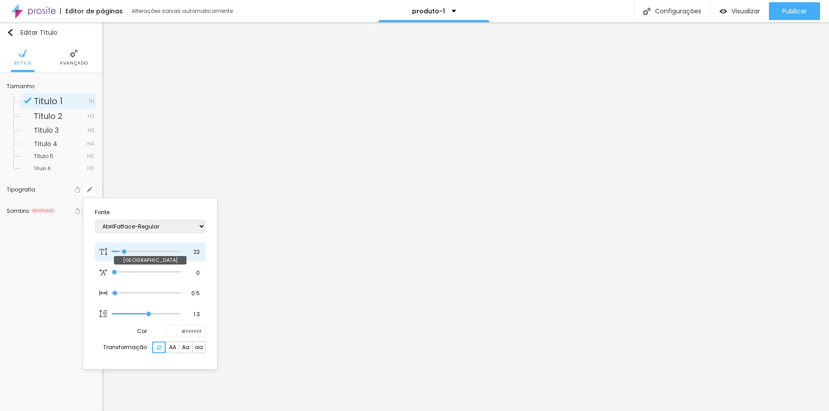
type input "23"
type input "1"
type input "24"
type input "1"
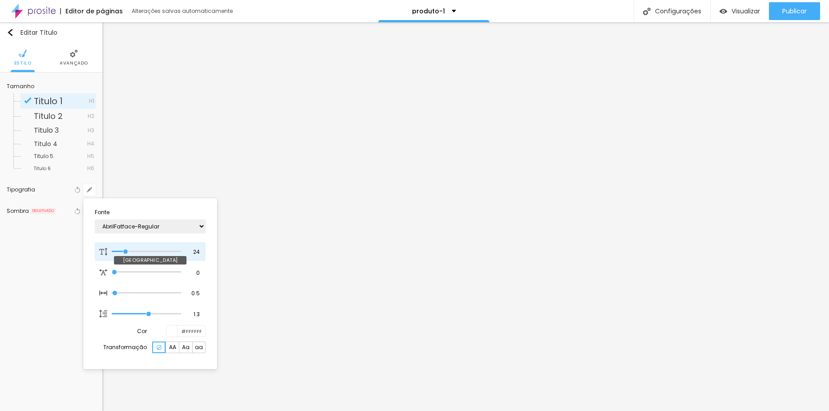
type input "26"
type input "1"
type input "27"
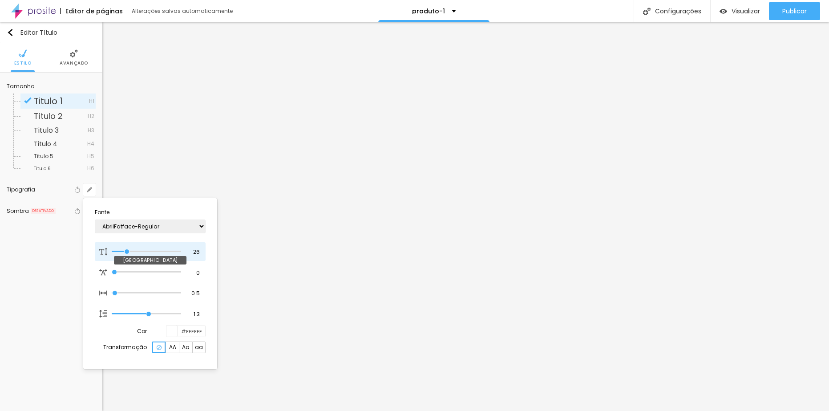
type input "1"
type input "28"
type input "1"
type input "29"
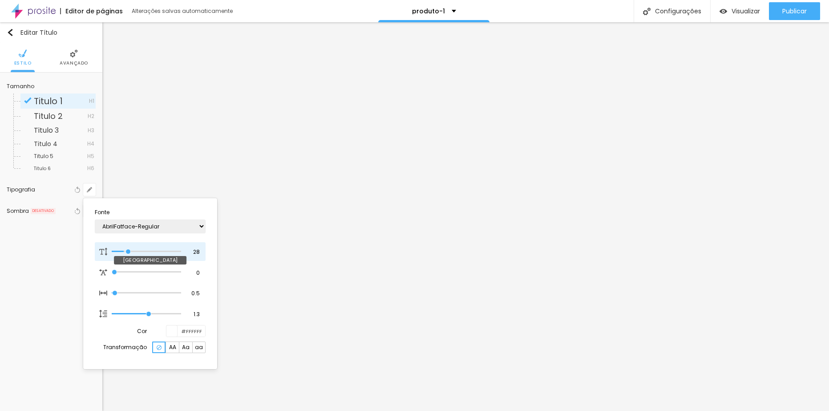
type input "29"
type input "1"
type input "30"
type input "1"
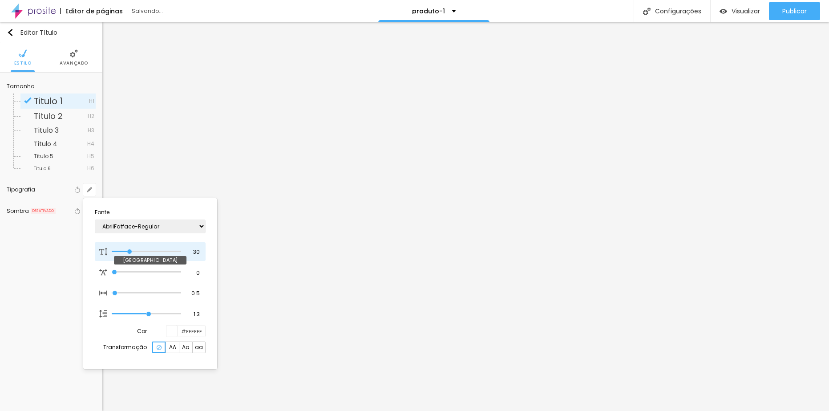
type input "31"
type input "1"
type input "32"
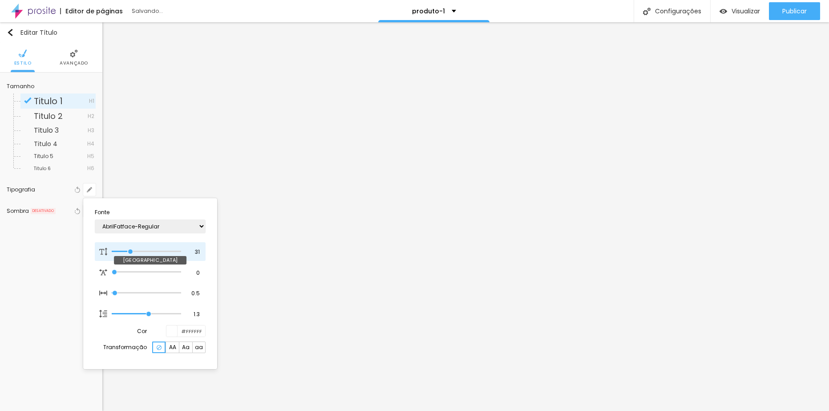
type input "1"
type input "33"
type input "1"
type input "34"
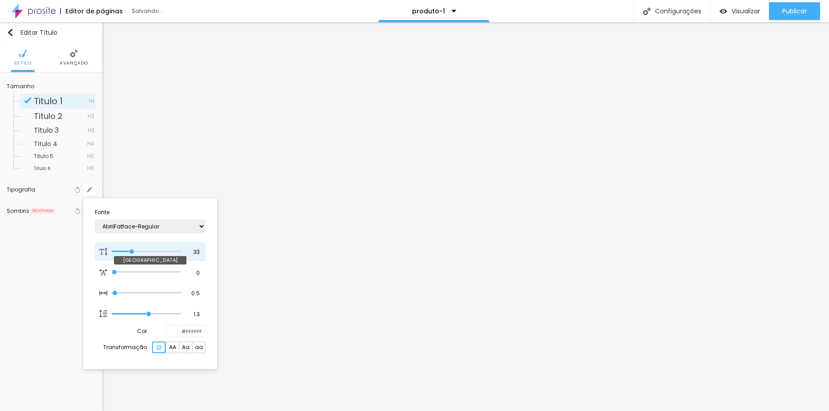
type input "34"
type input "1"
type input "35"
type input "1"
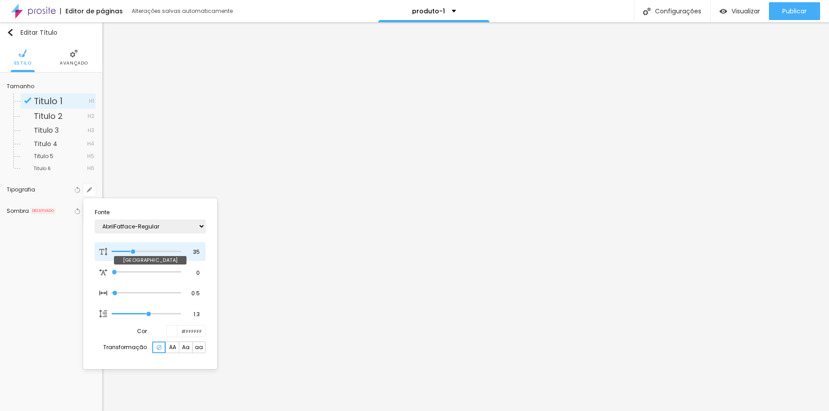
type input "34"
type input "1"
type input "33"
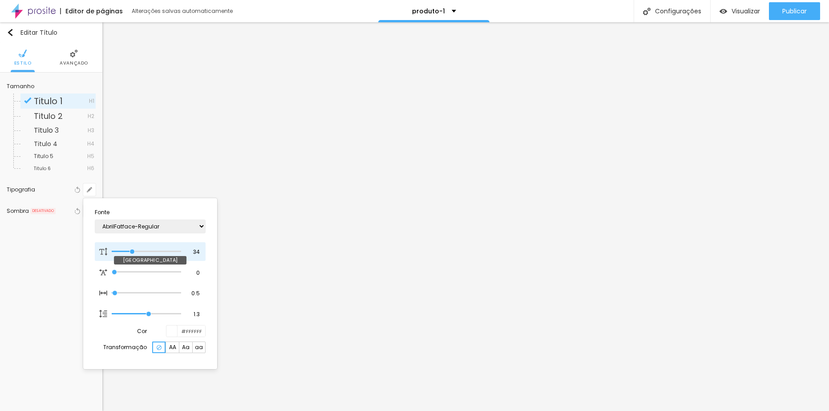
type input "1"
type input "31"
type input "1"
type input "30"
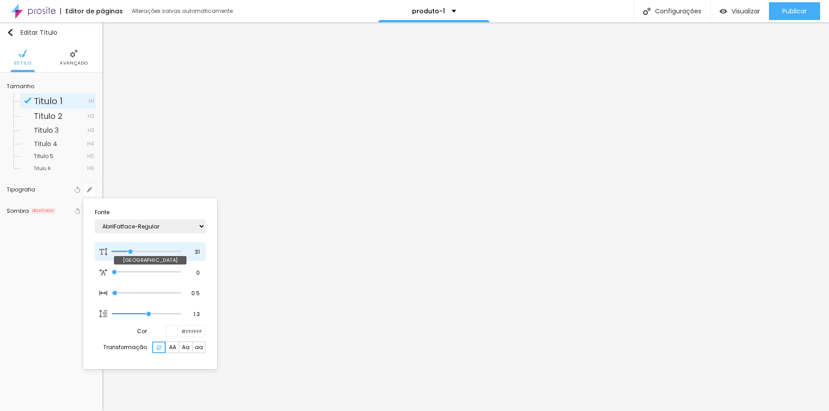
type input "30"
type input "1"
drag, startPoint x: 120, startPoint y: 251, endPoint x: 130, endPoint y: 253, distance: 10.4
type input "30"
click at [130, 253] on input "range" at bounding box center [146, 251] width 69 height 4
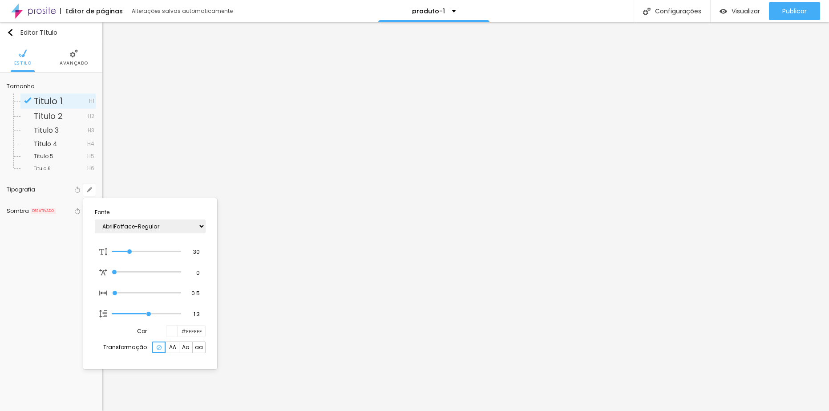
type input "1"
click at [72, 65] on div at bounding box center [414, 205] width 829 height 411
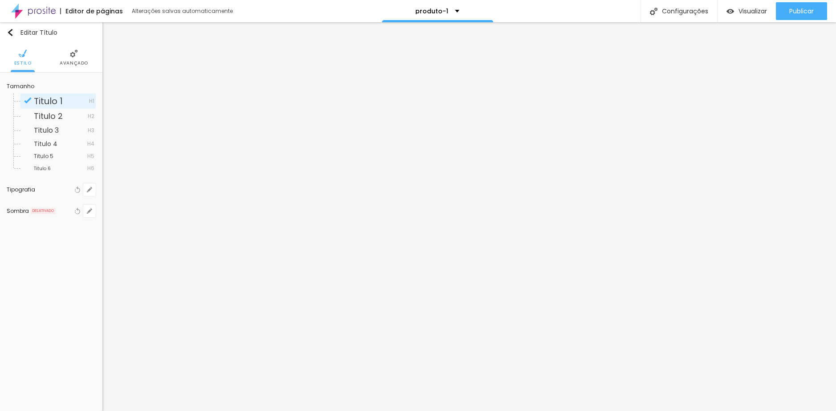
click at [70, 65] on span "Avançado" at bounding box center [74, 63] width 28 height 4
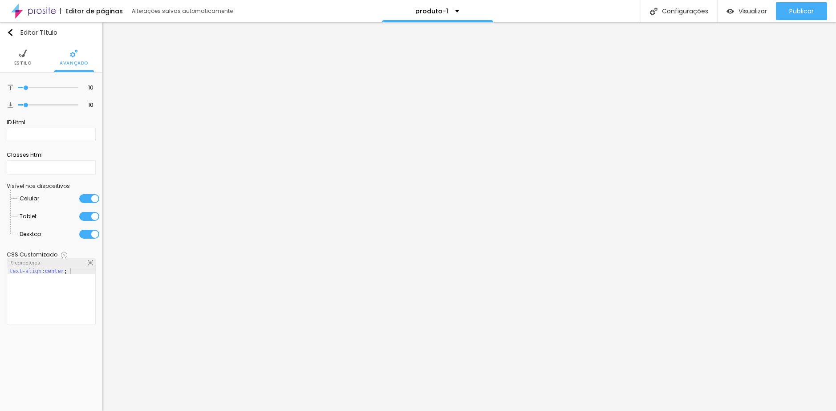
click at [82, 281] on div "text-align : center ;" at bounding box center [51, 302] width 87 height 69
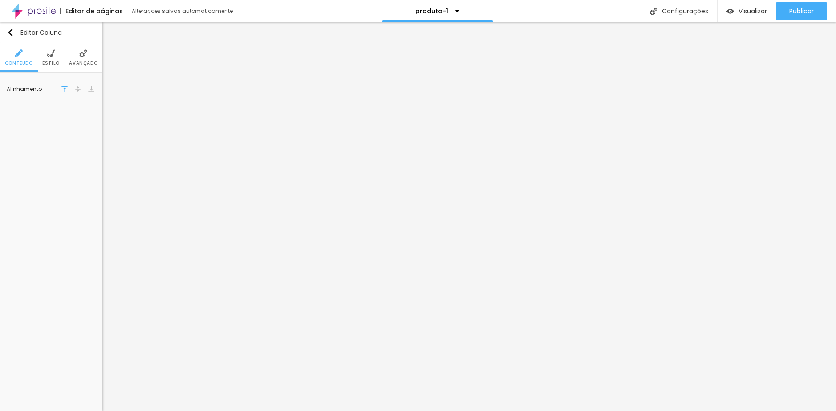
click at [68, 62] on ul "Conteúdo Estilo Avançado" at bounding box center [51, 58] width 102 height 30
click at [59, 60] on ul "Conteúdo Estilo Avançado" at bounding box center [51, 58] width 102 height 30
click at [86, 61] on span "Avançado" at bounding box center [83, 63] width 28 height 4
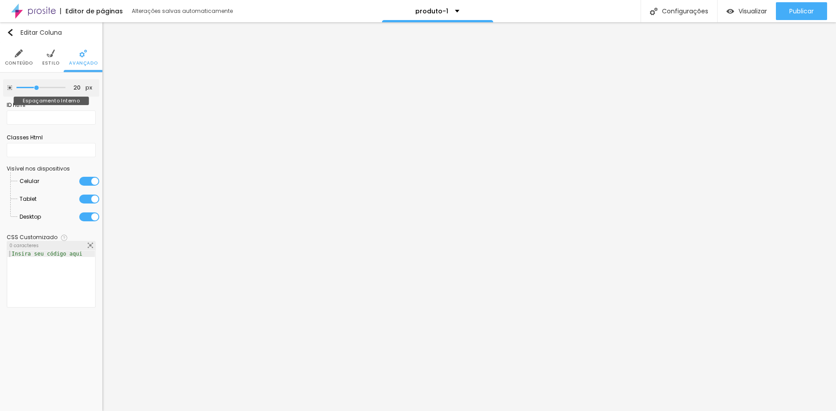
type input "15"
type input "10"
type input "5"
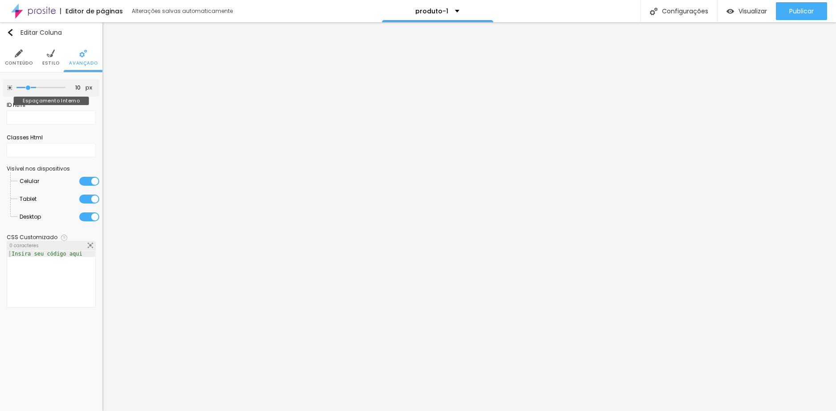
type input "5"
type input "0"
drag, startPoint x: 35, startPoint y: 86, endPoint x: -25, endPoint y: 90, distance: 60.2
type input "0"
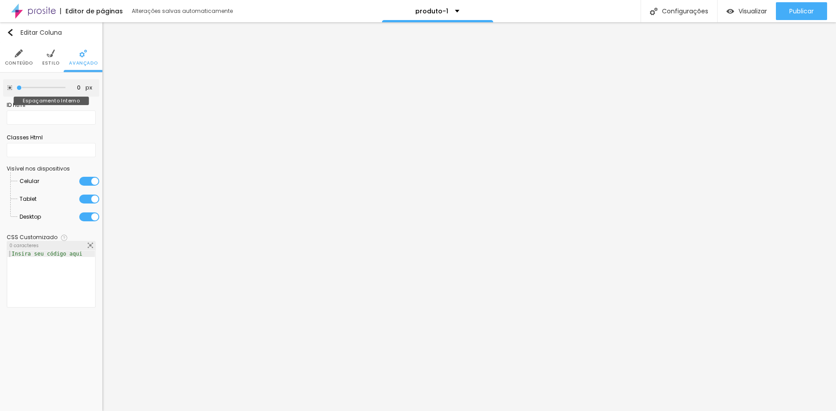
click at [16, 90] on input "range" at bounding box center [40, 87] width 49 height 4
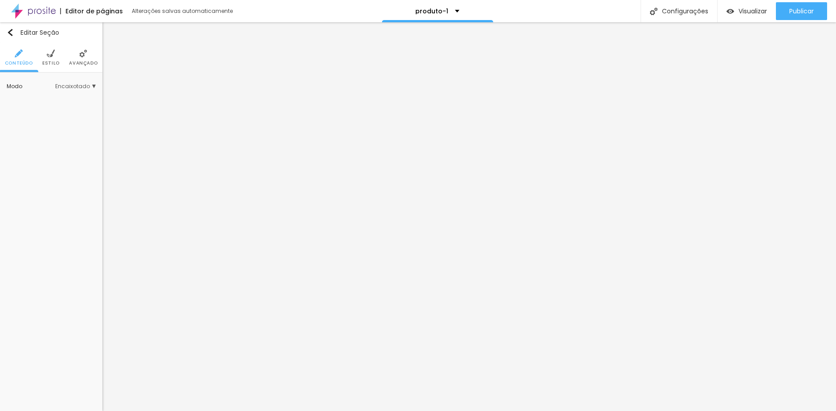
click at [53, 59] on li "Estilo" at bounding box center [50, 57] width 17 height 29
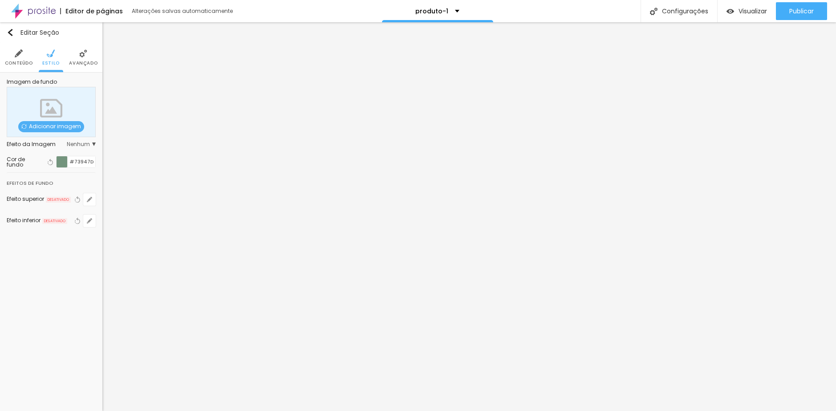
click at [77, 65] on span "Avançado" at bounding box center [83, 63] width 28 height 4
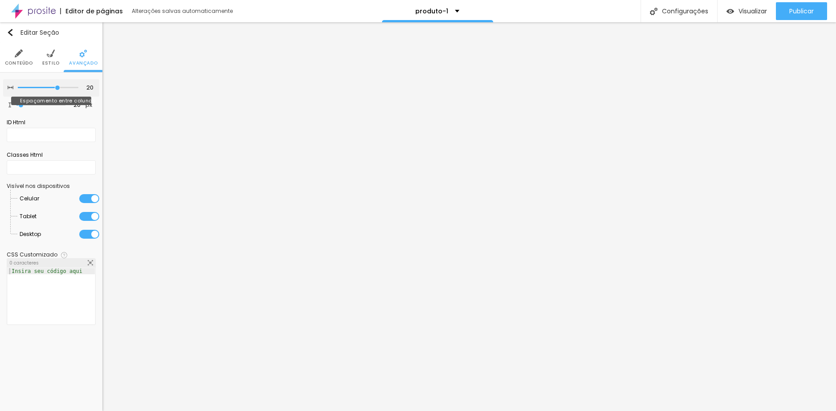
drag, startPoint x: 58, startPoint y: 88, endPoint x: 53, endPoint y: 87, distance: 4.9
click at [53, 87] on input "range" at bounding box center [48, 87] width 61 height 4
type input "25"
type input "30"
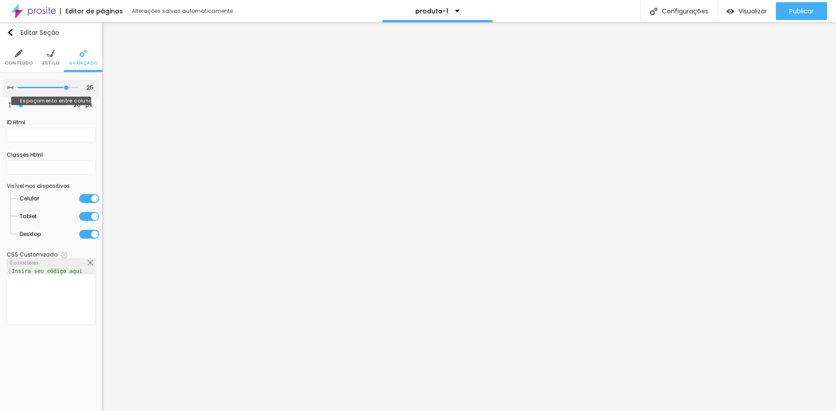
type input "30"
type input "25"
drag, startPoint x: 64, startPoint y: 87, endPoint x: 56, endPoint y: 85, distance: 8.7
click at [56, 85] on input "range" at bounding box center [48, 87] width 61 height 4
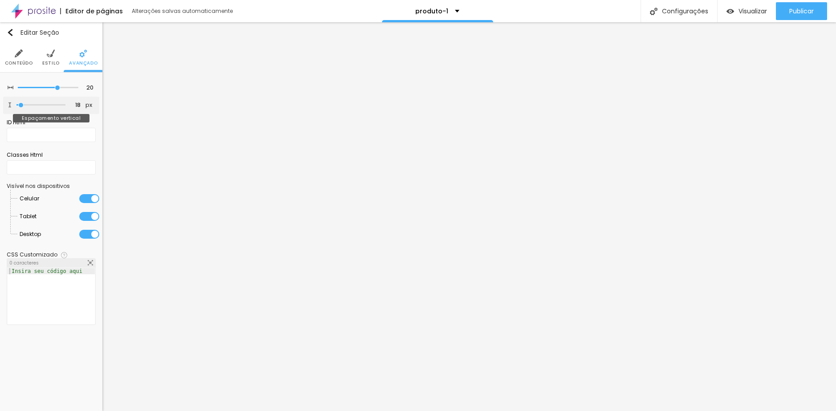
click at [21, 104] on input "range" at bounding box center [40, 105] width 49 height 4
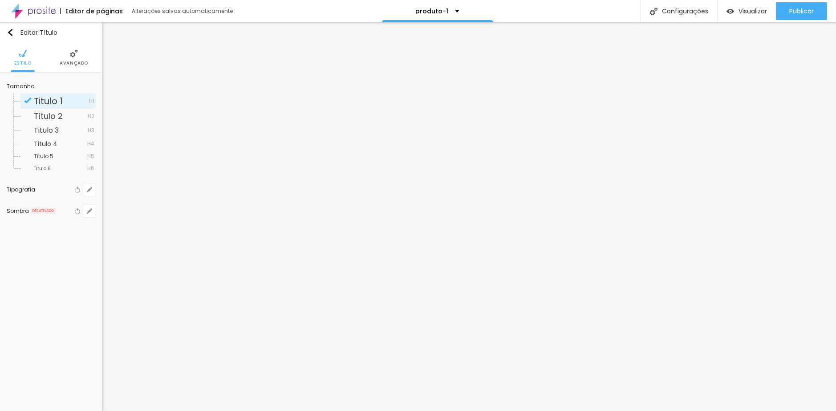
click at [72, 54] on img at bounding box center [74, 53] width 8 height 8
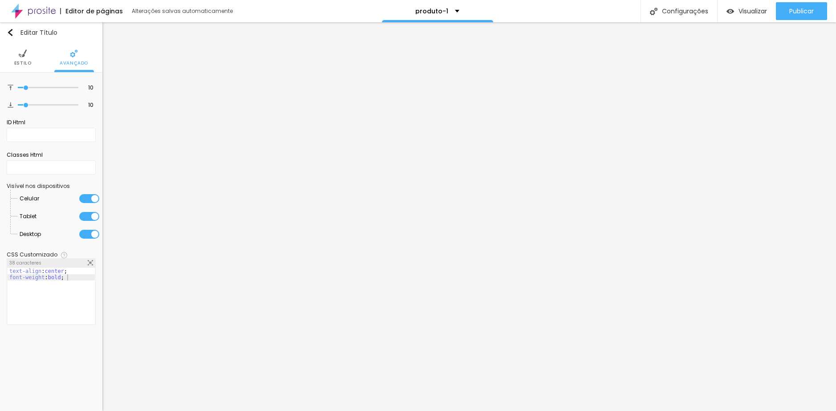
click at [24, 63] on span "Estilo" at bounding box center [22, 63] width 17 height 4
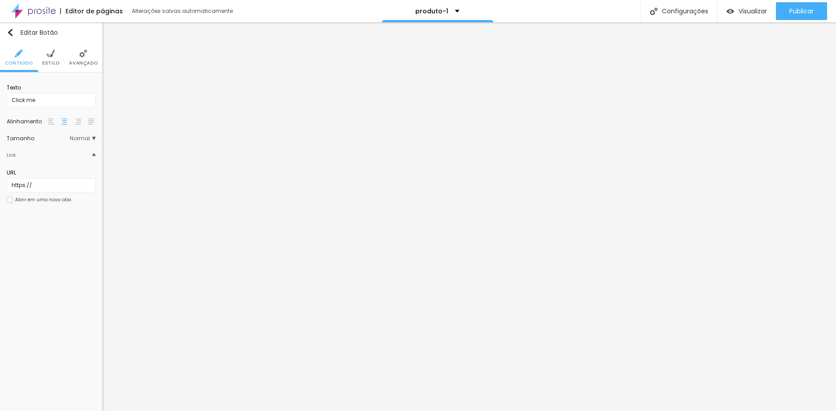
click at [53, 63] on span "Estilo" at bounding box center [50, 63] width 17 height 4
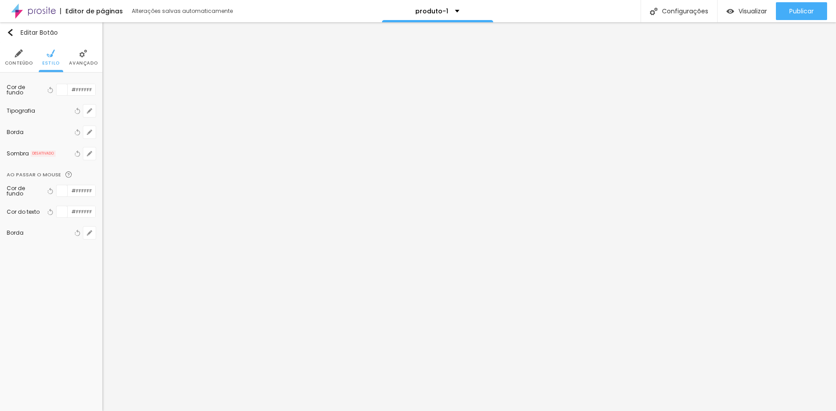
click at [63, 90] on div at bounding box center [62, 89] width 11 height 11
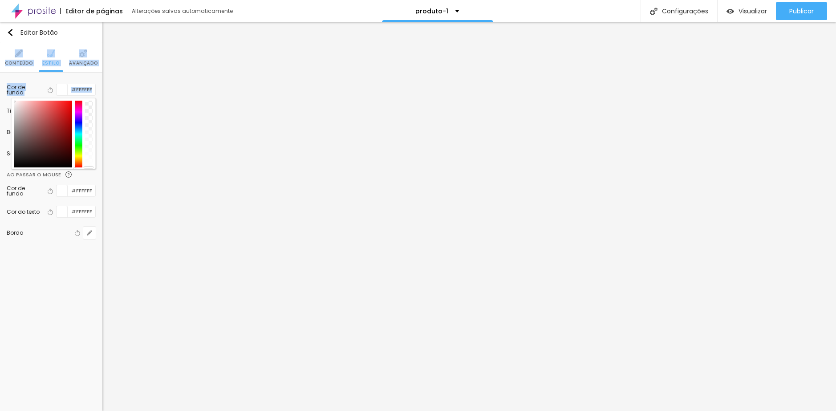
drag, startPoint x: 40, startPoint y: 111, endPoint x: -9, endPoint y: 89, distance: 53.8
click at [0, 89] on html "Editor de páginas Alterações salvas automaticamente produto-1 Configurações Con…" at bounding box center [418, 205] width 836 height 411
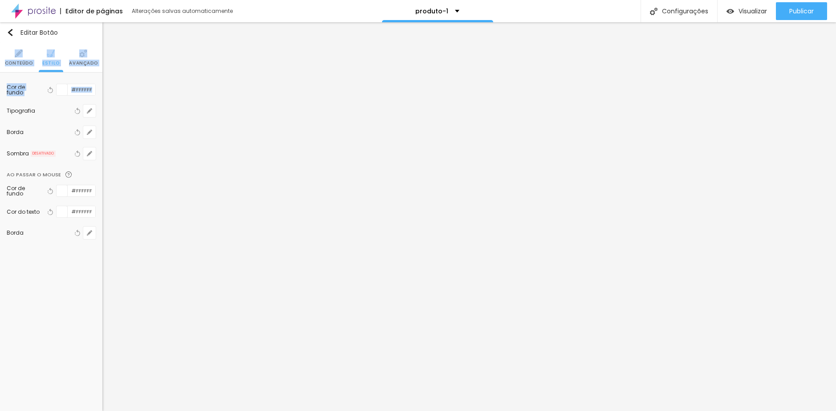
click at [51, 106] on div "Tipografia Voltar ao padrão" at bounding box center [51, 110] width 89 height 21
click at [89, 113] on icon "button" at bounding box center [89, 110] width 5 height 5
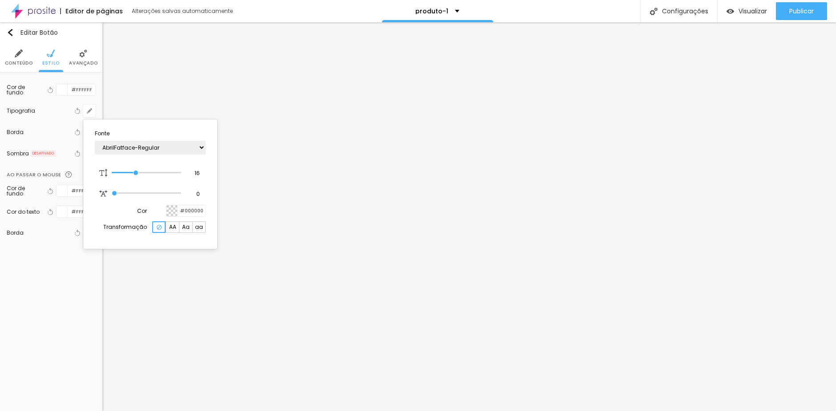
click at [174, 212] on div at bounding box center [171, 210] width 11 height 11
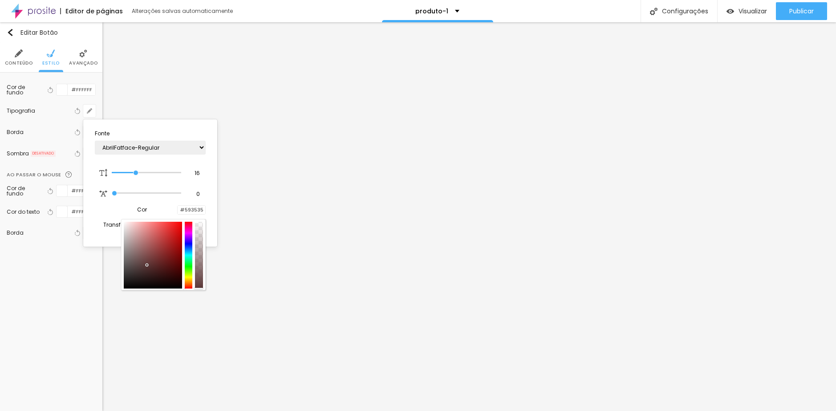
drag, startPoint x: 135, startPoint y: 236, endPoint x: 147, endPoint y: 265, distance: 30.9
click at [147, 265] on div at bounding box center [153, 255] width 58 height 67
drag, startPoint x: 182, startPoint y: 208, endPoint x: 225, endPoint y: 212, distance: 43.8
click at [225, 212] on body "Editor de páginas Salvando... produto-1 Configurações Configurações da página C…" at bounding box center [418, 205] width 836 height 411
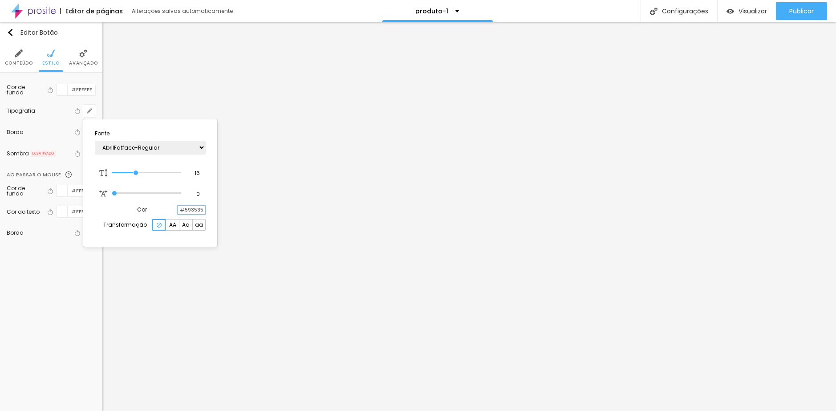
paste input "73947D"
click at [72, 100] on div at bounding box center [418, 205] width 836 height 411
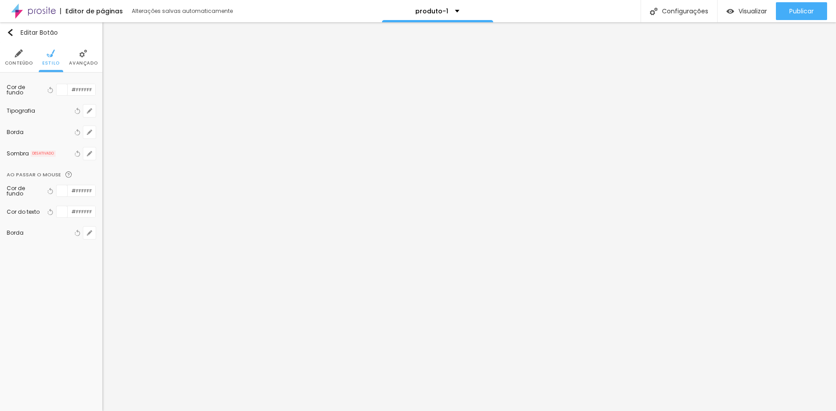
click at [62, 92] on div at bounding box center [62, 89] width 11 height 11
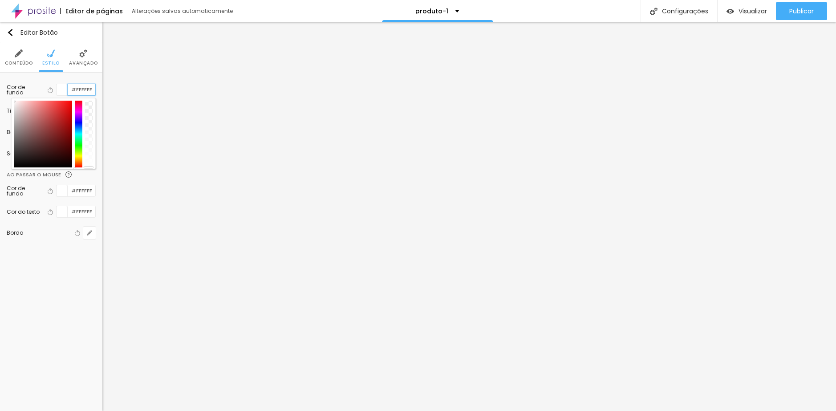
drag, startPoint x: 88, startPoint y: 93, endPoint x: 60, endPoint y: 92, distance: 28.1
click at [60, 92] on div "#FFFFFF" at bounding box center [76, 90] width 40 height 12
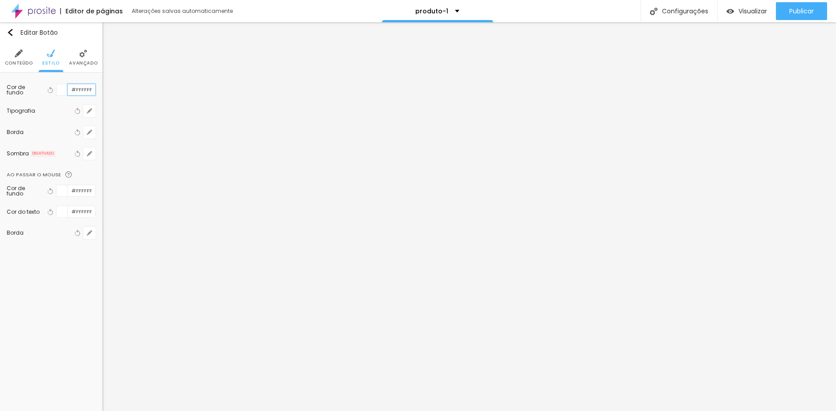
paste input "73947D"
click at [62, 93] on div at bounding box center [62, 89] width 11 height 11
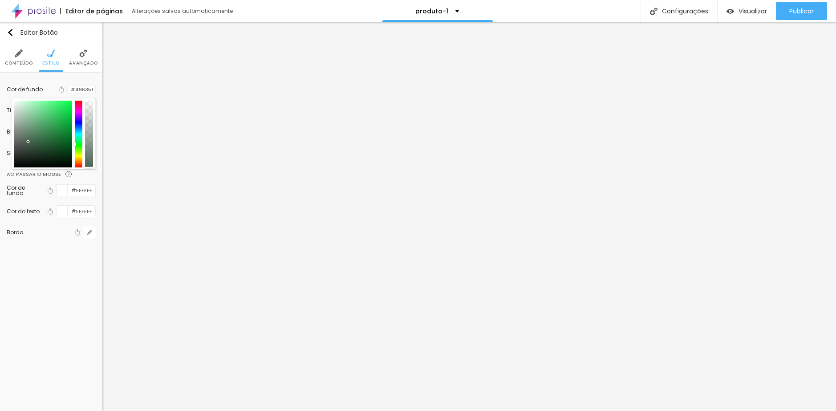
drag, startPoint x: 27, startPoint y: 127, endPoint x: 28, endPoint y: 142, distance: 14.3
click at [28, 142] on div at bounding box center [43, 134] width 58 height 67
click at [100, 84] on div "Cor de fundo Voltar ao padrão #496351 Tipografia Voltar ao padrão Borda Voltar …" at bounding box center [51, 164] width 102 height 183
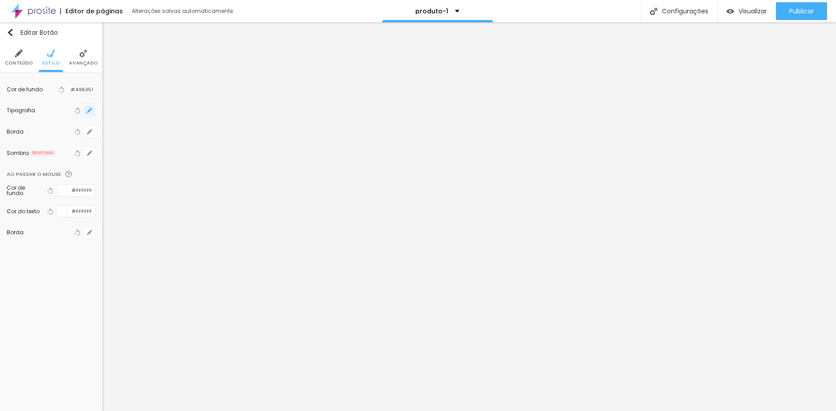
click at [86, 111] on button "button" at bounding box center [89, 110] width 12 height 12
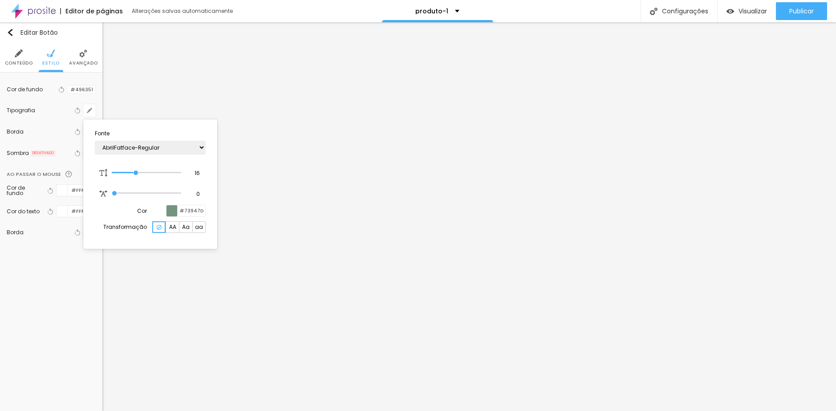
click at [171, 214] on div at bounding box center [171, 210] width 11 height 11
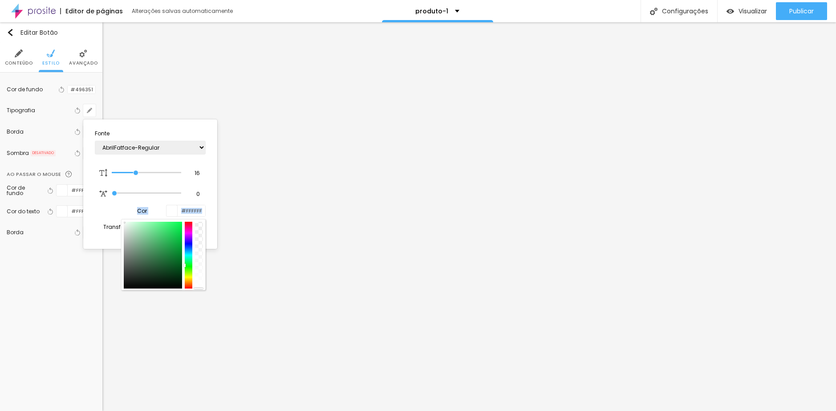
drag, startPoint x: 132, startPoint y: 234, endPoint x: 108, endPoint y: 214, distance: 30.9
click at [108, 214] on div "Cor #FFFFFF" at bounding box center [150, 211] width 111 height 12
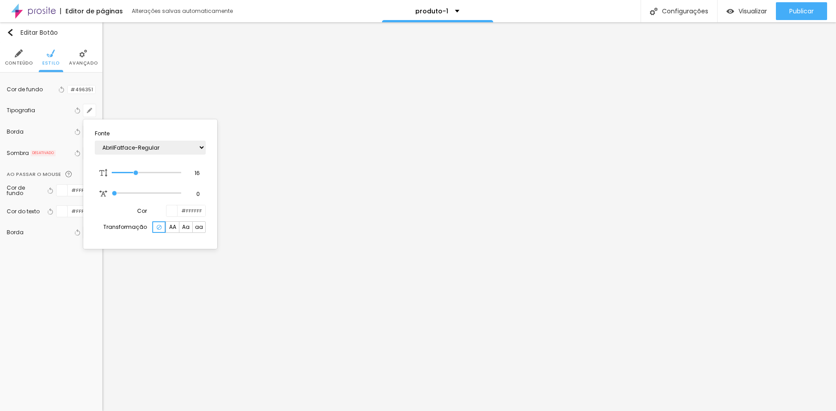
click at [58, 272] on div at bounding box center [418, 205] width 836 height 411
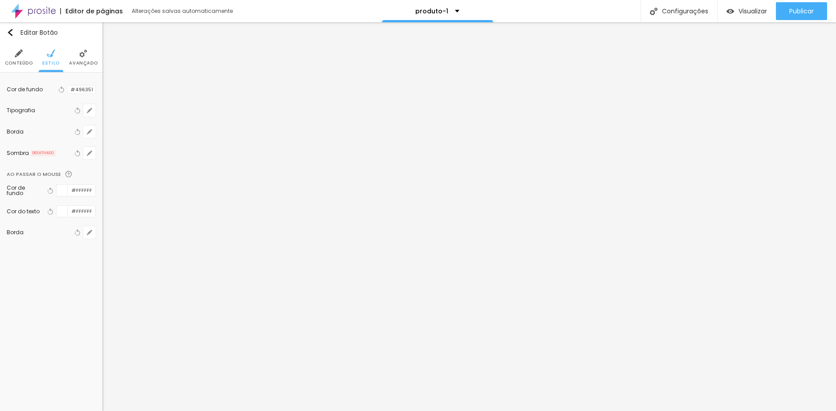
click at [58, 272] on div "Editar Botão Conteúdo Estilo Avançado Cor de fundo Voltar ao padrão #496351 Tip…" at bounding box center [51, 216] width 102 height 389
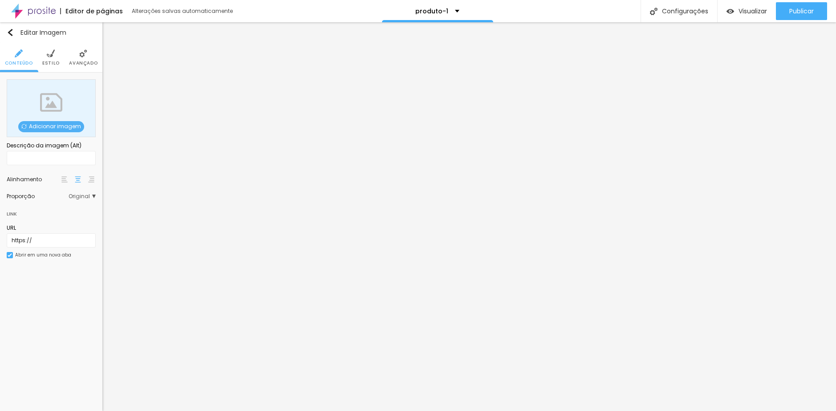
click at [49, 125] on span "Adicionar imagem" at bounding box center [51, 126] width 66 height 11
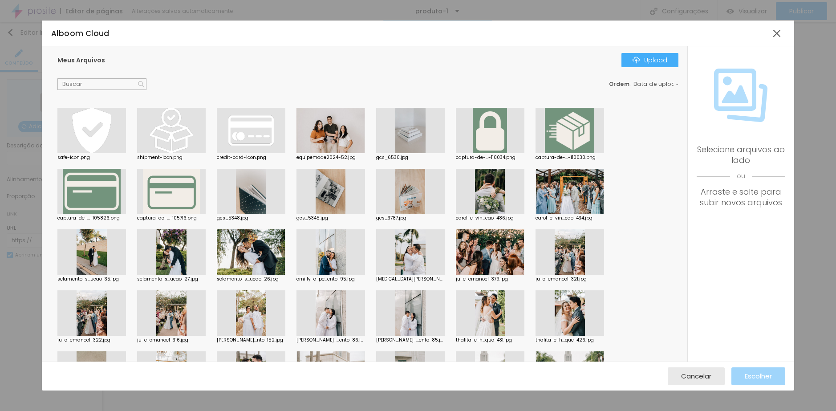
click at [405, 140] on div at bounding box center [410, 130] width 69 height 45
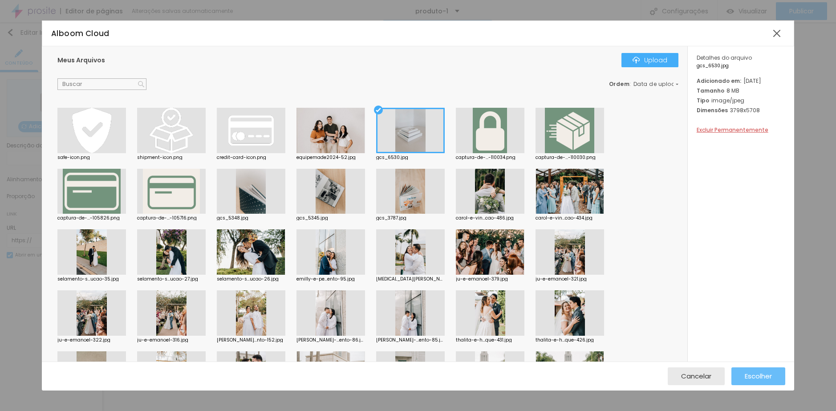
click at [754, 375] on span "Escolher" at bounding box center [758, 376] width 27 height 8
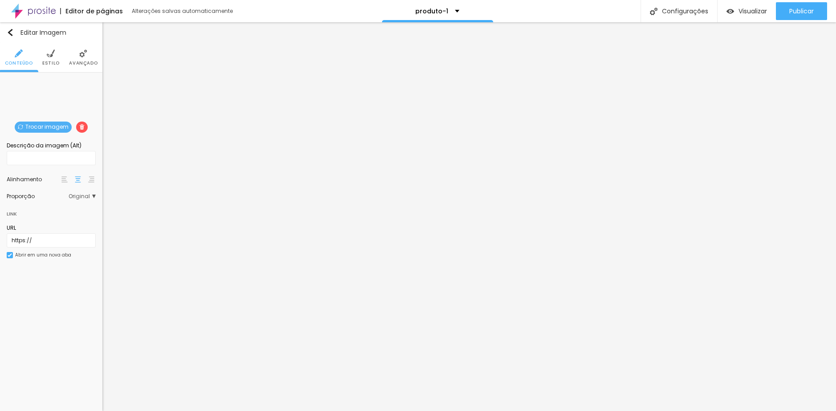
click at [86, 197] on span "Original" at bounding box center [82, 196] width 27 height 5
click at [63, 231] on span "Quadrado" at bounding box center [62, 233] width 56 height 5
click at [57, 63] on span "Estilo" at bounding box center [50, 63] width 17 height 4
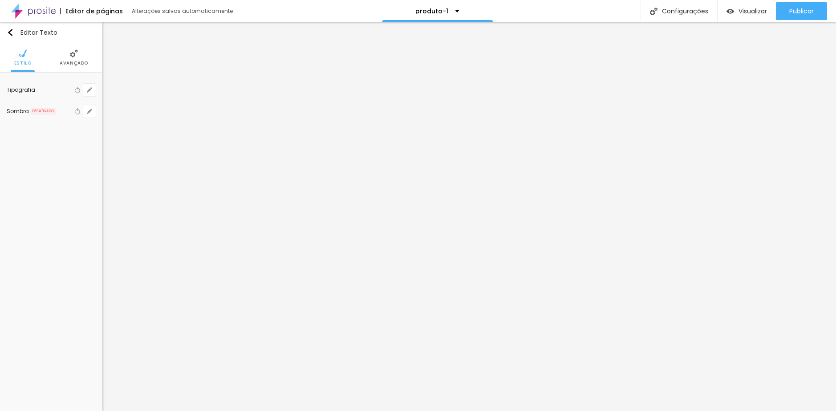
click at [70, 57] on img at bounding box center [74, 53] width 8 height 8
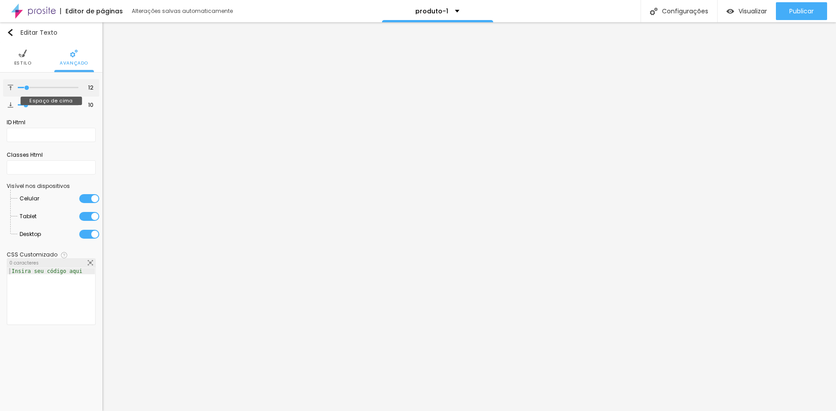
click at [28, 87] on input "range" at bounding box center [48, 87] width 61 height 4
drag, startPoint x: 27, startPoint y: 102, endPoint x: 5, endPoint y: 103, distance: 21.4
click at [18, 103] on input "range" at bounding box center [48, 105] width 61 height 4
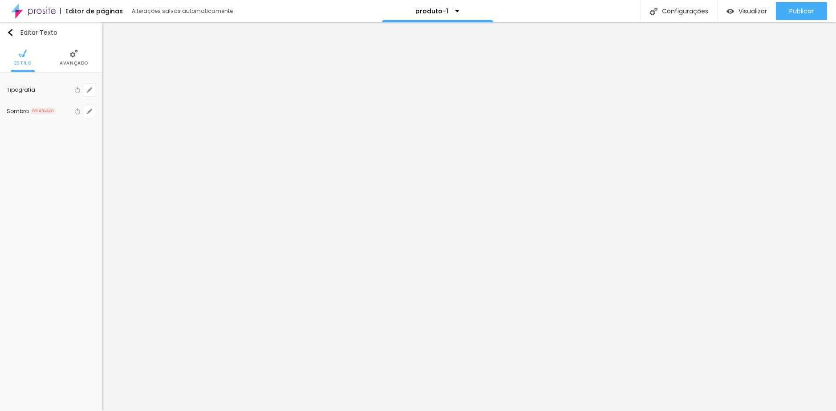
click at [65, 67] on li "Avançado" at bounding box center [74, 57] width 28 height 29
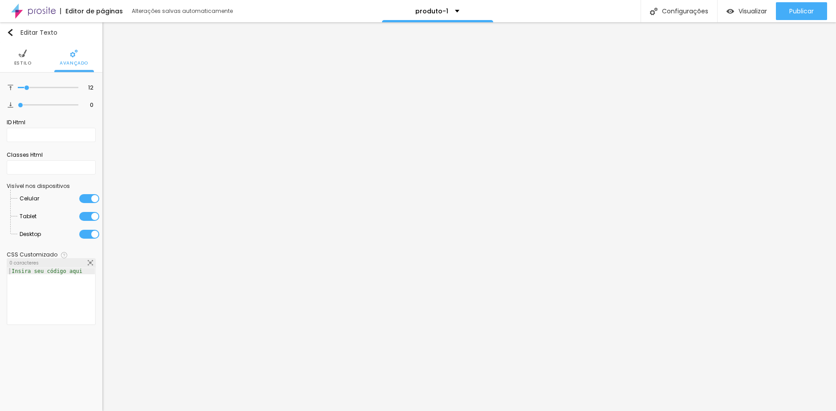
click at [46, 272] on div "Insira seu código aqui" at bounding box center [47, 271] width 79 height 6
click at [11, 271] on div "font-weight : bold ;" at bounding box center [51, 302] width 87 height 69
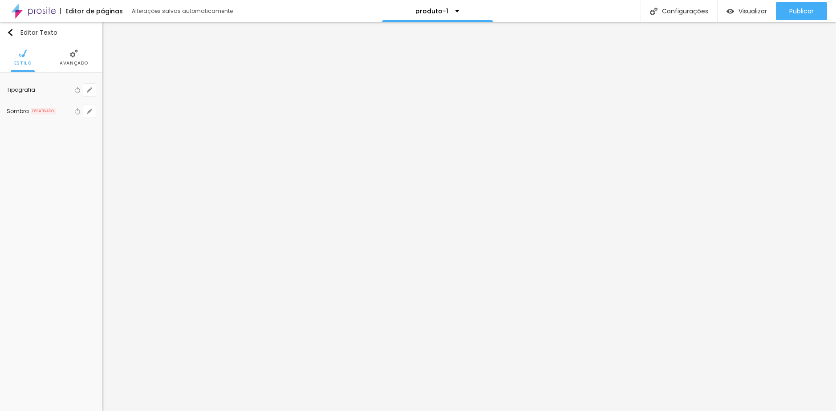
click at [96, 92] on div "Tipografia Voltar ao padrão Sombra DESATIVADO Voltar ao padrão" at bounding box center [51, 101] width 102 height 56
click at [93, 92] on button "button" at bounding box center [89, 90] width 12 height 12
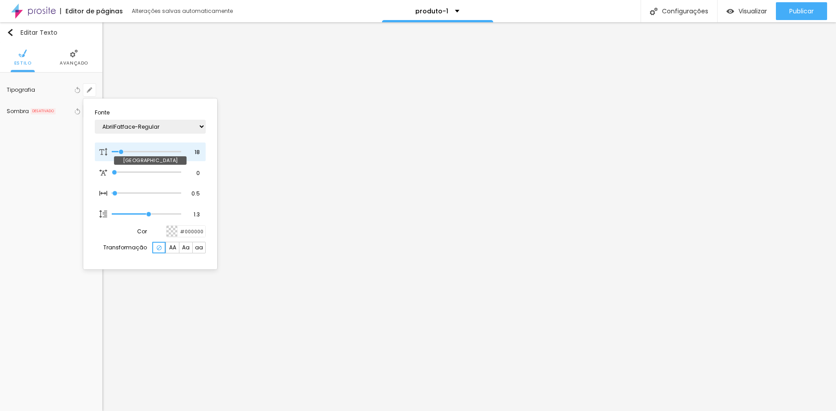
click at [121, 153] on input "range" at bounding box center [146, 152] width 69 height 4
click at [292, 282] on div at bounding box center [418, 205] width 836 height 411
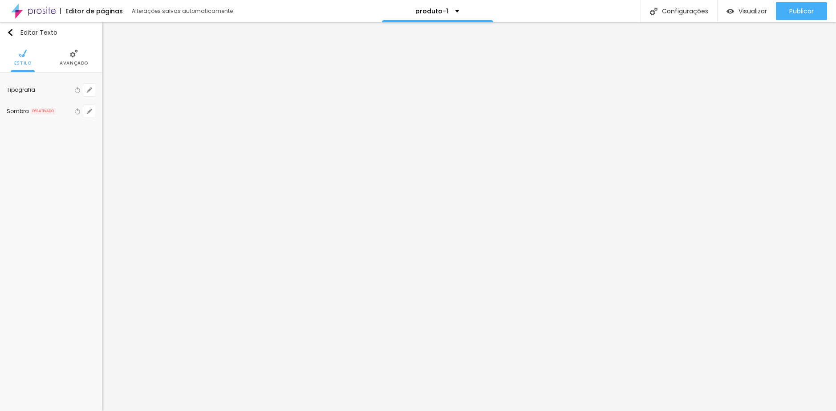
click at [68, 63] on span "Avançado" at bounding box center [74, 63] width 28 height 4
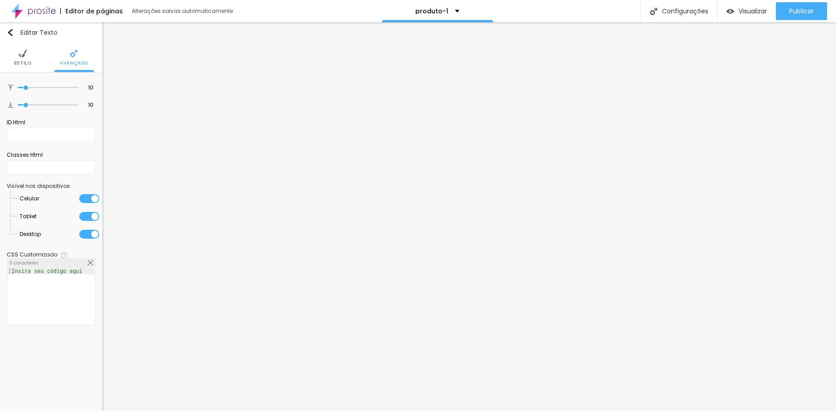
click at [57, 279] on div at bounding box center [51, 302] width 87 height 69
paste textarea
drag, startPoint x: 60, startPoint y: 270, endPoint x: -5, endPoint y: 267, distance: 65.1
click at [0, 267] on html "Editor de páginas Alterações salvas automaticamente produto-1 Configurações Con…" at bounding box center [418, 205] width 836 height 411
click at [24, 86] on input "range" at bounding box center [48, 87] width 61 height 4
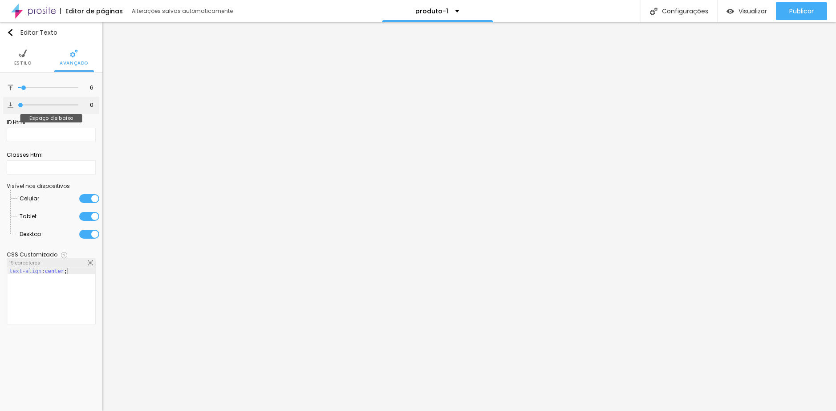
drag, startPoint x: 28, startPoint y: 104, endPoint x: 15, endPoint y: 103, distance: 12.9
click at [18, 103] on input "range" at bounding box center [48, 105] width 61 height 4
click at [25, 87] on input "range" at bounding box center [48, 87] width 61 height 4
click at [24, 61] on span "Estilo" at bounding box center [22, 63] width 17 height 4
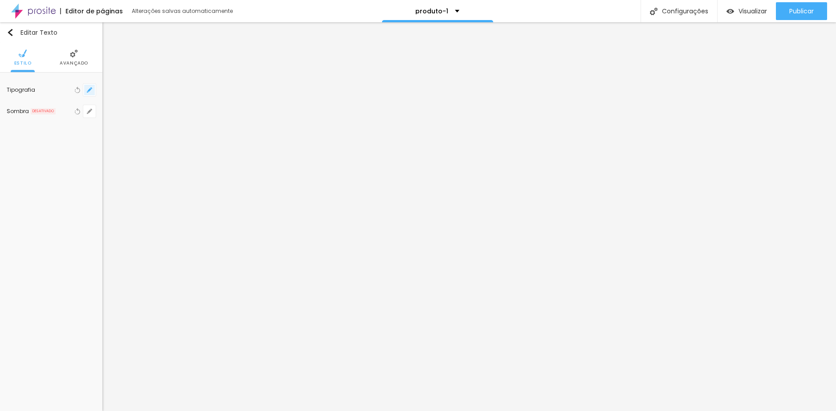
click at [87, 89] on icon "button" at bounding box center [89, 89] width 5 height 5
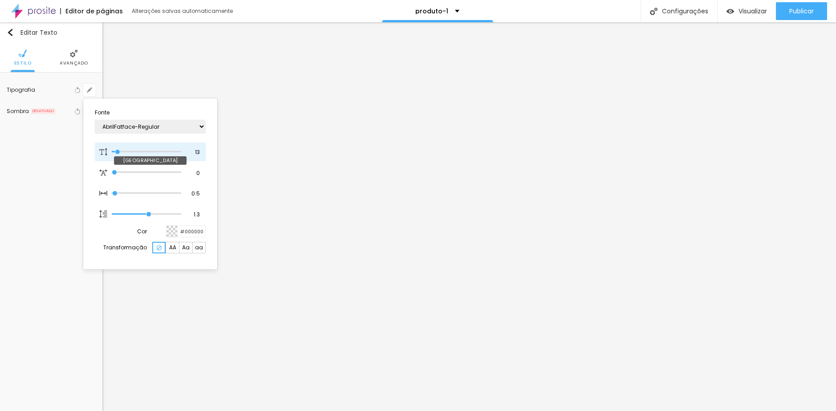
click at [118, 153] on input "range" at bounding box center [146, 152] width 69 height 4
click at [194, 152] on input "13" at bounding box center [194, 152] width 16 height 8
click at [45, 202] on div at bounding box center [418, 205] width 836 height 411
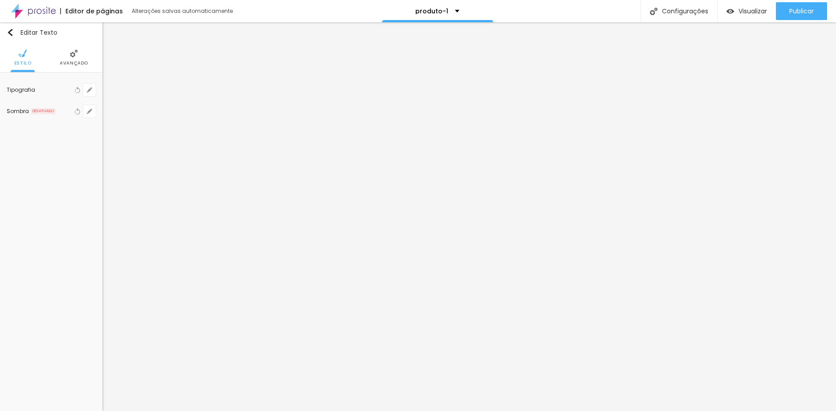
click at [75, 61] on span "Avançado" at bounding box center [74, 63] width 28 height 4
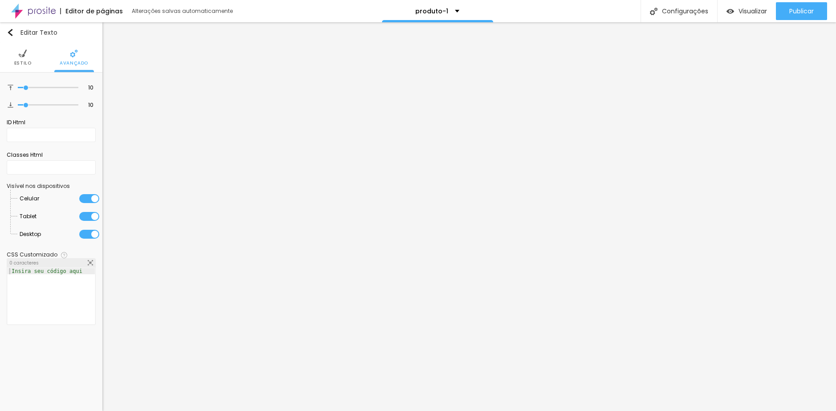
click at [55, 277] on div at bounding box center [51, 302] width 87 height 69
click at [33, 58] on ul "Estilo Avançado" at bounding box center [51, 58] width 102 height 30
click at [26, 57] on img at bounding box center [23, 53] width 8 height 8
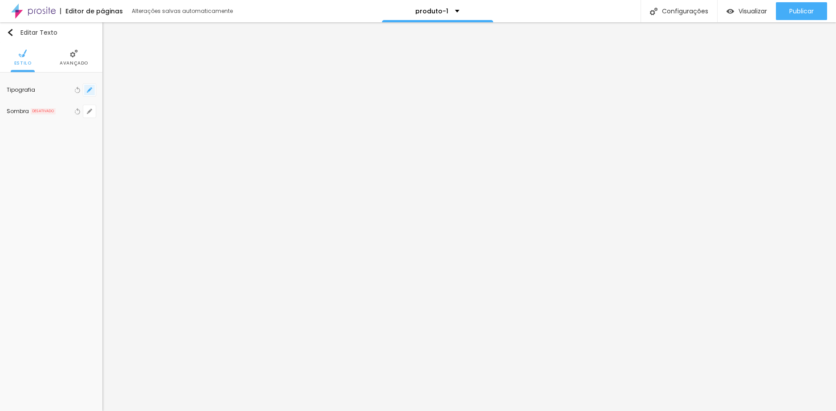
click at [93, 87] on button "button" at bounding box center [89, 90] width 12 height 12
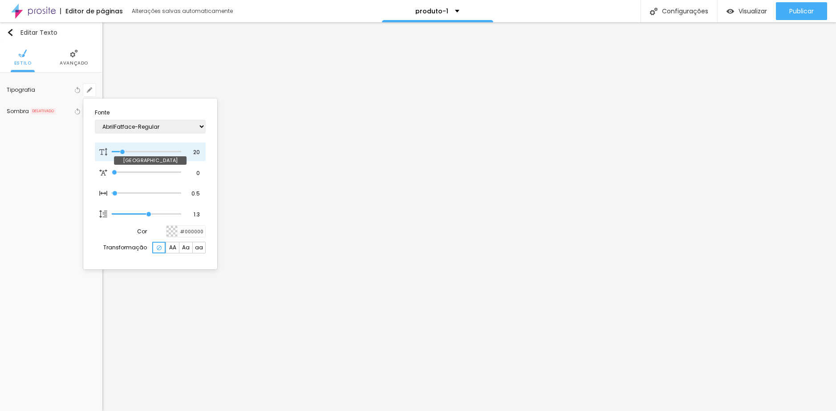
click at [123, 152] on input "range" at bounding box center [146, 152] width 69 height 4
click at [47, 166] on div at bounding box center [418, 205] width 836 height 411
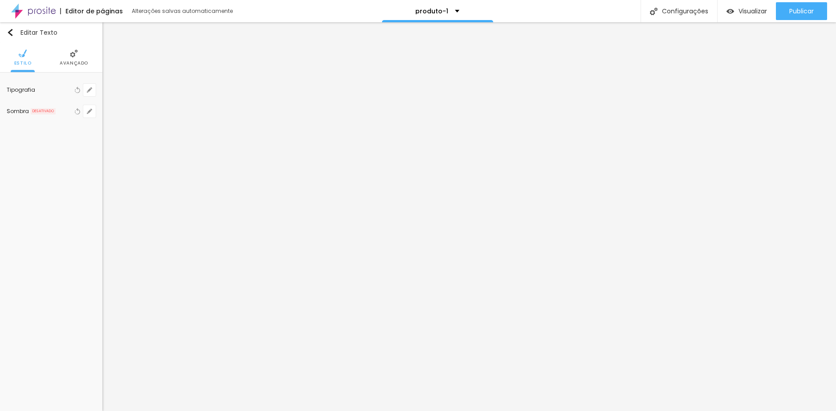
click at [77, 64] on span "Avançado" at bounding box center [74, 63] width 28 height 4
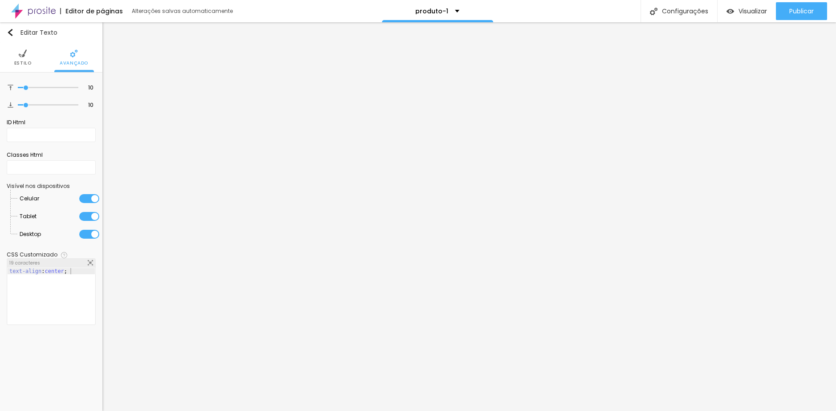
click at [85, 275] on div "text-align : center ;" at bounding box center [51, 302] width 87 height 69
click at [82, 286] on div "text-align : center ; font-weight : bold ;" at bounding box center [51, 302] width 87 height 69
click at [79, 298] on div "text-align : center ; font-weight : bold ;" at bounding box center [51, 302] width 87 height 69
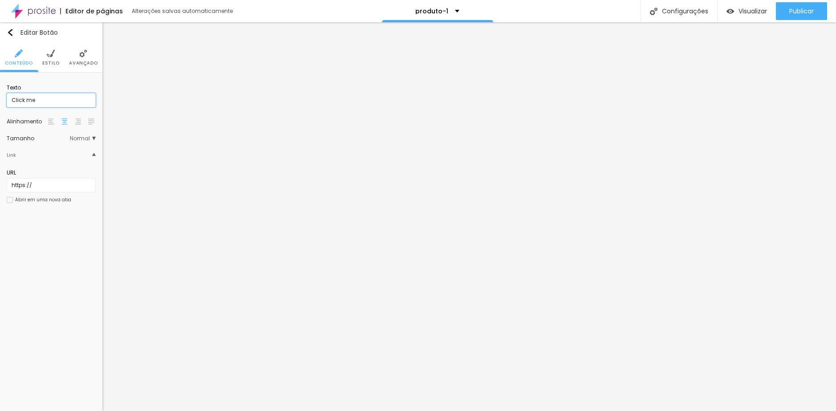
drag, startPoint x: 52, startPoint y: 98, endPoint x: -20, endPoint y: 100, distance: 71.7
click at [0, 100] on html "Editor de páginas Alterações salvas automaticamente produto-1 Configurações Con…" at bounding box center [418, 205] width 836 height 411
click at [80, 136] on span "Normal" at bounding box center [83, 138] width 26 height 5
click at [75, 155] on div "Pequeno" at bounding box center [57, 152] width 75 height 12
click at [53, 61] on span "Estilo" at bounding box center [50, 63] width 17 height 4
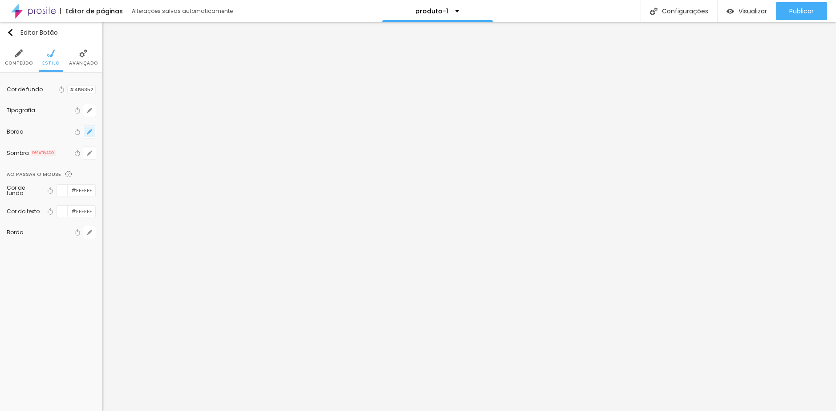
click at [87, 132] on icon "button" at bounding box center [89, 131] width 5 height 5
drag, startPoint x: 95, startPoint y: 165, endPoint x: 325, endPoint y: 175, distance: 230.3
click at [200, 167] on input "range" at bounding box center [147, 165] width 106 height 4
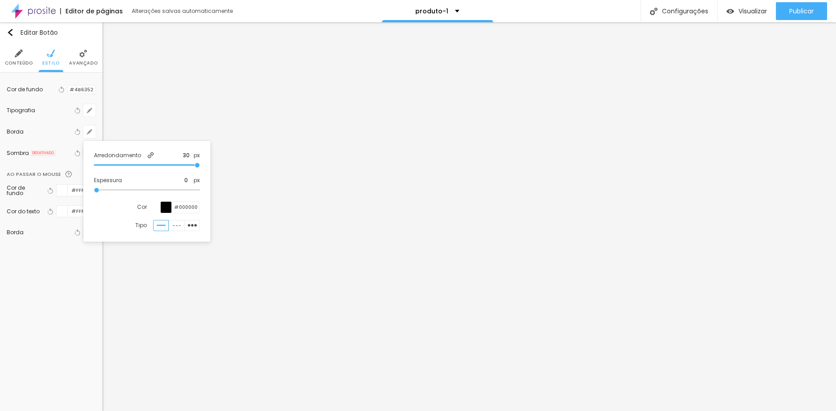
click at [72, 274] on div at bounding box center [418, 205] width 836 height 411
click at [26, 58] on li "Conteúdo" at bounding box center [19, 57] width 28 height 29
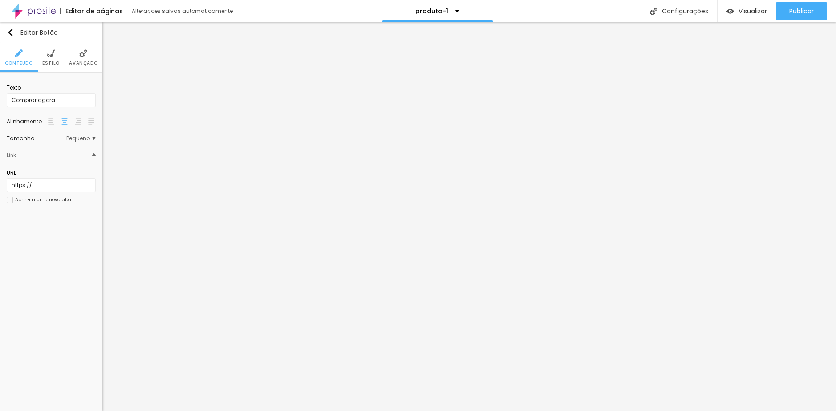
click at [43, 59] on li "Estilo" at bounding box center [50, 57] width 17 height 29
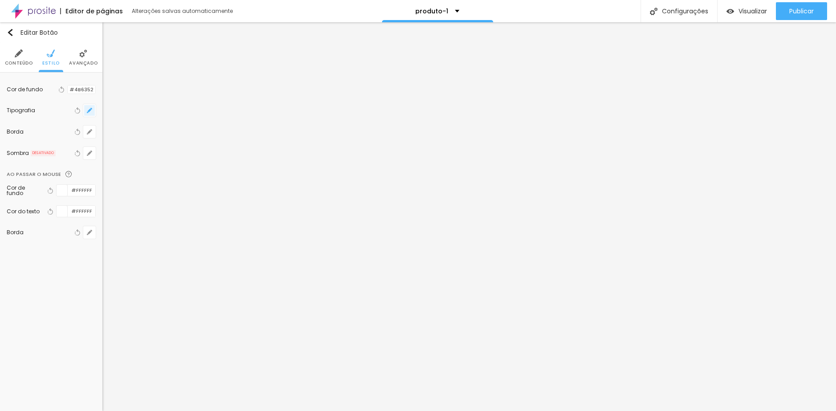
click at [87, 115] on button "button" at bounding box center [89, 110] width 12 height 12
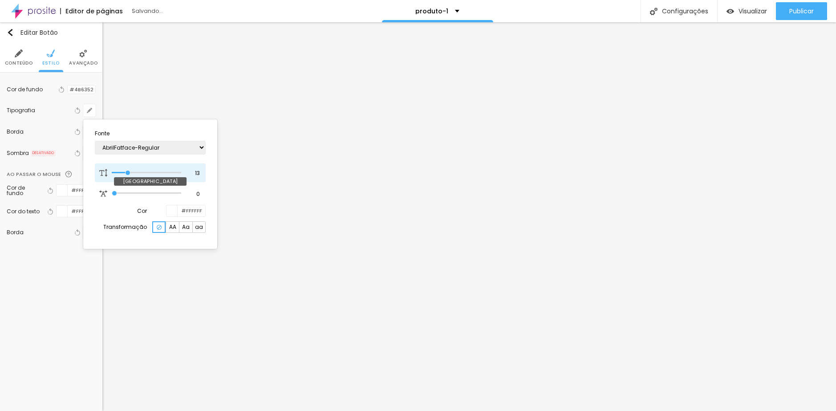
drag, startPoint x: 134, startPoint y: 172, endPoint x: 129, endPoint y: 172, distance: 4.9
click at [129, 172] on input "range" at bounding box center [146, 172] width 69 height 4
click at [154, 284] on div at bounding box center [418, 205] width 836 height 411
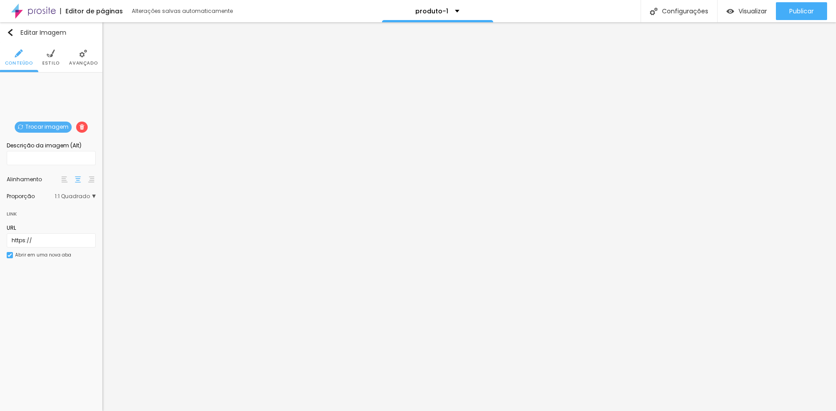
click at [54, 58] on li "Estilo" at bounding box center [50, 57] width 17 height 29
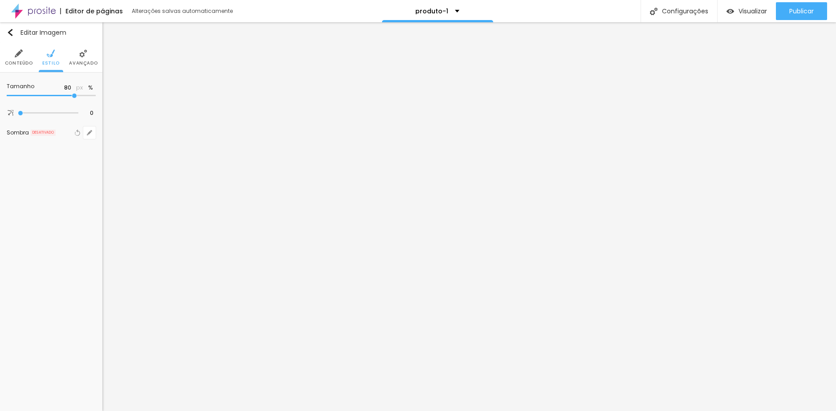
drag, startPoint x: 92, startPoint y: 94, endPoint x: 75, endPoint y: 93, distance: 16.5
click at [75, 93] on input "range" at bounding box center [51, 95] width 89 height 4
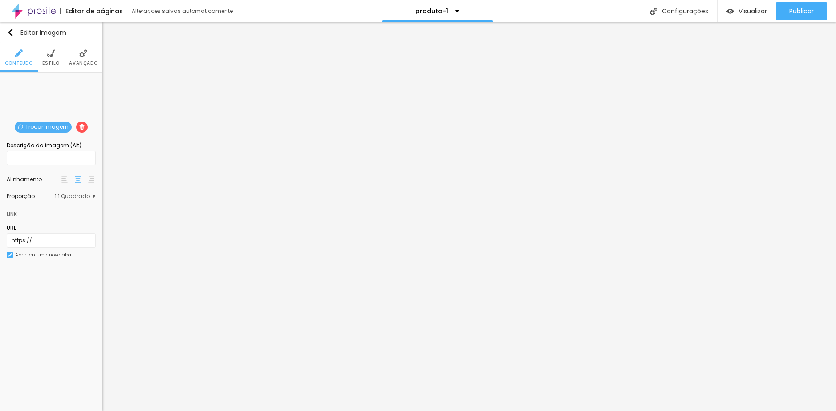
click at [53, 61] on span "Estilo" at bounding box center [50, 63] width 17 height 4
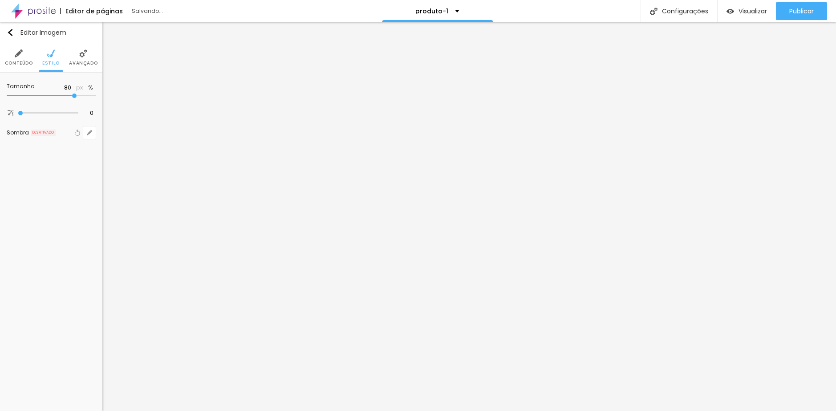
drag, startPoint x: 93, startPoint y: 95, endPoint x: 76, endPoint y: 95, distance: 16.5
click at [76, 95] on input "range" at bounding box center [51, 95] width 89 height 4
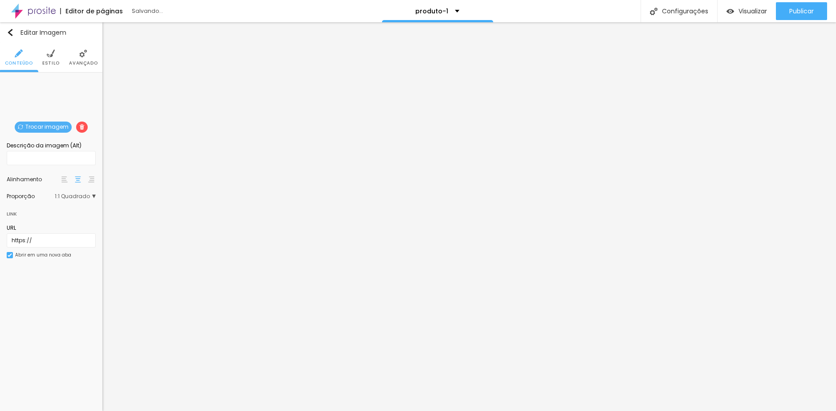
click at [72, 61] on span "Avançado" at bounding box center [83, 63] width 28 height 4
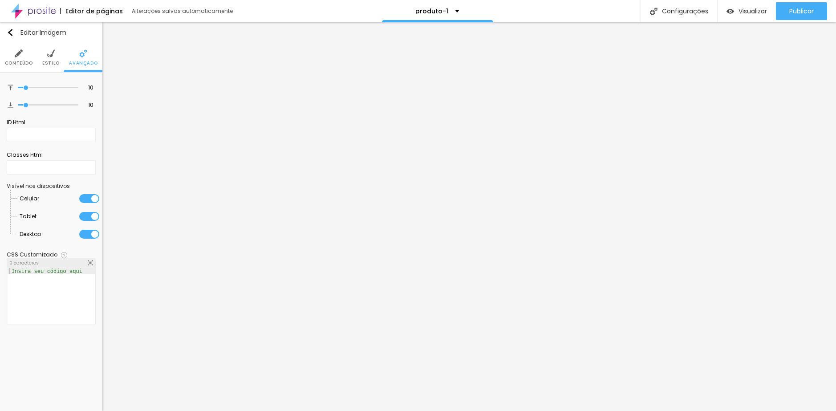
click at [56, 61] on span "Estilo" at bounding box center [50, 63] width 17 height 4
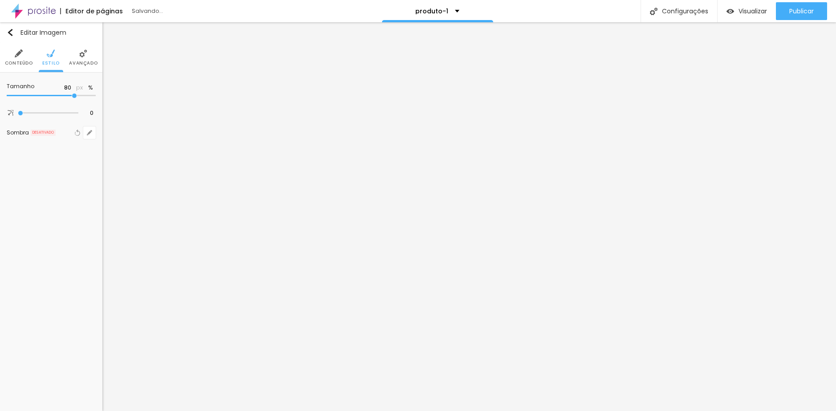
drag, startPoint x: 89, startPoint y: 95, endPoint x: 76, endPoint y: 94, distance: 13.4
click at [76, 94] on input "range" at bounding box center [51, 95] width 89 height 4
click at [726, 11] on img "button" at bounding box center [730, 12] width 8 height 8
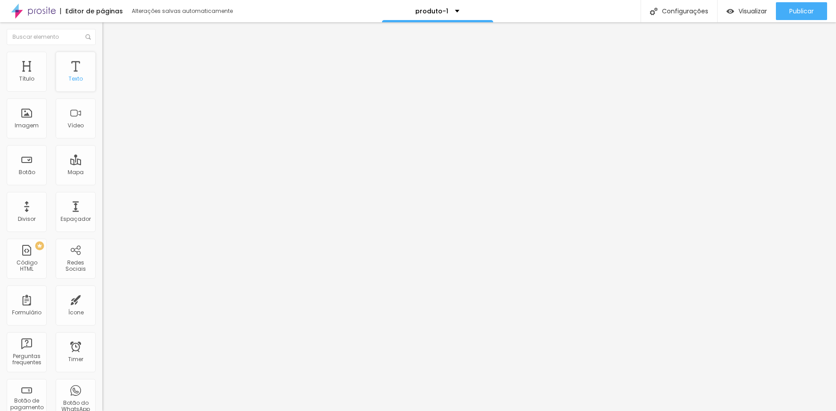
click at [76, 88] on div "Texto" at bounding box center [76, 72] width 40 height 40
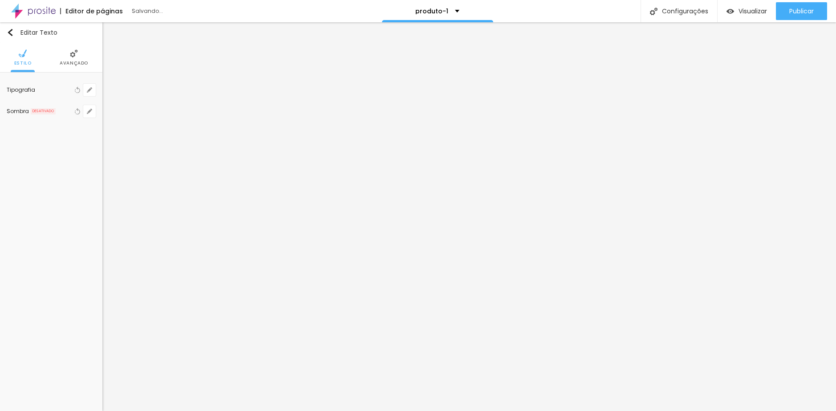
click at [73, 59] on li "Avançado" at bounding box center [74, 57] width 28 height 29
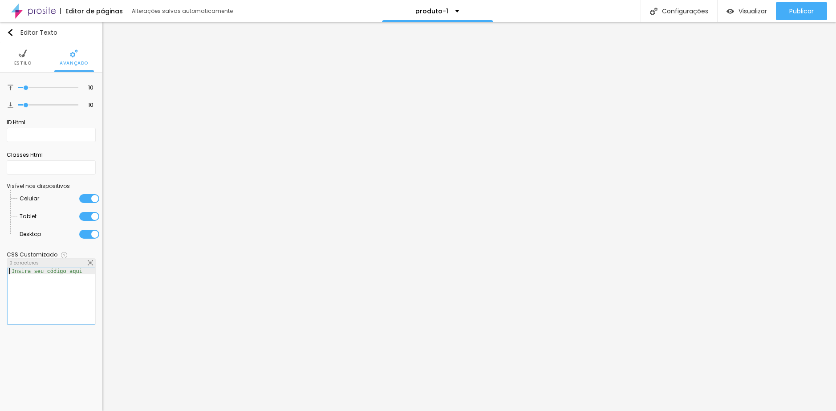
click at [56, 271] on div "Insira seu código aqui" at bounding box center [47, 271] width 79 height 6
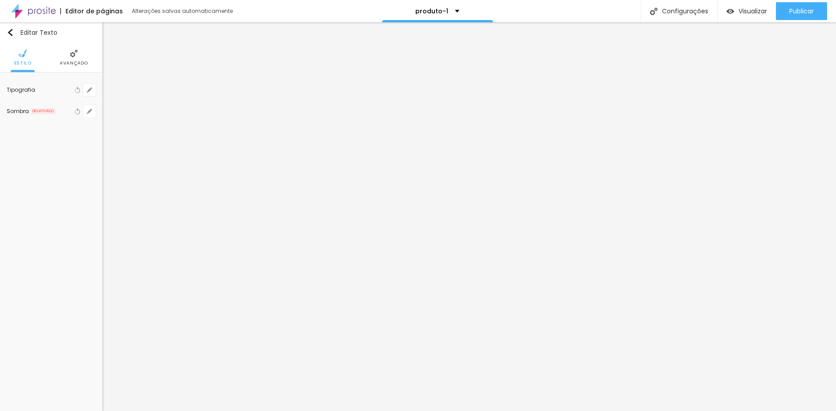
click at [65, 59] on li "Avançado" at bounding box center [74, 57] width 28 height 29
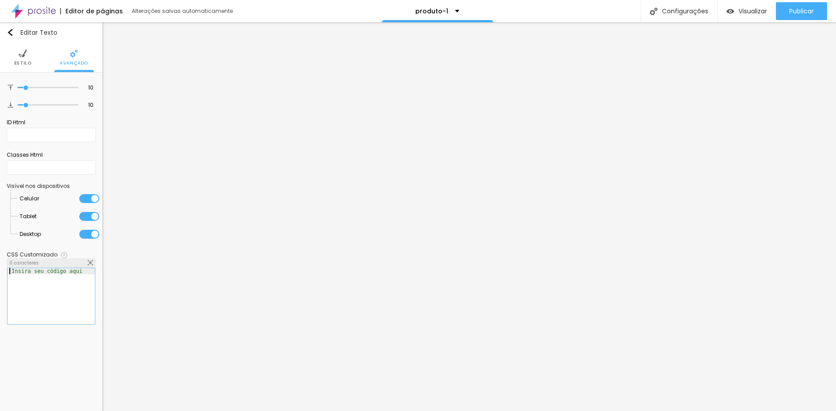
click at [80, 271] on div "Insira seu código aqui" at bounding box center [47, 271] width 79 height 6
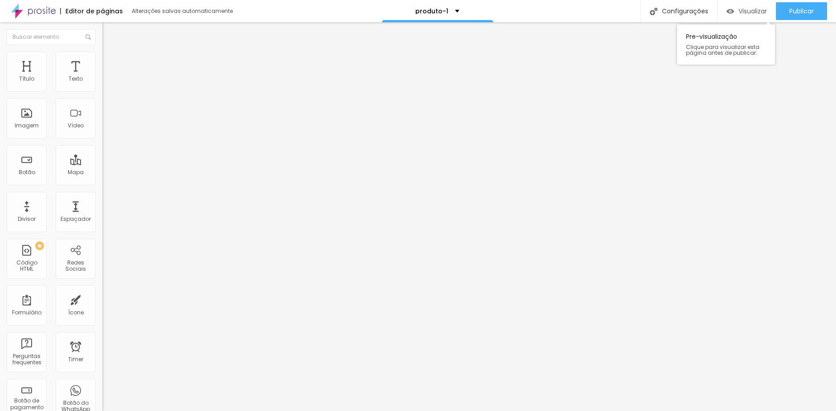
click at [747, 13] on span "Visualizar" at bounding box center [752, 11] width 28 height 7
click at [51, 12] on img at bounding box center [33, 11] width 45 height 22
click at [102, 59] on li "Estilo" at bounding box center [153, 56] width 102 height 9
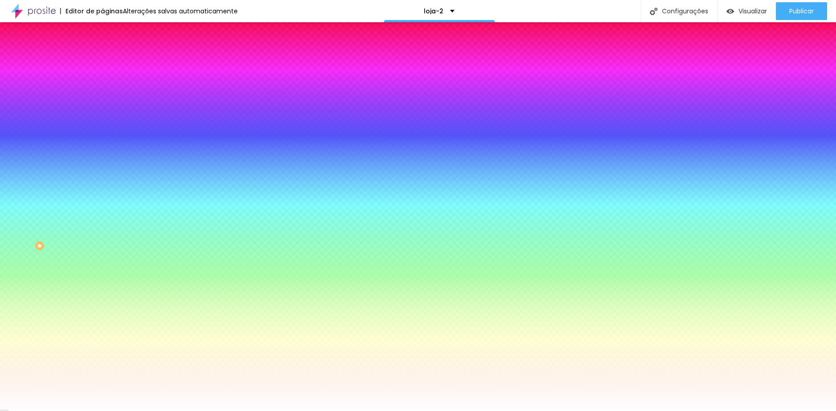
click at [110, 64] on span "Avançado" at bounding box center [124, 67] width 29 height 8
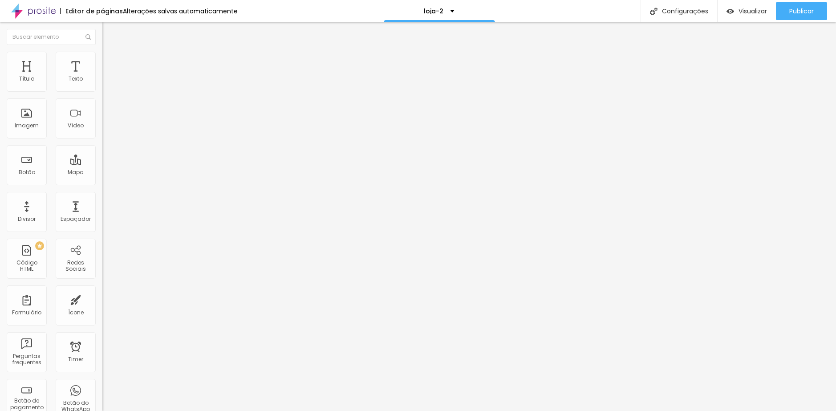
type input "5"
type input "10"
type input "15"
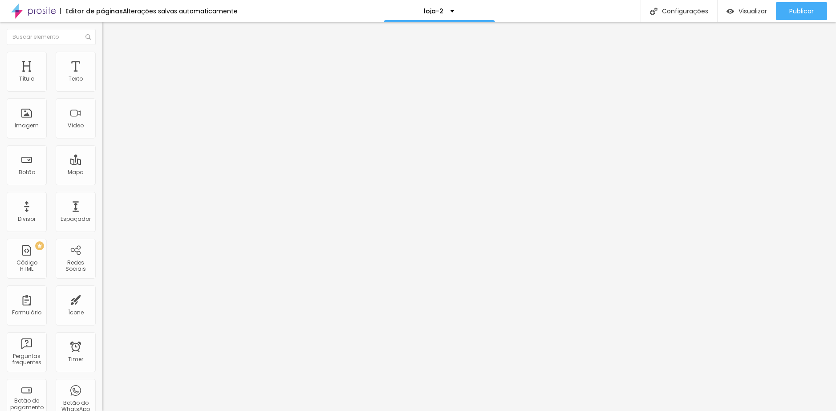
type input "15"
type input "20"
type input "25"
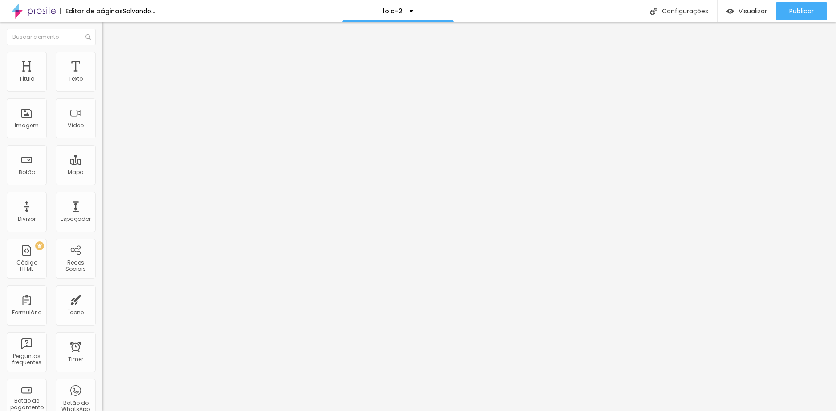
type input "30"
type input "25"
type input "20"
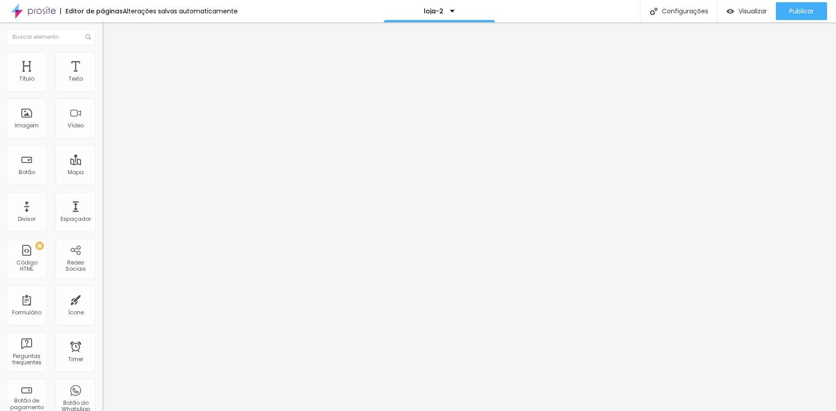
type input "20"
type input "15"
type input "10"
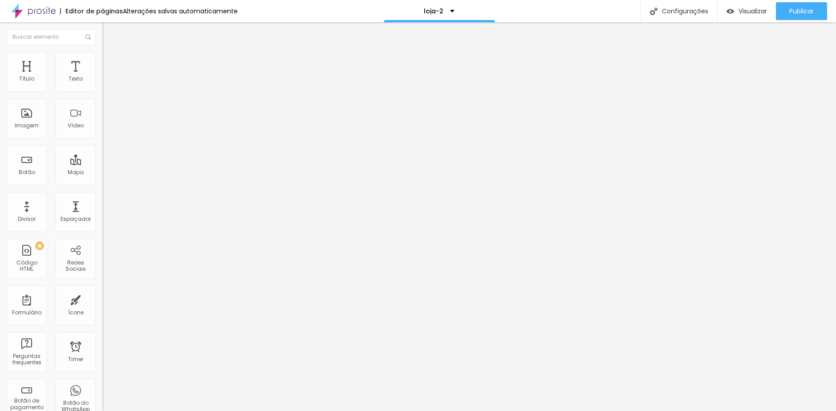
type input "5"
type input "0"
type input "5"
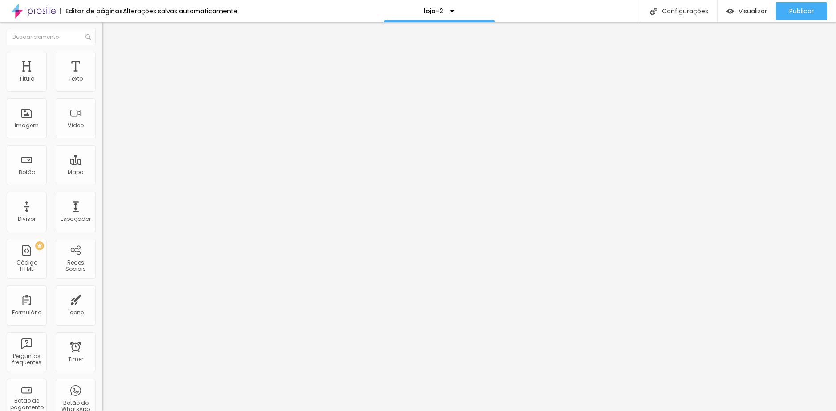
type input "5"
click at [102, 173] on input "range" at bounding box center [130, 176] width 57 height 7
type input "0"
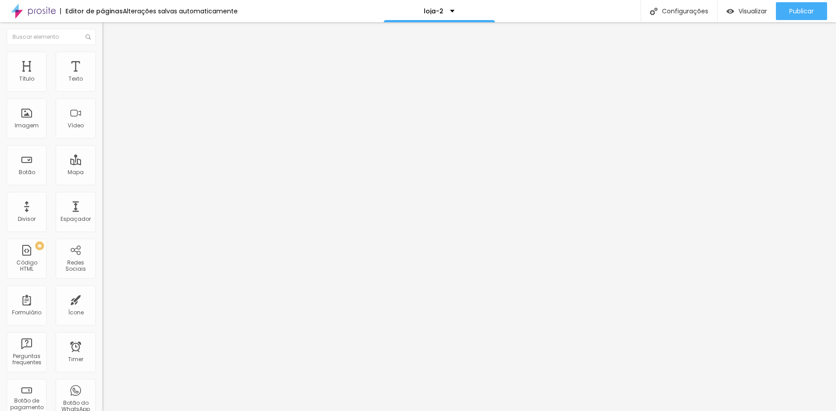
click at [102, 173] on input "range" at bounding box center [130, 176] width 57 height 7
click at [110, 61] on span "Estilo" at bounding box center [117, 58] width 14 height 8
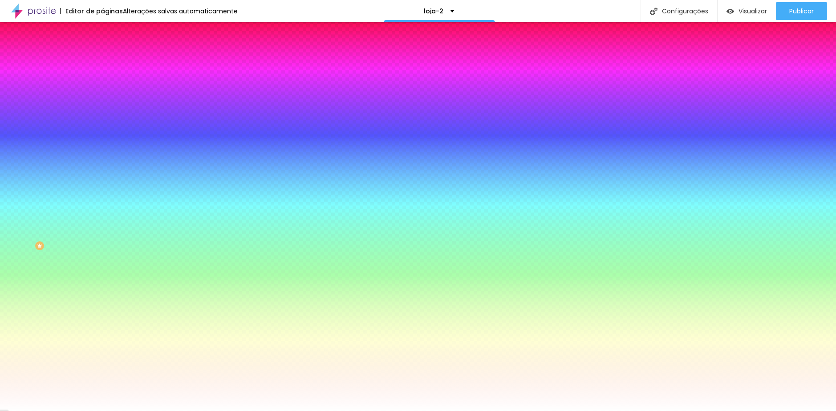
click at [110, 53] on span "Conteúdo" at bounding box center [124, 49] width 28 height 8
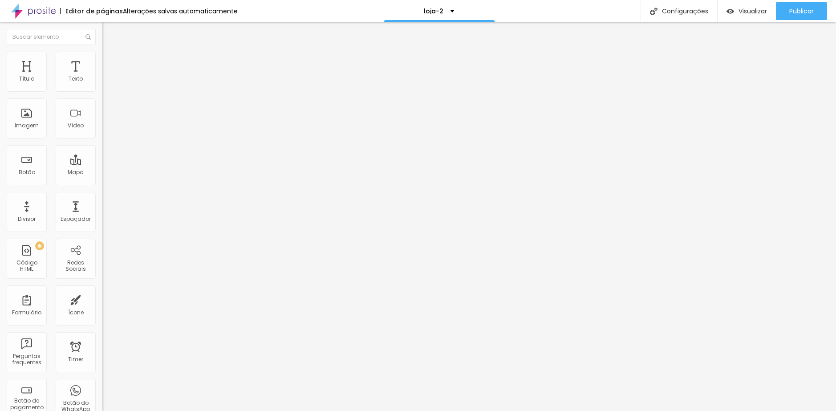
click at [102, 61] on ul "Conteúdo Estilo Avançado" at bounding box center [153, 56] width 102 height 27
click at [110, 61] on span "Estilo" at bounding box center [117, 58] width 14 height 8
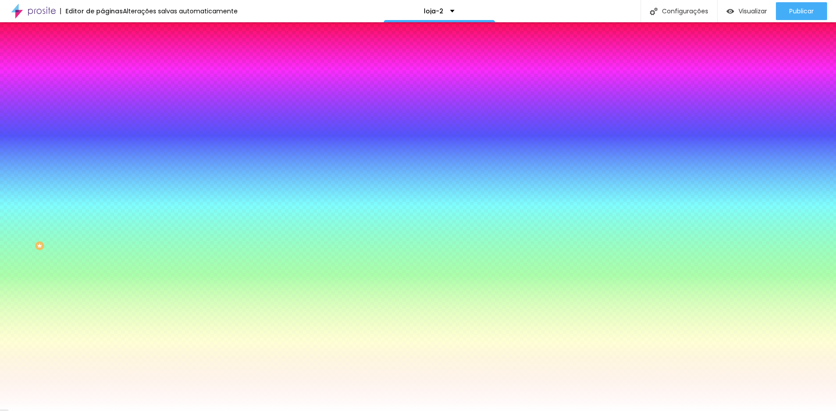
click at [102, 61] on li "Avançado" at bounding box center [153, 65] width 102 height 9
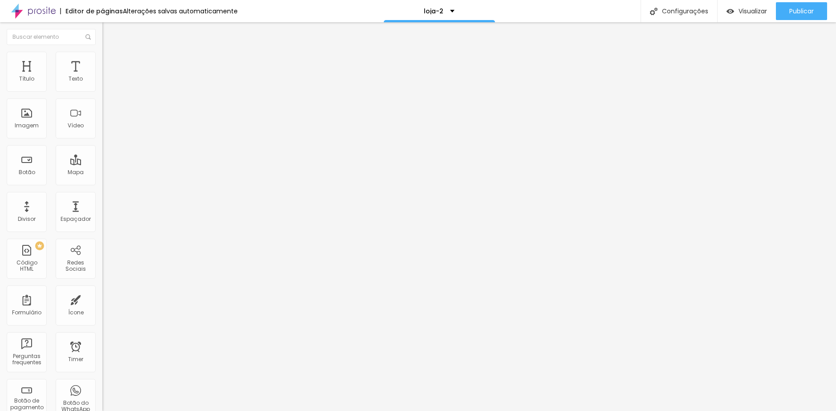
click at [102, 318] on div "Insira seu código aqui" at bounding box center [137, 322] width 70 height 8
click at [102, 318] on div "width : 600px ;" at bounding box center [153, 352] width 102 height 69
click at [110, 61] on span "Avançado" at bounding box center [124, 58] width 29 height 8
drag, startPoint x: 82, startPoint y: 272, endPoint x: -14, endPoint y: 265, distance: 96.4
click at [0, 265] on html "Editor de páginas Alterações salvas automaticamente loja-2 Configurações Config…" at bounding box center [418, 205] width 836 height 411
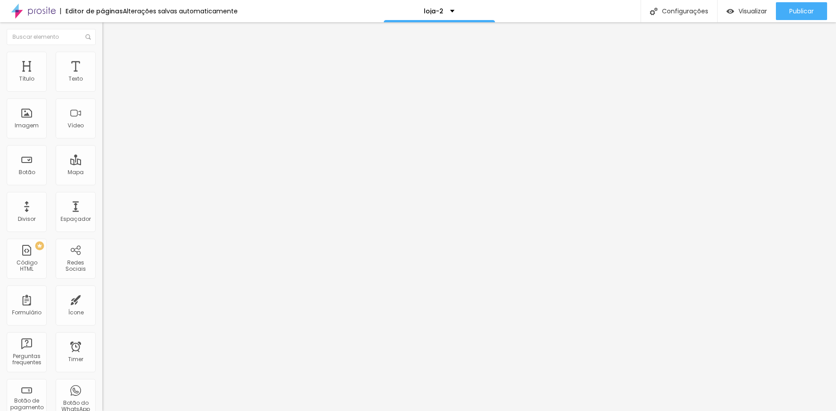
click at [102, 61] on li "Avançado" at bounding box center [153, 65] width 102 height 9
drag, startPoint x: 57, startPoint y: 253, endPoint x: 0, endPoint y: 252, distance: 57.0
click at [102, 252] on div "0 px Espaçamento Interno ID Html Classes Html Visível nos dispositivos Celular …" at bounding box center [153, 193] width 102 height 249
drag, startPoint x: 88, startPoint y: 128, endPoint x: 6, endPoint y: 130, distance: 81.5
click at [102, 130] on div "Número do WhatsApp * (01)19503-0452 + 55 Texto do botão Conversar no WhatsApp M…" at bounding box center [153, 225] width 102 height 297
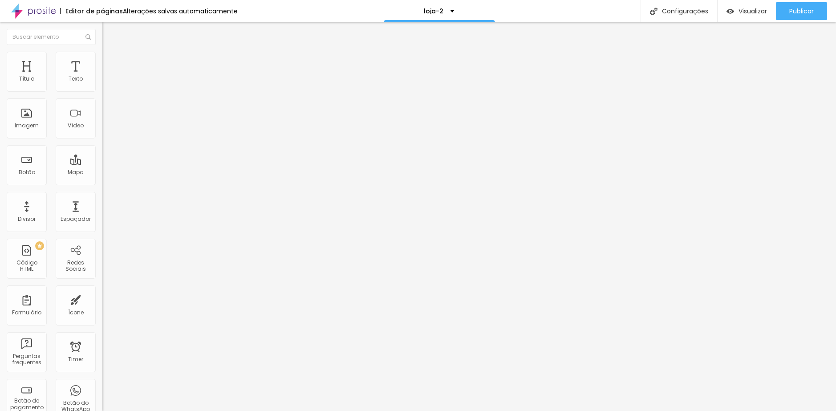
scroll to position [0, 9]
type input "Quero um atendimento exclusivo"
click at [102, 66] on ul "Conteúdo Estilo Avançado" at bounding box center [153, 63] width 102 height 27
click at [102, 65] on li "Estilo" at bounding box center [153, 63] width 102 height 9
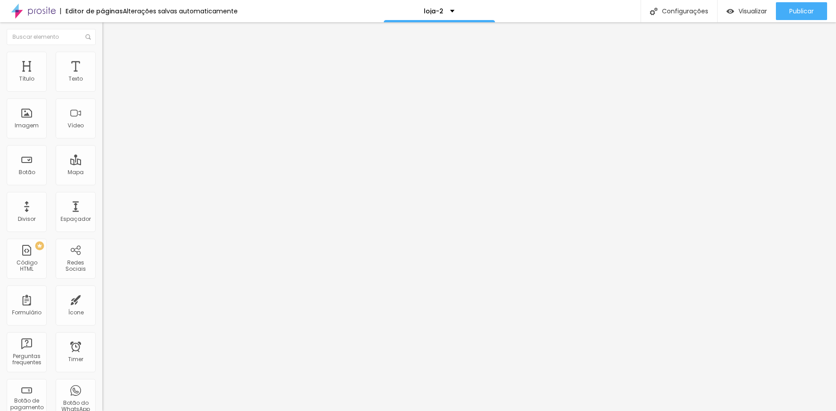
click at [102, 146] on button at bounding box center [108, 150] width 12 height 9
radio input "false"
click at [102, 146] on button at bounding box center [108, 150] width 12 height 9
radio input "false"
radio input "true"
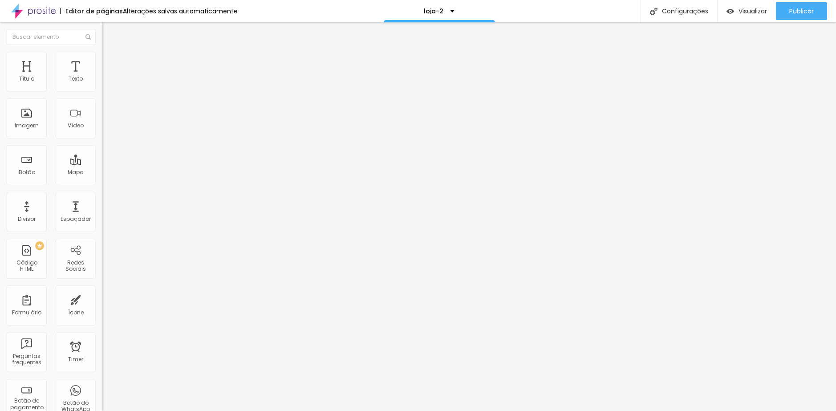
click at [106, 89] on img at bounding box center [108, 85] width 5 height 5
radio input "true"
radio input "false"
click at [102, 292] on span "Verde claro" at bounding box center [117, 296] width 31 height 8
click at [102, 306] on span "Verde escuro" at bounding box center [120, 310] width 36 height 8
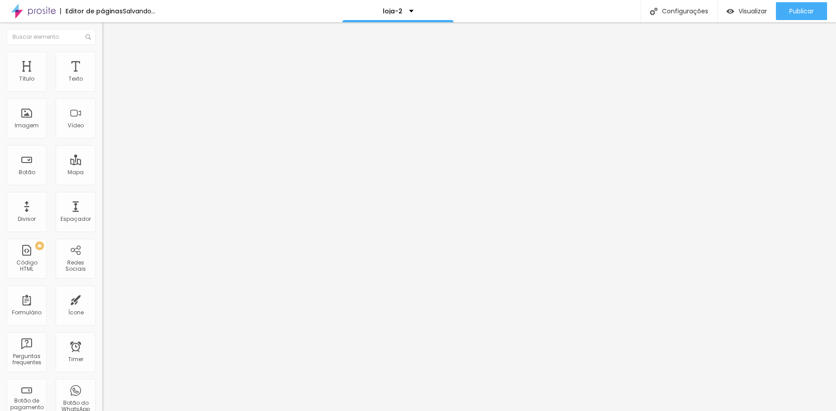
click at [102, 316] on span "Arredondada" at bounding box center [120, 320] width 37 height 8
click at [110, 336] on span "Arredondada" at bounding box center [128, 340] width 37 height 8
click at [734, 18] on div "Visualizar" at bounding box center [746, 11] width 40 height 18
click at [741, 13] on span "Visualizar" at bounding box center [752, 11] width 28 height 7
